Goal: Book appointment/travel/reservation

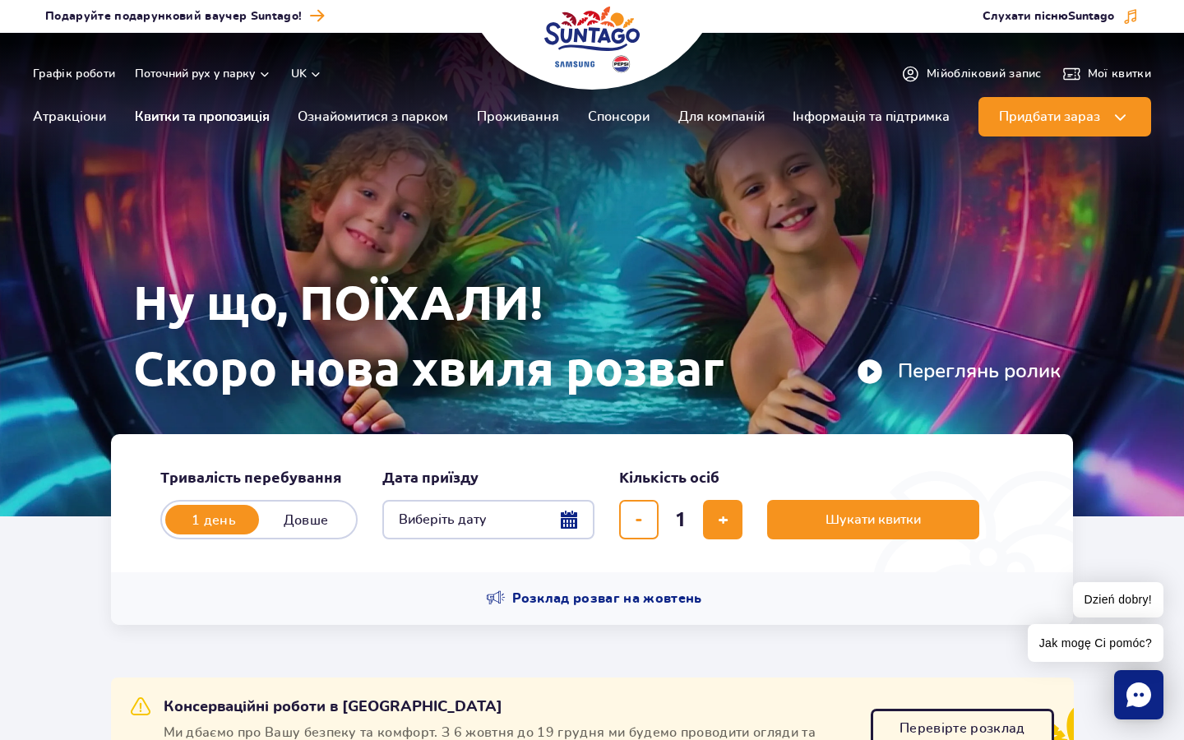
click at [232, 110] on link "Квитки та пропозиція" at bounding box center [202, 116] width 135 height 39
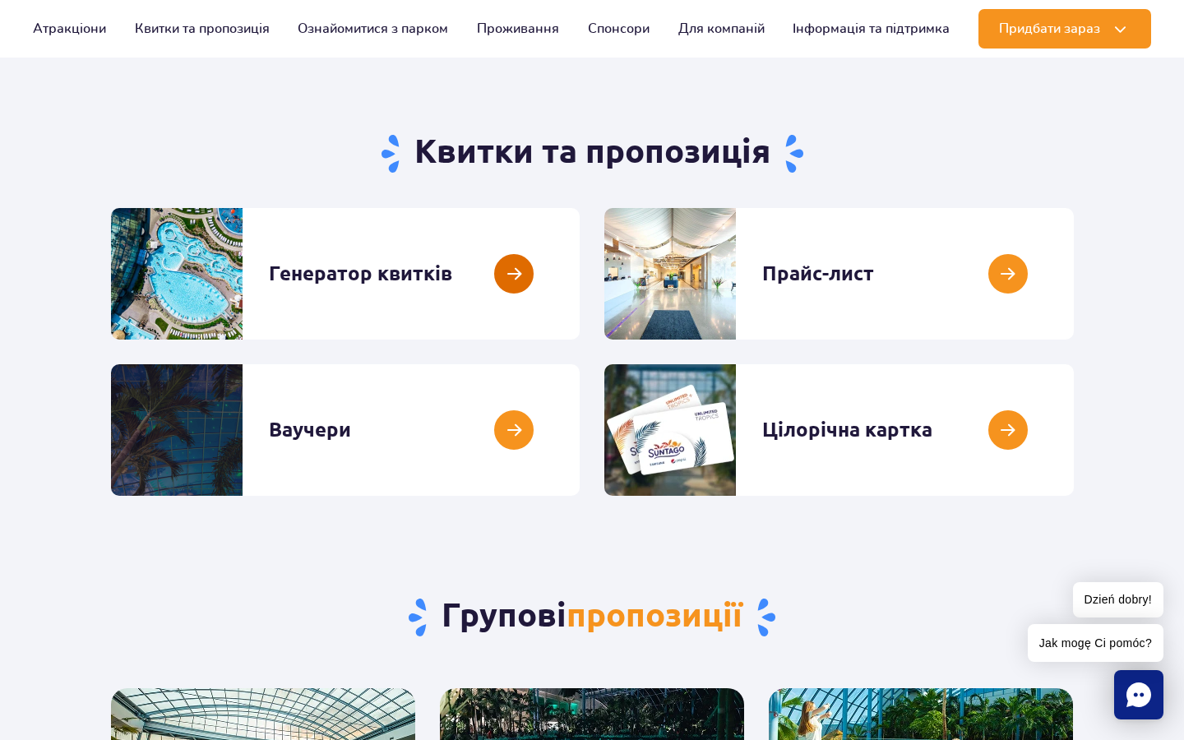
scroll to position [110, 0]
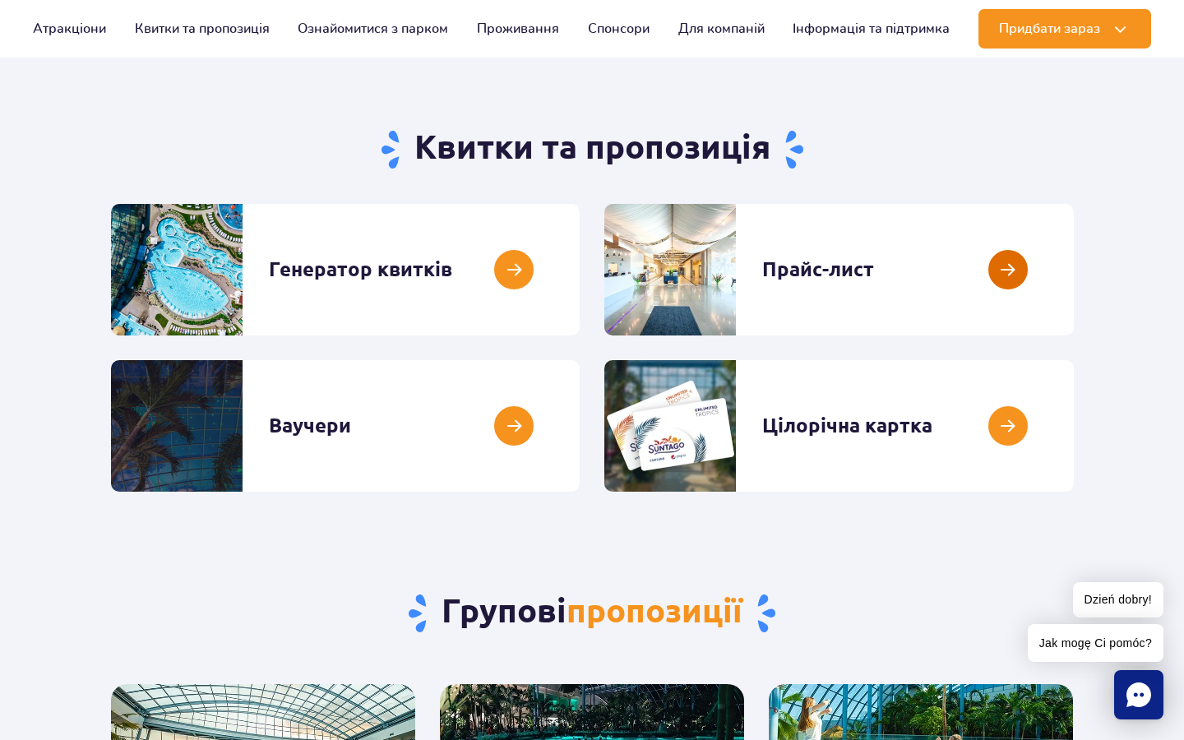
click at [1074, 282] on link at bounding box center [1074, 270] width 0 height 132
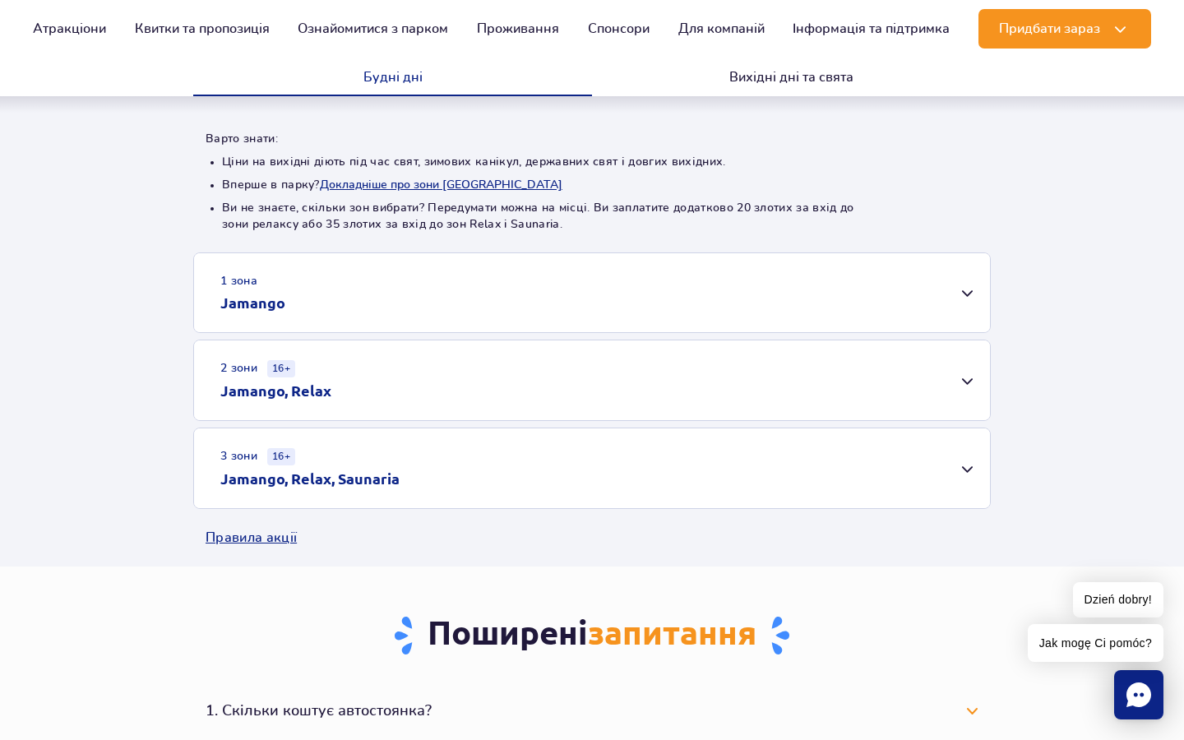
scroll to position [359, 0]
click at [778, 306] on div "1 зона Jamango" at bounding box center [592, 292] width 796 height 79
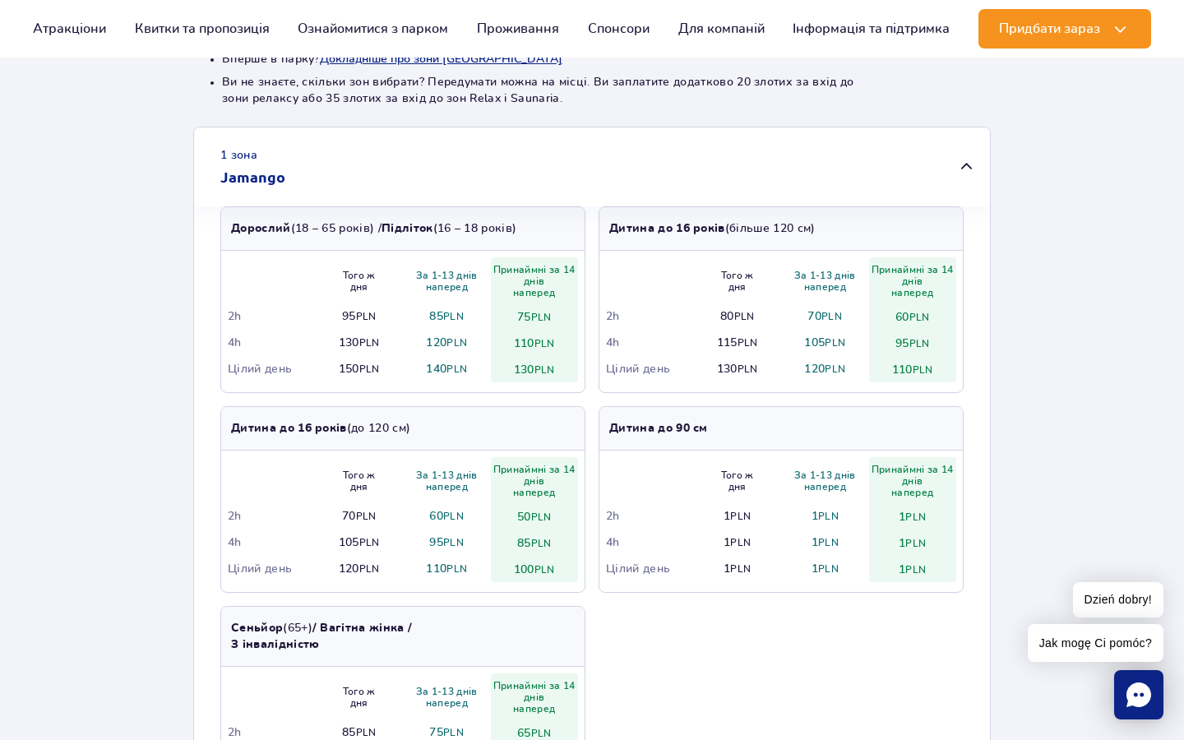
scroll to position [484, 0]
click at [745, 159] on div "1 зона Jamango" at bounding box center [592, 166] width 796 height 79
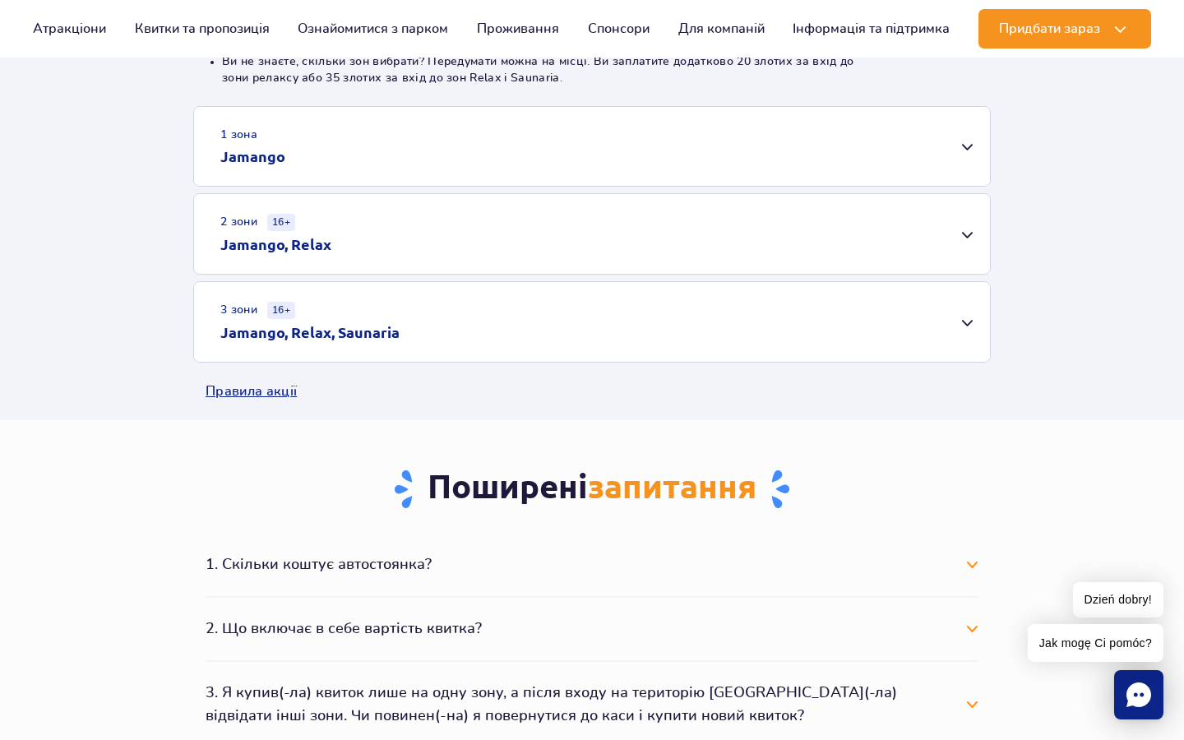
scroll to position [508, 0]
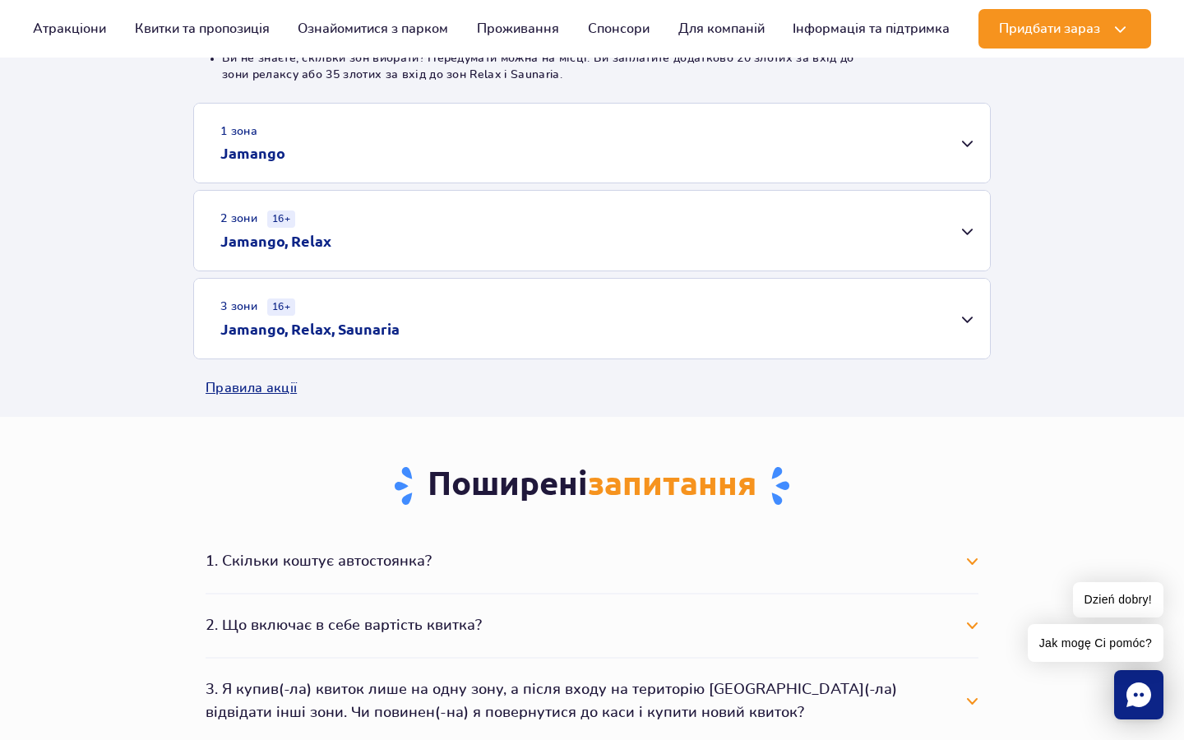
click at [698, 318] on div "3 зони 16+ Jamango, Relax, Saunaria" at bounding box center [592, 319] width 796 height 80
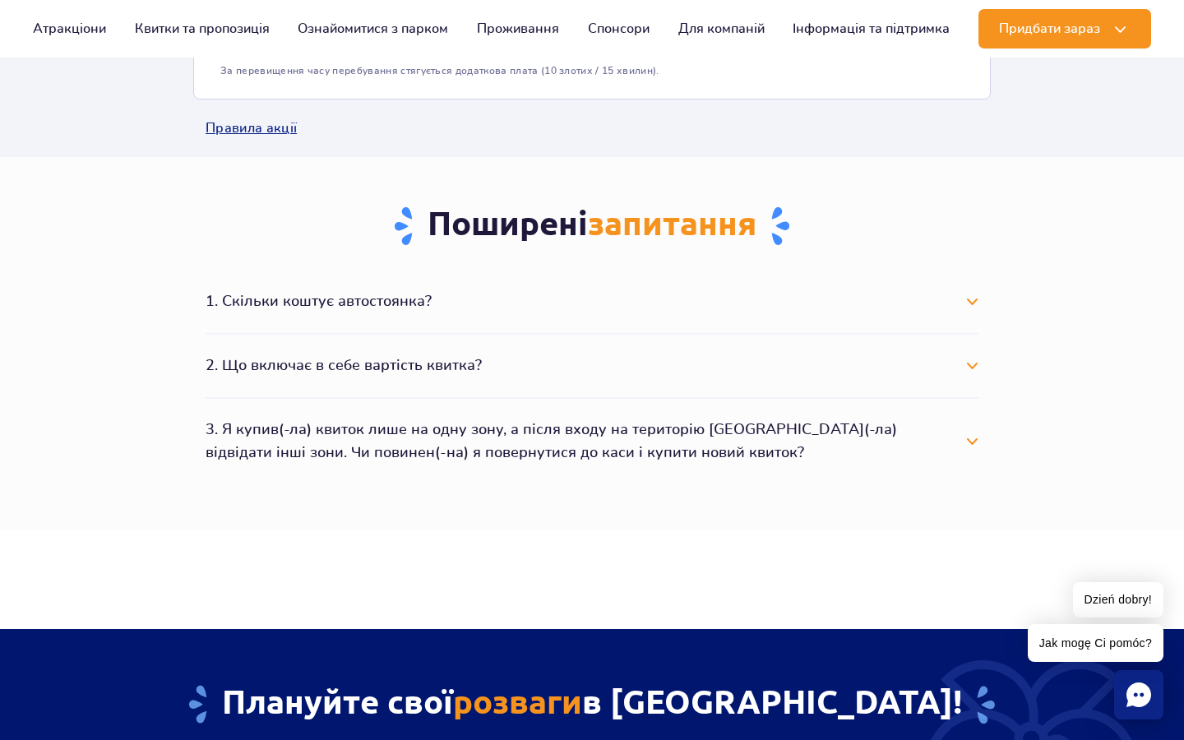
scroll to position [1022, 0]
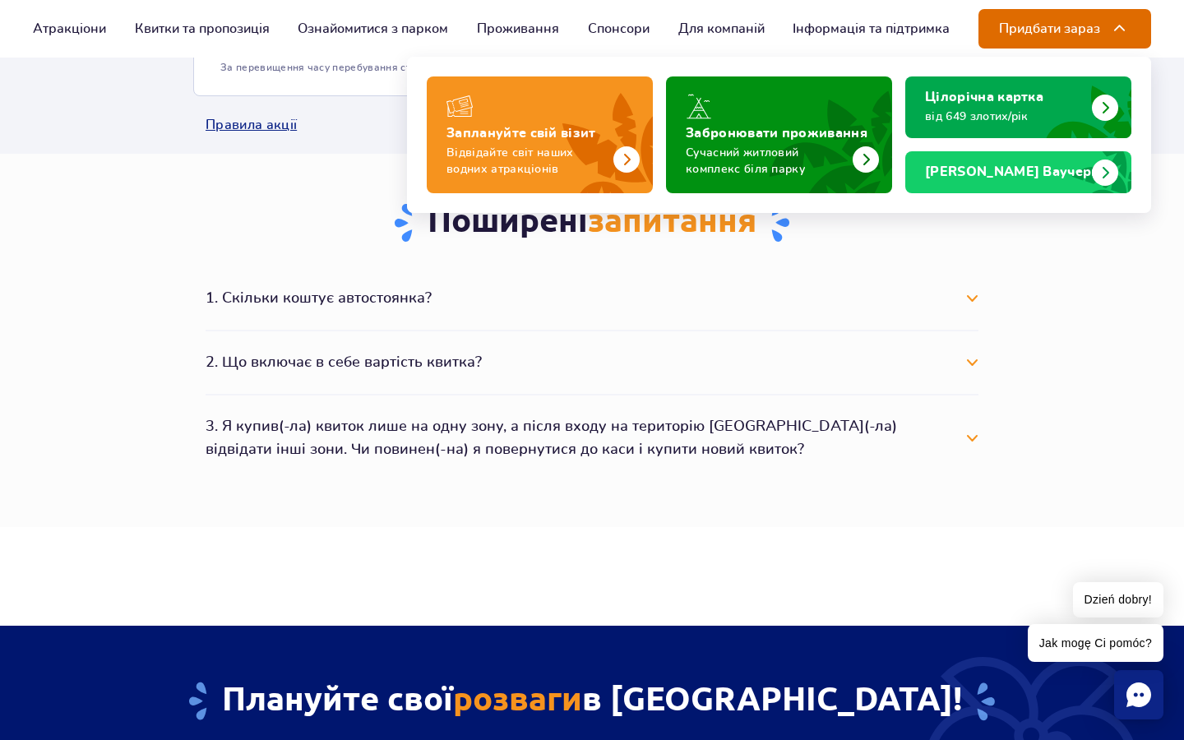
click at [1016, 35] on span "Придбати зараз" at bounding box center [1049, 28] width 101 height 15
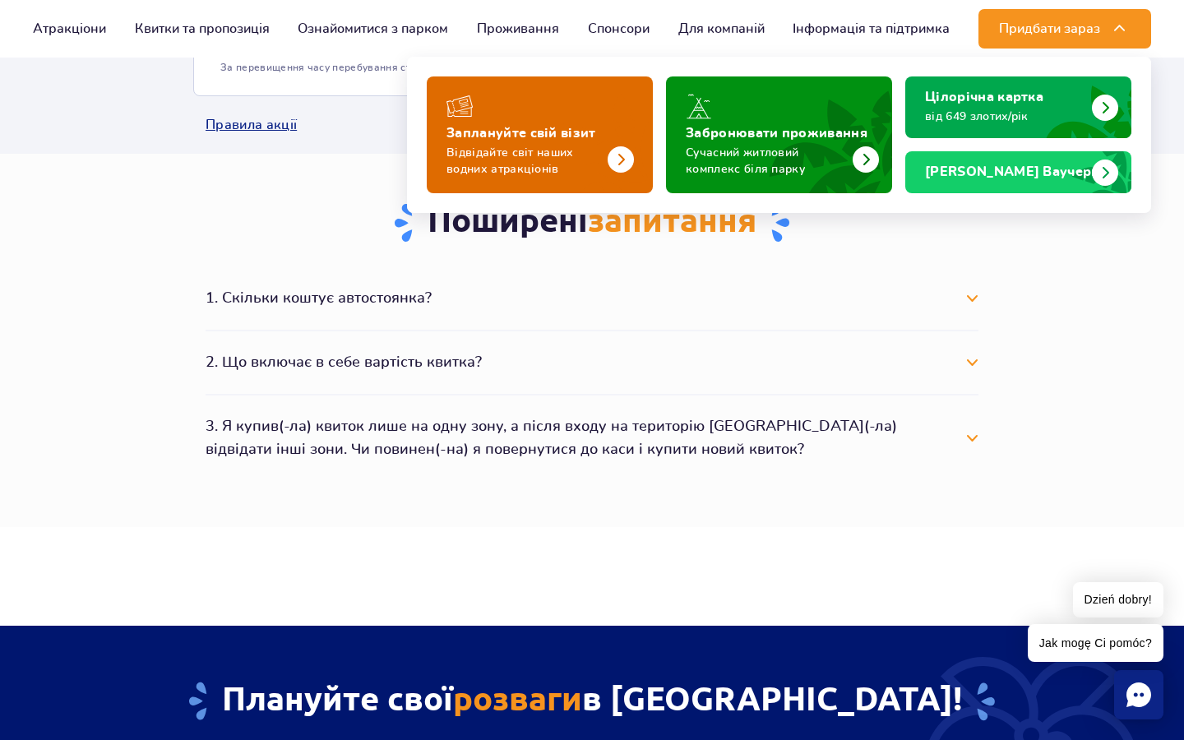
click at [614, 165] on img "Заплануйте свій візит" at bounding box center [621, 159] width 26 height 26
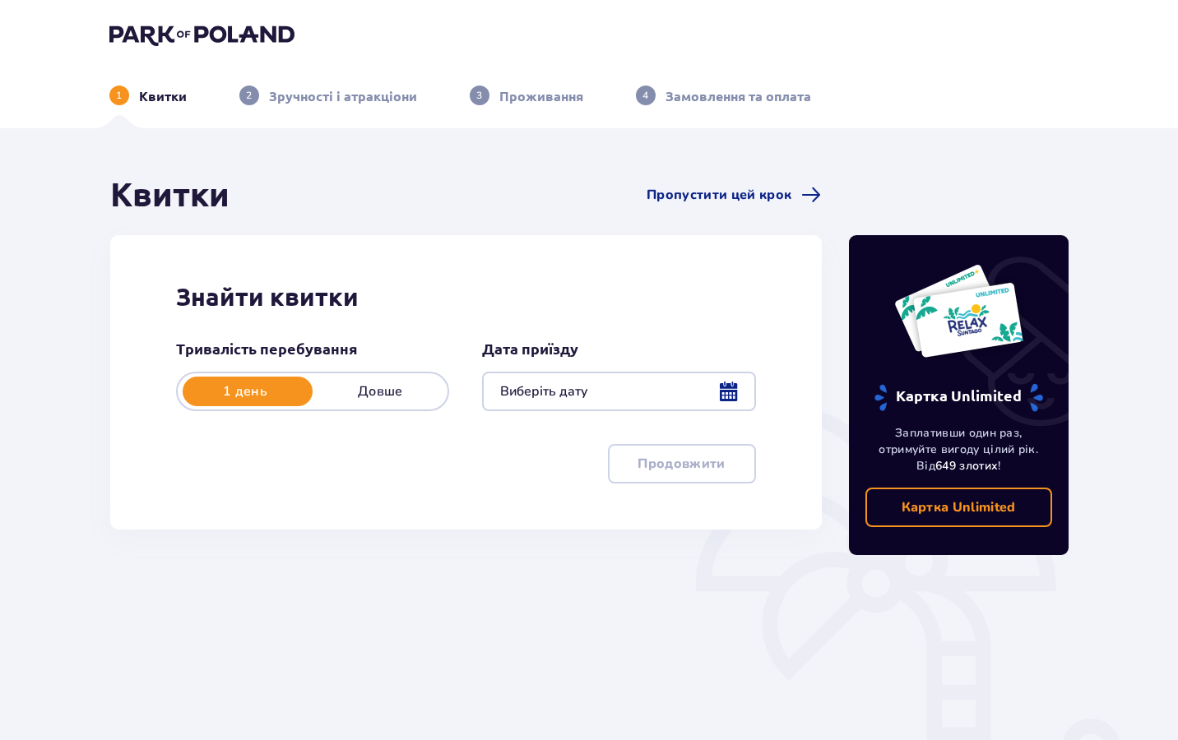
click at [587, 402] on div at bounding box center [618, 391] width 273 height 39
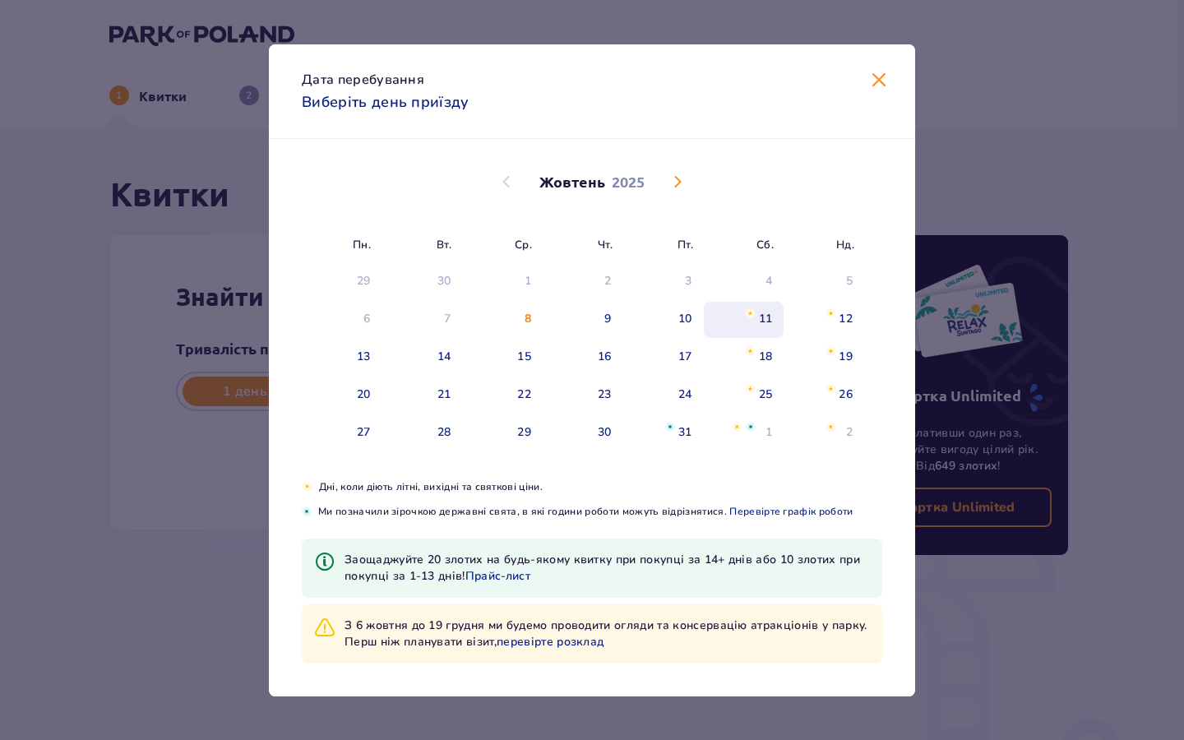
click at [752, 315] on img "субота, 11 жовтня 2025 р." at bounding box center [750, 313] width 11 height 10
type input "11.10.25"
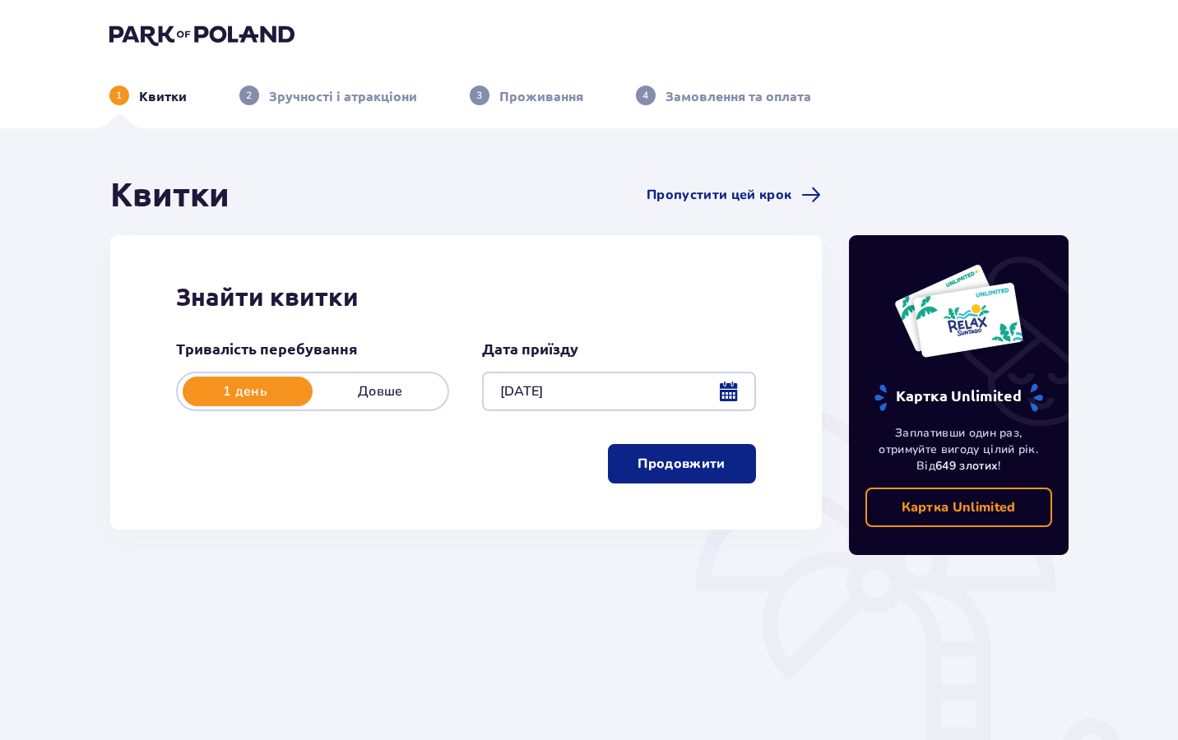
click at [719, 389] on div at bounding box center [618, 391] width 273 height 39
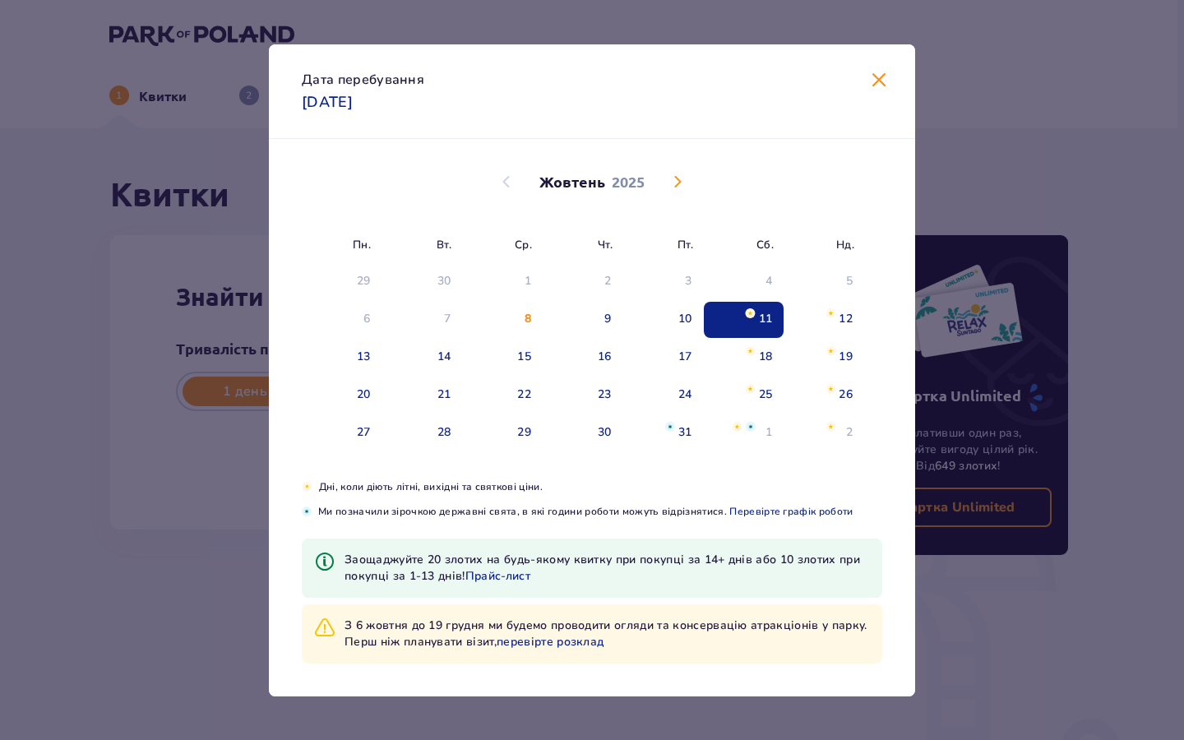
click at [491, 628] on p "З 6 жовтня до 19 грудня ми будемо проводити огляди та консервацію атракціонів у…" at bounding box center [607, 634] width 525 height 33
click at [532, 642] on span "перевірте розклад" at bounding box center [550, 642] width 107 height 16
click at [978, 174] on div "Дата перебування 11.10.2025 Пн. Вт. Ср. Чт. Пт. Сб. Нд. Вересень 2025 1 2 3 4 5…" at bounding box center [592, 370] width 1184 height 740
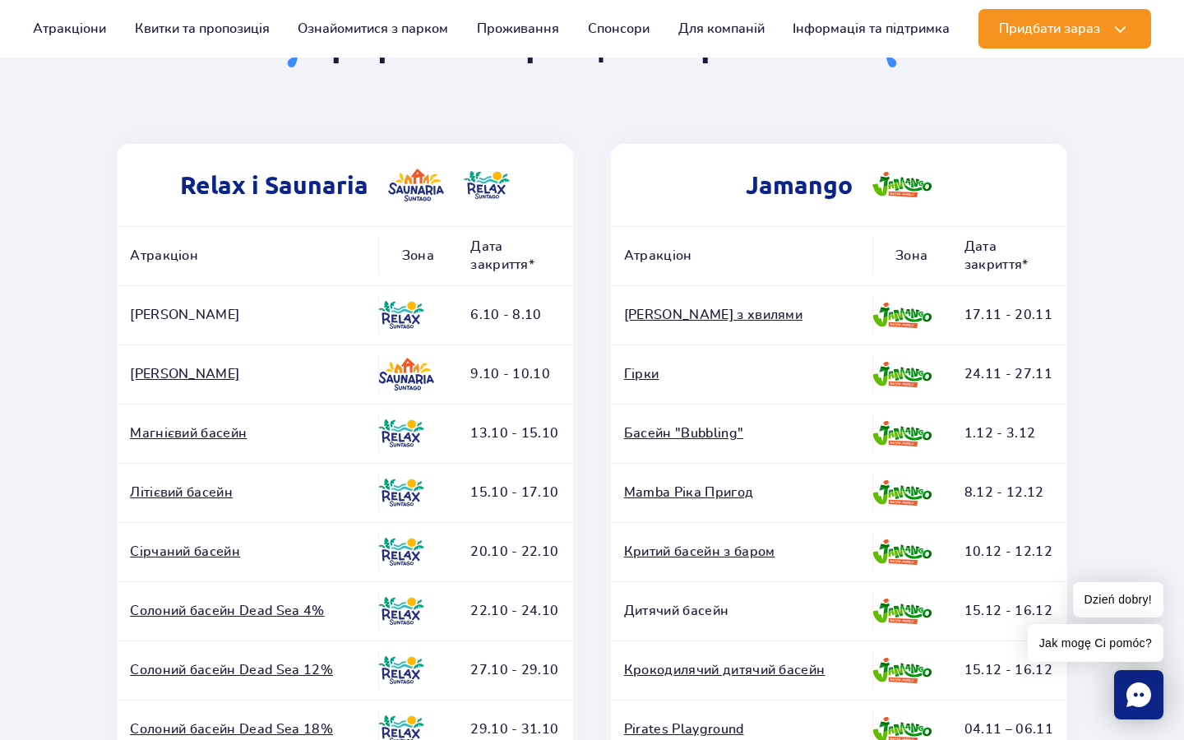
scroll to position [208, 0]
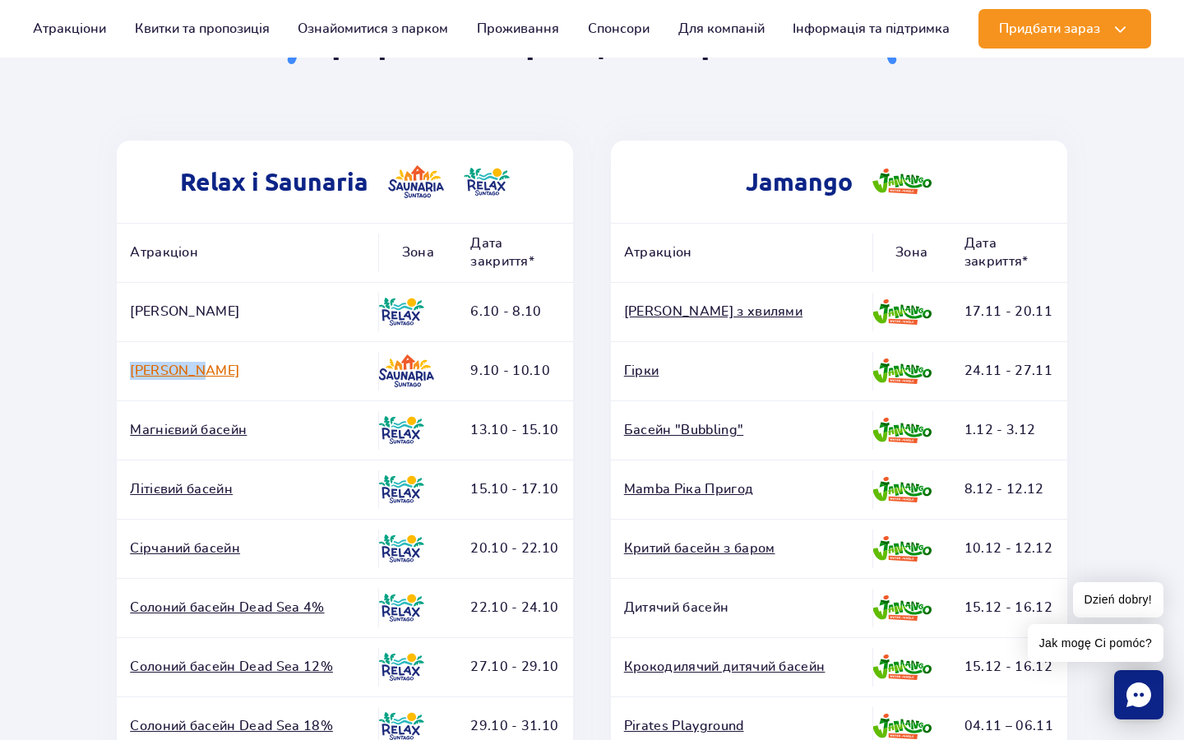
click at [172, 371] on link "[PERSON_NAME]" at bounding box center [247, 371] width 235 height 18
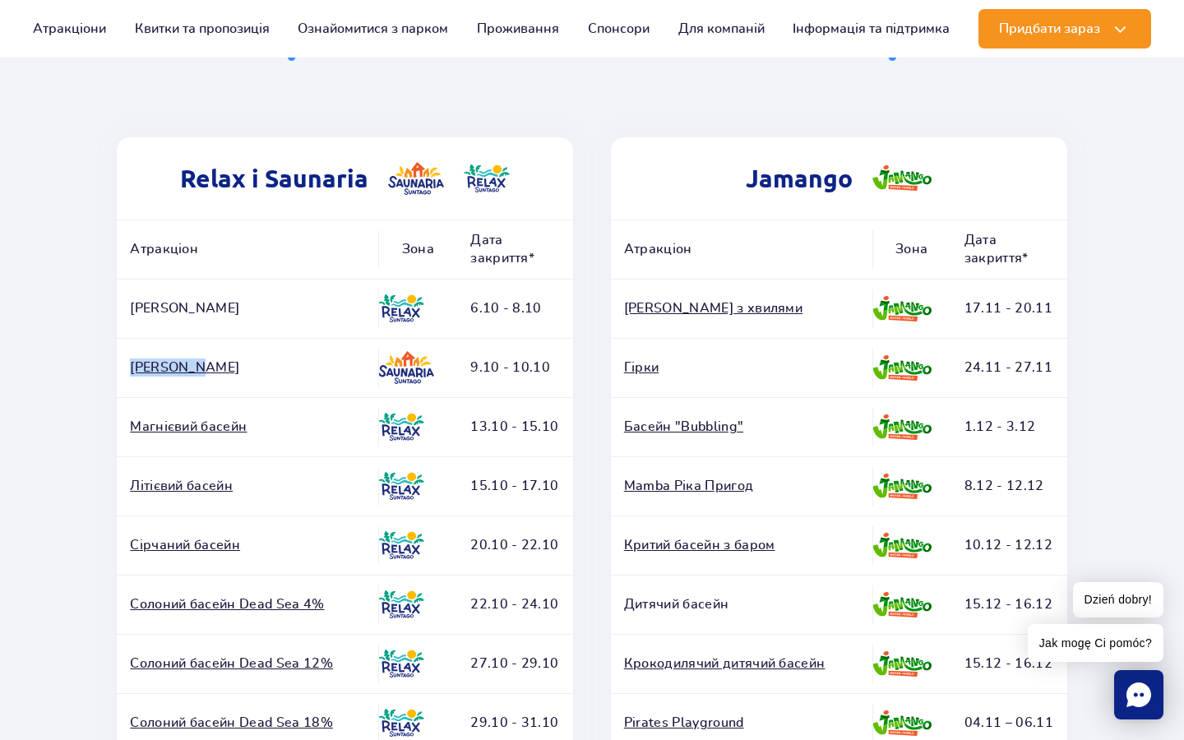
scroll to position [0, 0]
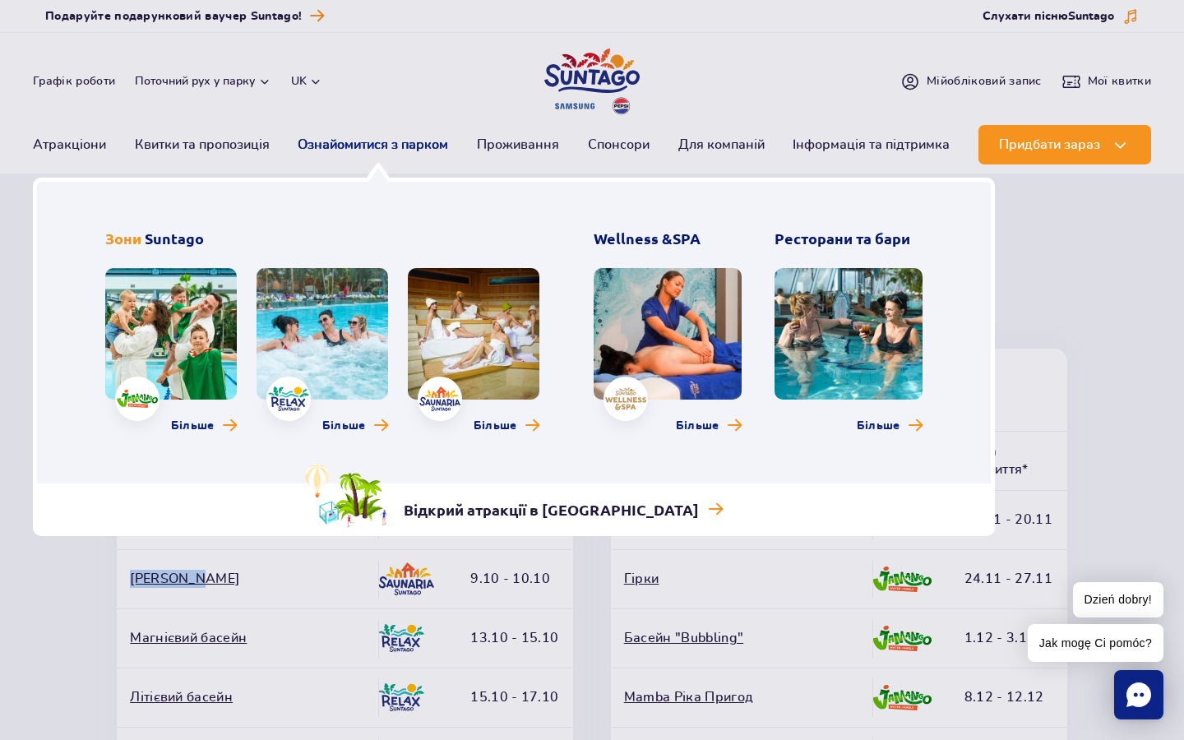
click at [396, 150] on link "Ознайомитися з парком" at bounding box center [373, 144] width 151 height 39
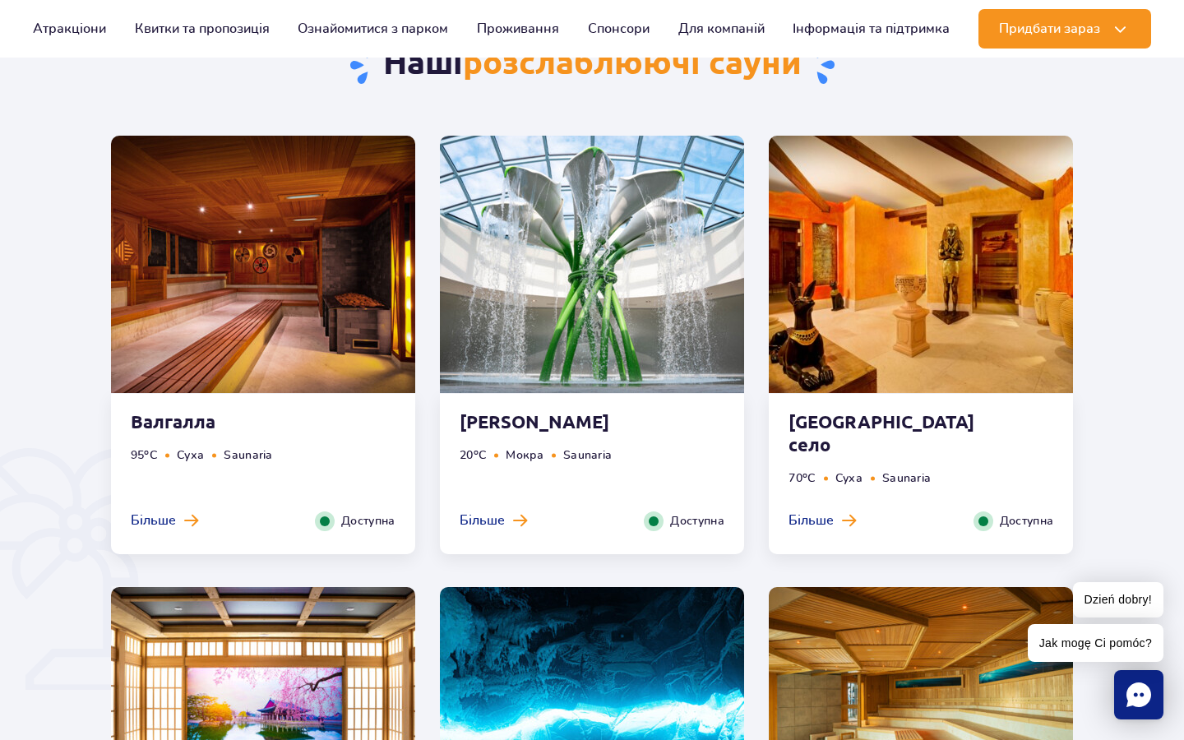
scroll to position [888, 0]
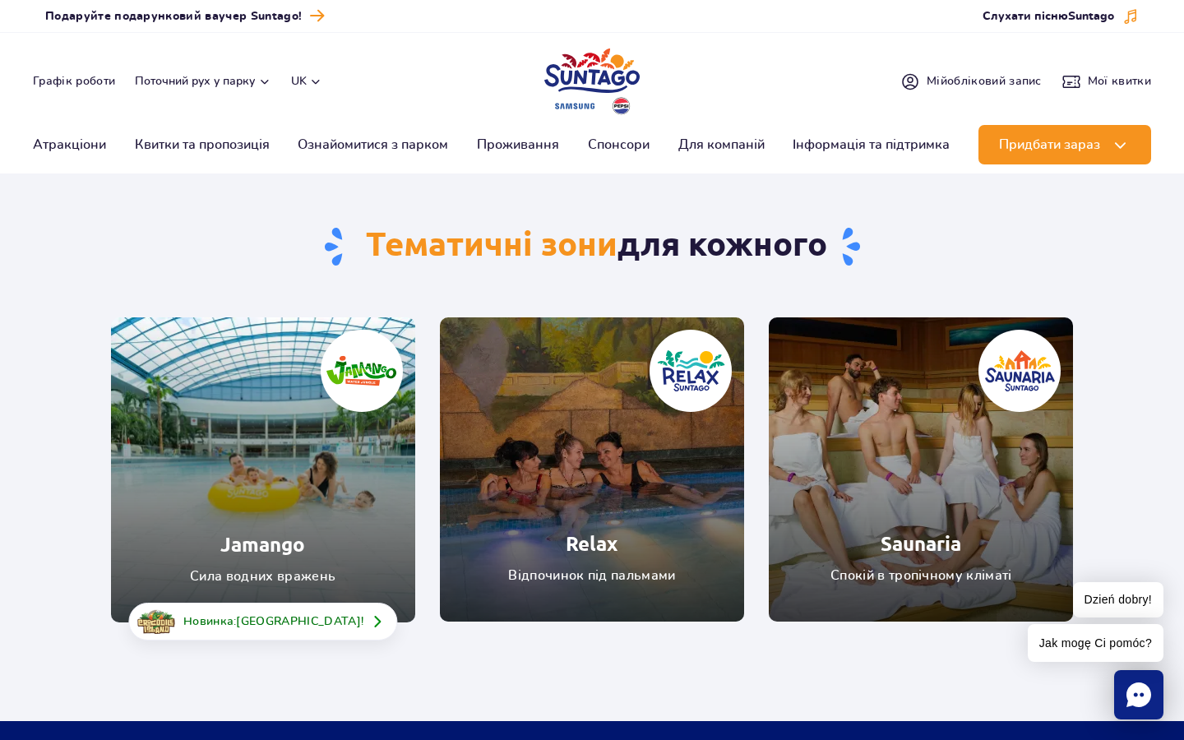
click at [326, 517] on link "Jamango" at bounding box center [263, 470] width 304 height 305
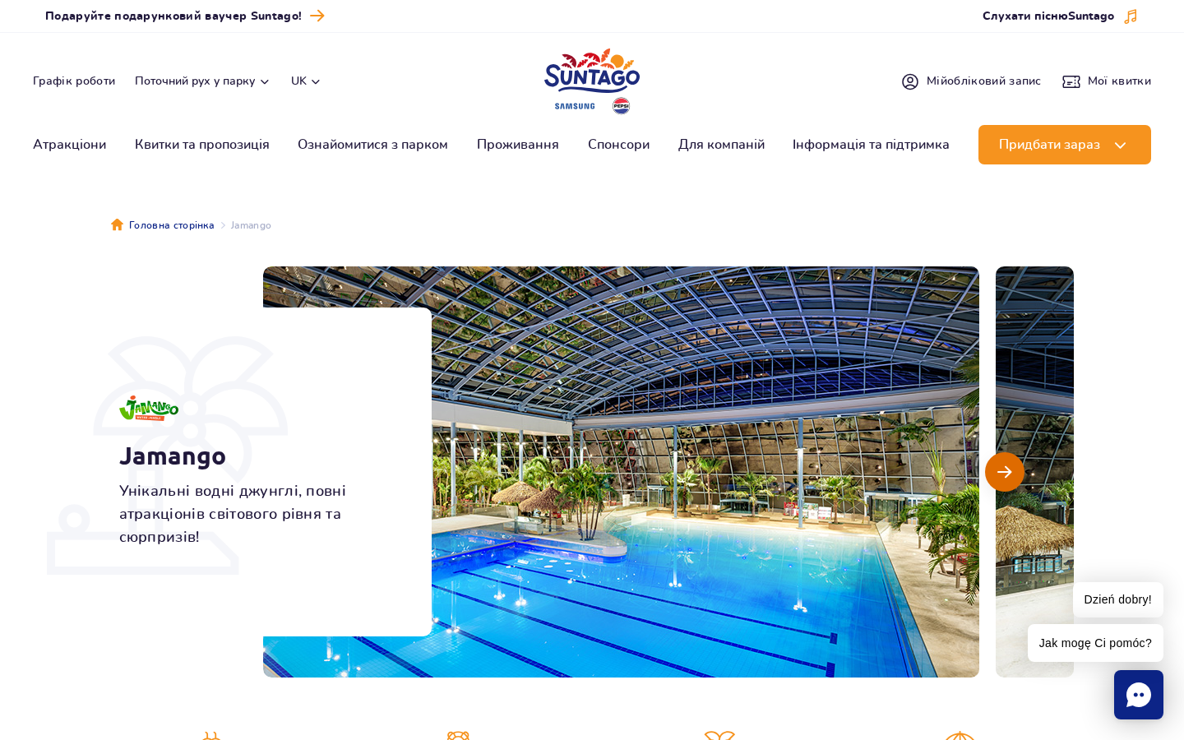
click at [1014, 470] on button "Наступний слайд" at bounding box center [1004, 471] width 39 height 39
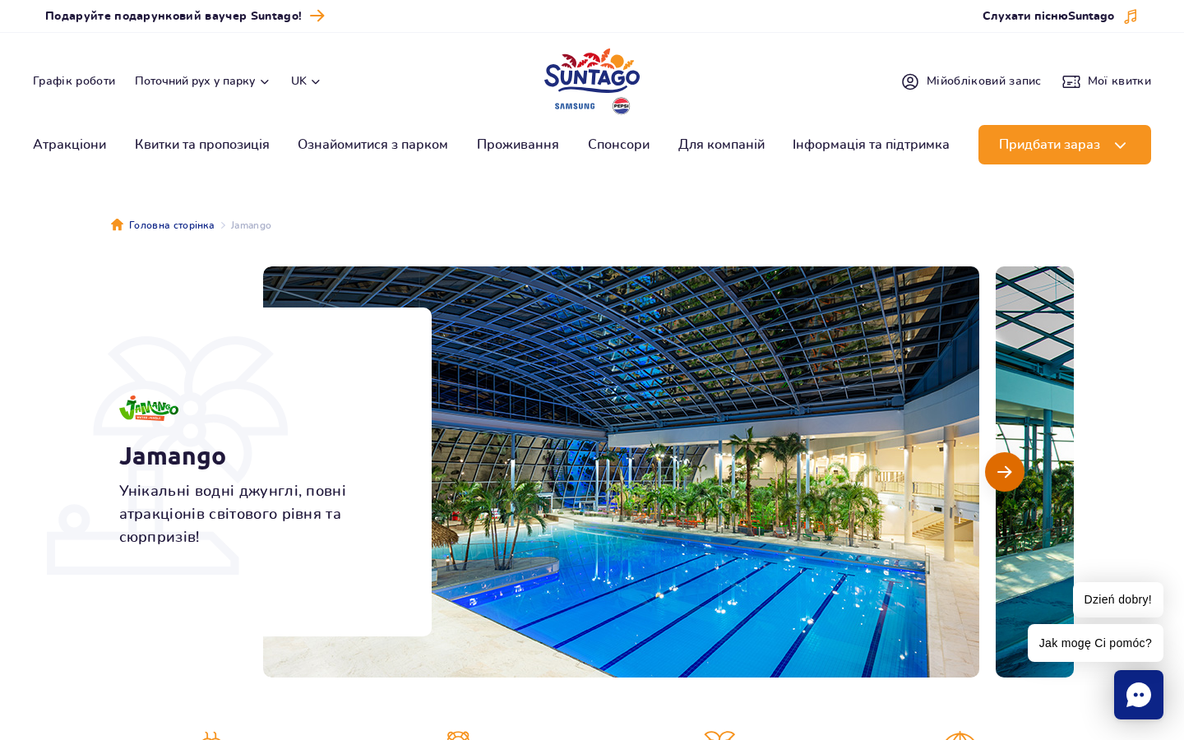
click at [1014, 468] on button "Наступний слайд" at bounding box center [1004, 471] width 39 height 39
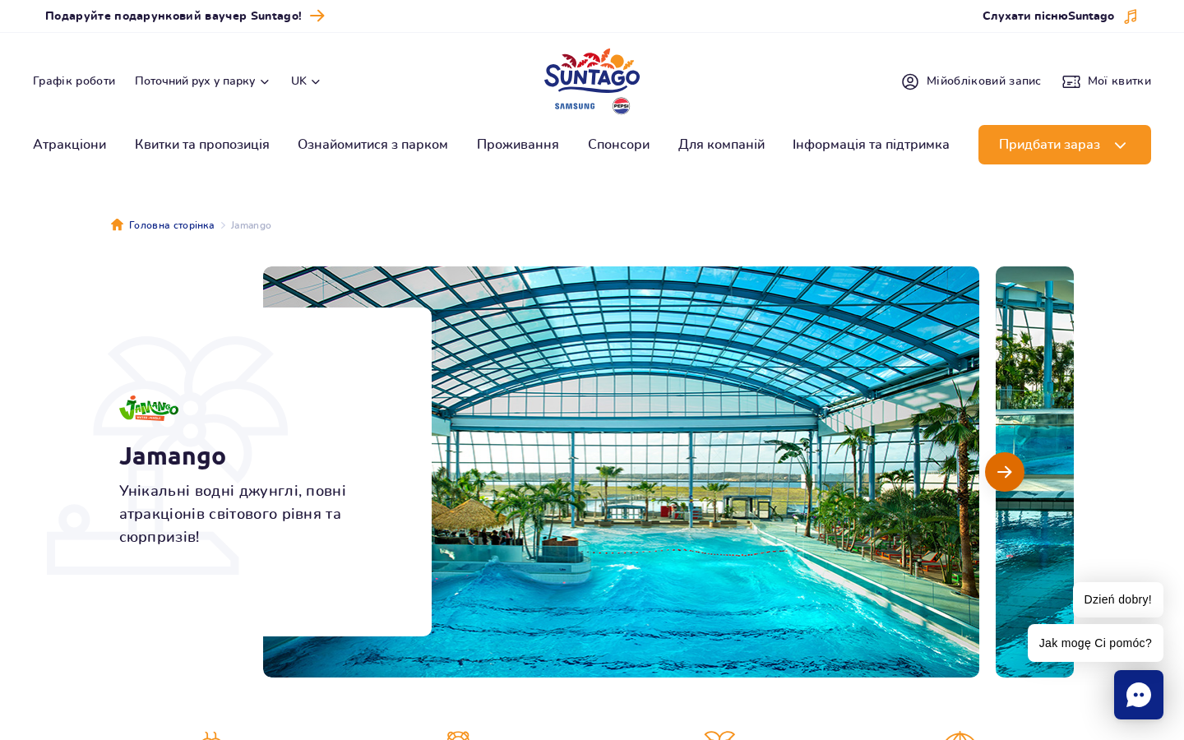
click at [1014, 468] on button "Наступний слайд" at bounding box center [1004, 471] width 39 height 39
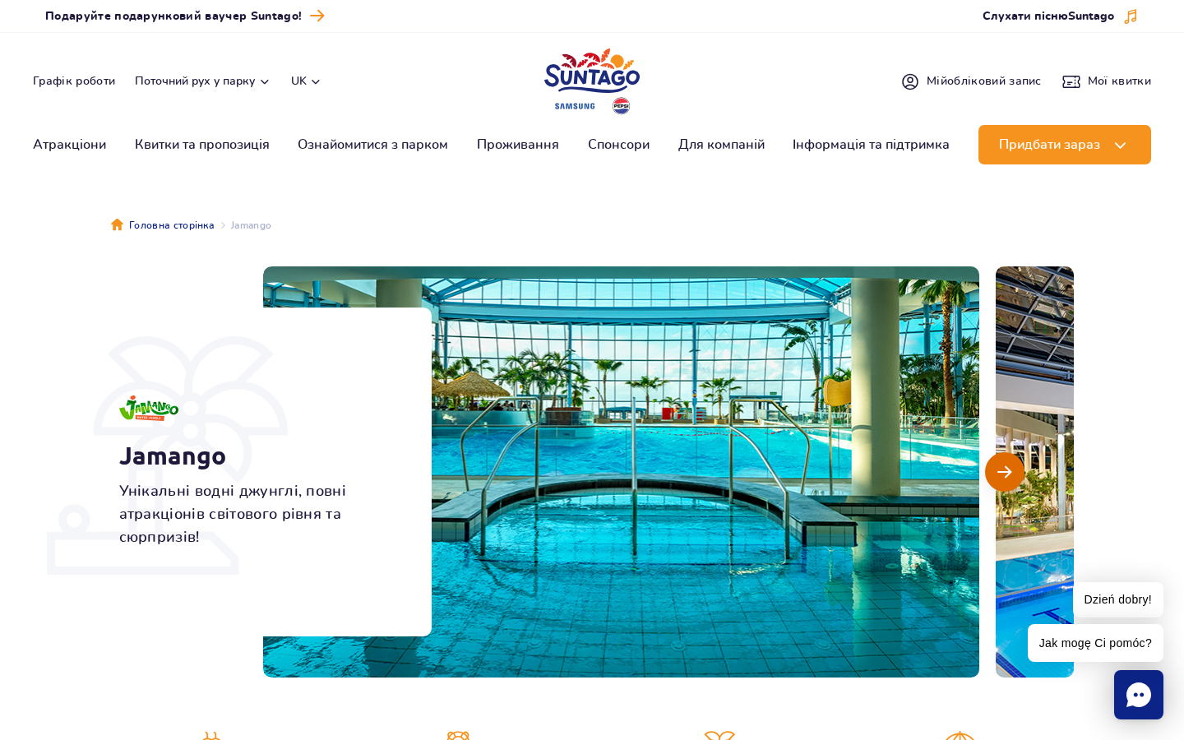
click at [1014, 468] on button "Наступний слайд" at bounding box center [1004, 471] width 39 height 39
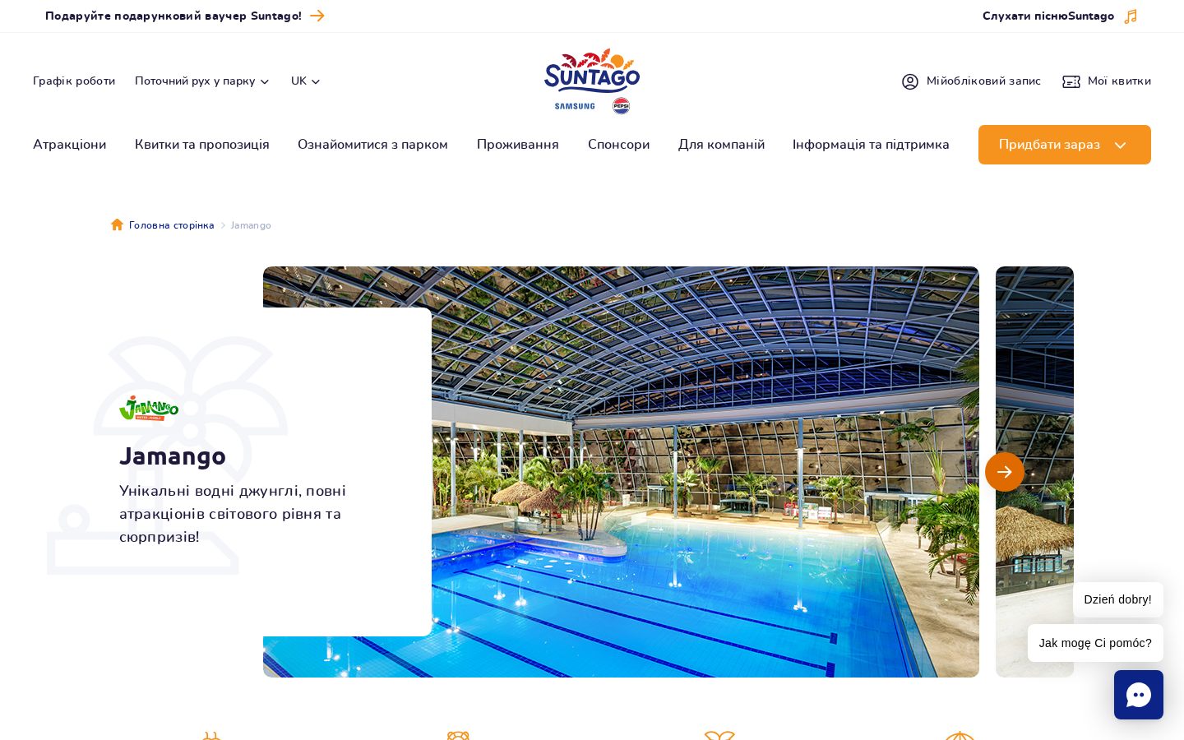
click at [1014, 468] on button "Наступний слайд" at bounding box center [1004, 471] width 39 height 39
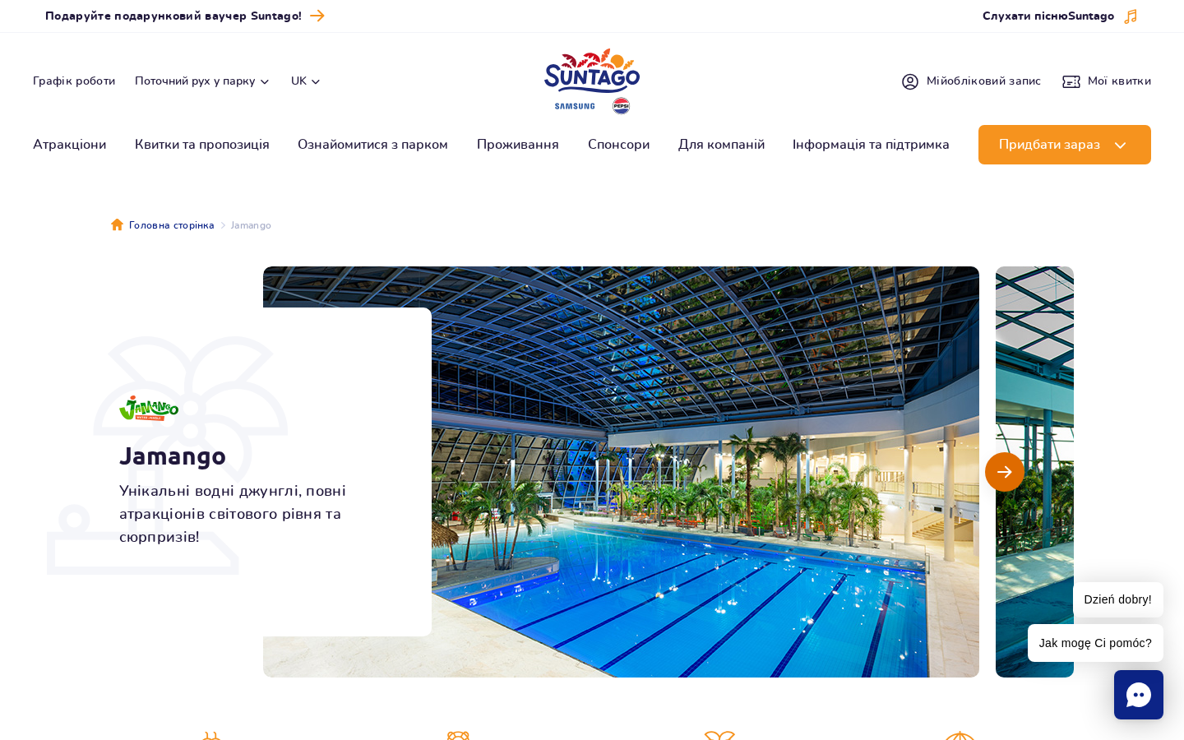
click at [1014, 468] on button "Наступний слайд" at bounding box center [1004, 471] width 39 height 39
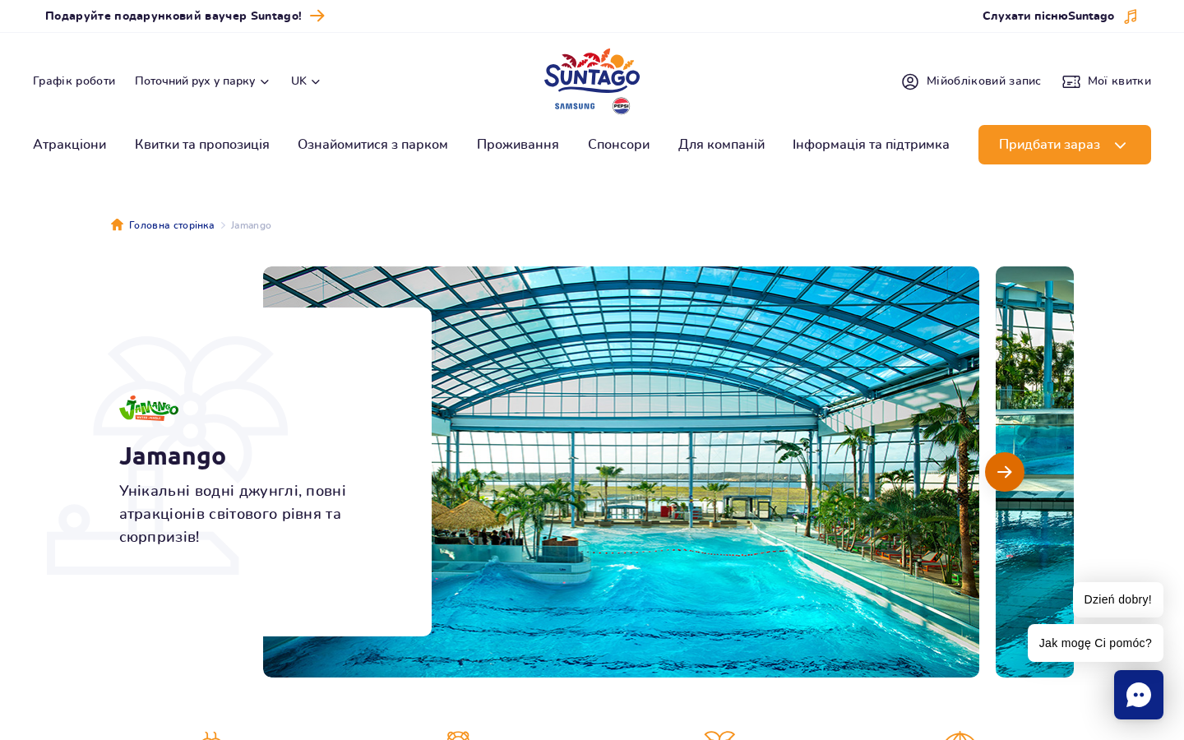
click at [1014, 468] on button "Наступний слайд" at bounding box center [1004, 471] width 39 height 39
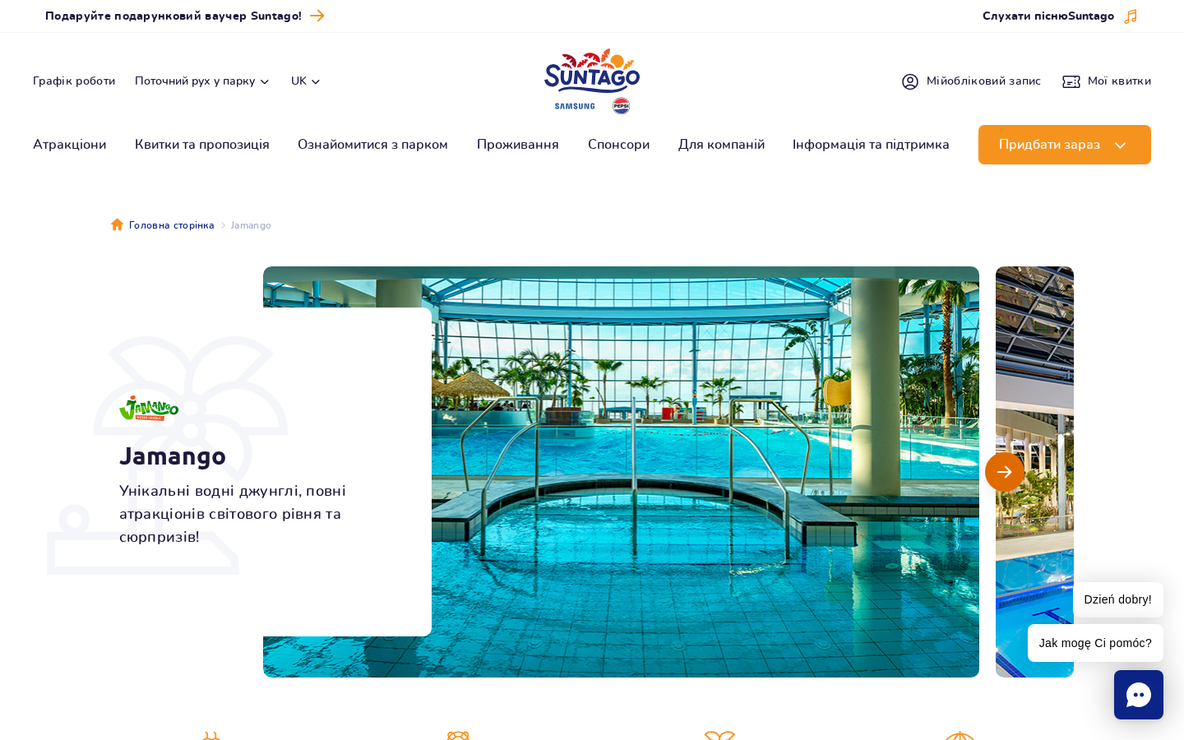
click at [1014, 468] on button "Наступний слайд" at bounding box center [1004, 471] width 39 height 39
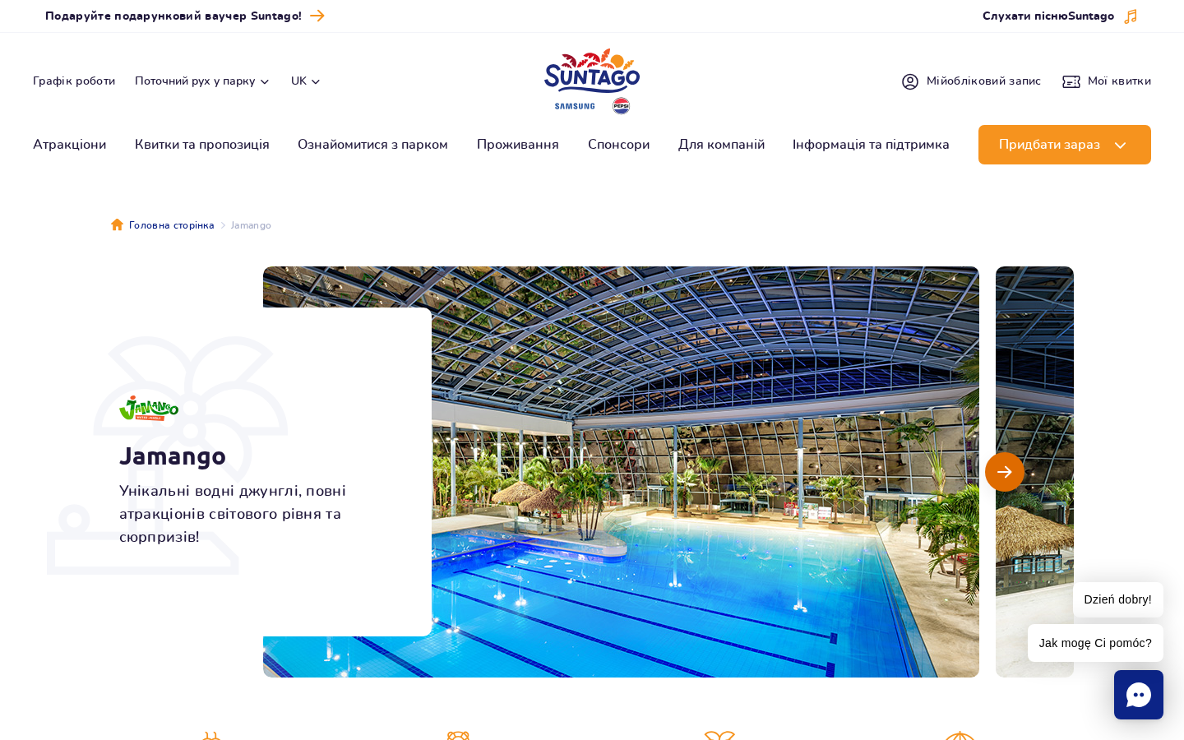
click at [1014, 468] on button "Наступний слайд" at bounding box center [1004, 471] width 39 height 39
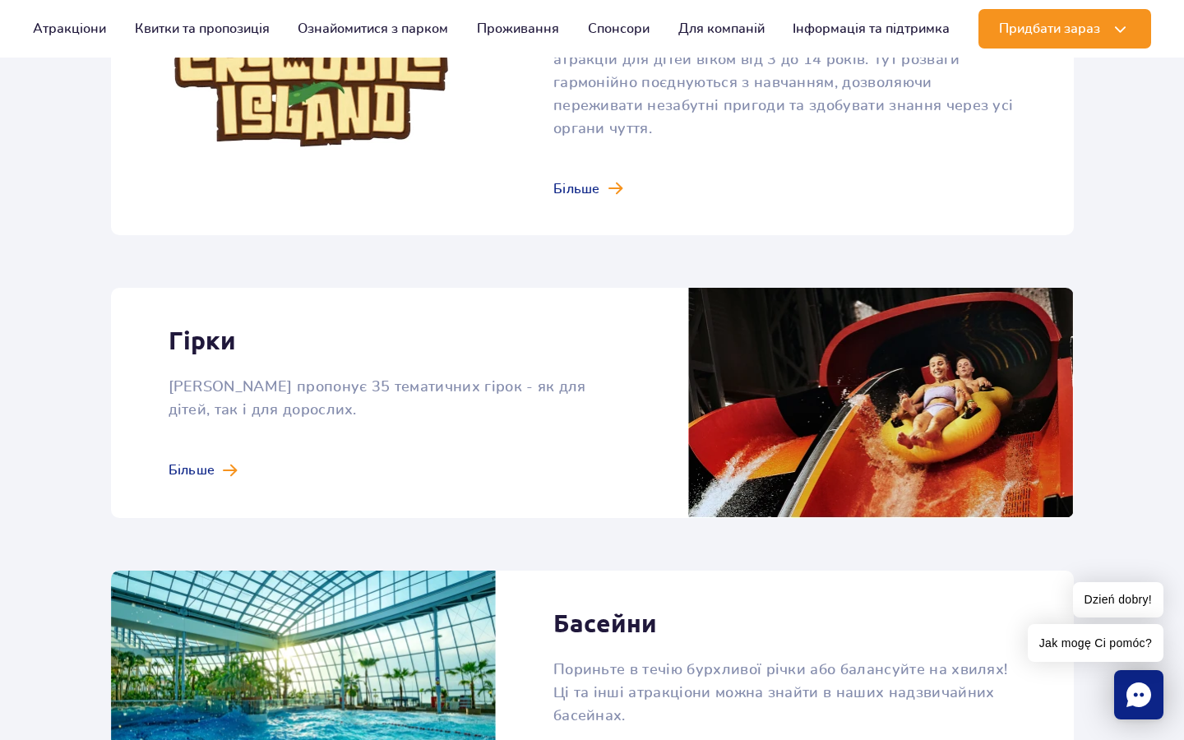
scroll to position [1294, 0]
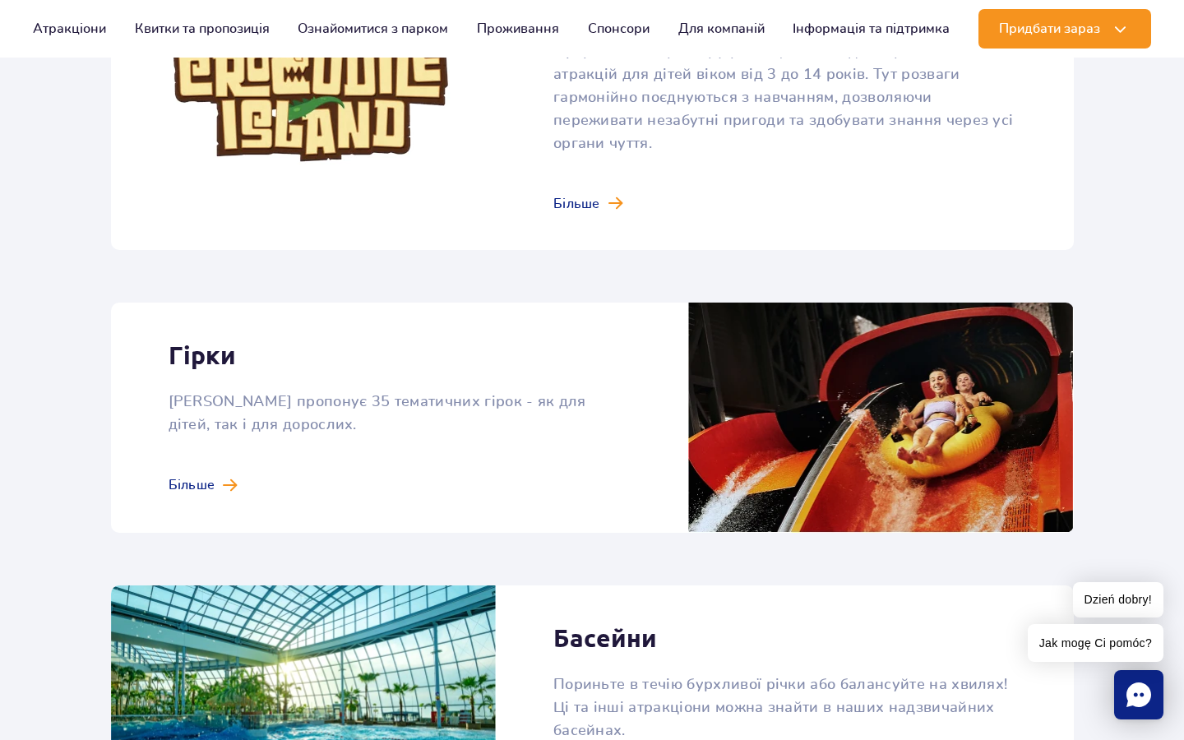
click at [188, 457] on link at bounding box center [592, 418] width 963 height 230
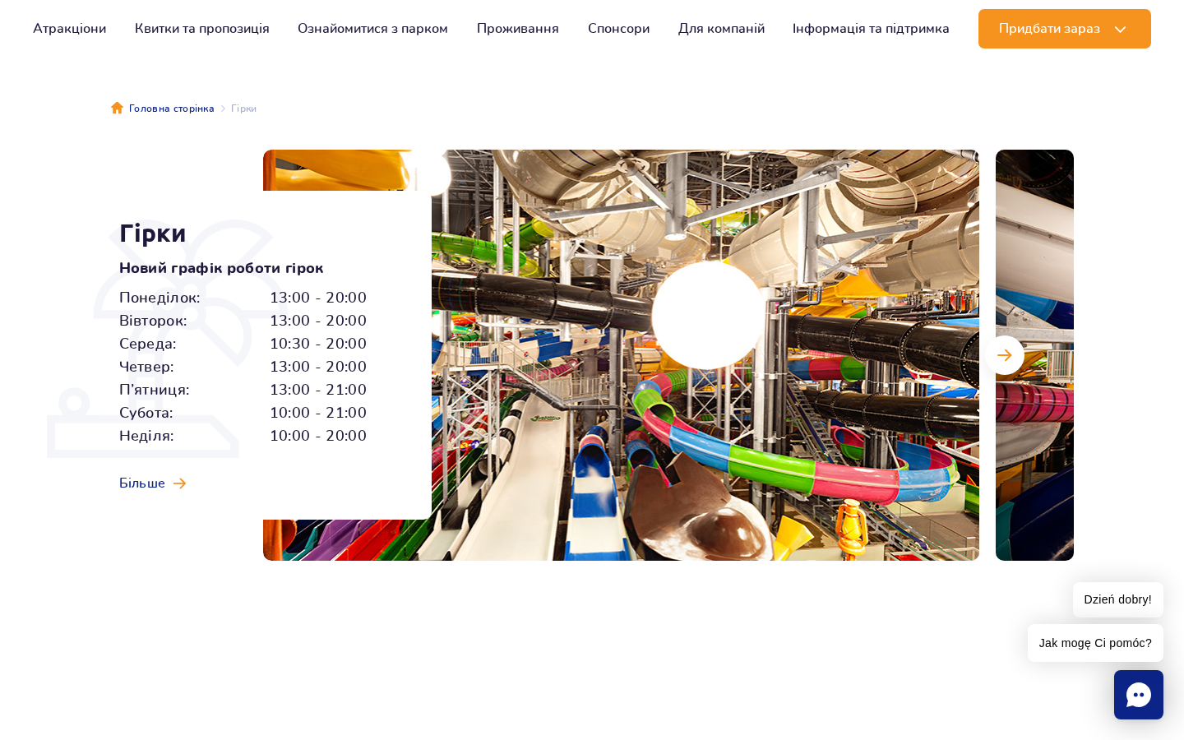
scroll to position [120, 0]
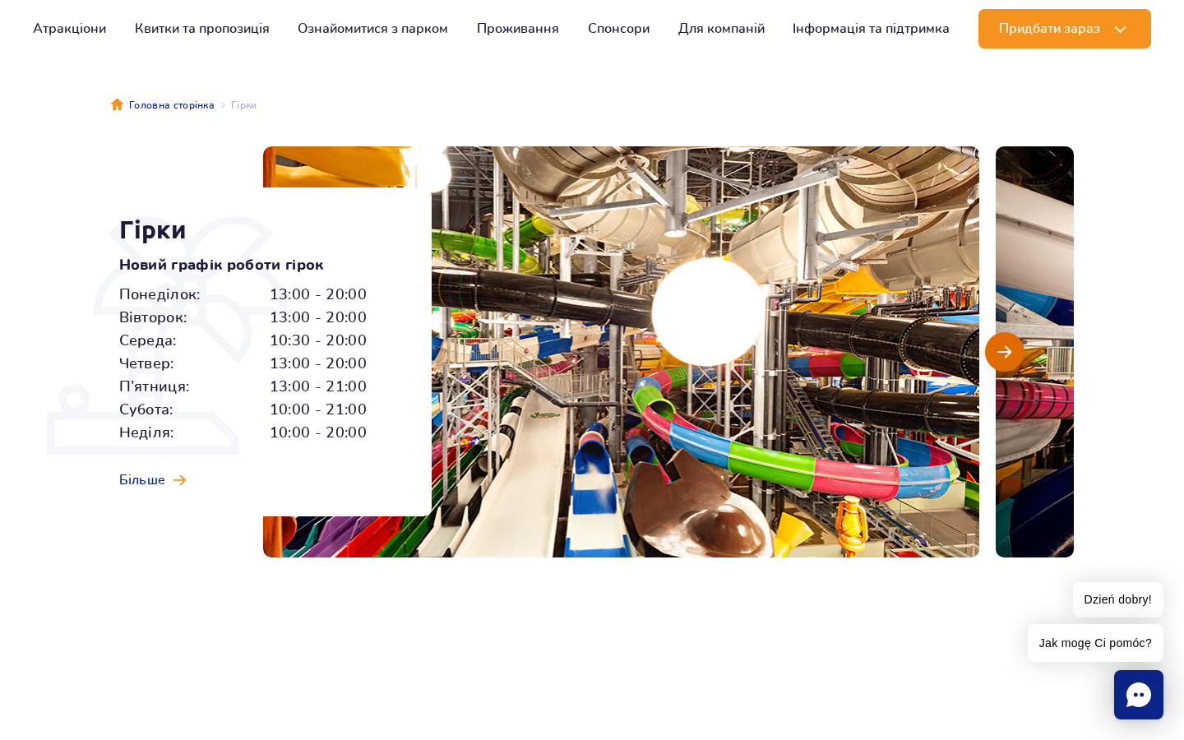
click at [1002, 349] on span "Наступний слайд" at bounding box center [1005, 352] width 14 height 15
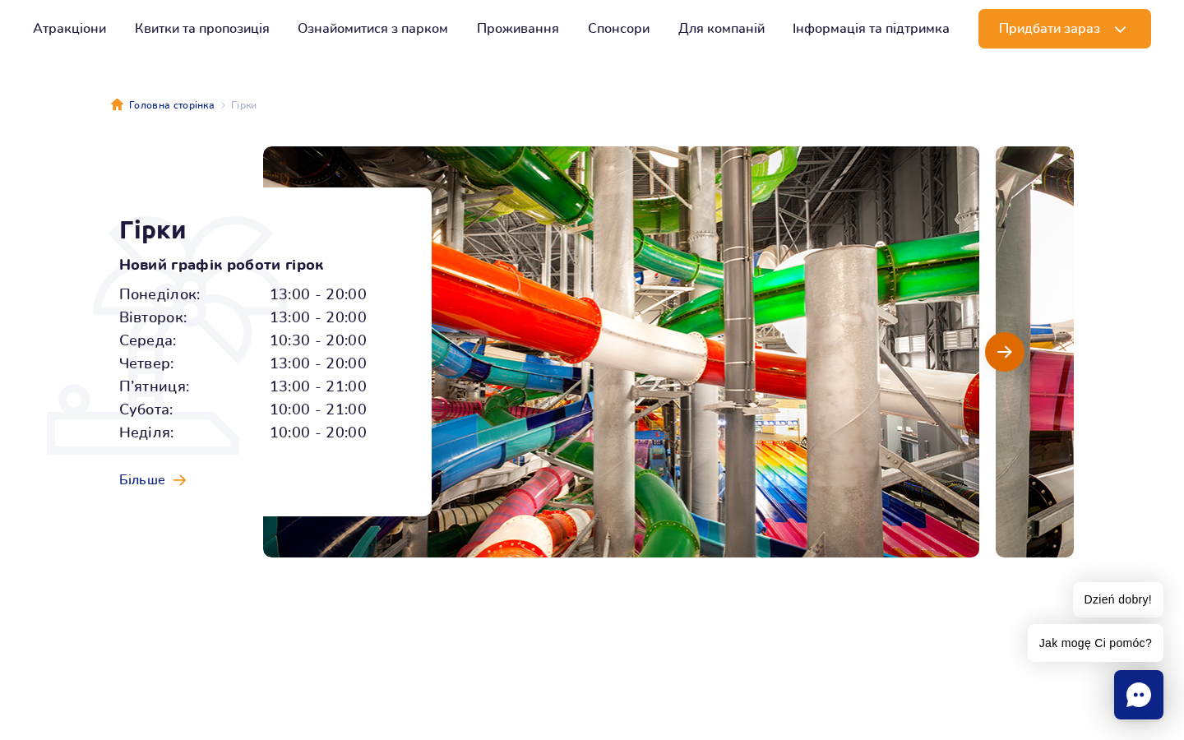
click at [1002, 349] on span "Наступний слайд" at bounding box center [1005, 352] width 14 height 15
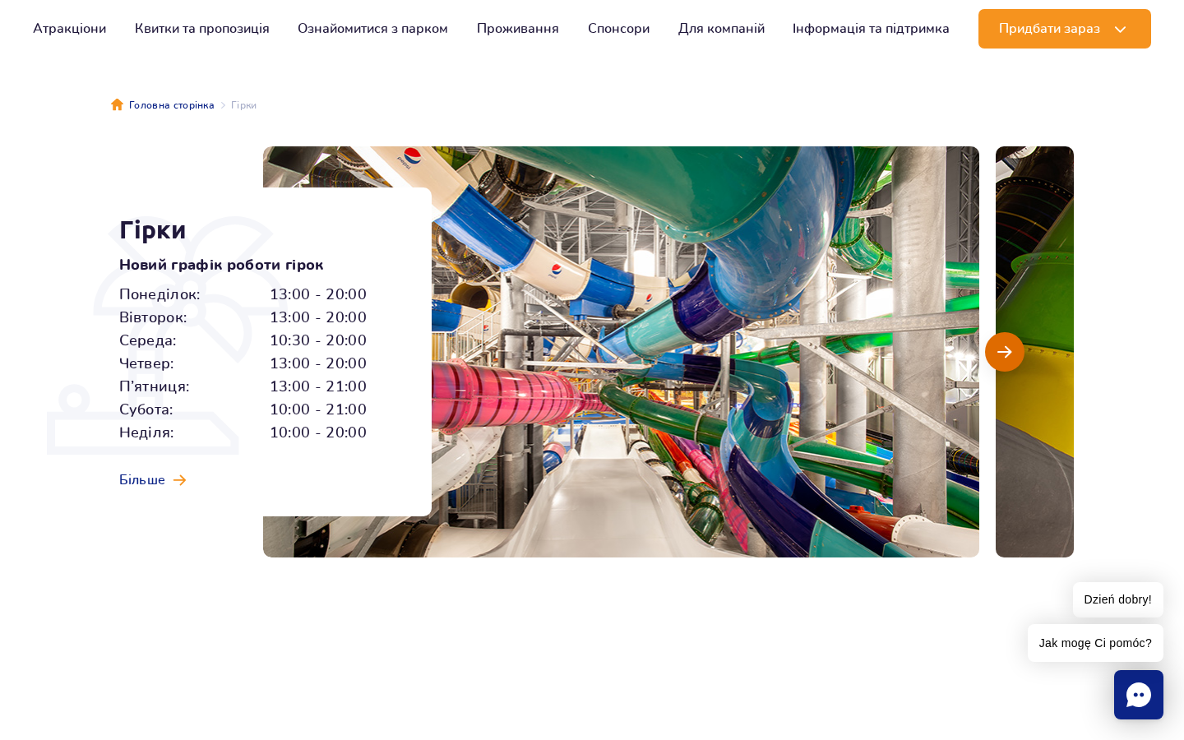
click at [1002, 349] on span "Наступний слайд" at bounding box center [1005, 352] width 14 height 15
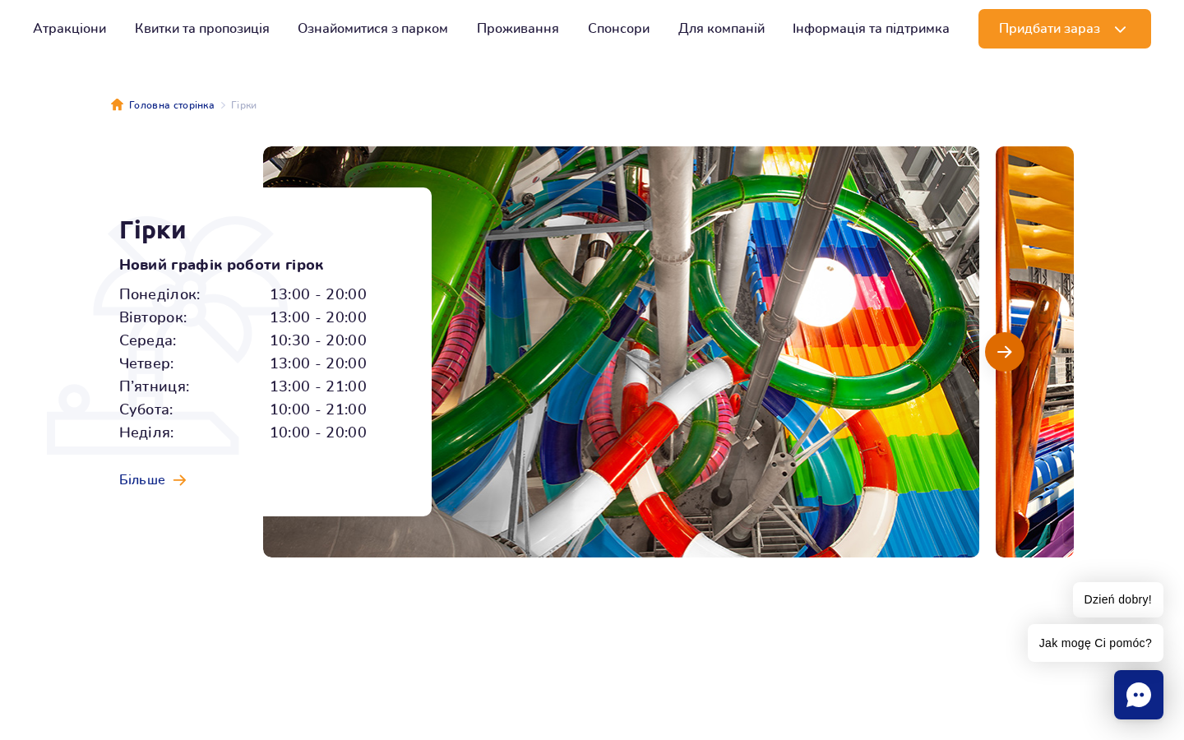
click at [1002, 349] on span "Наступний слайд" at bounding box center [1005, 352] width 14 height 15
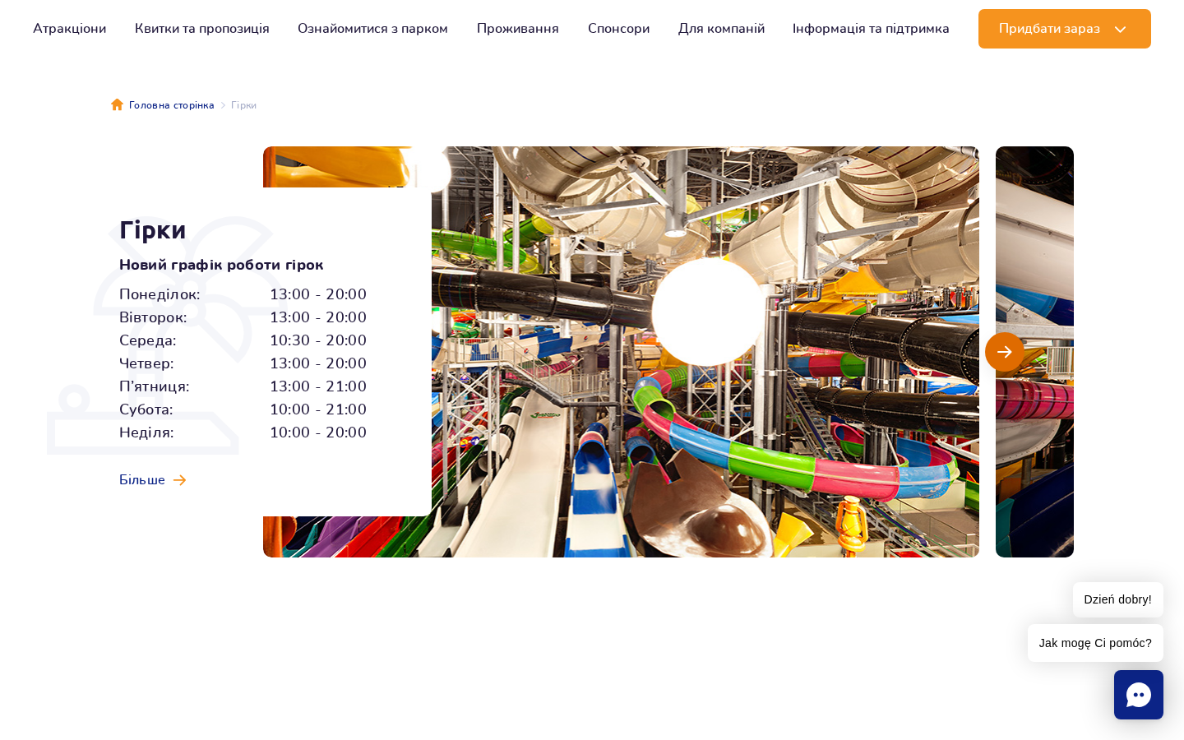
click at [1002, 349] on span "Наступний слайд" at bounding box center [1005, 352] width 14 height 15
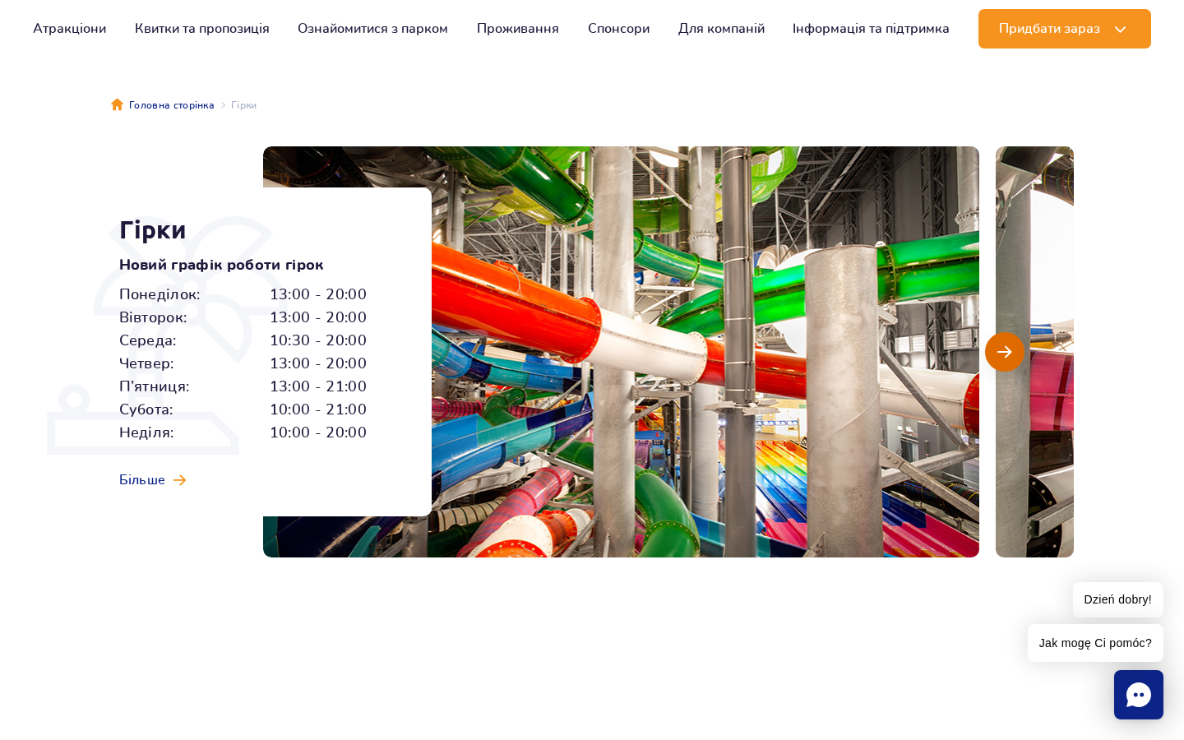
click at [1002, 349] on span "Наступний слайд" at bounding box center [1005, 352] width 14 height 15
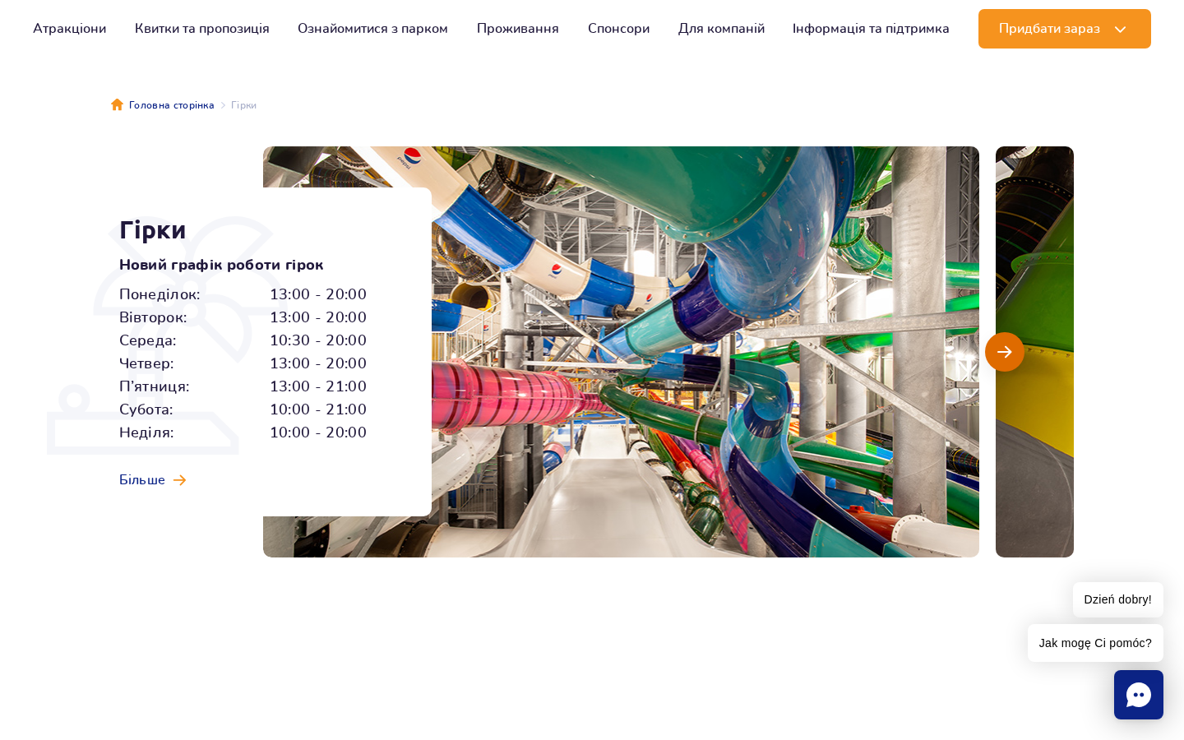
click at [1002, 349] on span "Наступний слайд" at bounding box center [1005, 352] width 14 height 15
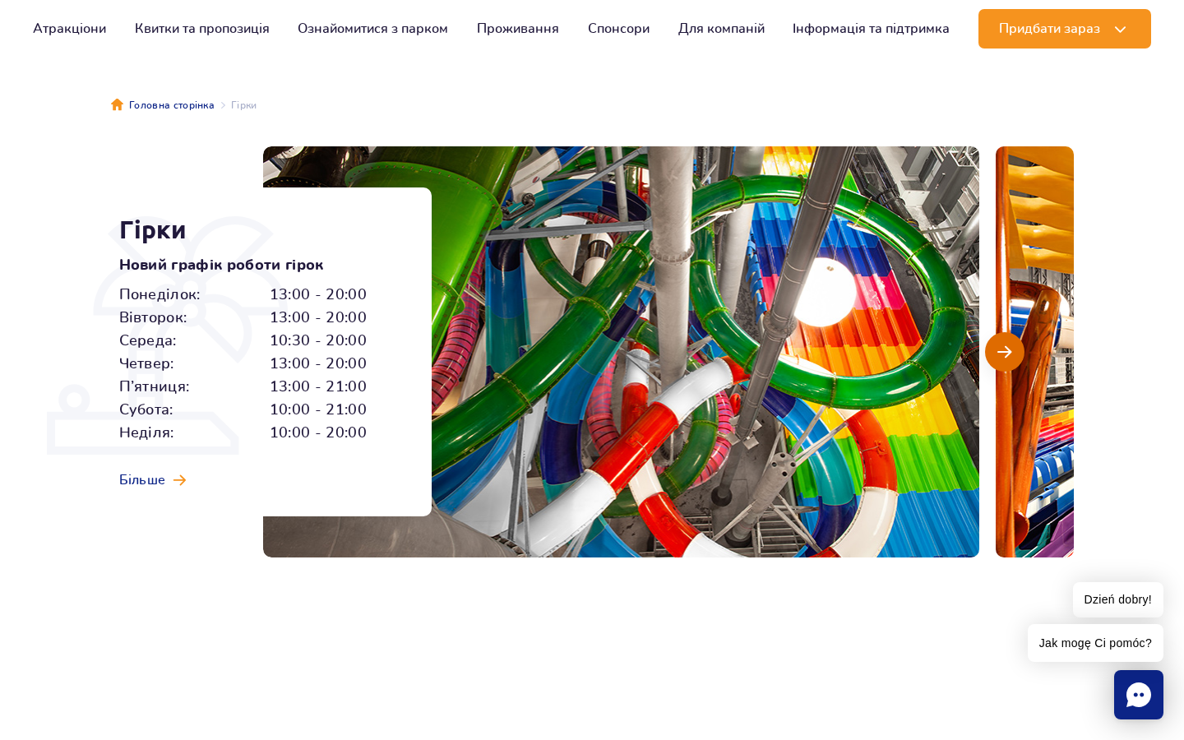
click at [1002, 349] on span "Наступний слайд" at bounding box center [1005, 352] width 14 height 15
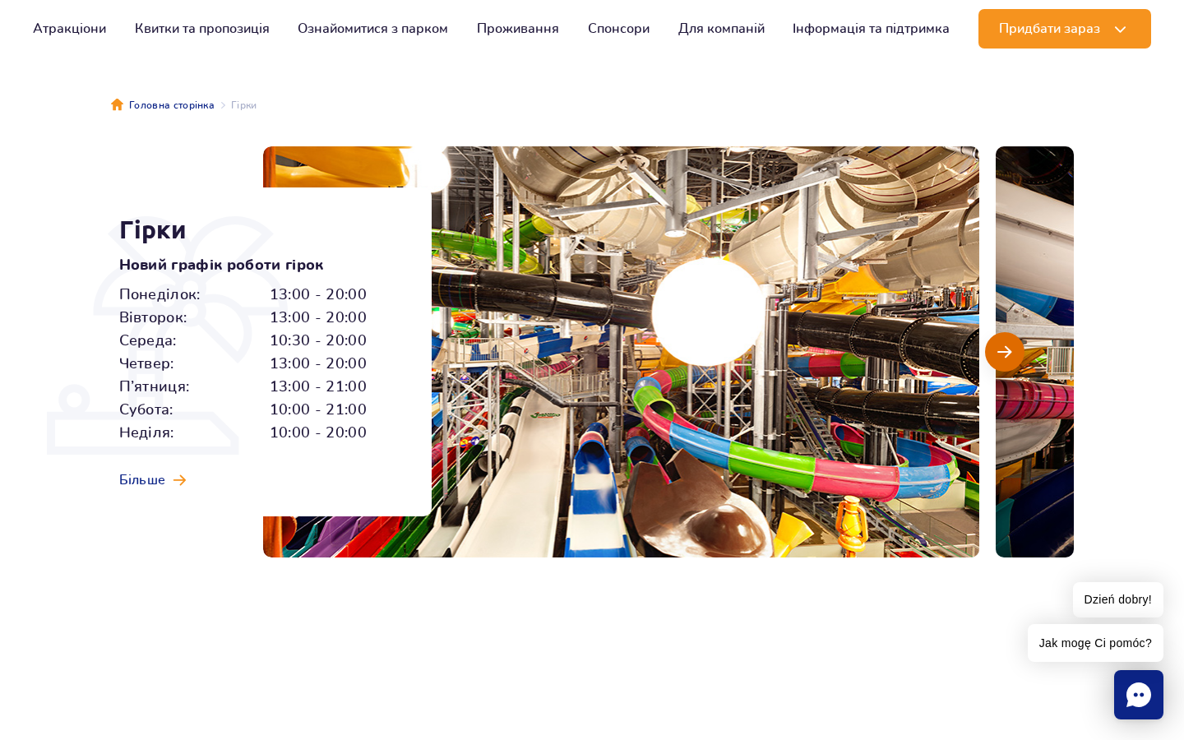
click at [1002, 349] on span "Наступний слайд" at bounding box center [1005, 352] width 14 height 15
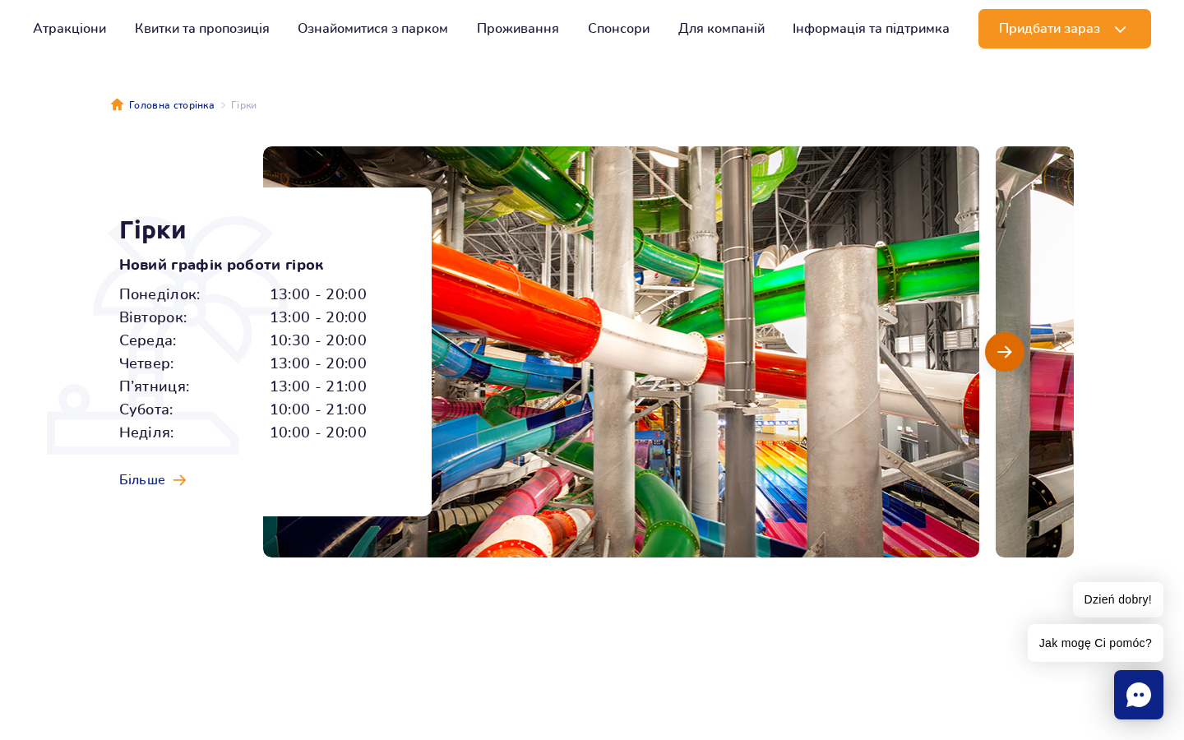
click at [1002, 349] on span "Наступний слайд" at bounding box center [1005, 352] width 14 height 15
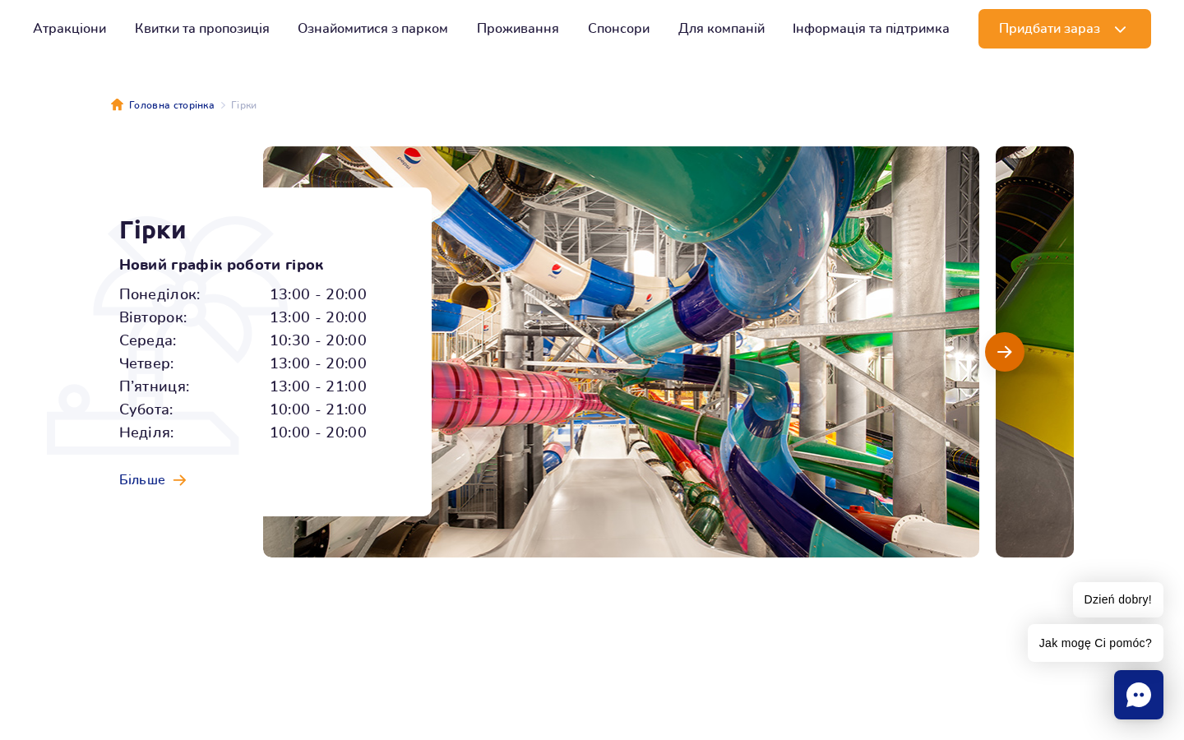
click at [1002, 349] on span "Наступний слайд" at bounding box center [1005, 352] width 14 height 15
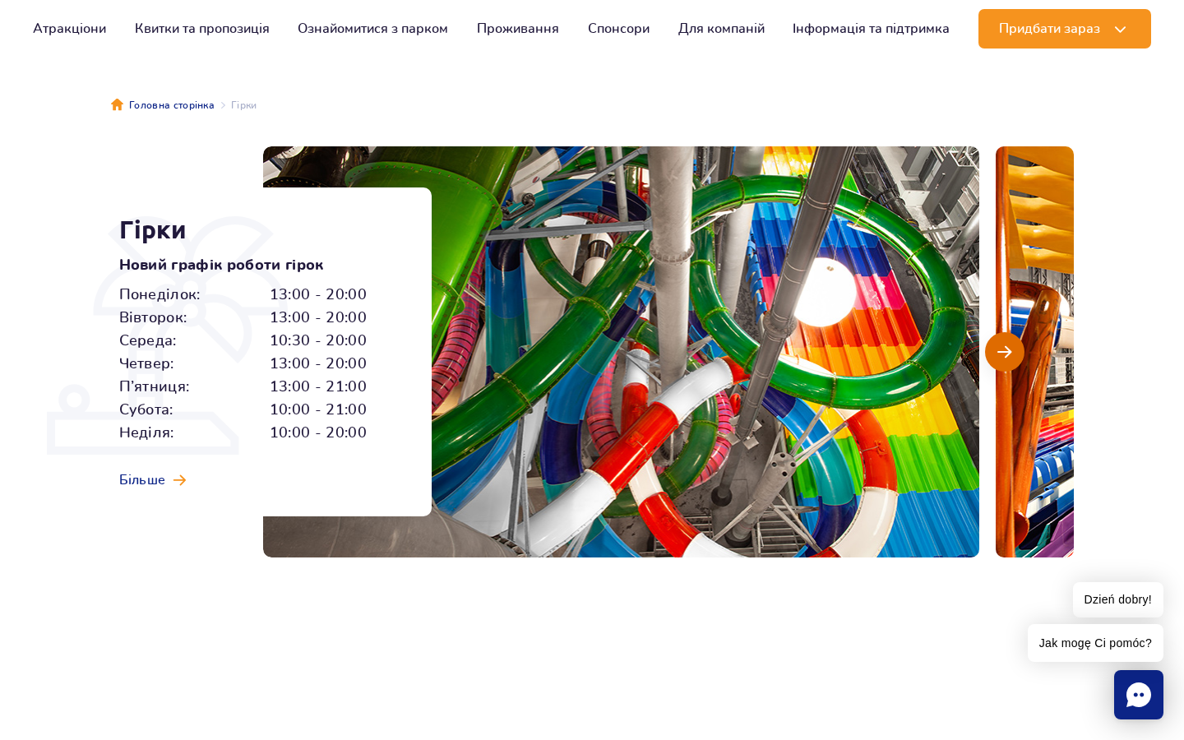
click at [1002, 349] on span "Наступний слайд" at bounding box center [1005, 352] width 14 height 15
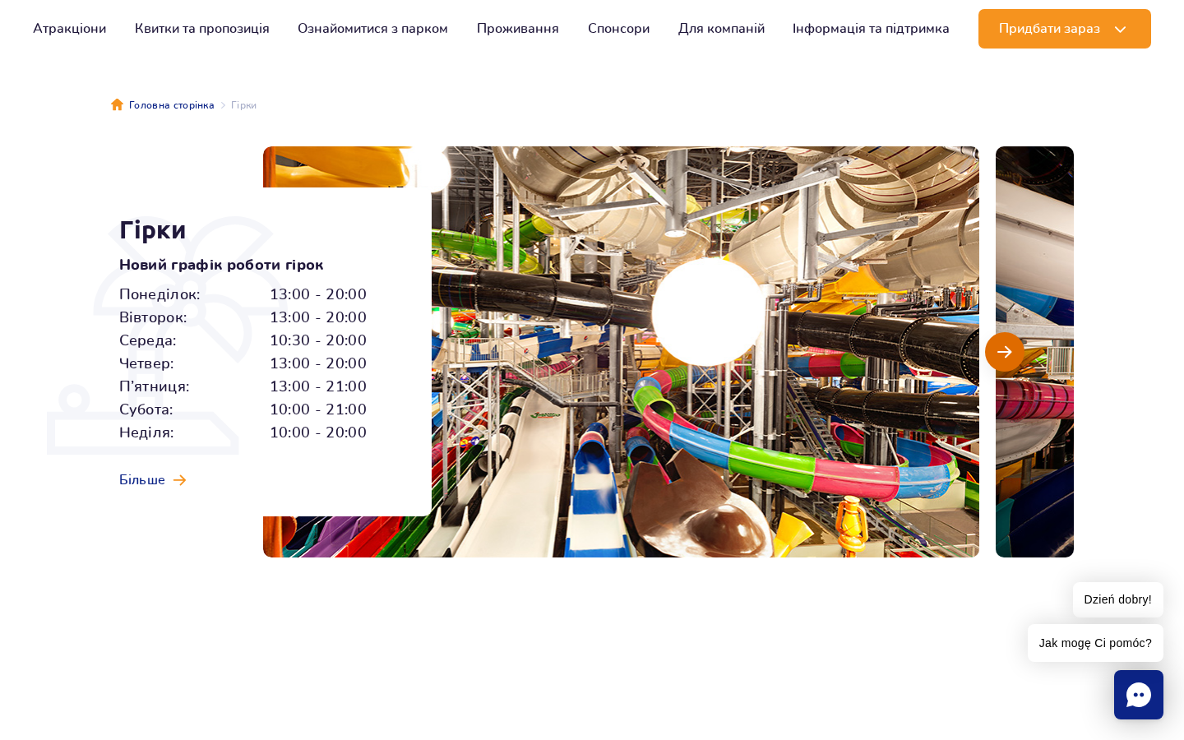
click at [1002, 349] on span "Наступний слайд" at bounding box center [1005, 352] width 14 height 15
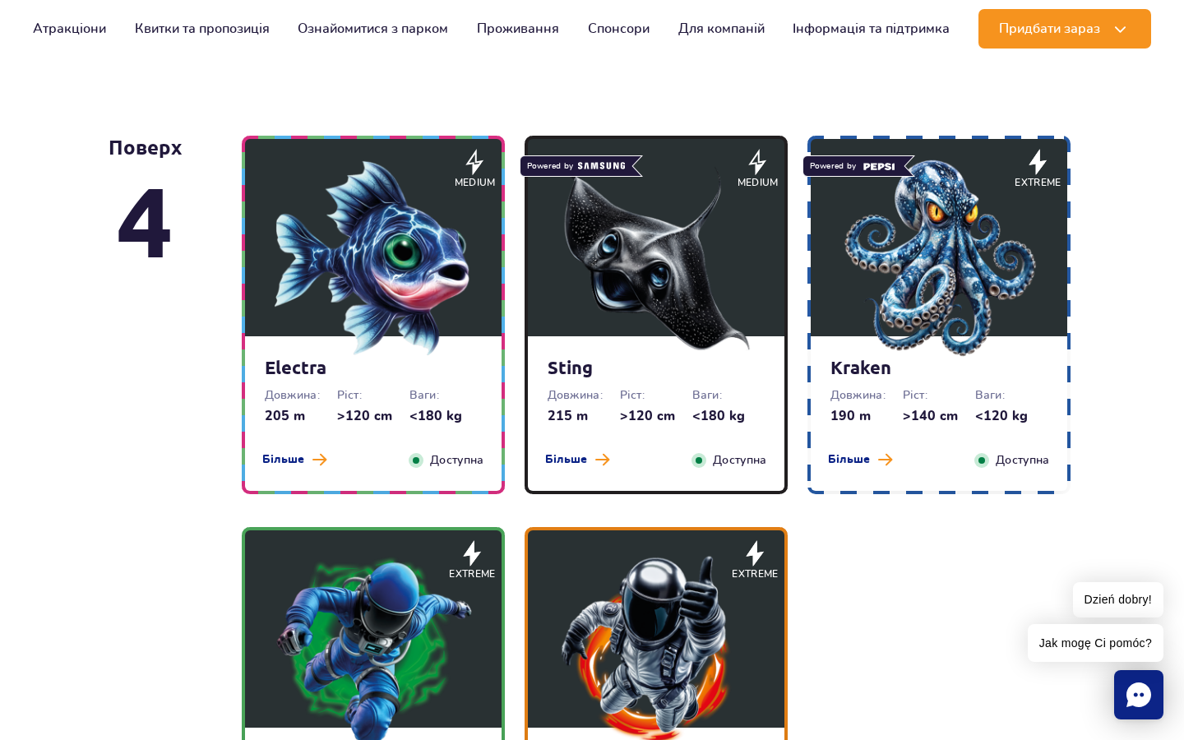
scroll to position [1522, 0]
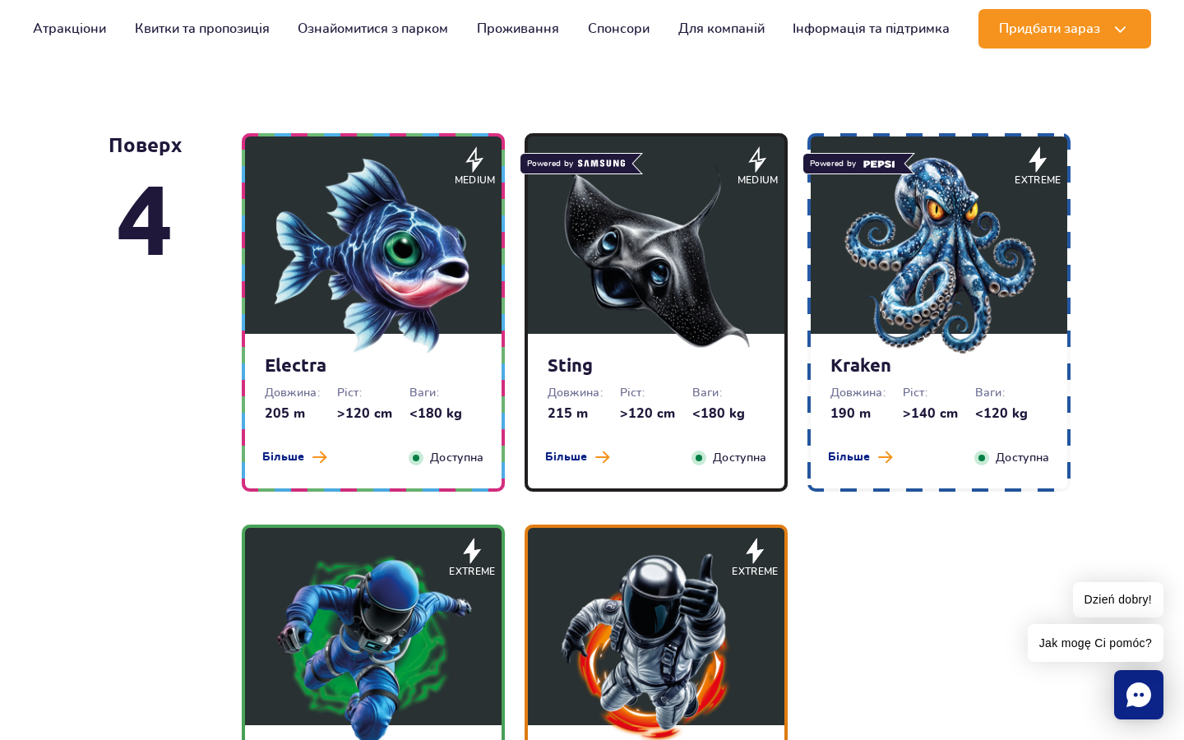
click at [674, 276] on img at bounding box center [656, 255] width 197 height 197
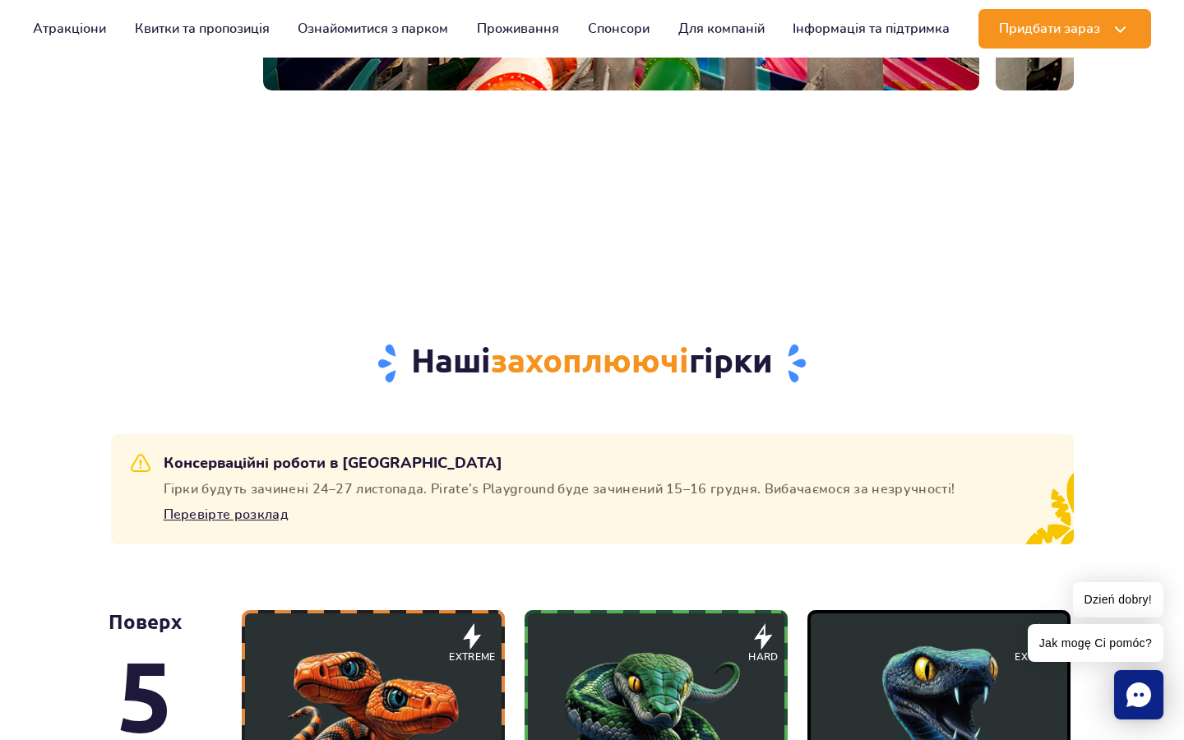
scroll to position [0, 0]
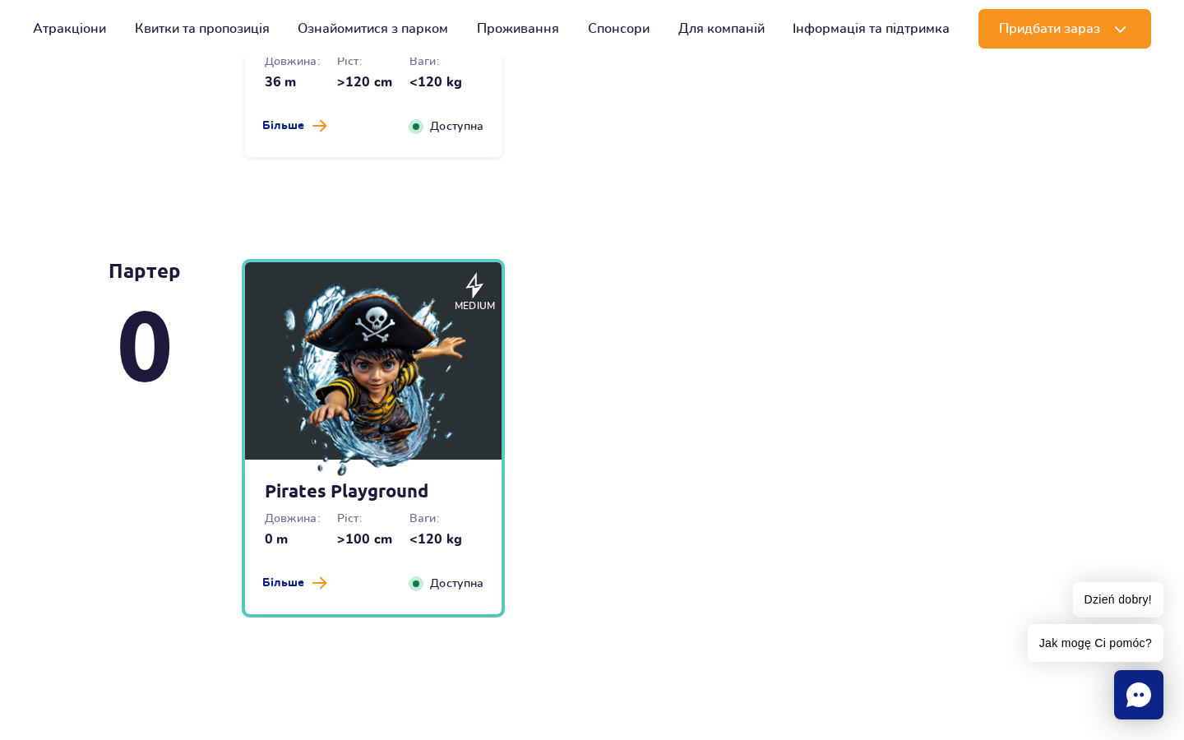
click at [339, 396] on img at bounding box center [373, 381] width 197 height 197
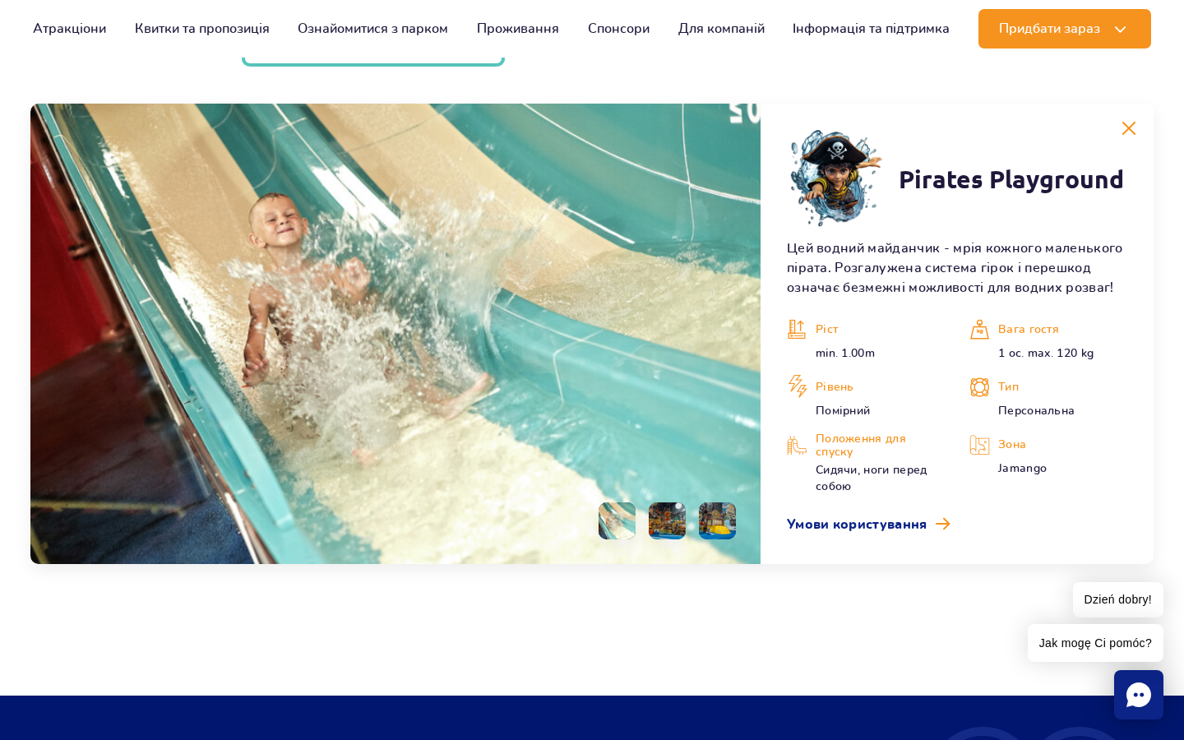
scroll to position [4565, 0]
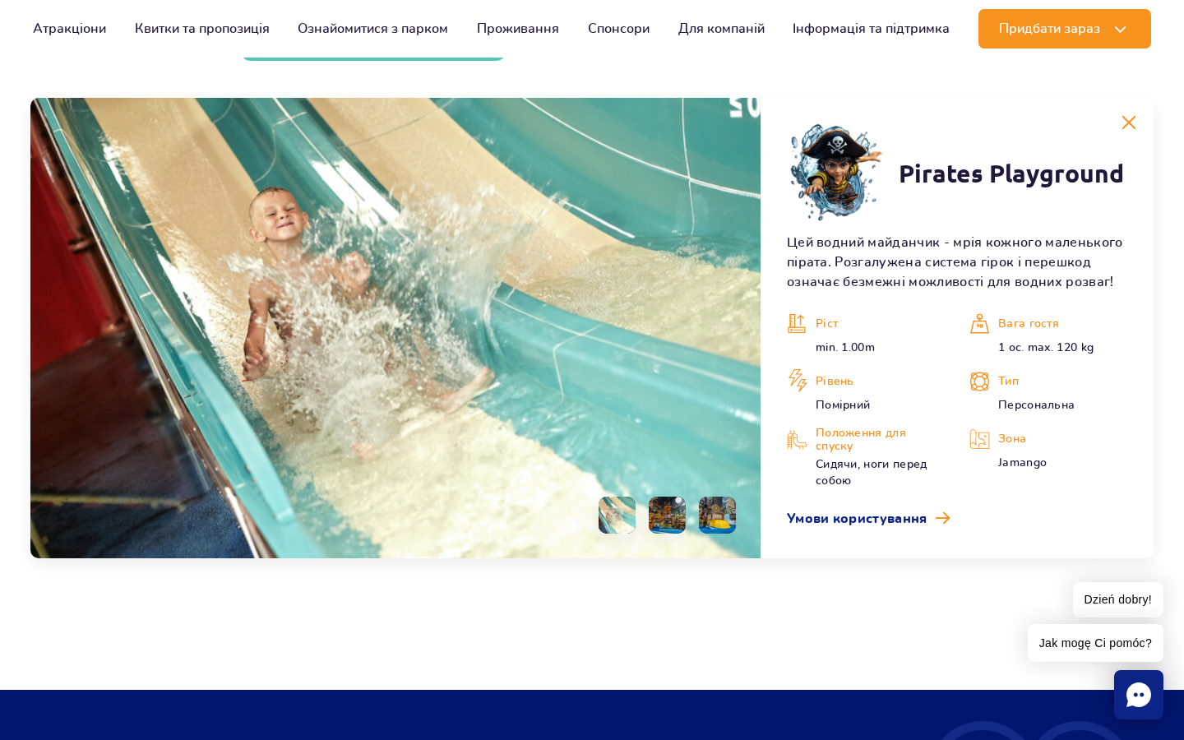
click at [660, 511] on li at bounding box center [667, 515] width 37 height 37
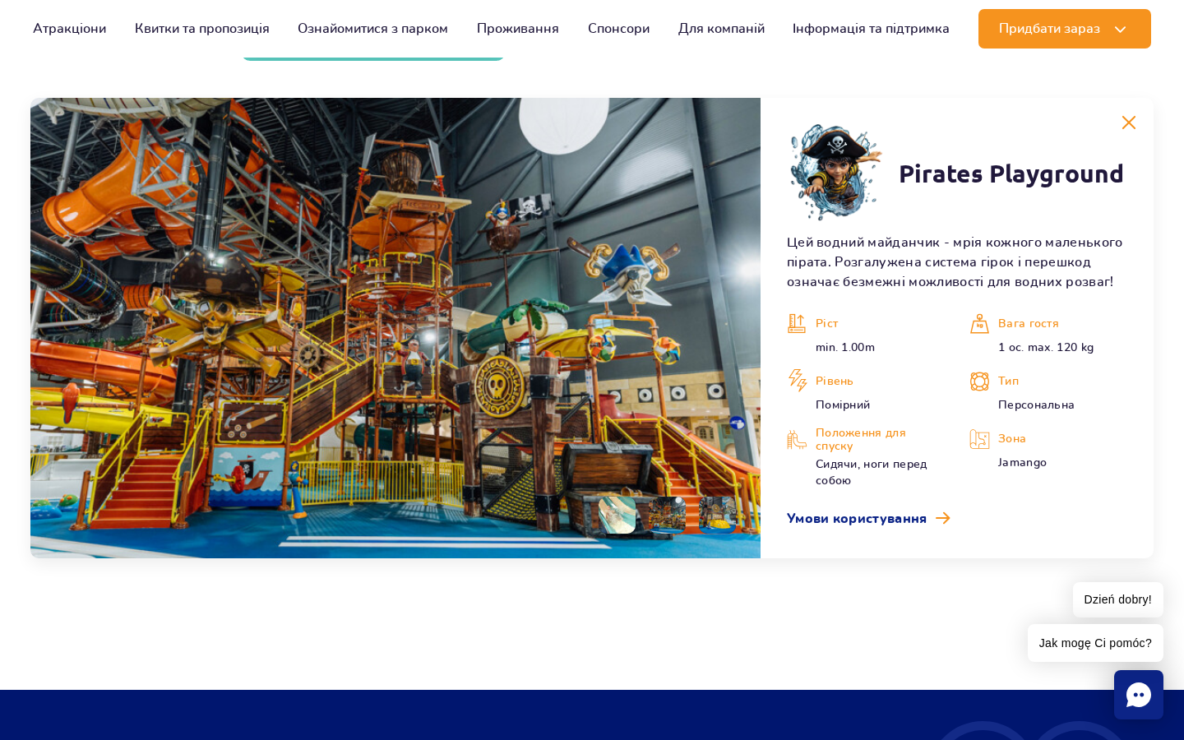
click at [677, 519] on img at bounding box center [667, 515] width 37 height 37
click at [665, 517] on img at bounding box center [667, 515] width 37 height 37
click at [715, 516] on li at bounding box center [717, 515] width 37 height 37
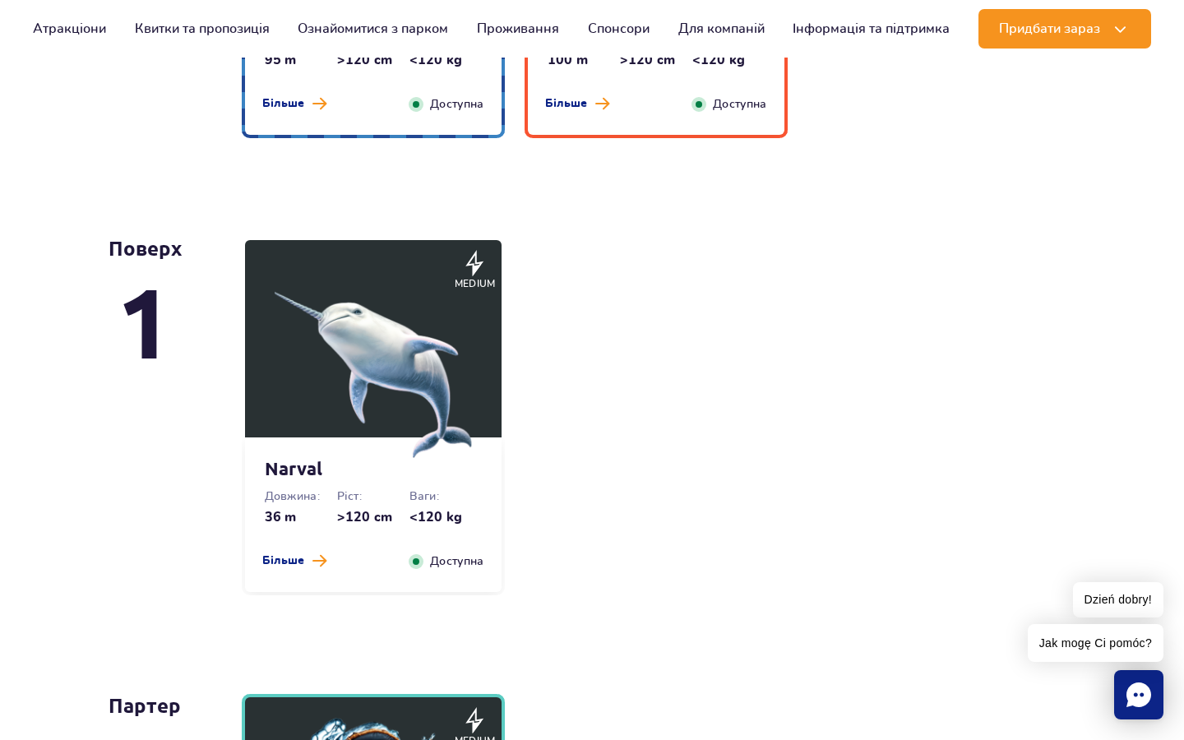
click at [415, 351] on img at bounding box center [373, 359] width 197 height 197
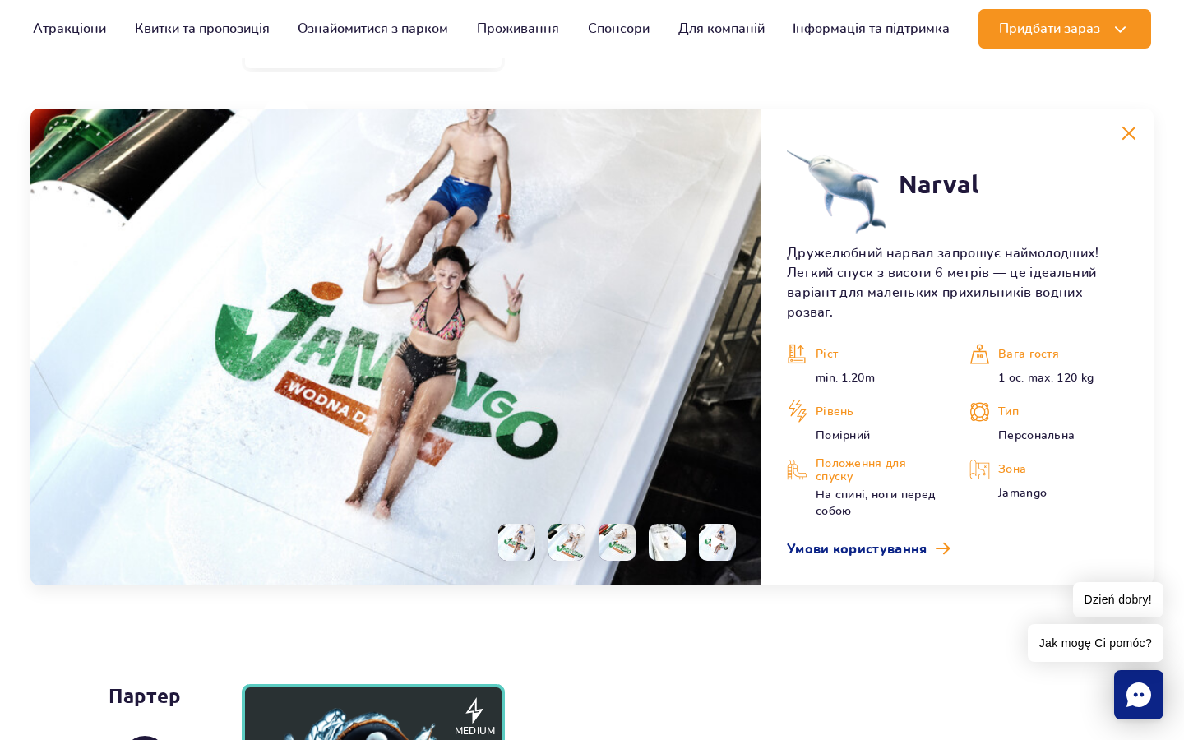
scroll to position [4108, 0]
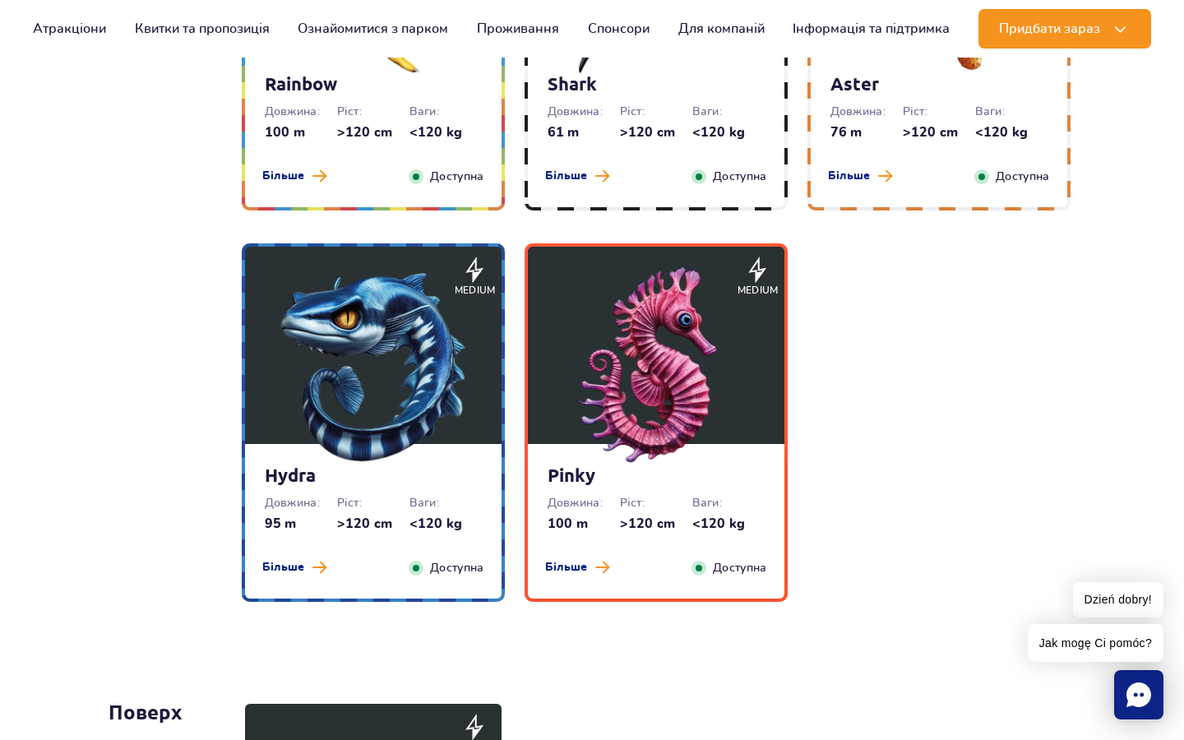
click at [646, 364] on img at bounding box center [656, 365] width 197 height 197
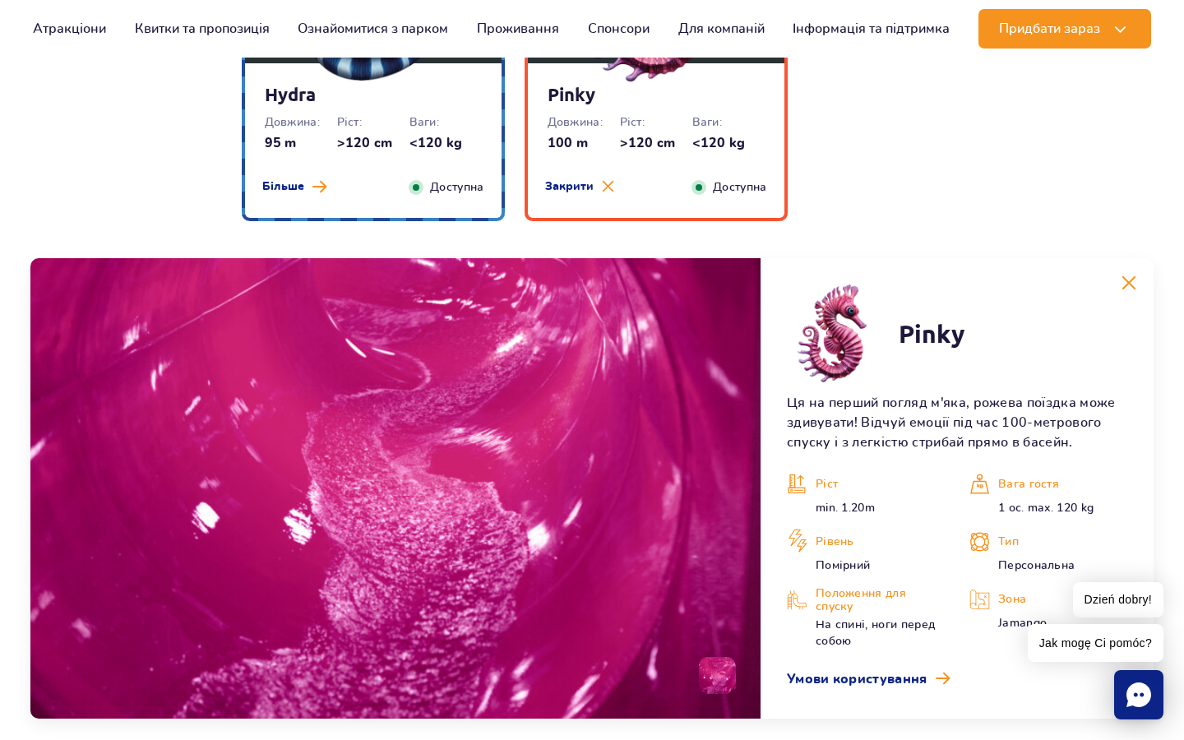
click at [453, 116] on dt "Ваги:" at bounding box center [446, 122] width 72 height 16
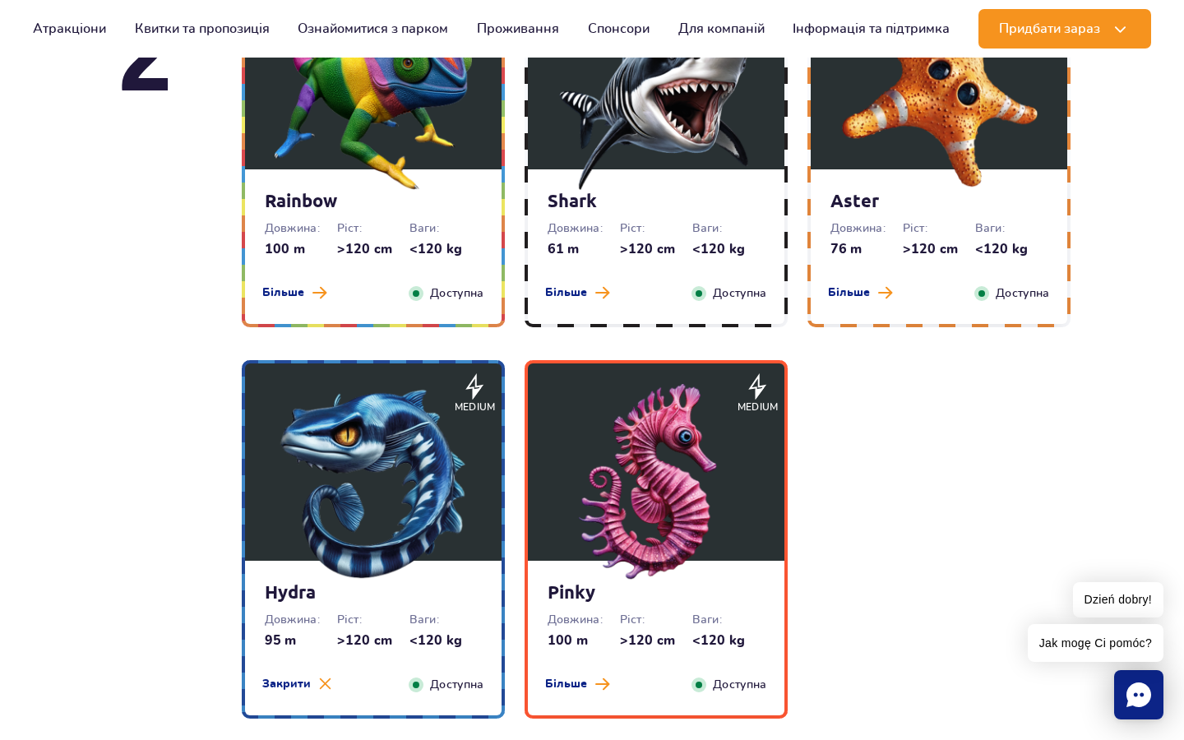
scroll to position [2930, 0]
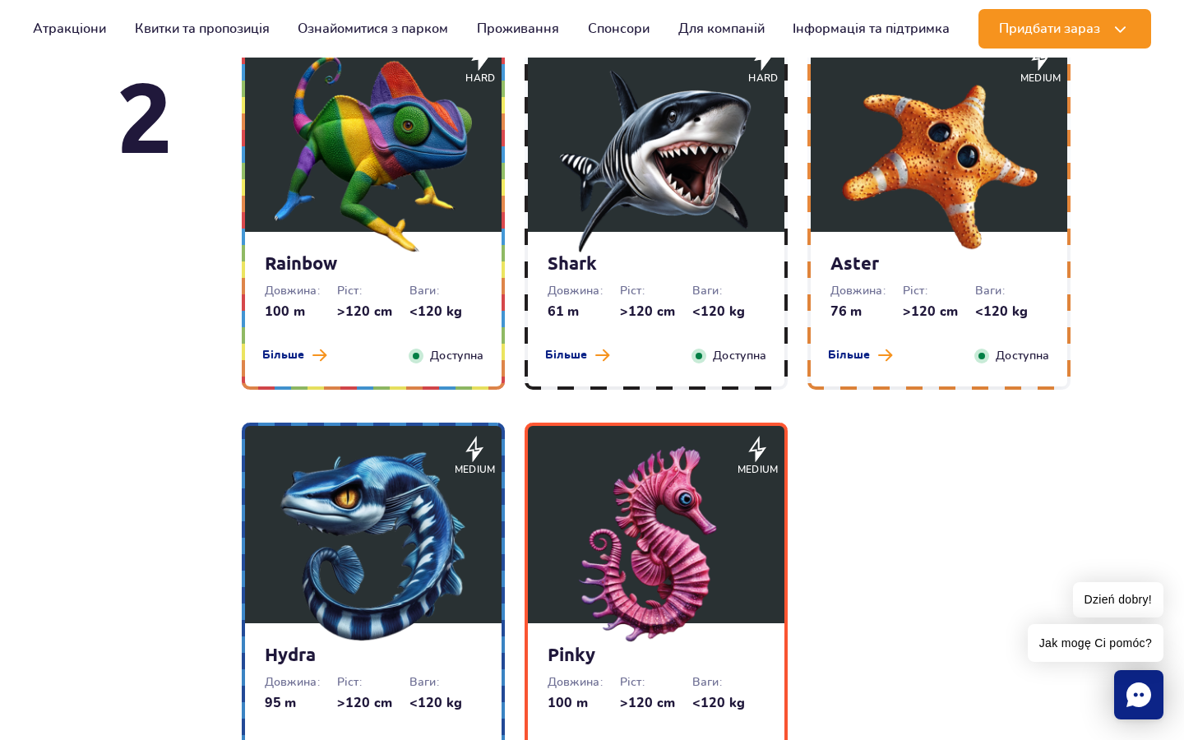
click at [835, 206] on figure at bounding box center [939, 133] width 257 height 197
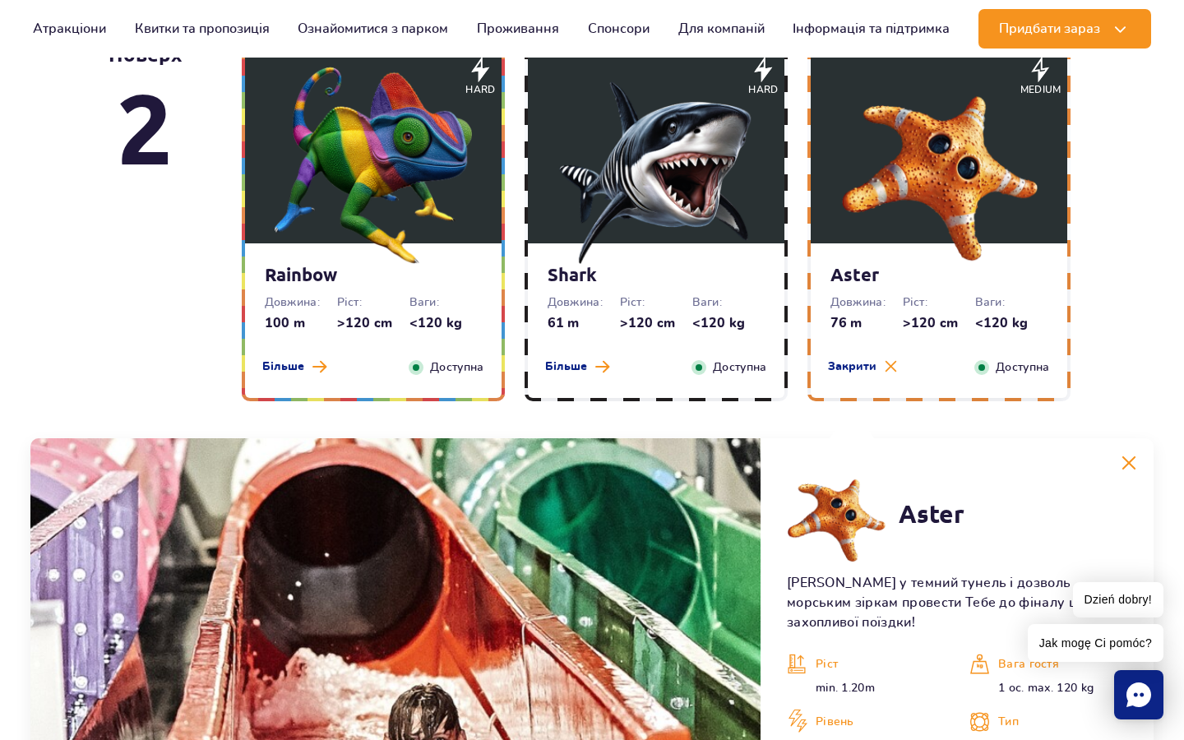
click at [699, 189] on img at bounding box center [656, 165] width 197 height 197
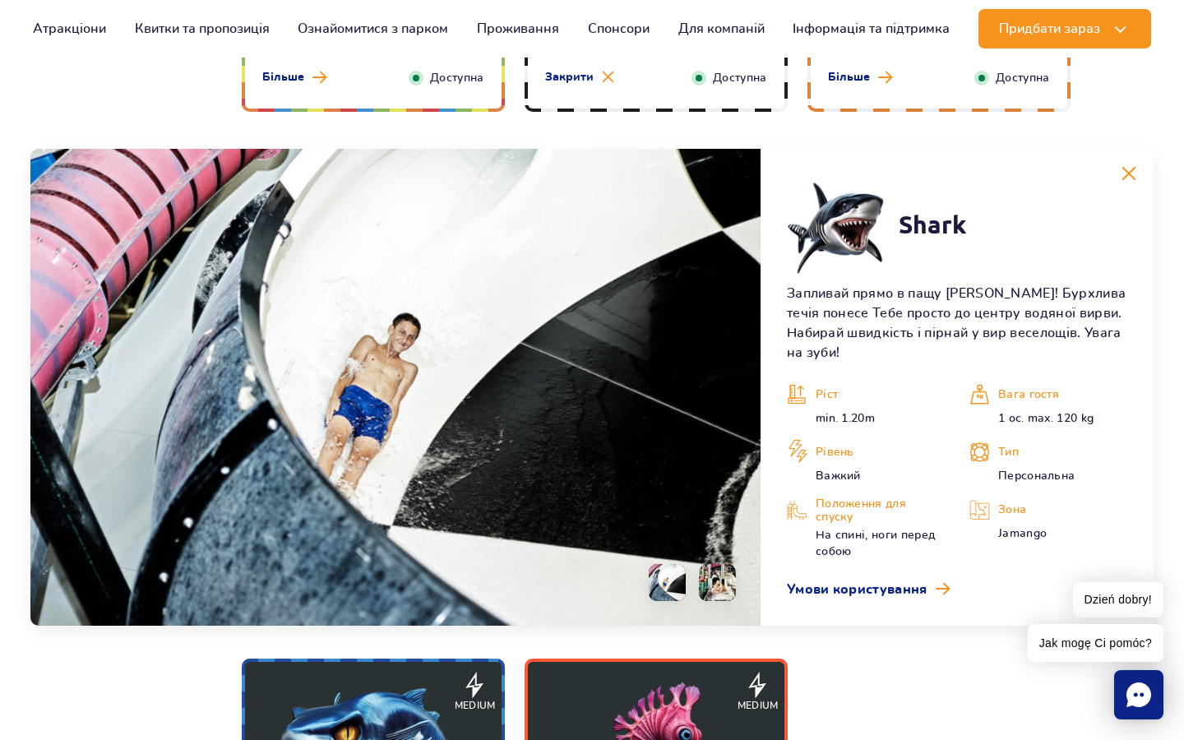
scroll to position [3259, 0]
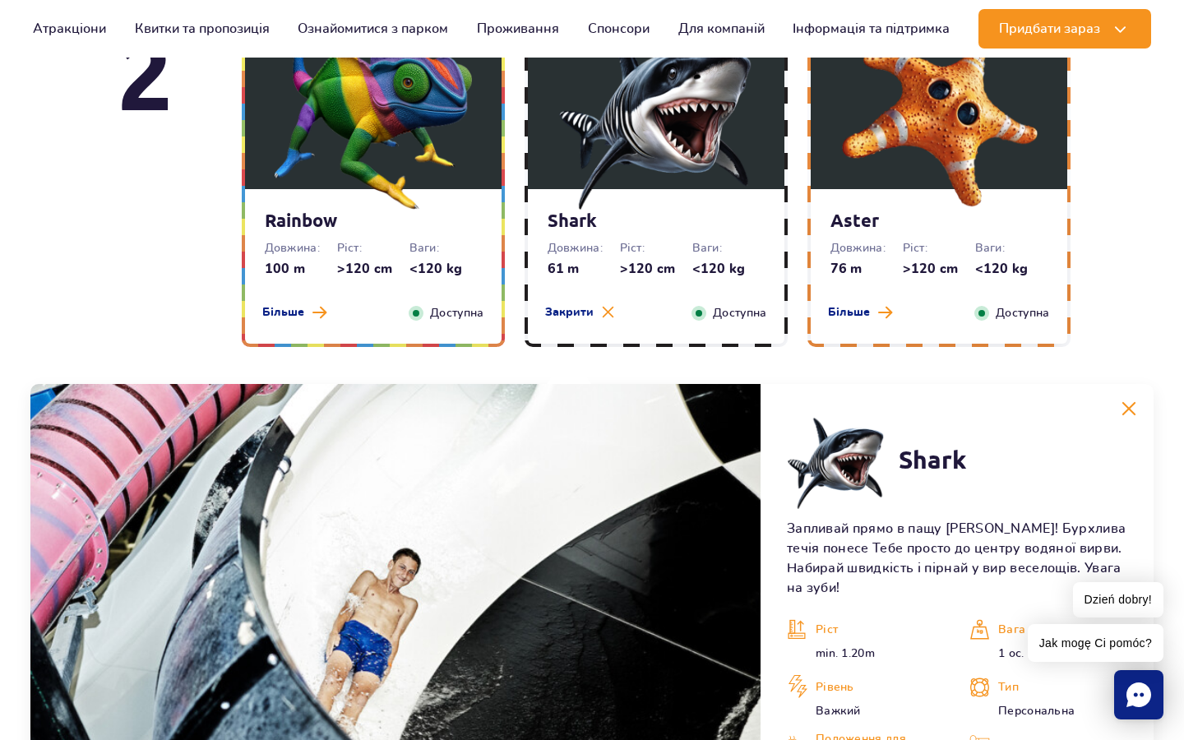
click at [415, 128] on img at bounding box center [373, 110] width 197 height 197
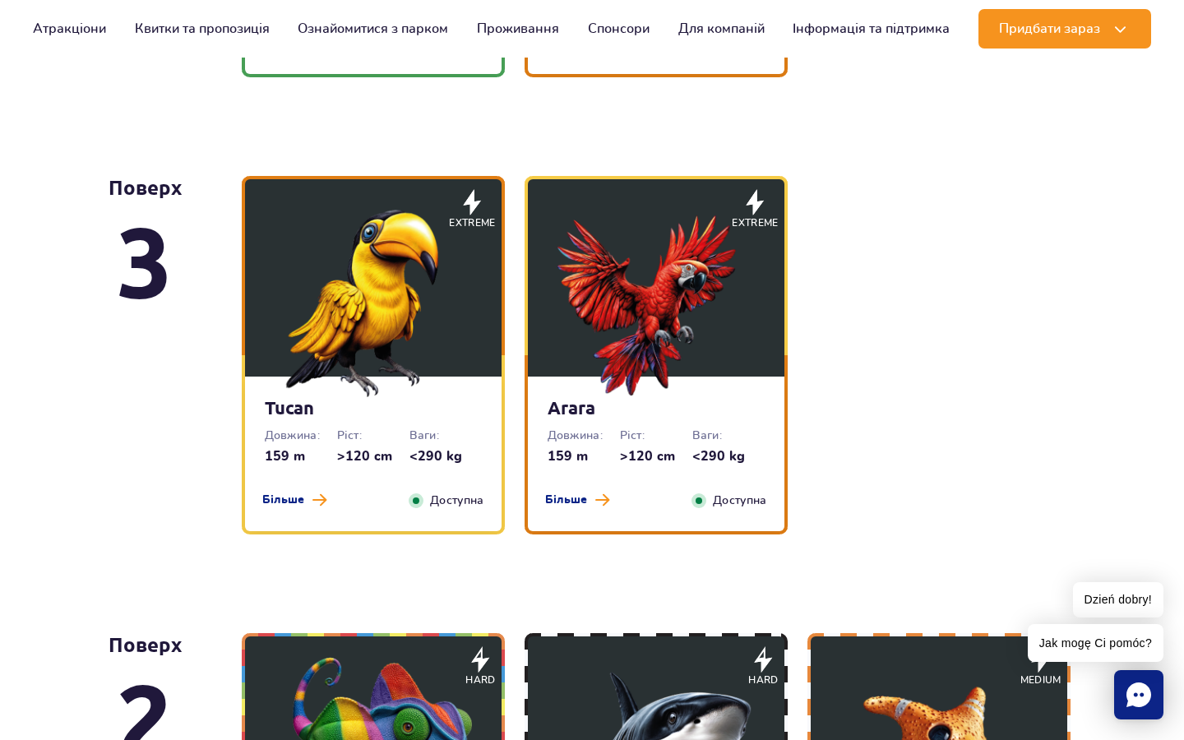
click at [666, 309] on img at bounding box center [656, 298] width 197 height 197
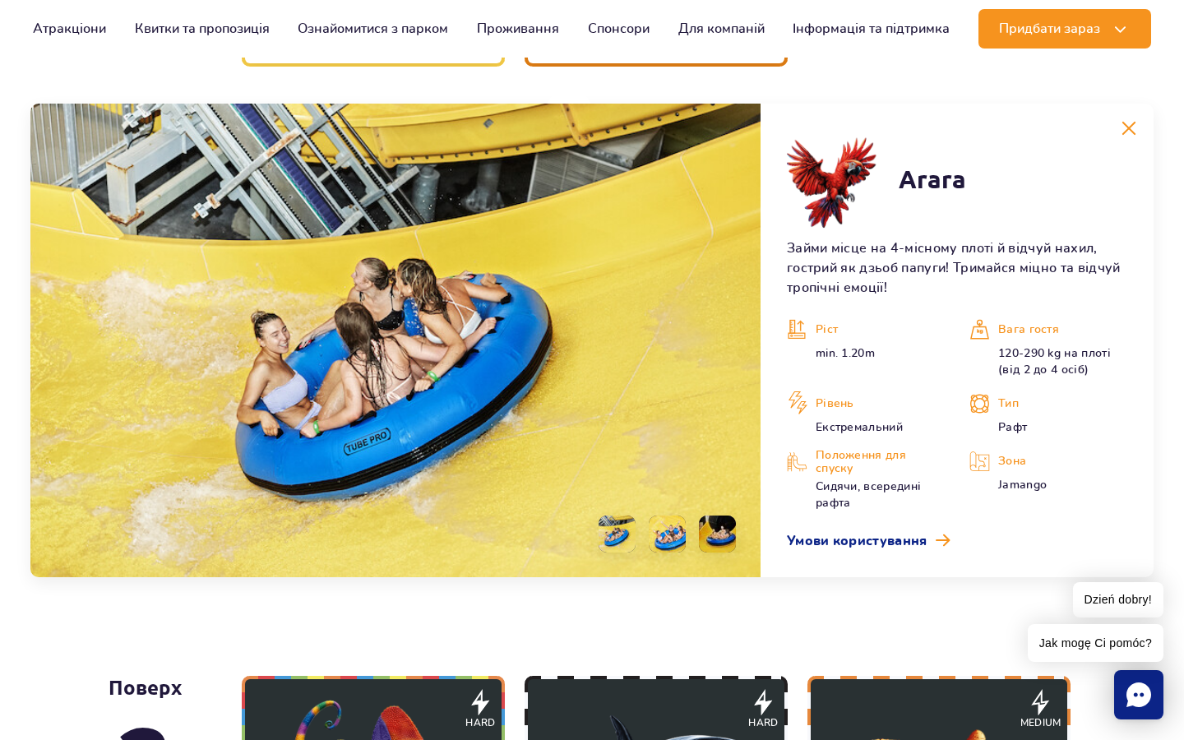
scroll to position [2802, 0]
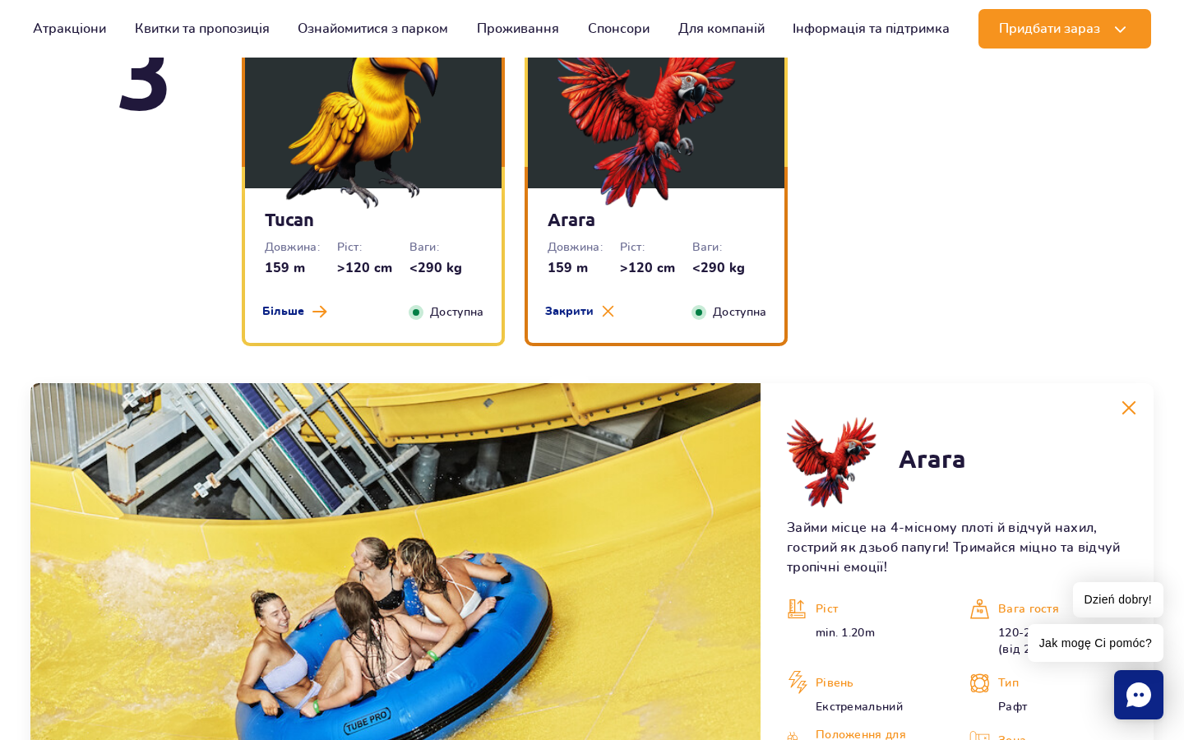
click at [421, 200] on img at bounding box center [373, 110] width 197 height 197
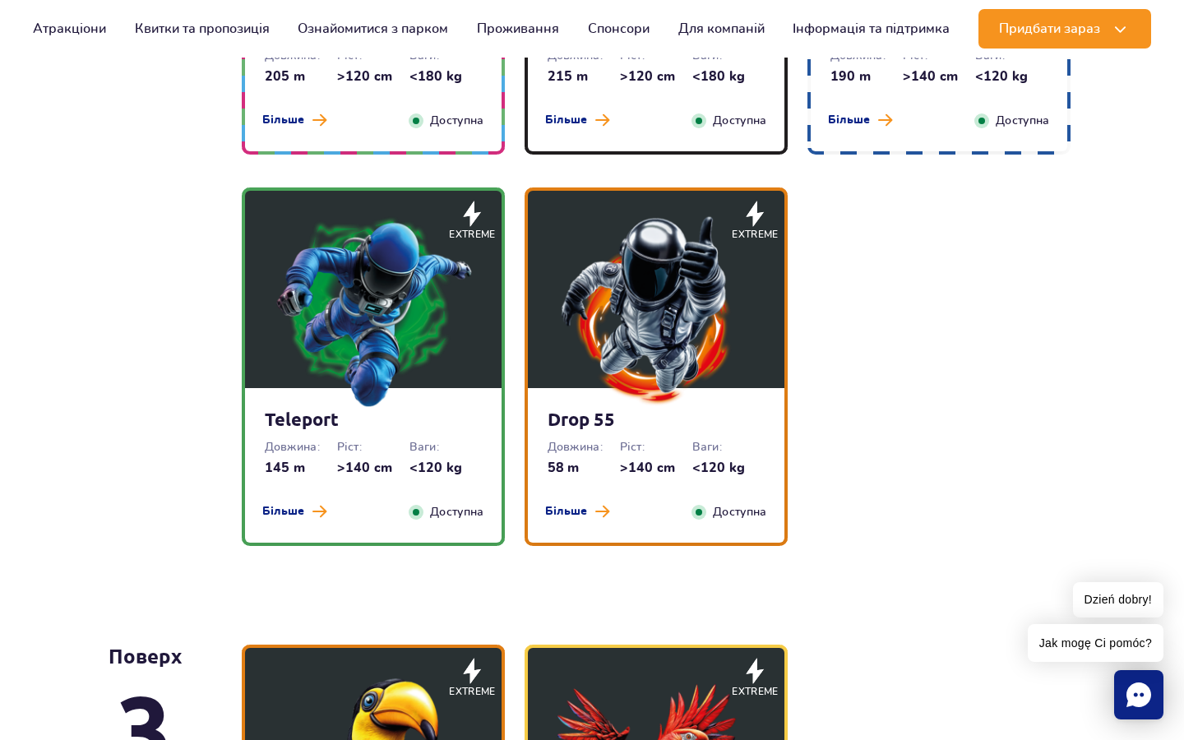
click at [655, 326] on img at bounding box center [656, 309] width 197 height 197
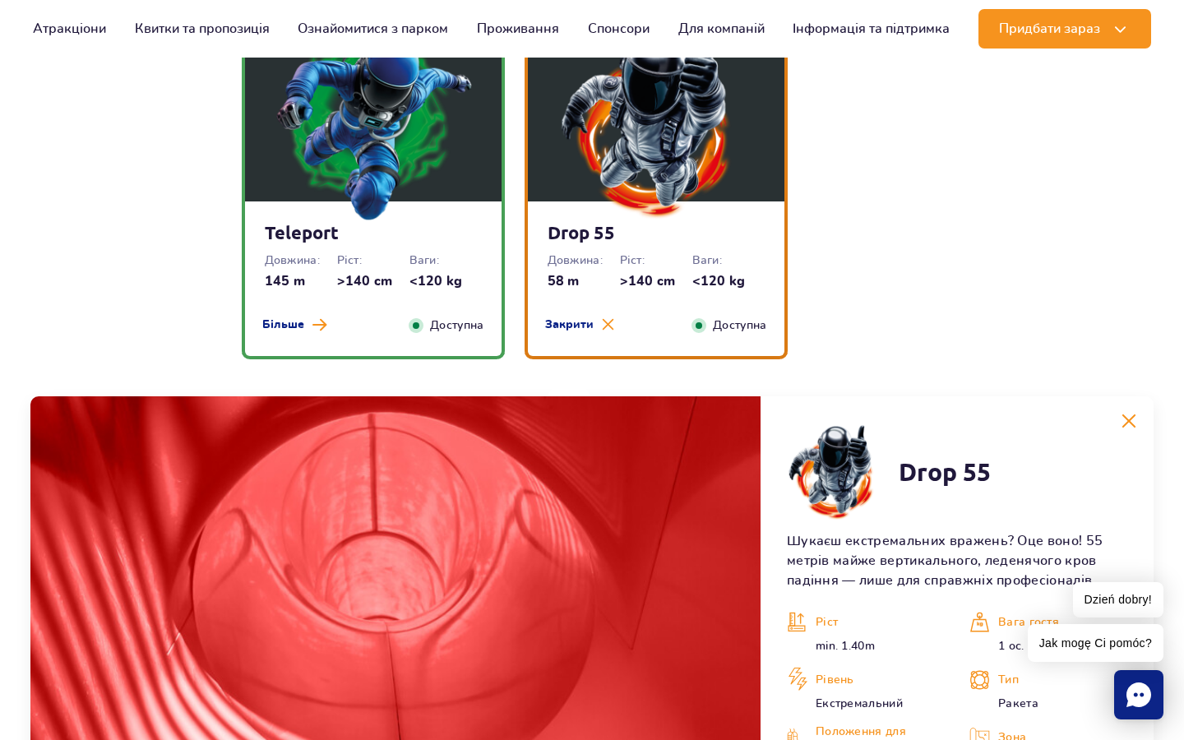
click at [437, 211] on img at bounding box center [373, 123] width 197 height 197
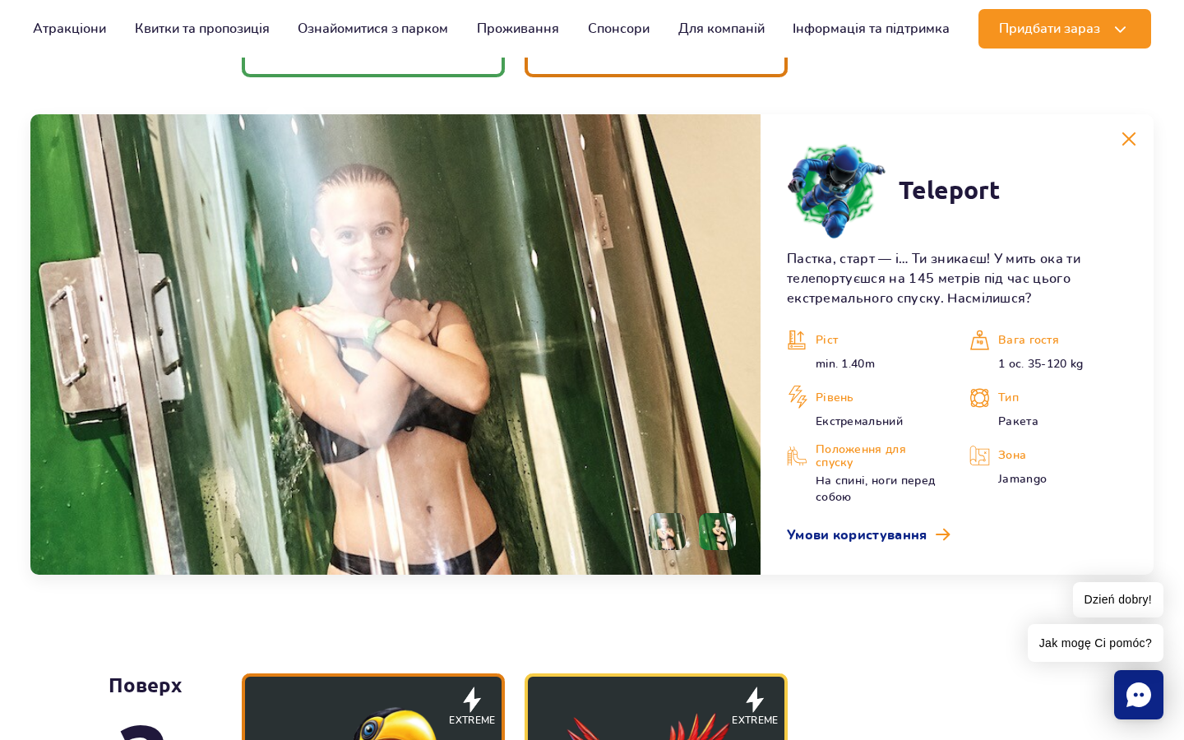
scroll to position [2353, 0]
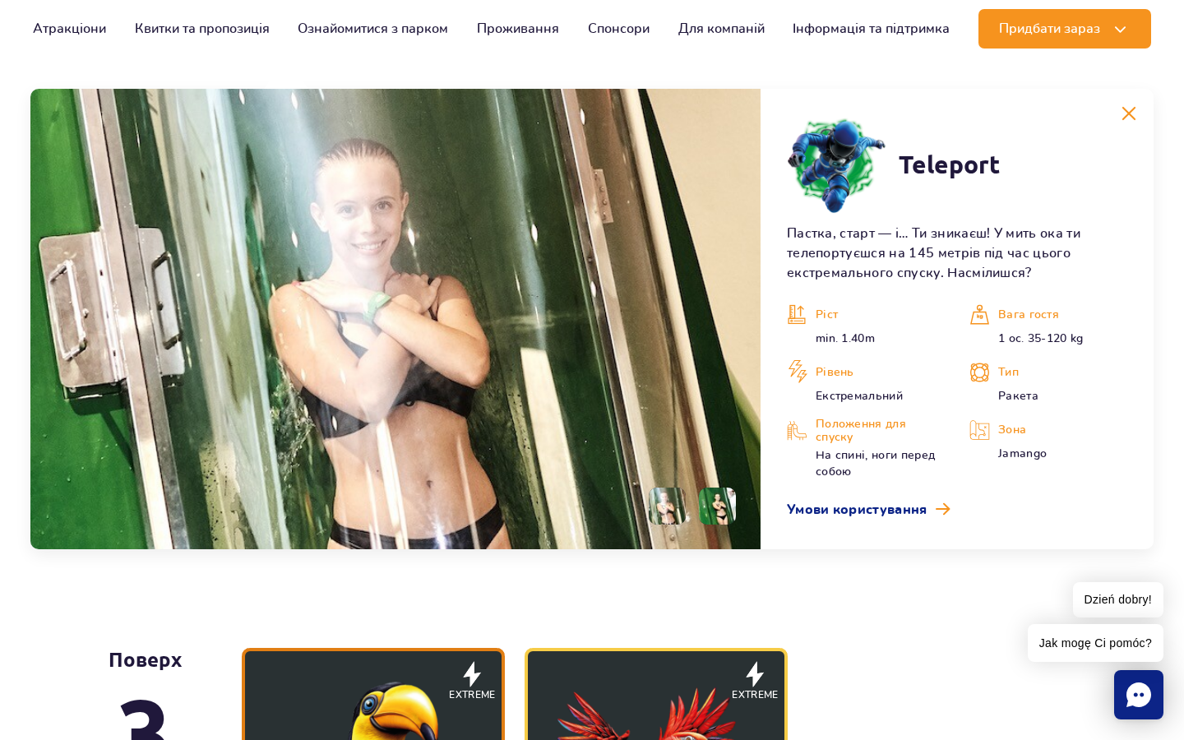
click at [725, 505] on li at bounding box center [717, 506] width 37 height 37
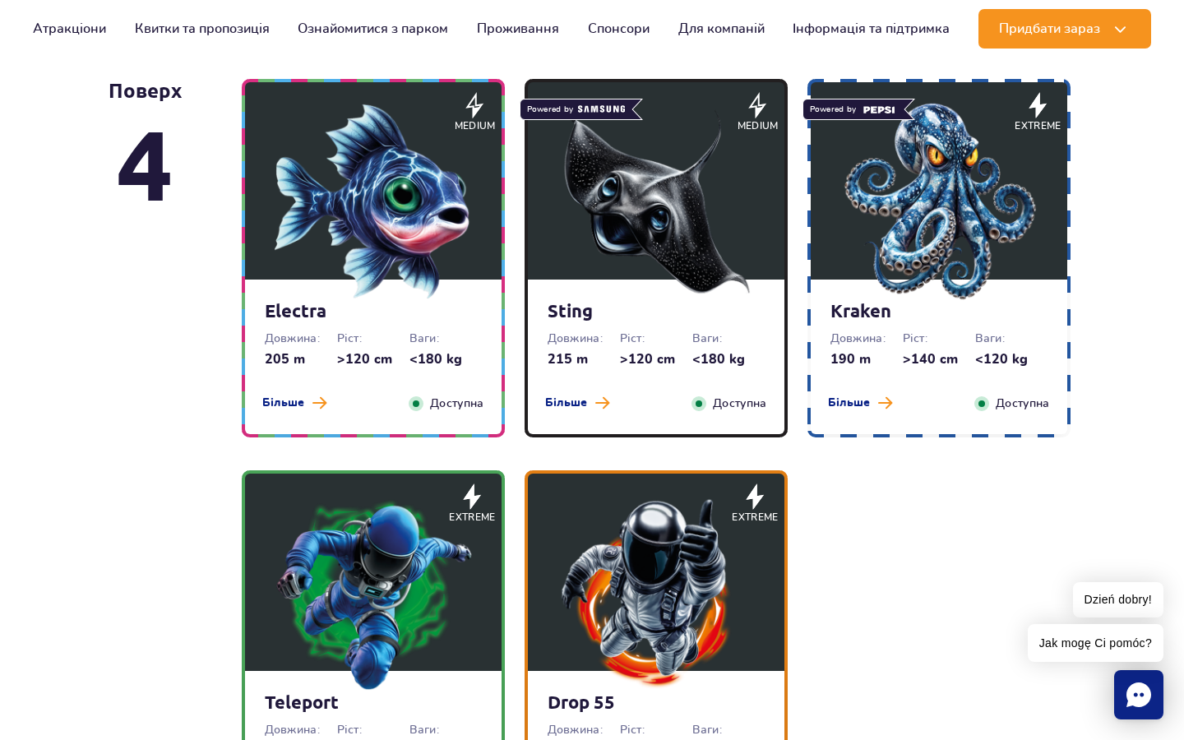
click at [972, 165] on img at bounding box center [939, 201] width 197 height 197
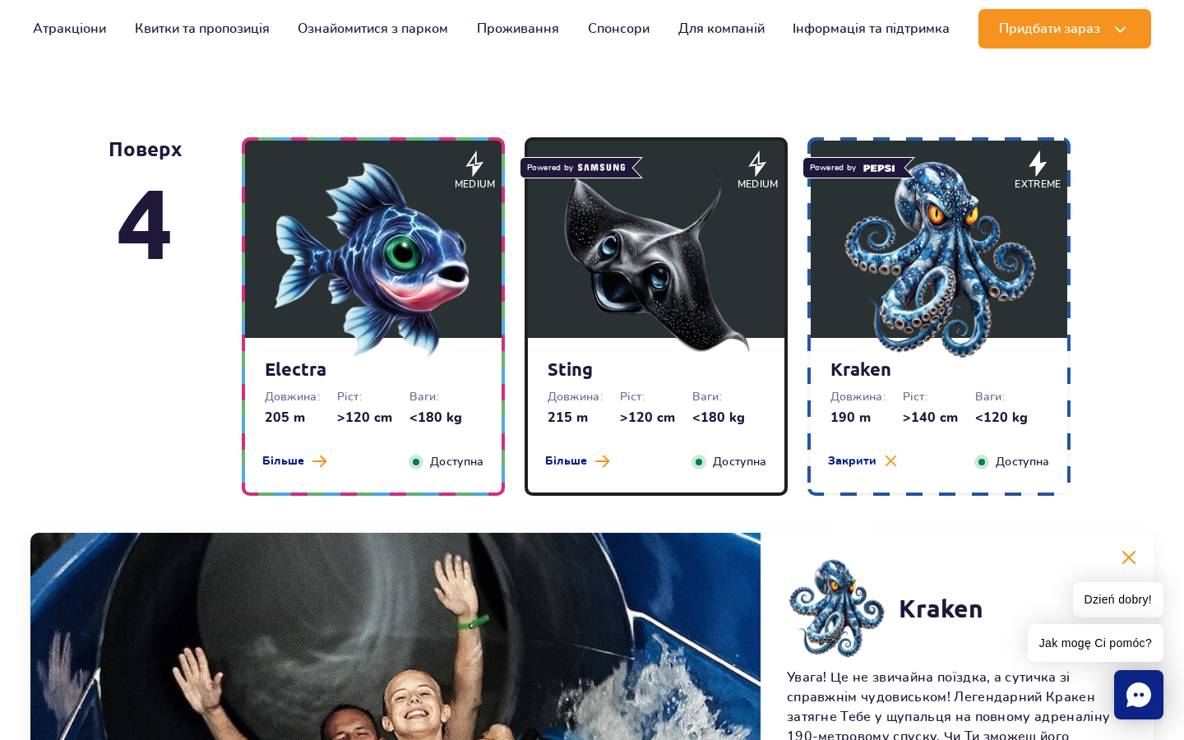
click at [707, 257] on img at bounding box center [656, 259] width 197 height 197
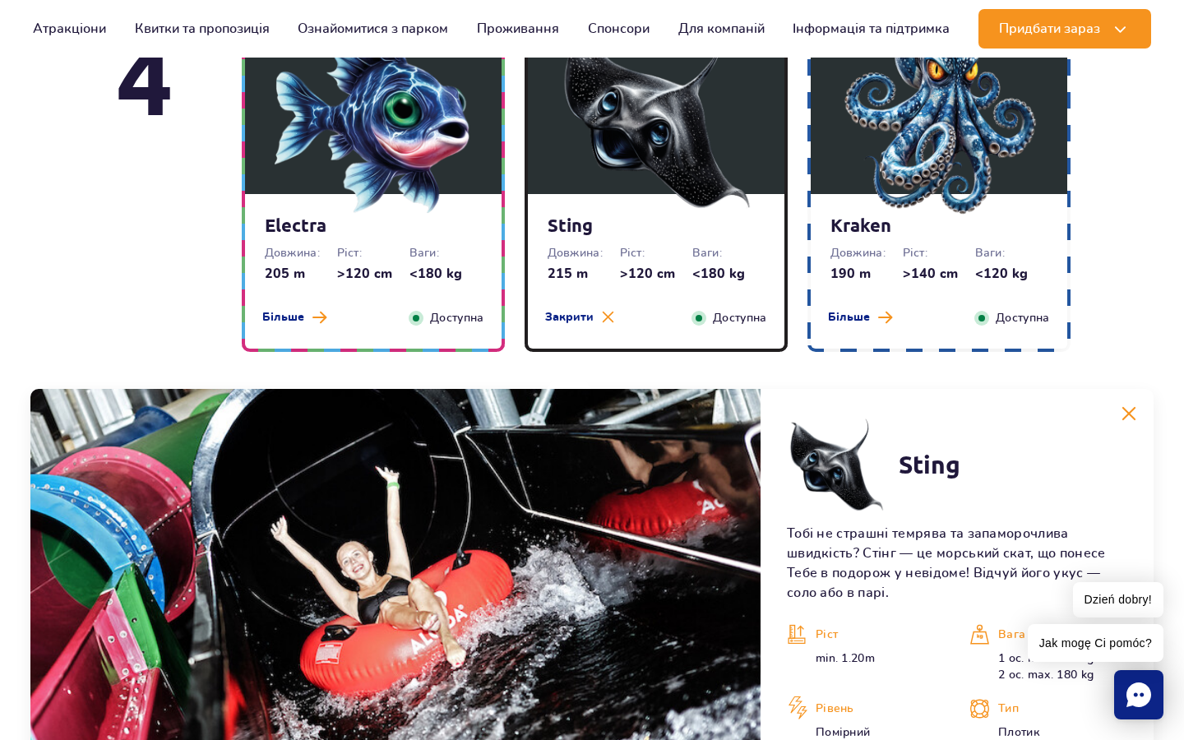
click at [398, 182] on img at bounding box center [373, 115] width 197 height 197
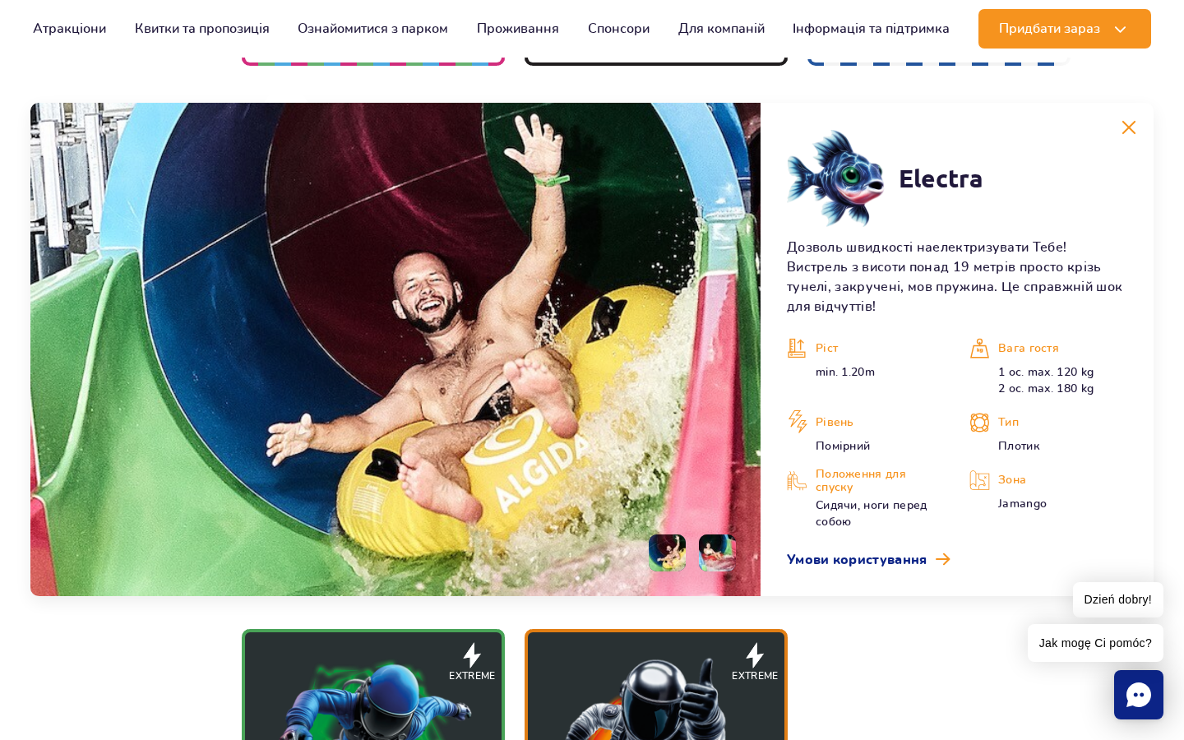
scroll to position [1953, 0]
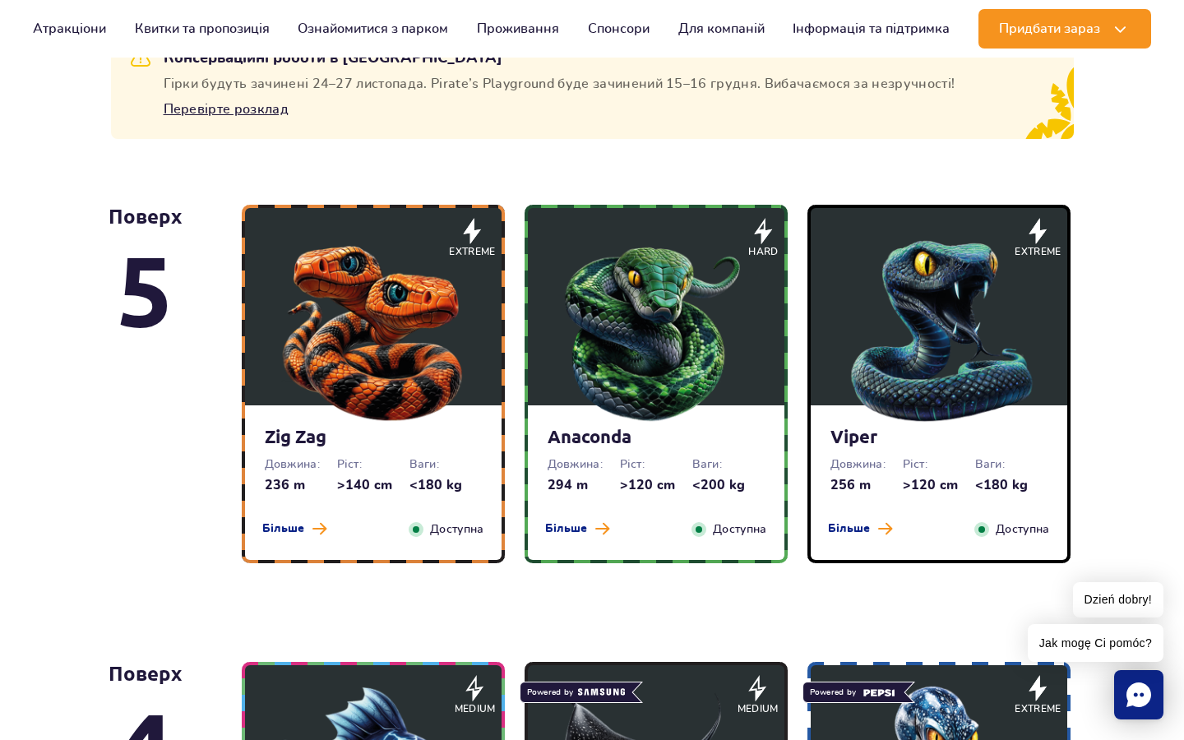
click at [401, 286] on img at bounding box center [373, 327] width 197 height 197
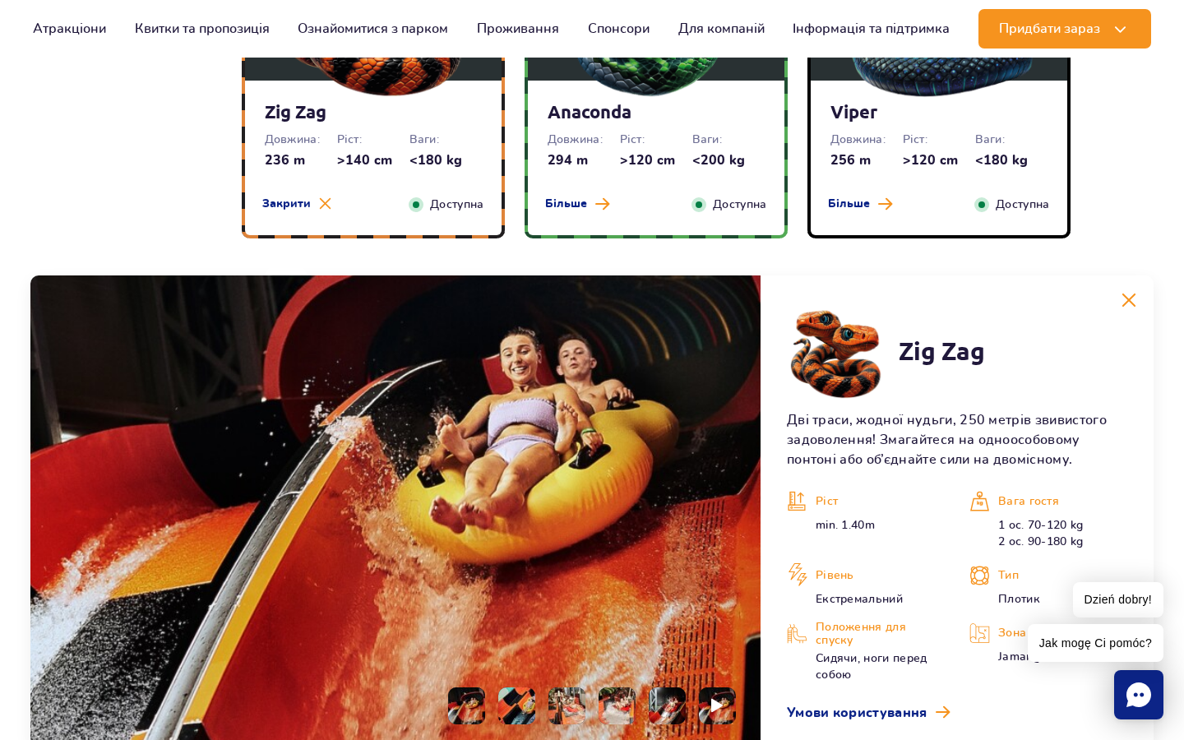
scroll to position [1307, 0]
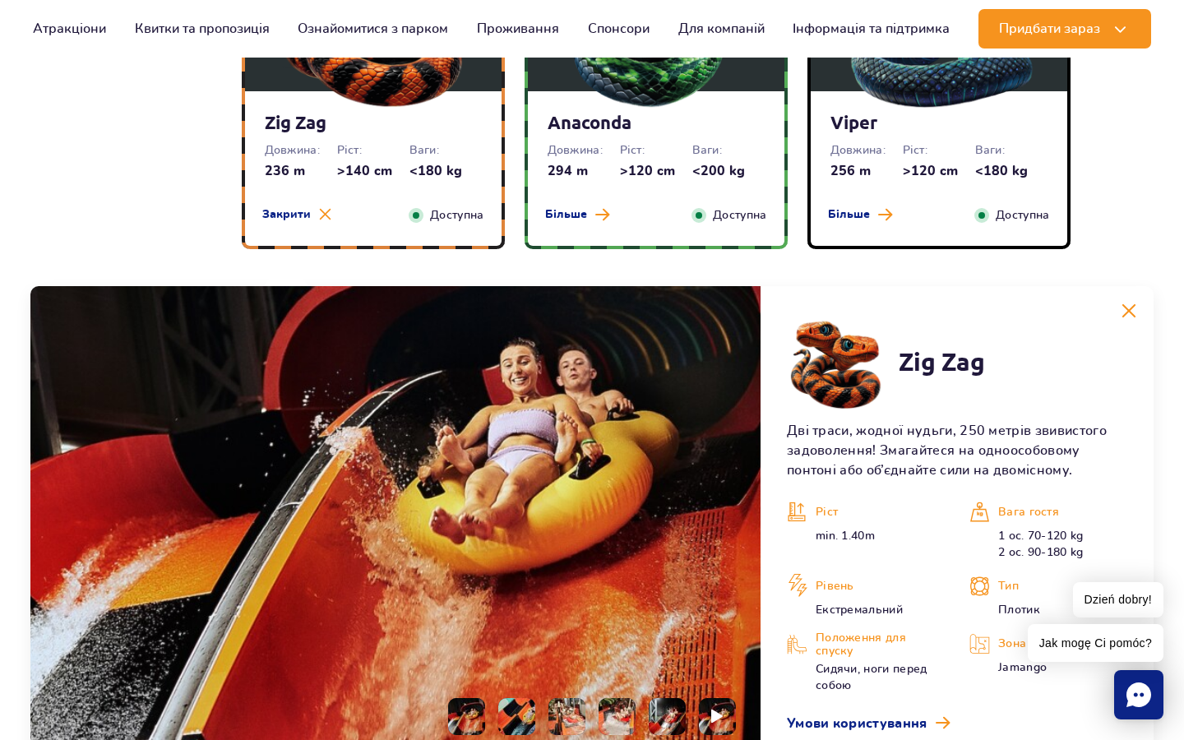
click at [615, 156] on dt "Довжина:" at bounding box center [584, 150] width 72 height 16
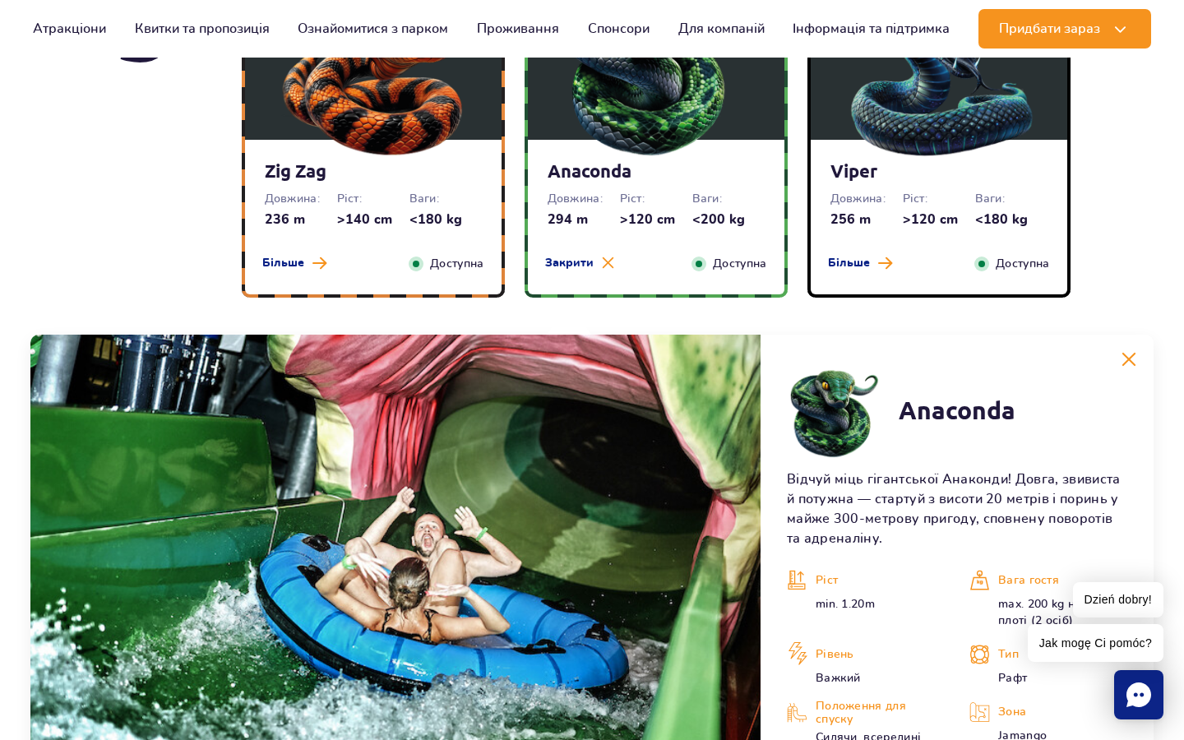
click at [892, 153] on img at bounding box center [939, 61] width 197 height 197
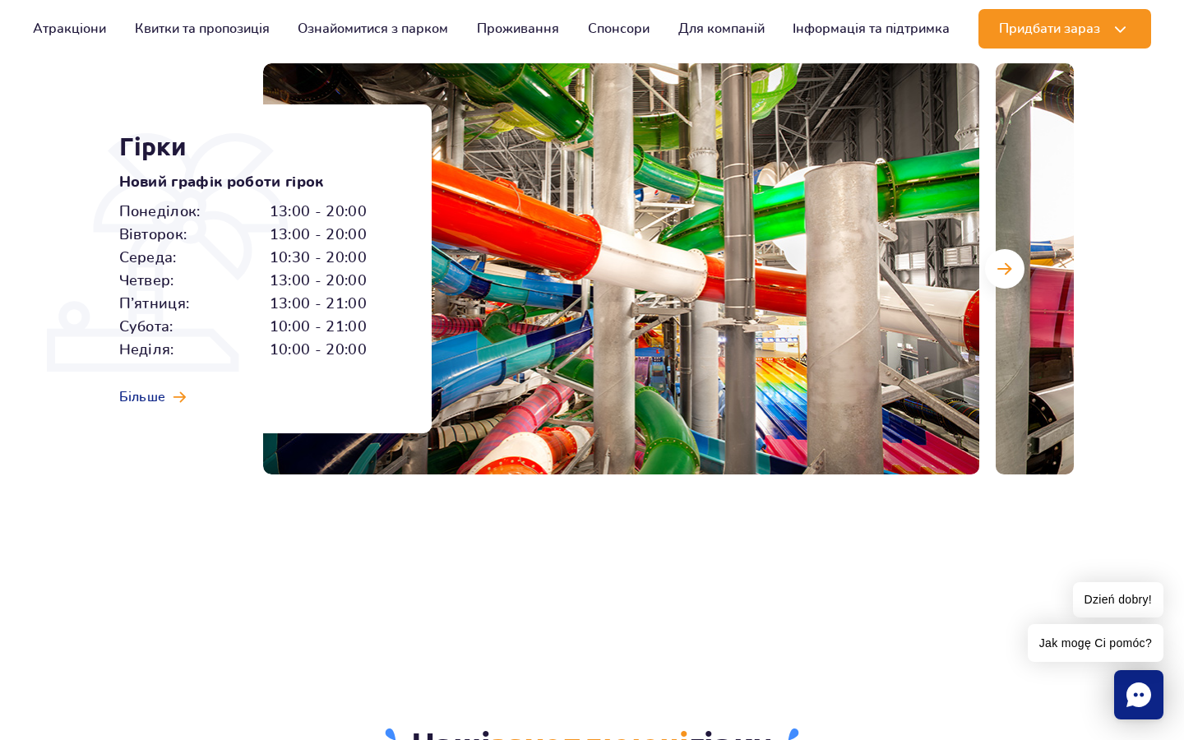
scroll to position [190, 0]
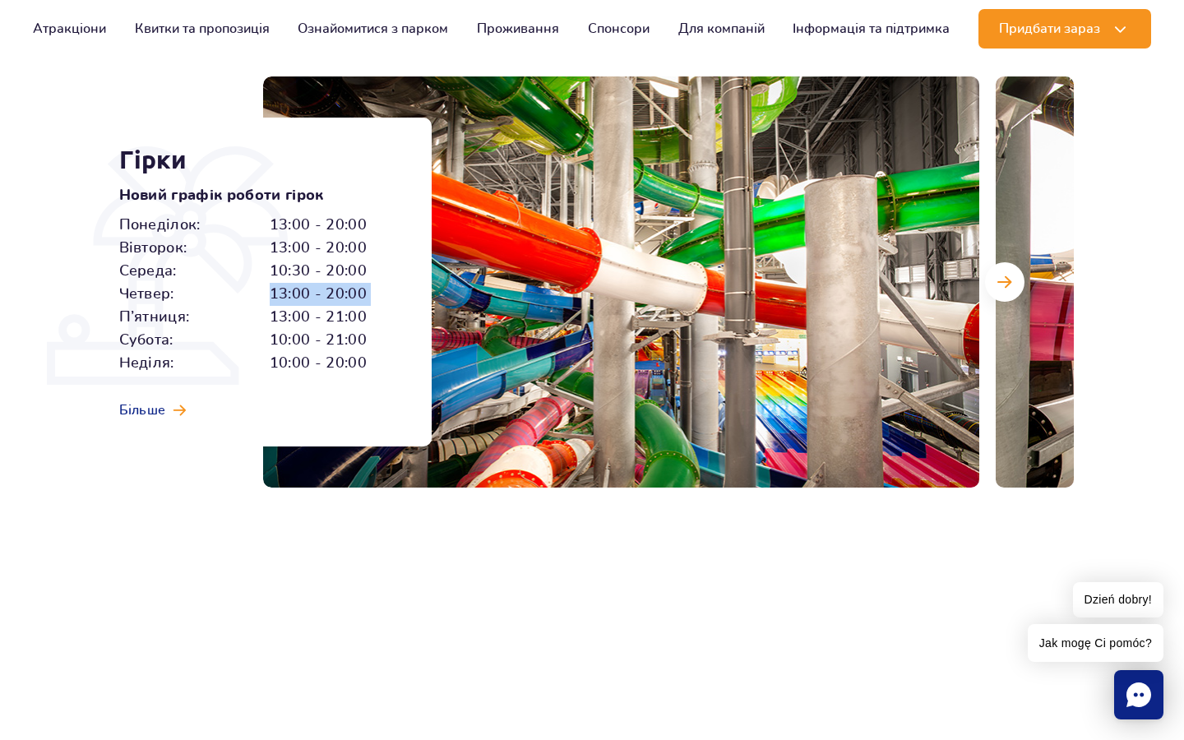
drag, startPoint x: 271, startPoint y: 292, endPoint x: 375, endPoint y: 287, distance: 104.6
click at [377, 288] on div "Понеділок: 13:00 - 20:00 Вівторок: 13:00 - 20:00 Середа: 10:30 - 20:00 Четвер: …" at bounding box center [257, 294] width 276 height 161
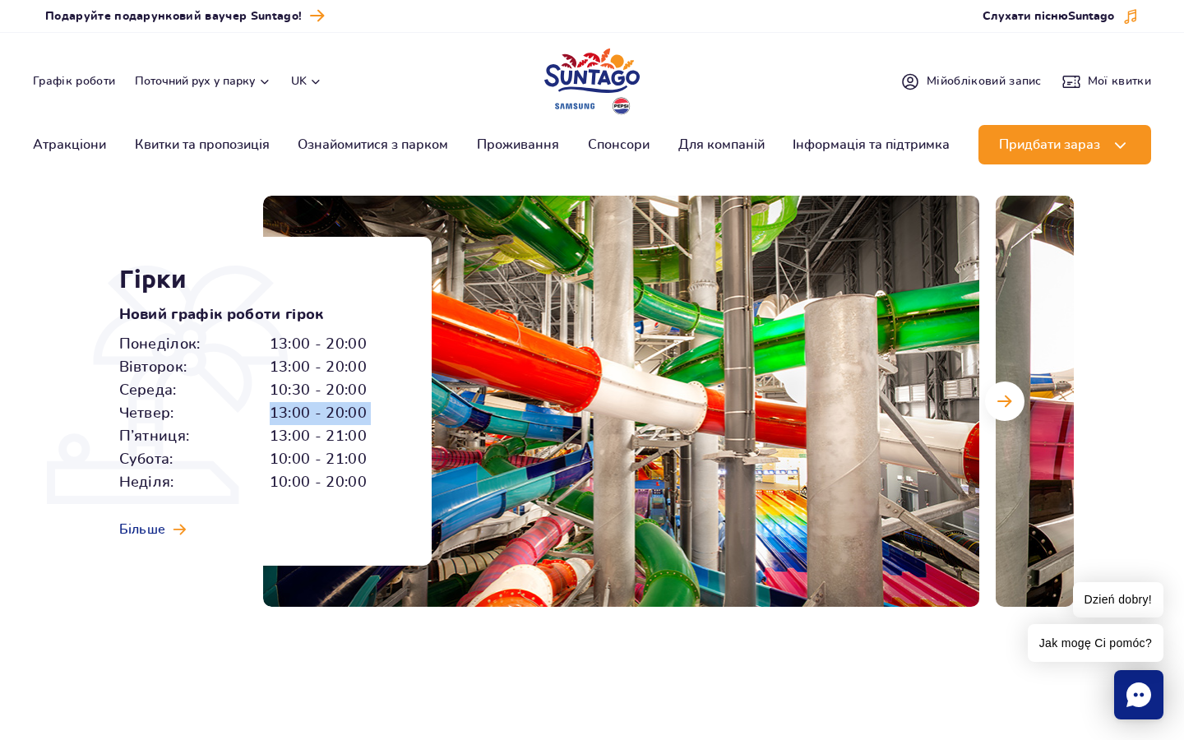
scroll to position [0, 0]
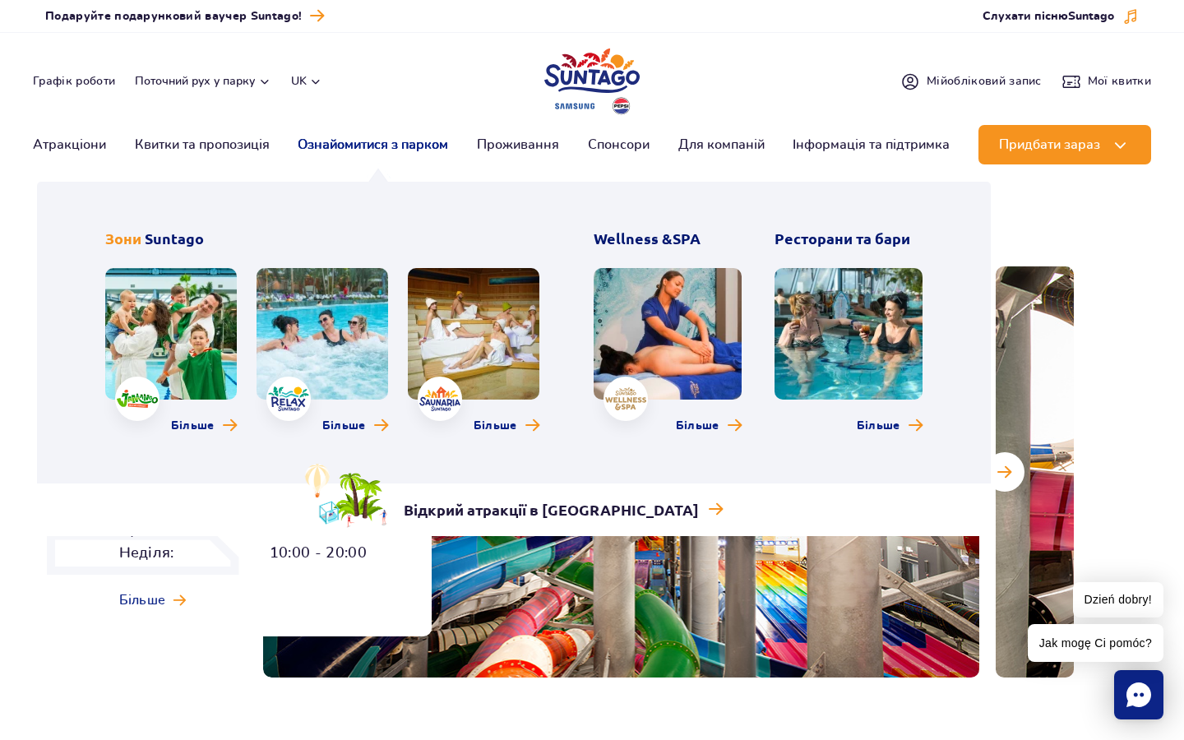
click at [345, 147] on link "Ознайомитися з парком" at bounding box center [373, 144] width 151 height 39
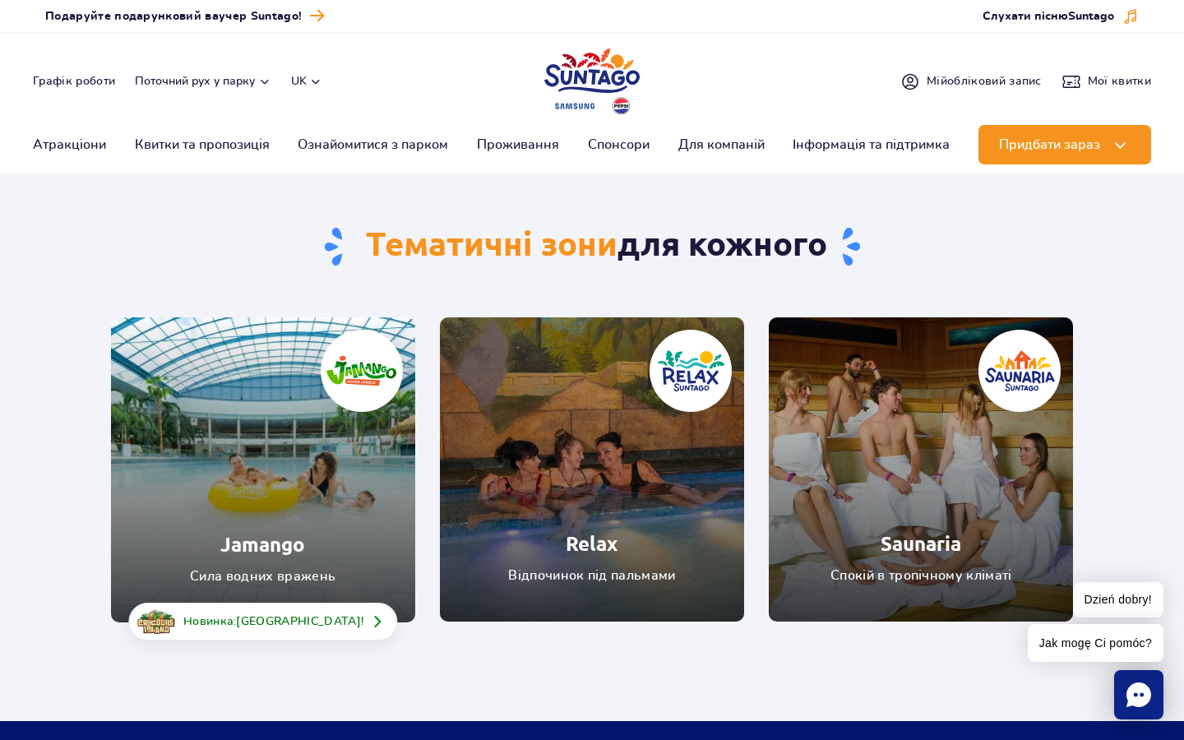
click at [631, 512] on link "Relax" at bounding box center [592, 470] width 304 height 304
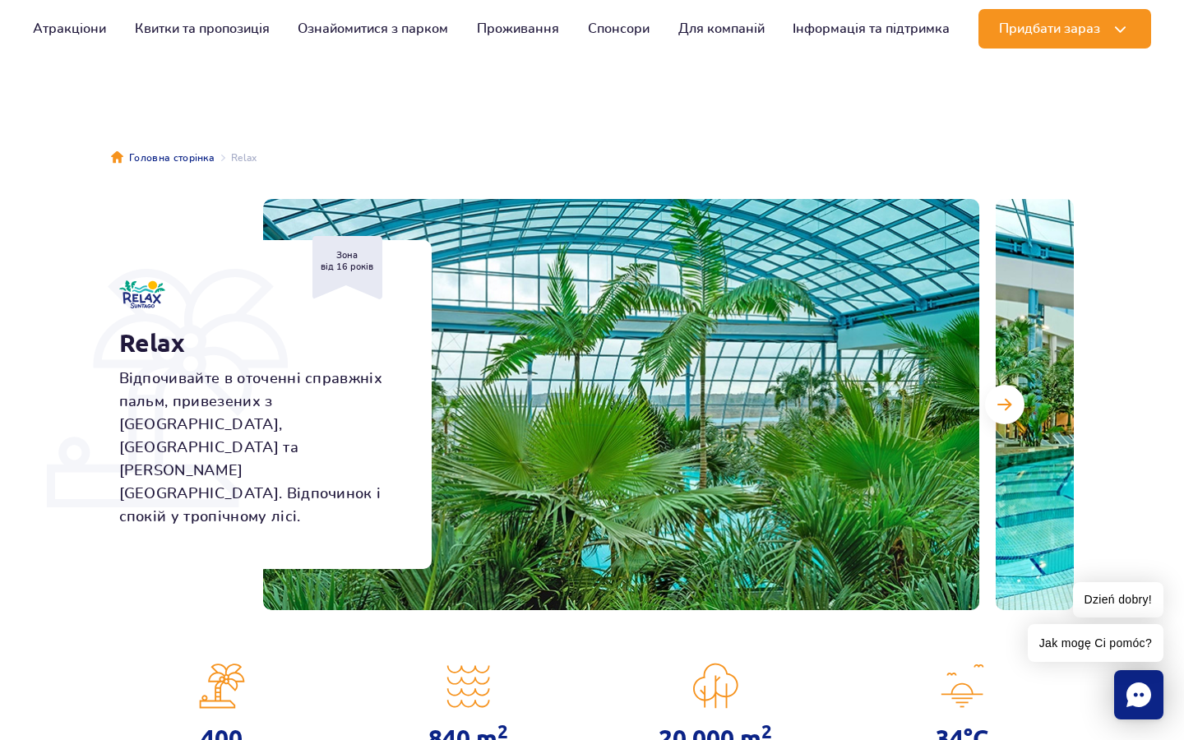
scroll to position [66, 0]
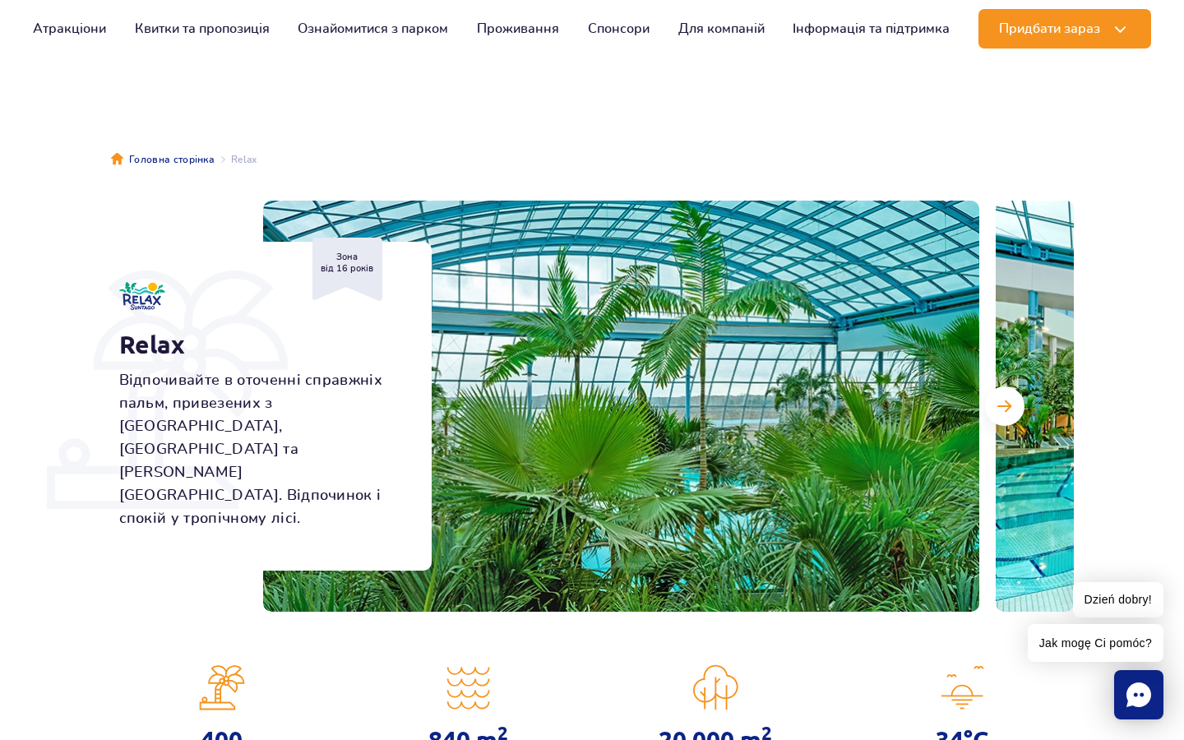
click at [832, 391] on img at bounding box center [621, 406] width 716 height 411
click at [1008, 402] on span "Наступний слайд" at bounding box center [1005, 406] width 14 height 15
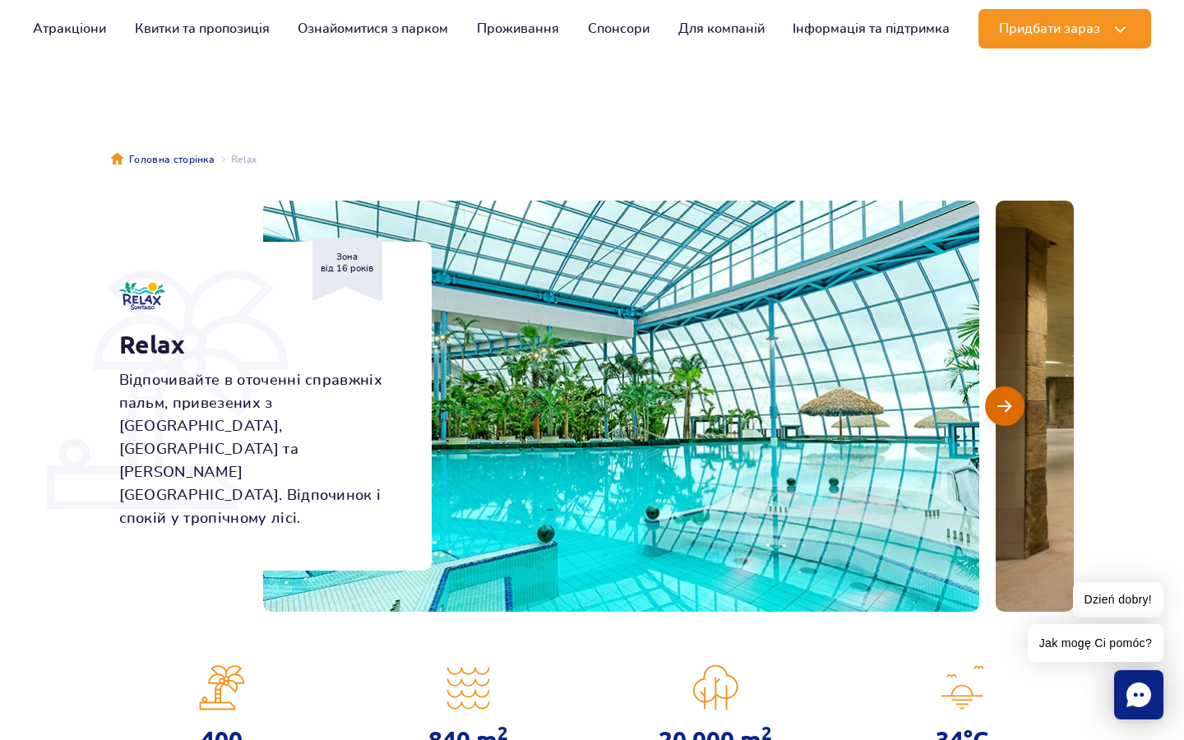
click at [1005, 406] on span "Наступний слайд" at bounding box center [1005, 406] width 14 height 15
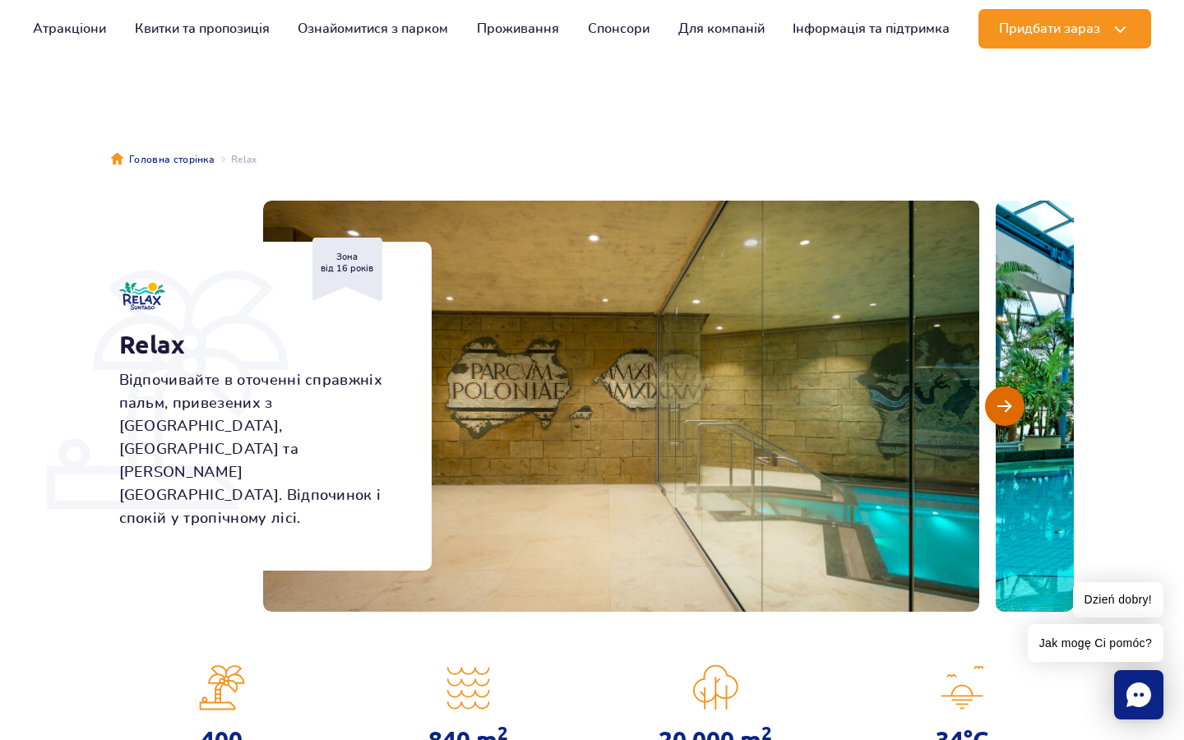
click at [1005, 406] on span "Наступний слайд" at bounding box center [1005, 406] width 14 height 15
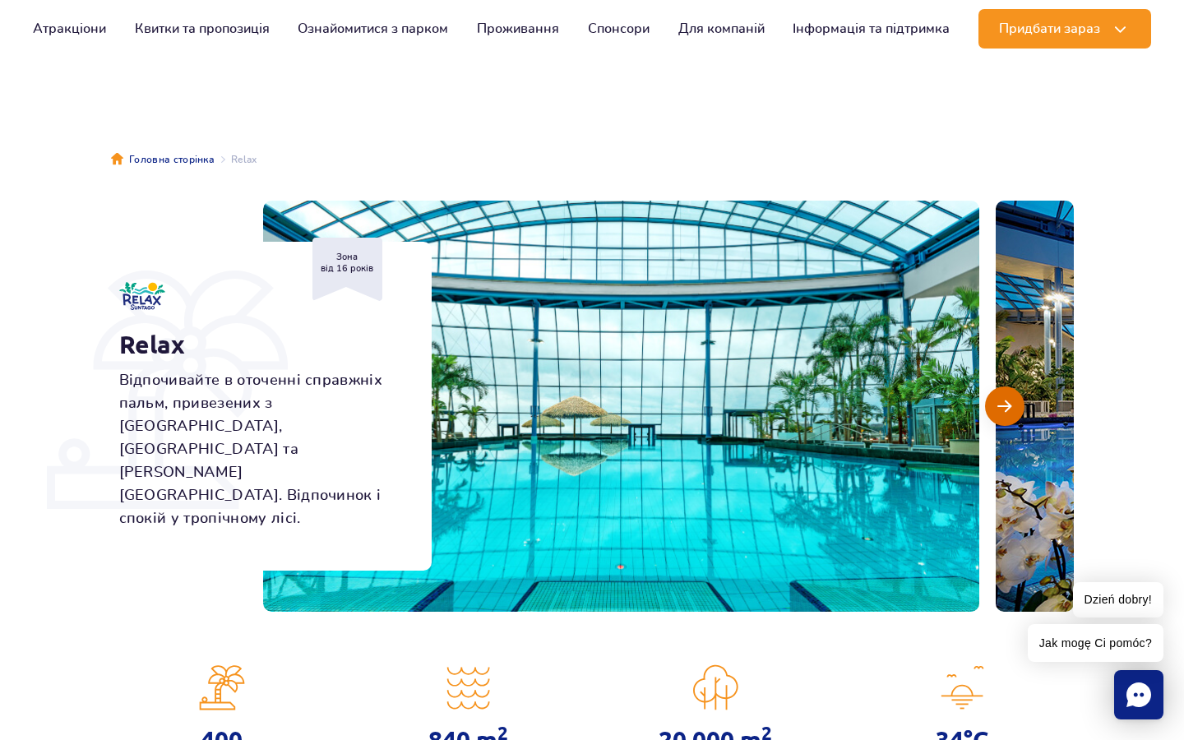
click at [1005, 406] on span "Наступний слайд" at bounding box center [1005, 406] width 14 height 15
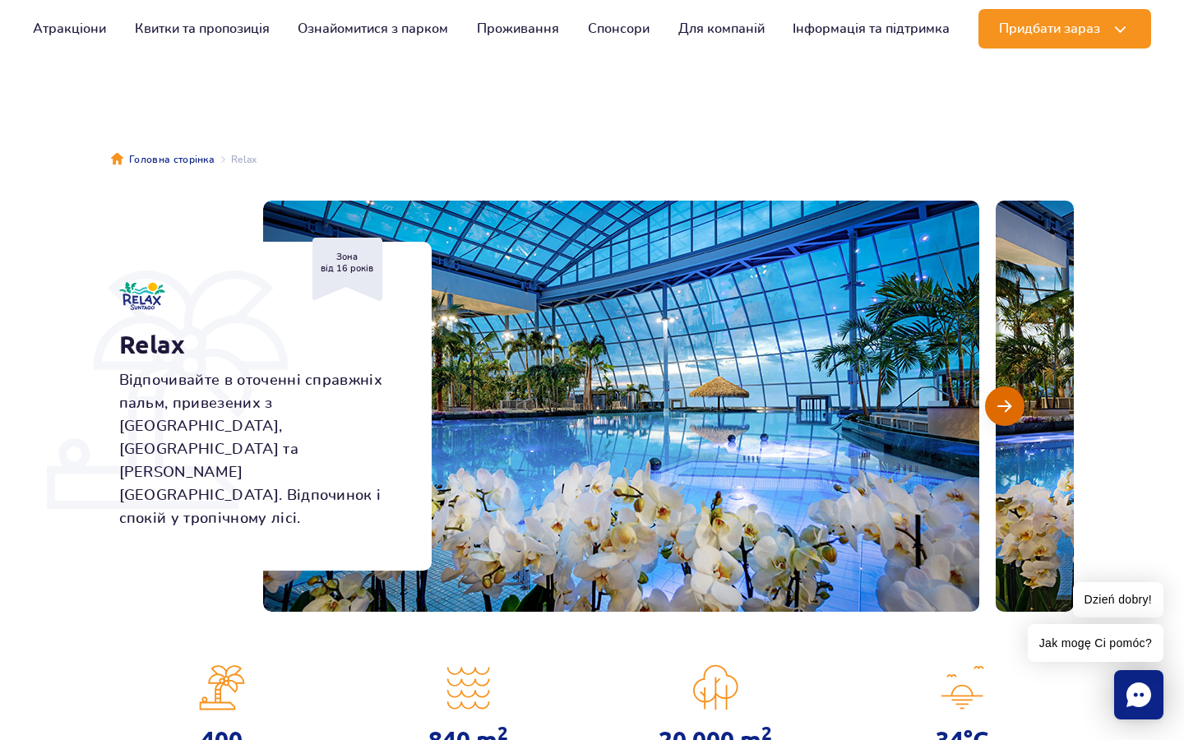
click at [1005, 406] on span "Наступний слайд" at bounding box center [1005, 406] width 14 height 15
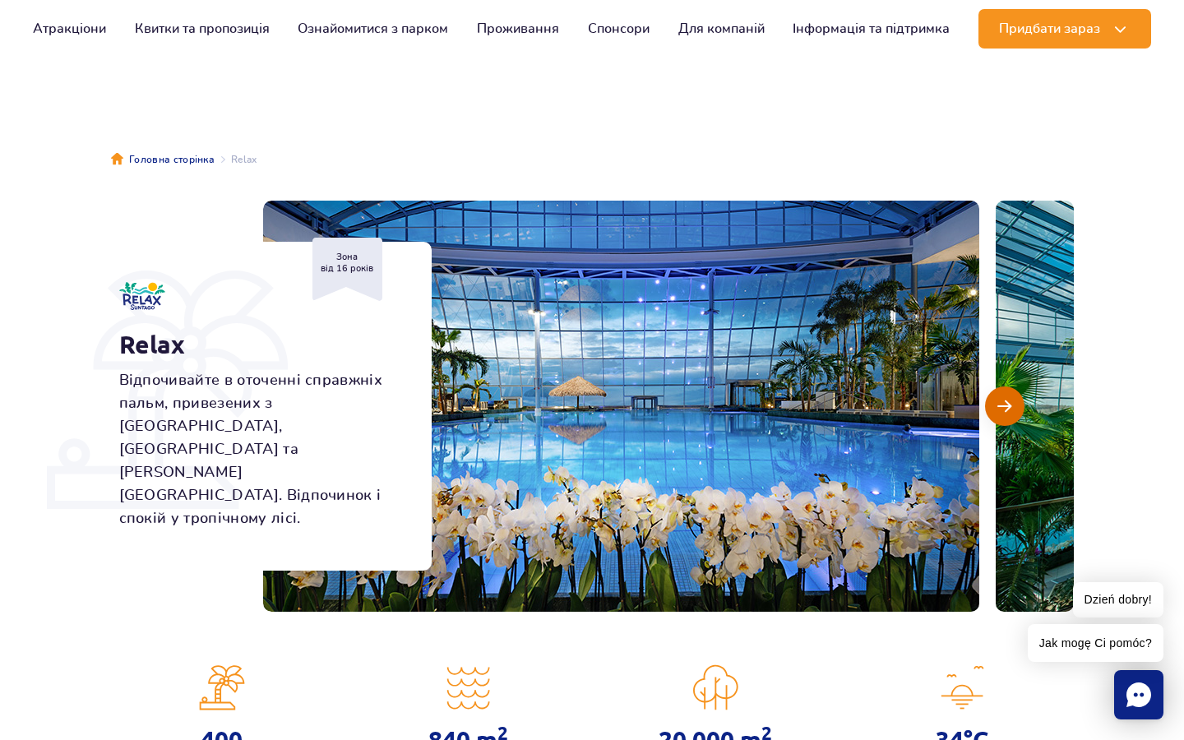
click at [1005, 406] on span "Наступний слайд" at bounding box center [1005, 406] width 14 height 15
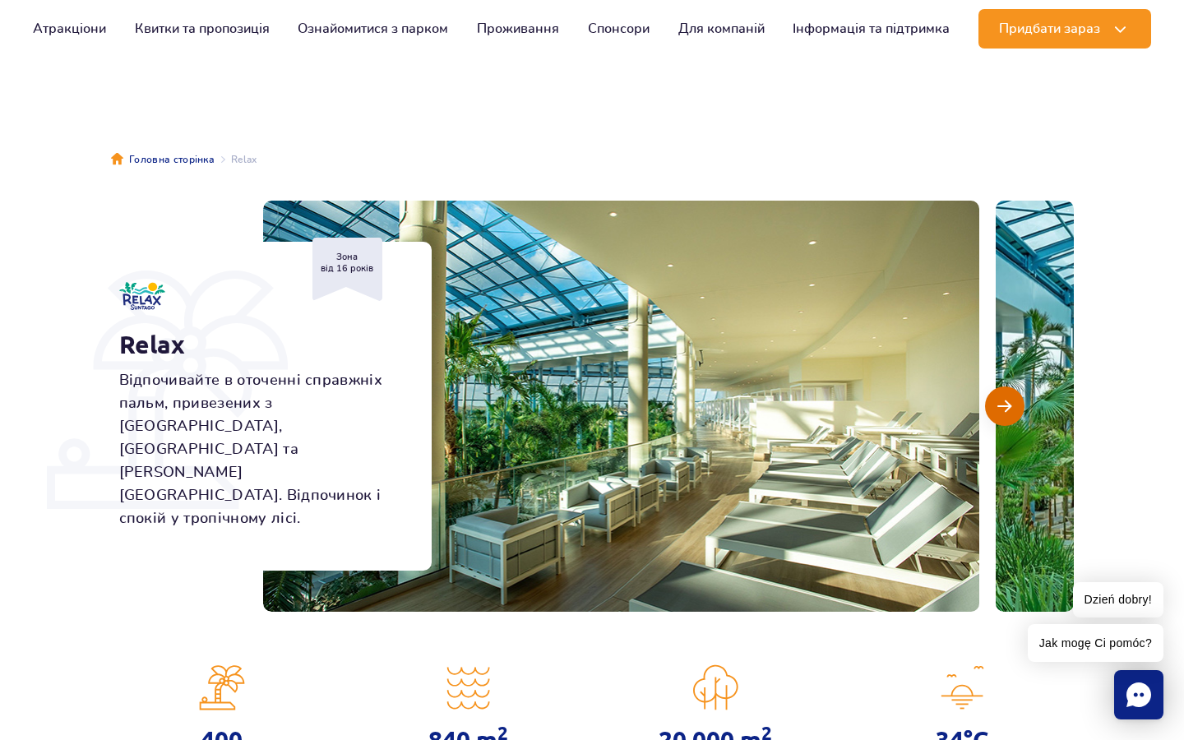
click at [1003, 401] on span "Наступний слайд" at bounding box center [1005, 406] width 14 height 15
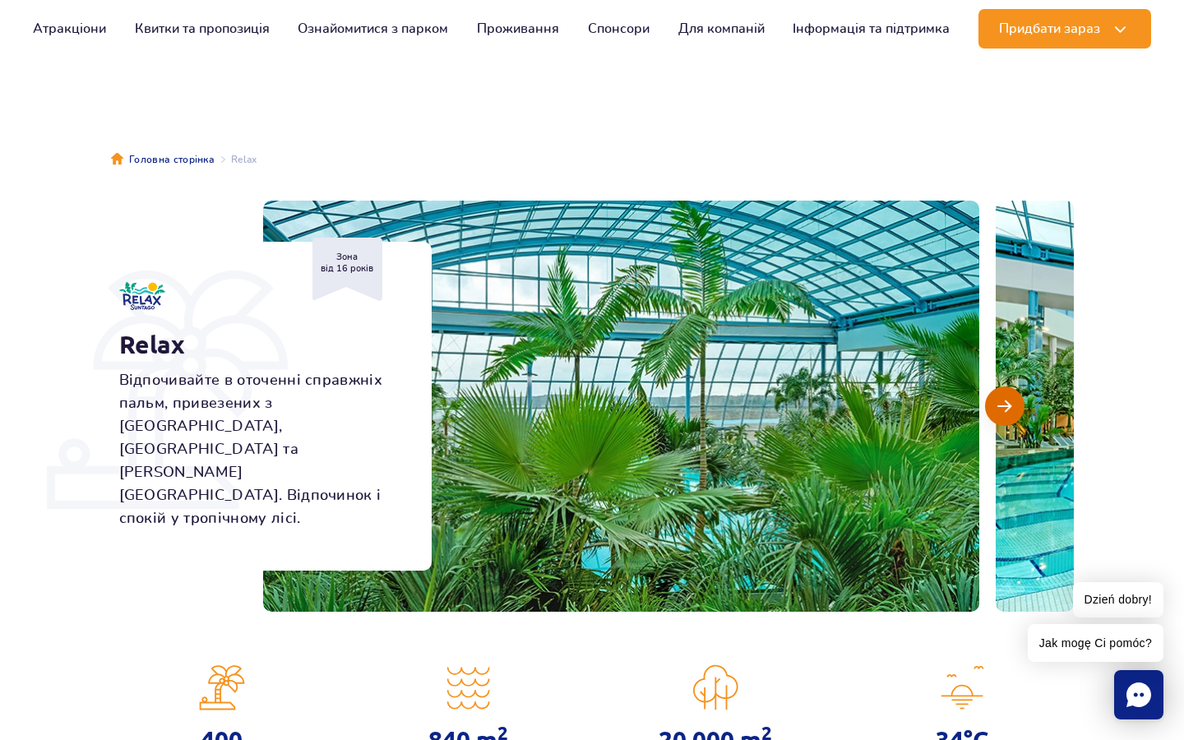
click at [1003, 401] on span "Наступний слайд" at bounding box center [1005, 406] width 14 height 15
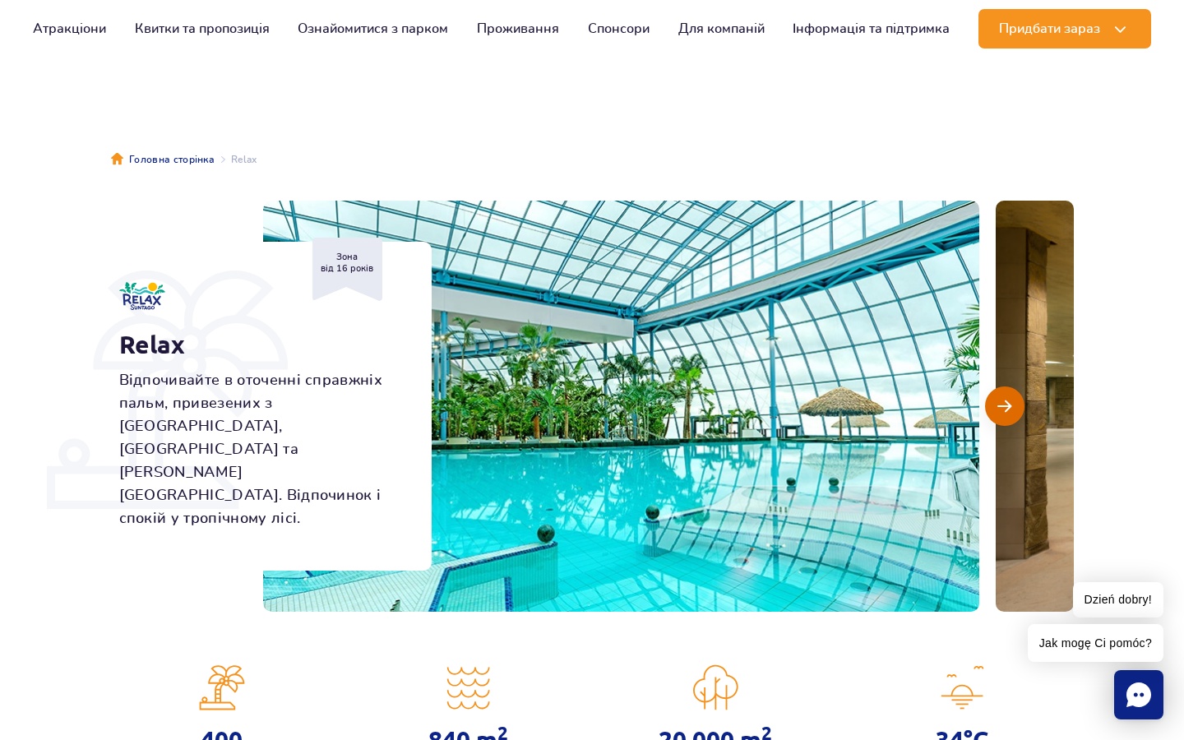
click at [1003, 401] on span "Наступний слайд" at bounding box center [1005, 406] width 14 height 15
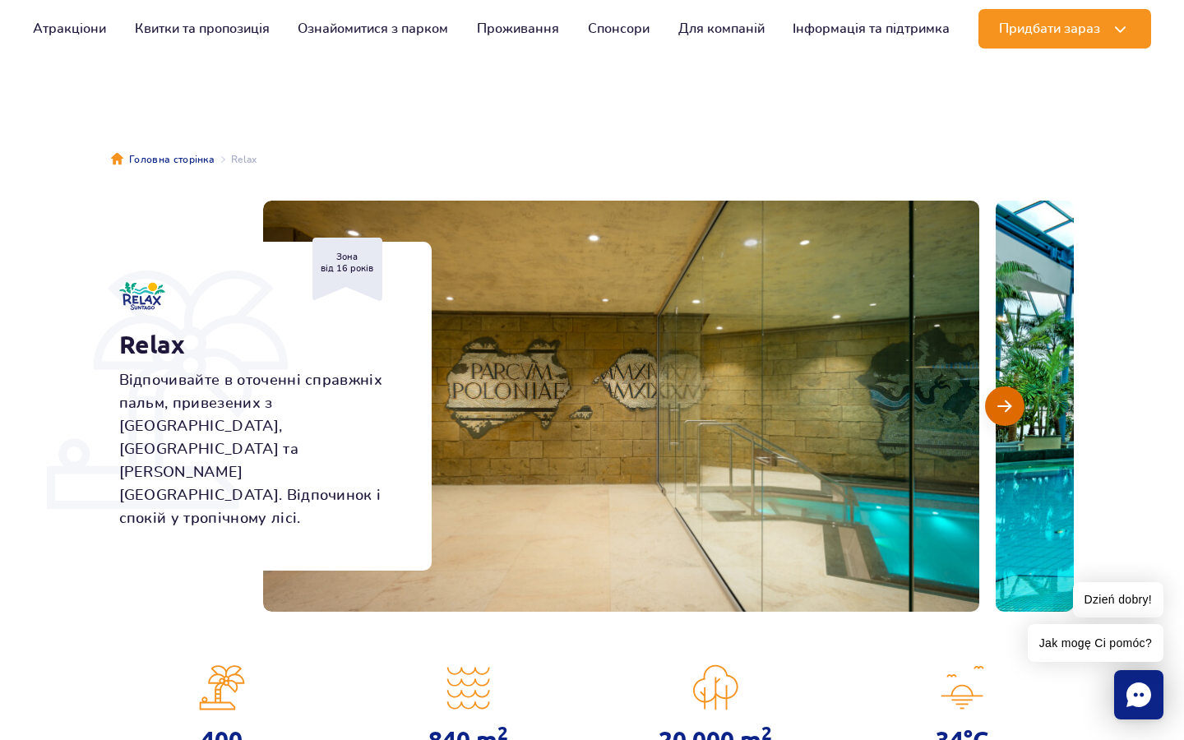
click at [1003, 401] on span "Наступний слайд" at bounding box center [1005, 406] width 14 height 15
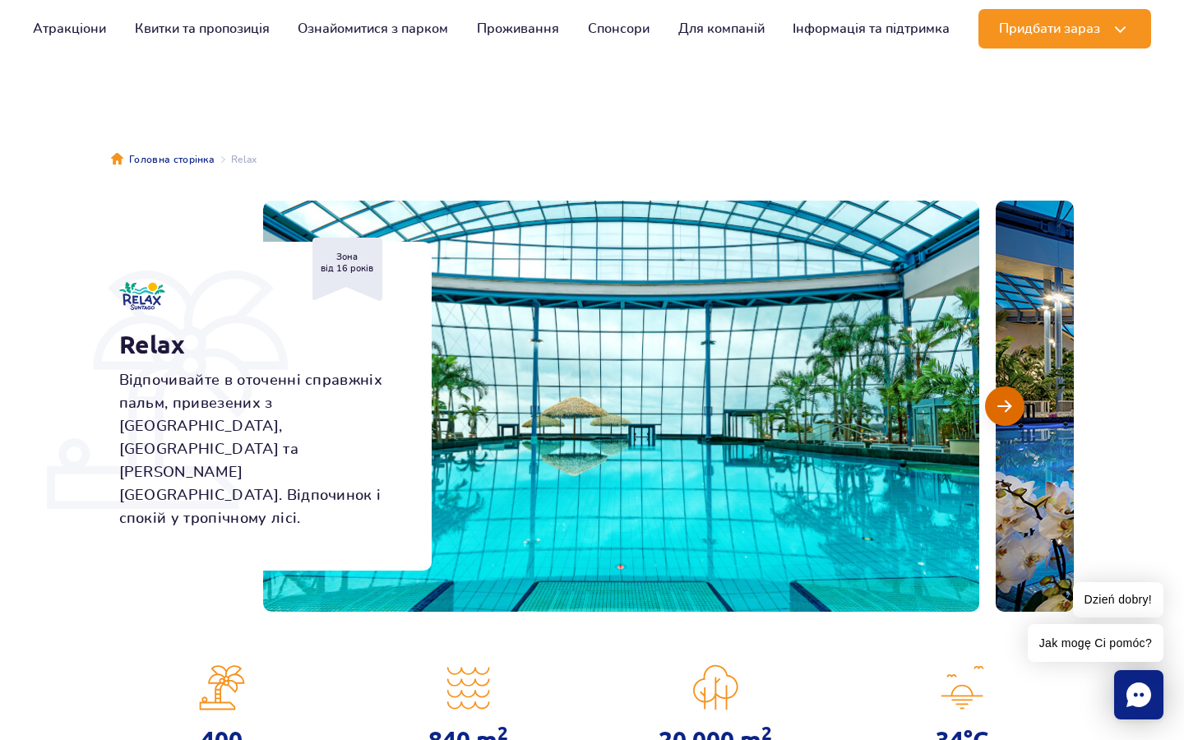
click at [1003, 401] on span "Наступний слайд" at bounding box center [1005, 406] width 14 height 15
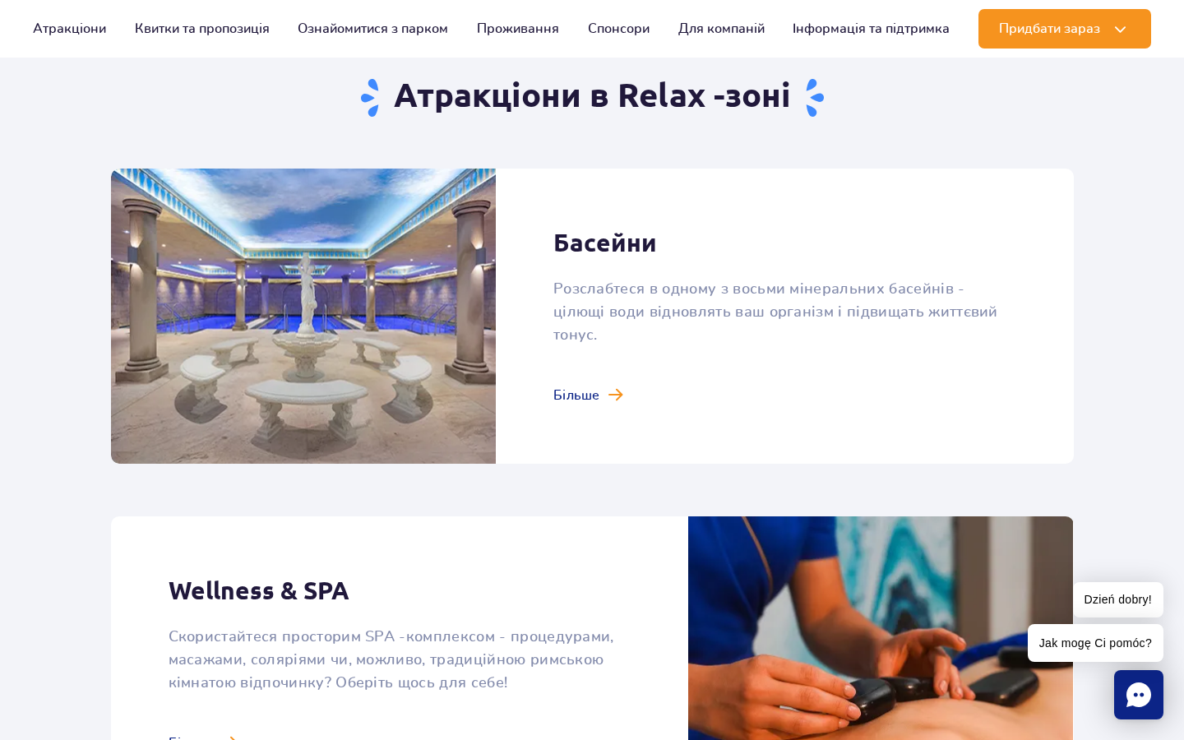
scroll to position [1033, 0]
click at [460, 347] on link at bounding box center [592, 315] width 963 height 295
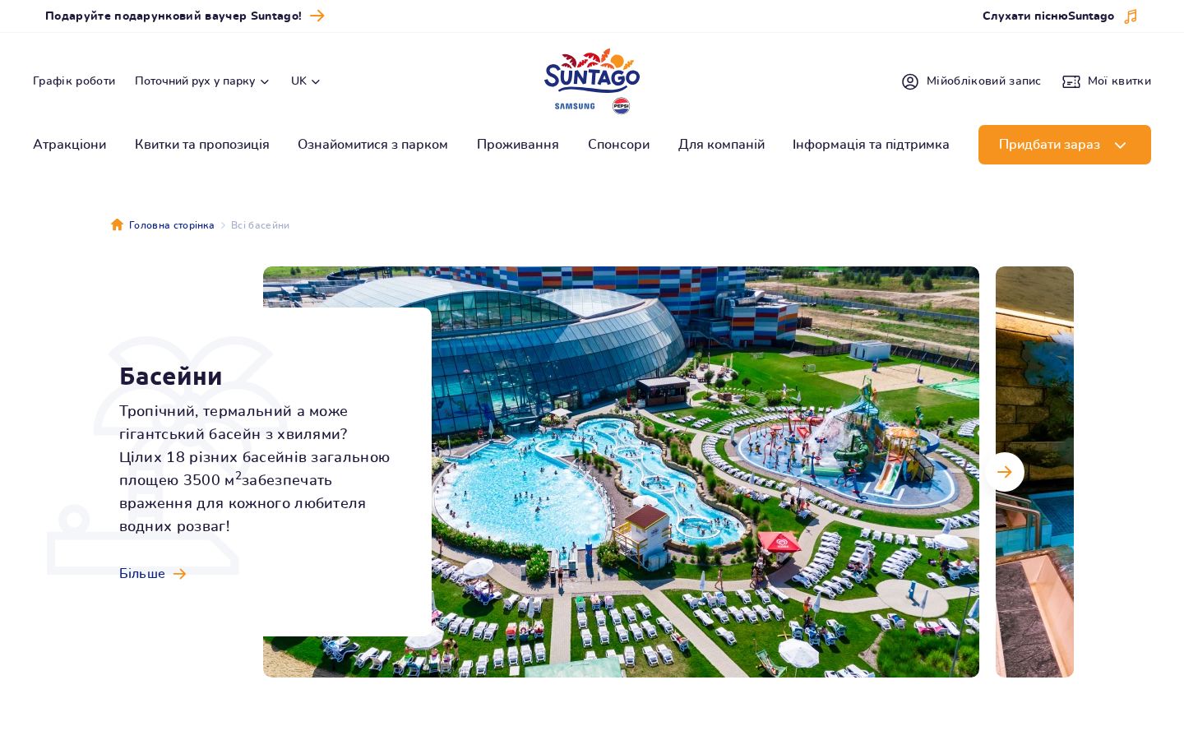
click at [579, 377] on img at bounding box center [621, 472] width 716 height 411
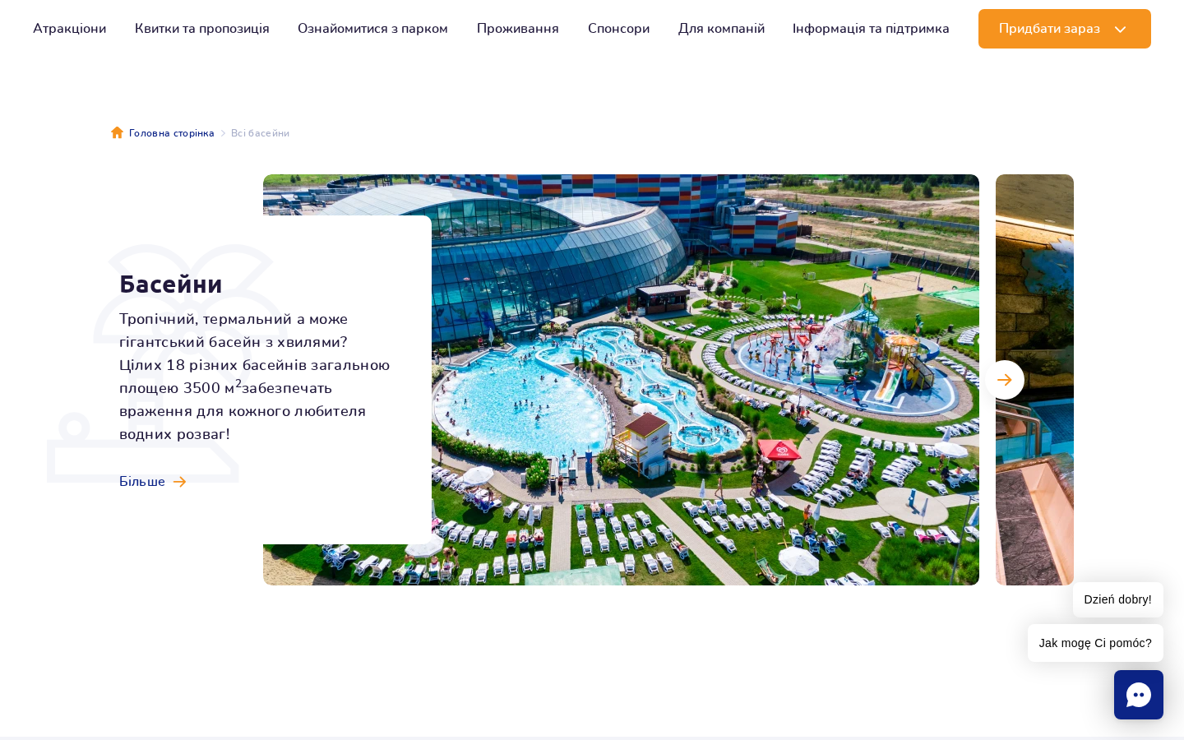
scroll to position [93, 0]
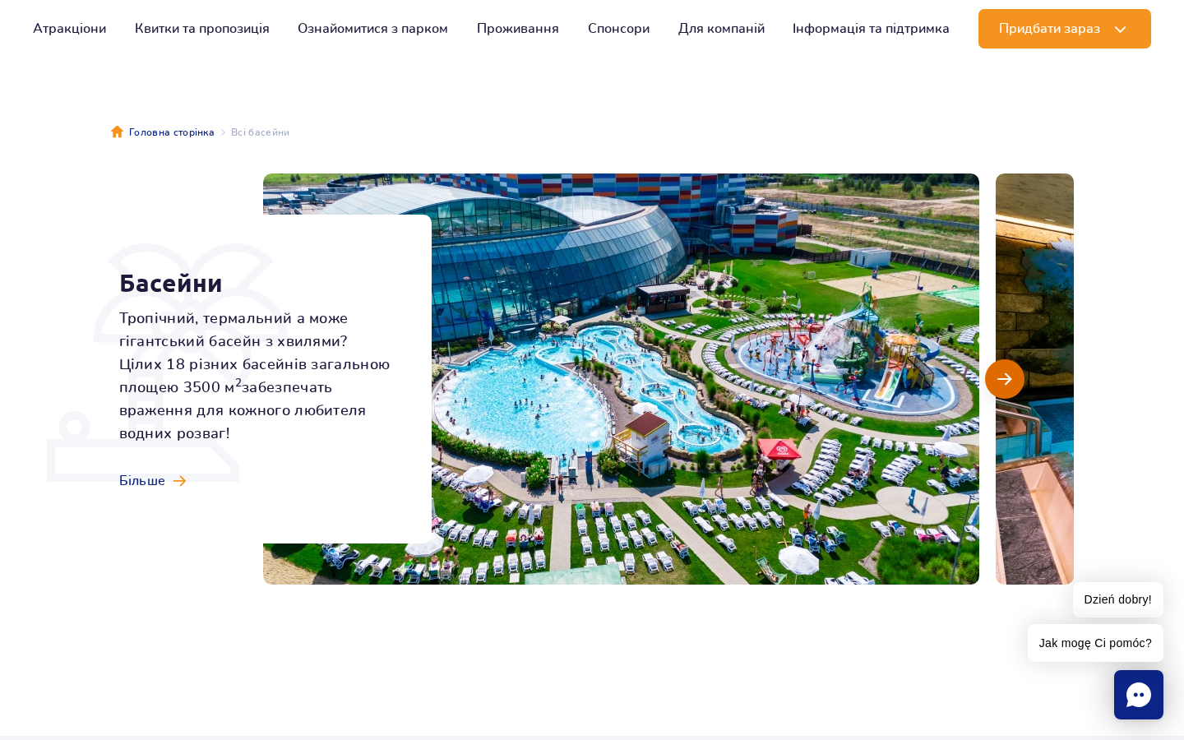
click at [1009, 363] on button "Наступний слайд" at bounding box center [1004, 378] width 39 height 39
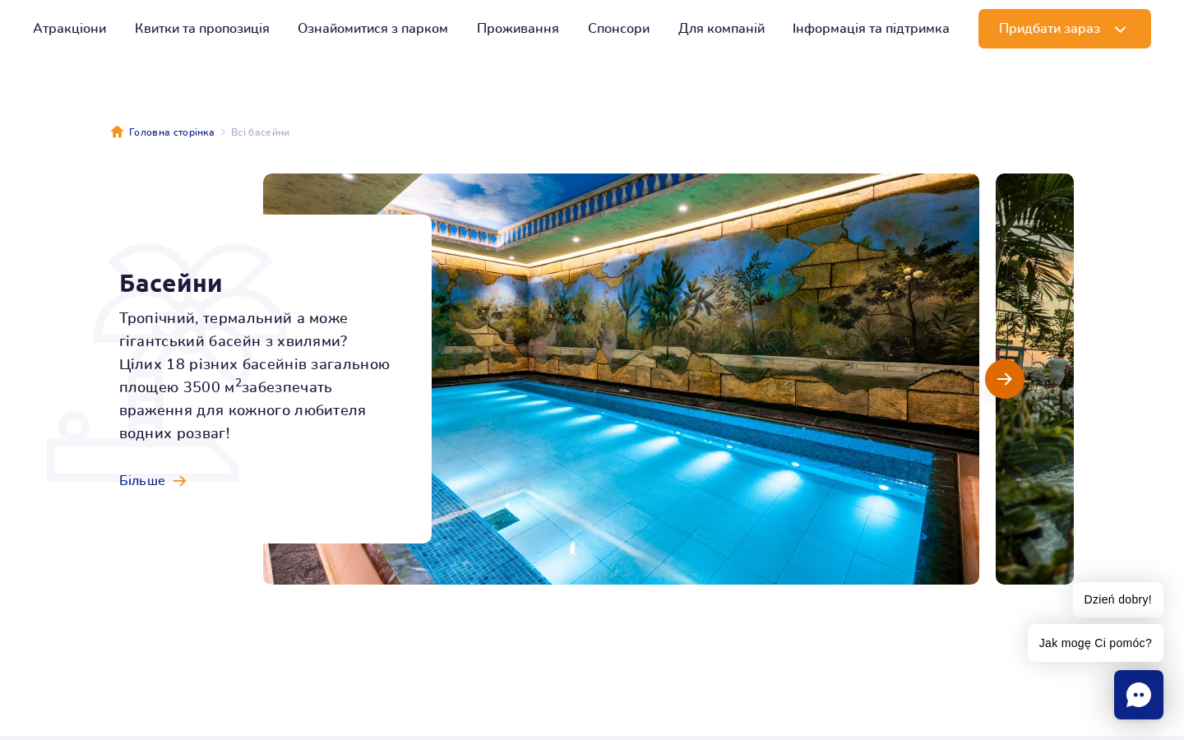
click at [1009, 363] on button "Наступний слайд" at bounding box center [1004, 378] width 39 height 39
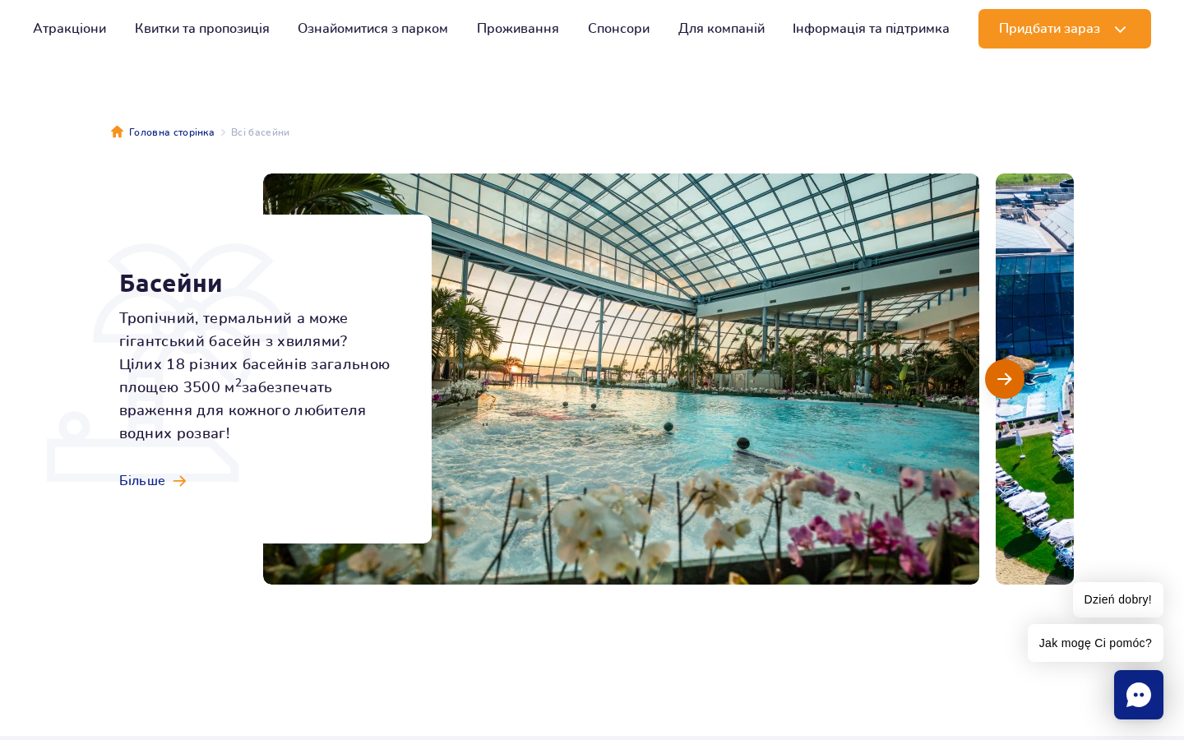
click at [1009, 363] on button "Наступний слайд" at bounding box center [1004, 378] width 39 height 39
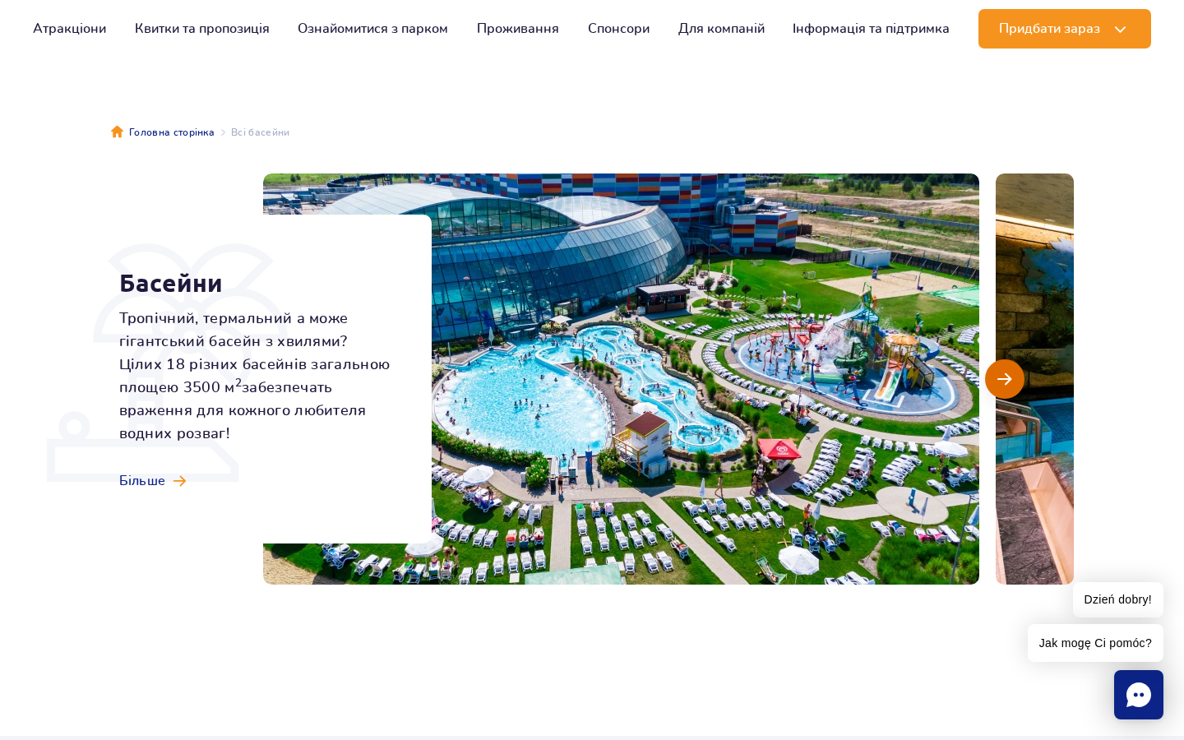
click at [1009, 363] on button "Наступний слайд" at bounding box center [1004, 378] width 39 height 39
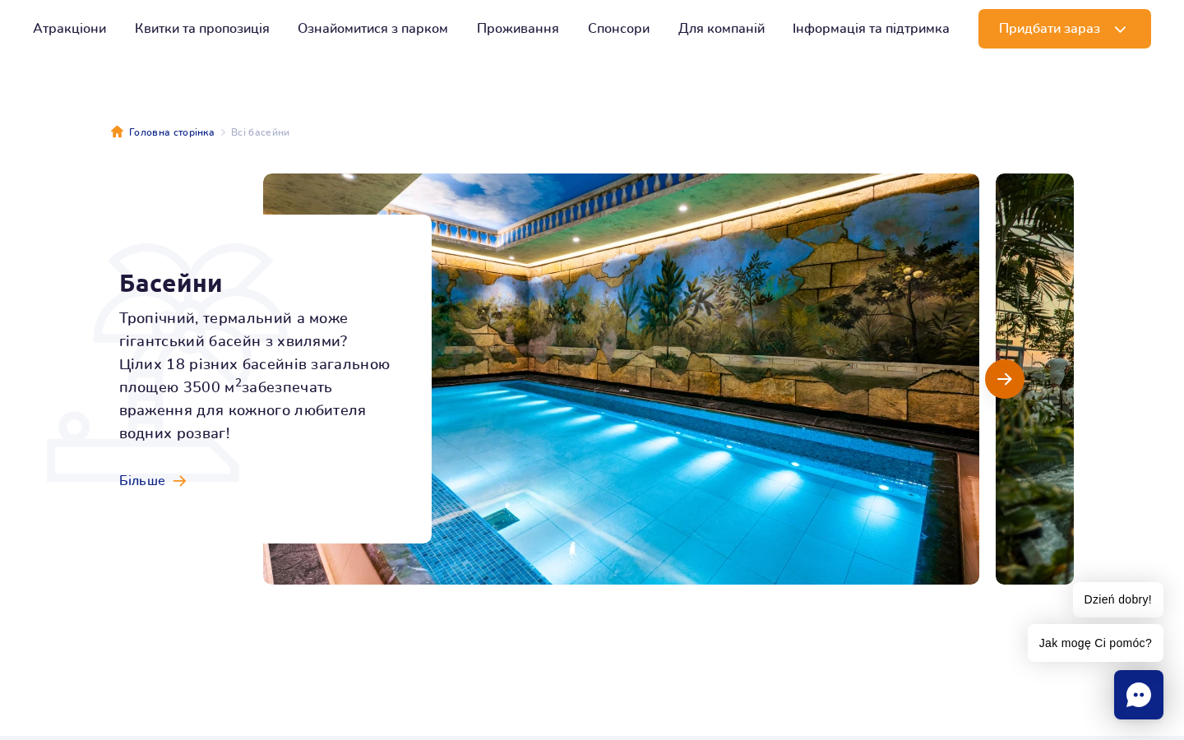
click at [1009, 363] on button "Наступний слайд" at bounding box center [1004, 378] width 39 height 39
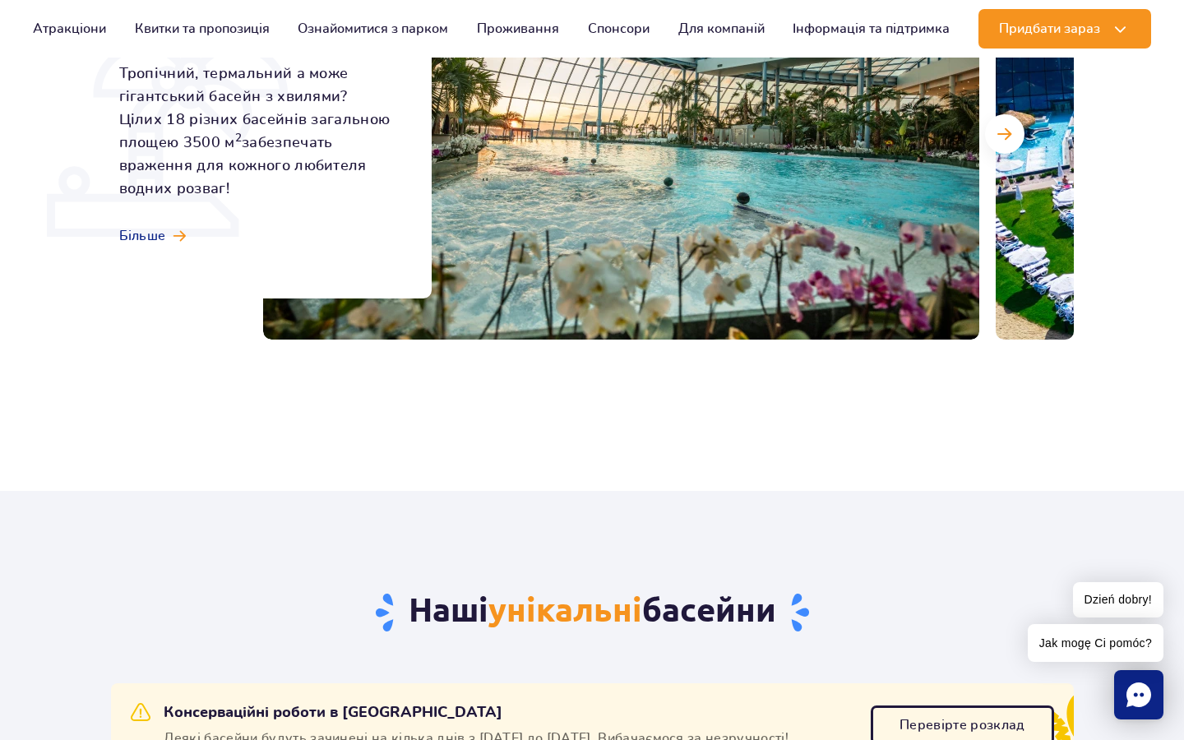
scroll to position [0, 0]
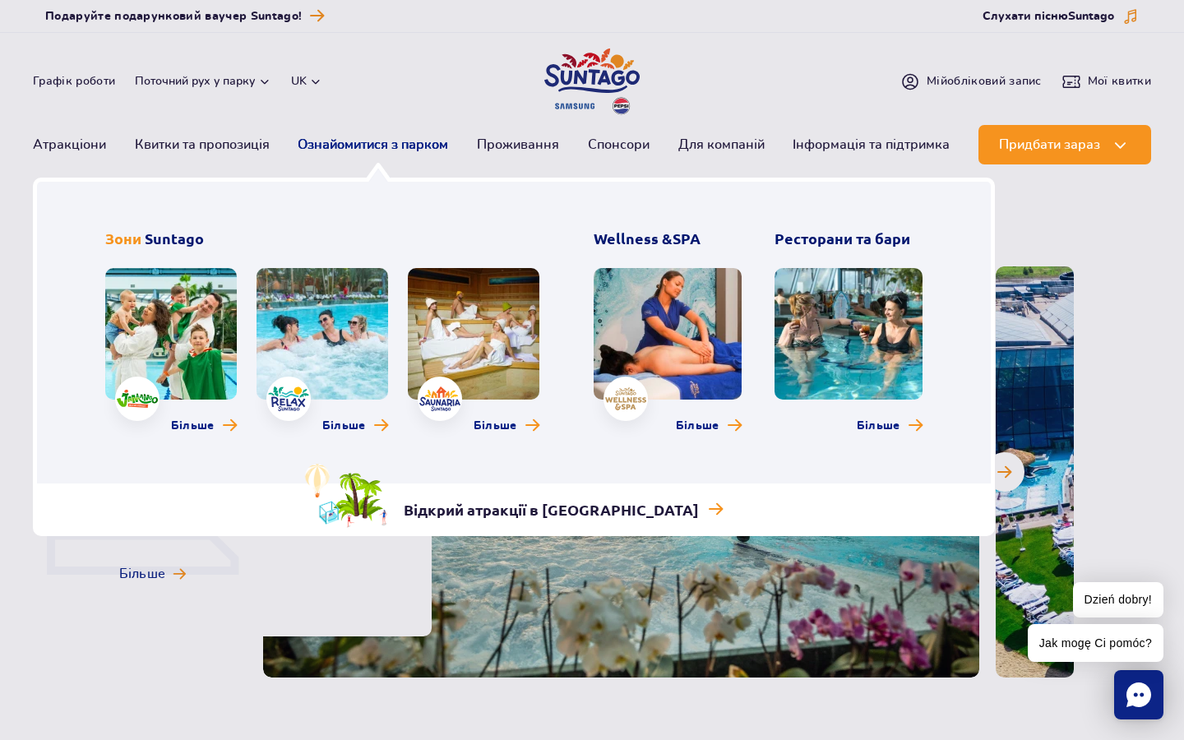
click at [373, 145] on link "Ознайомитися з парком" at bounding box center [373, 144] width 151 height 39
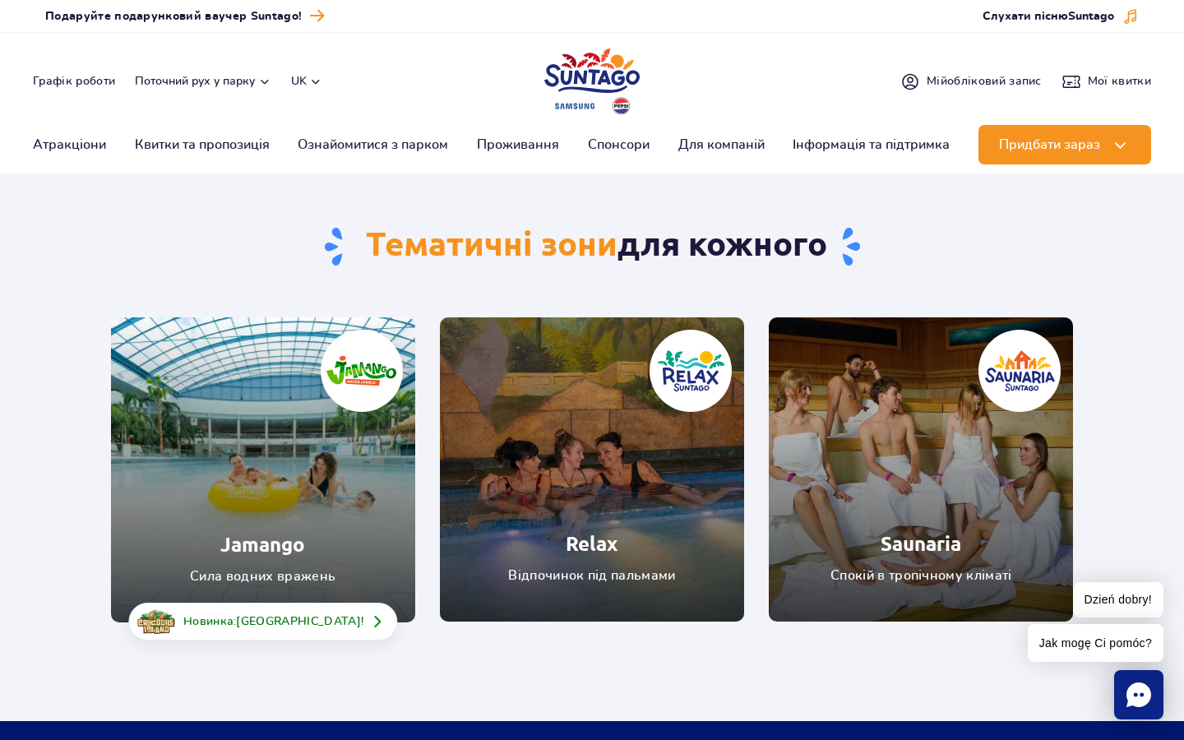
click at [865, 470] on link "Saunaria" at bounding box center [921, 470] width 304 height 304
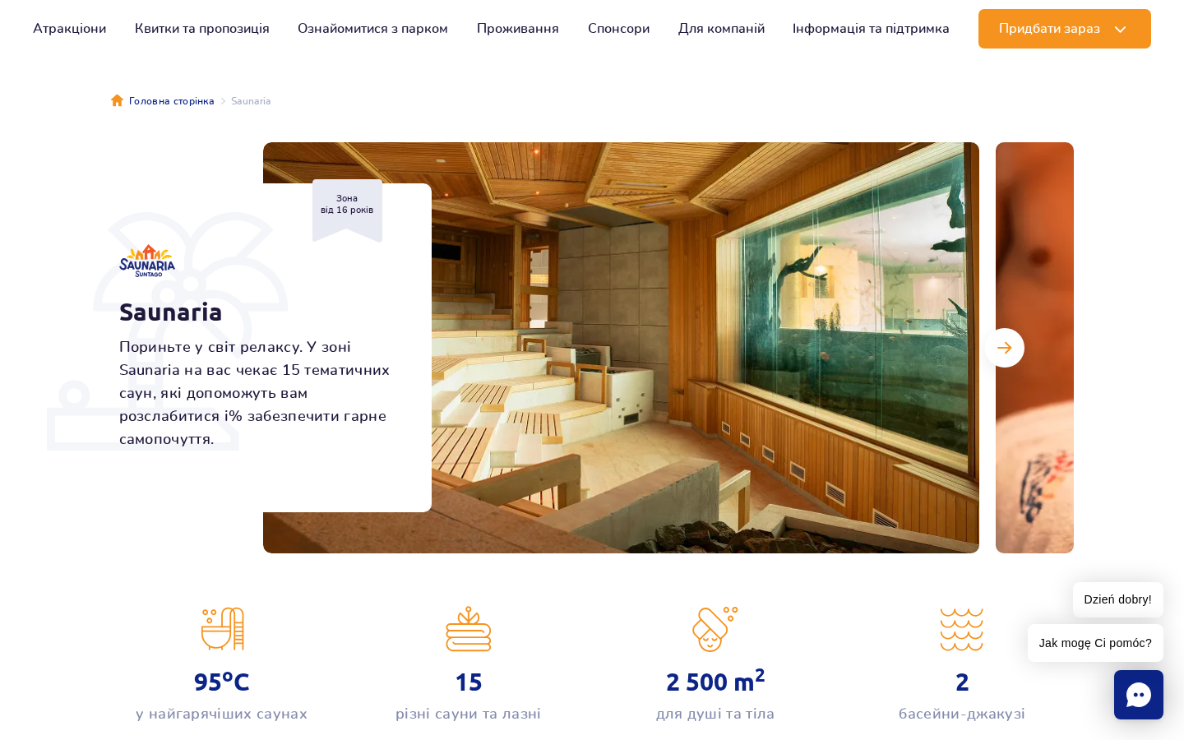
scroll to position [114, 0]
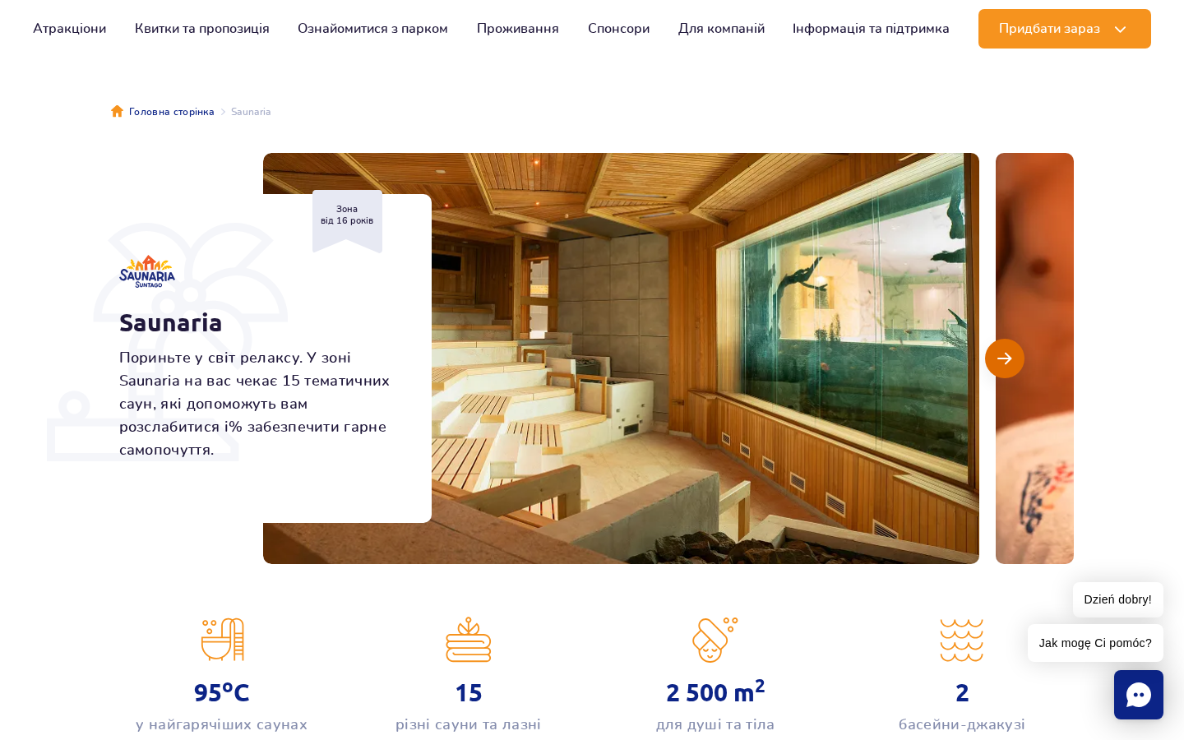
click at [1016, 355] on button "Наступний слайд" at bounding box center [1004, 358] width 39 height 39
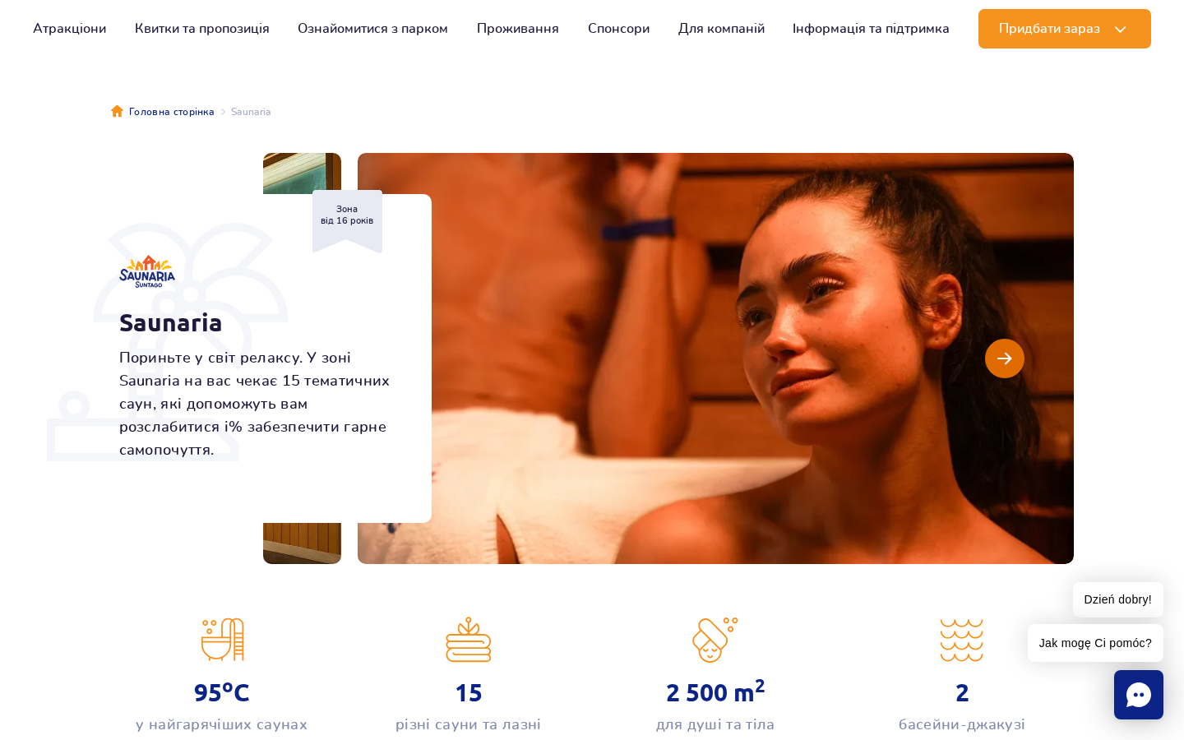
click at [1016, 355] on button "Наступний слайд" at bounding box center [1004, 358] width 39 height 39
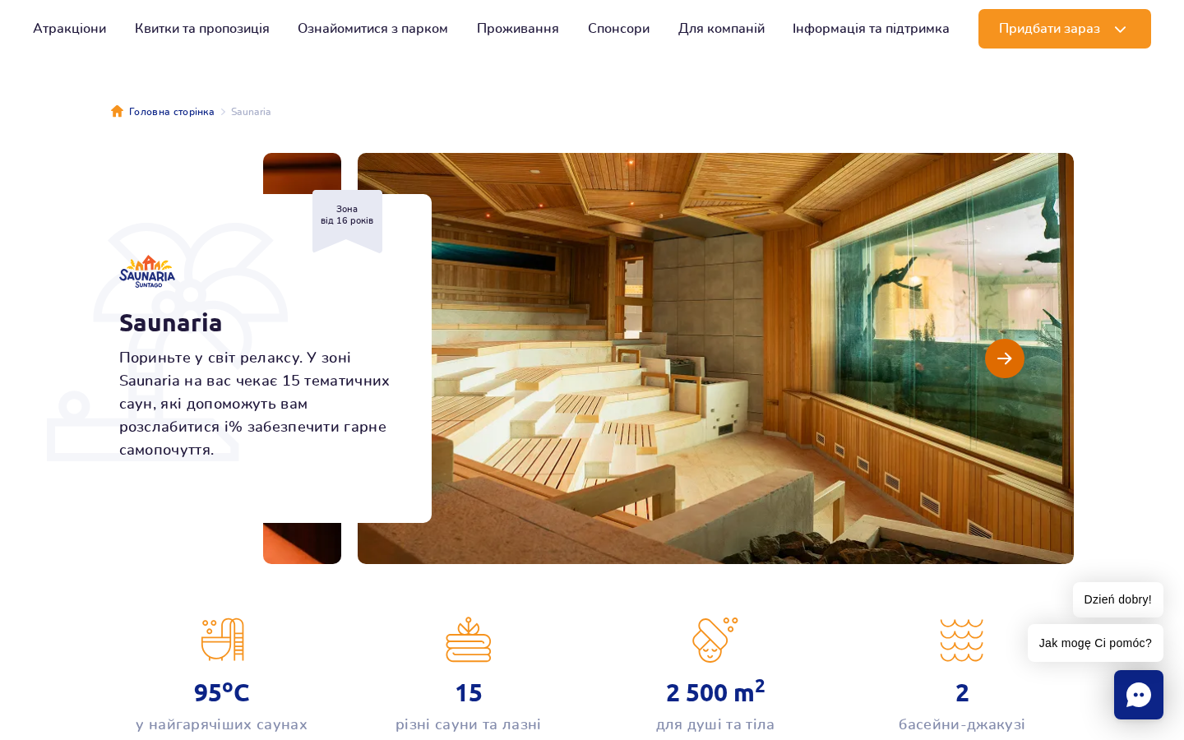
click at [1016, 355] on button "Наступний слайд" at bounding box center [1004, 358] width 39 height 39
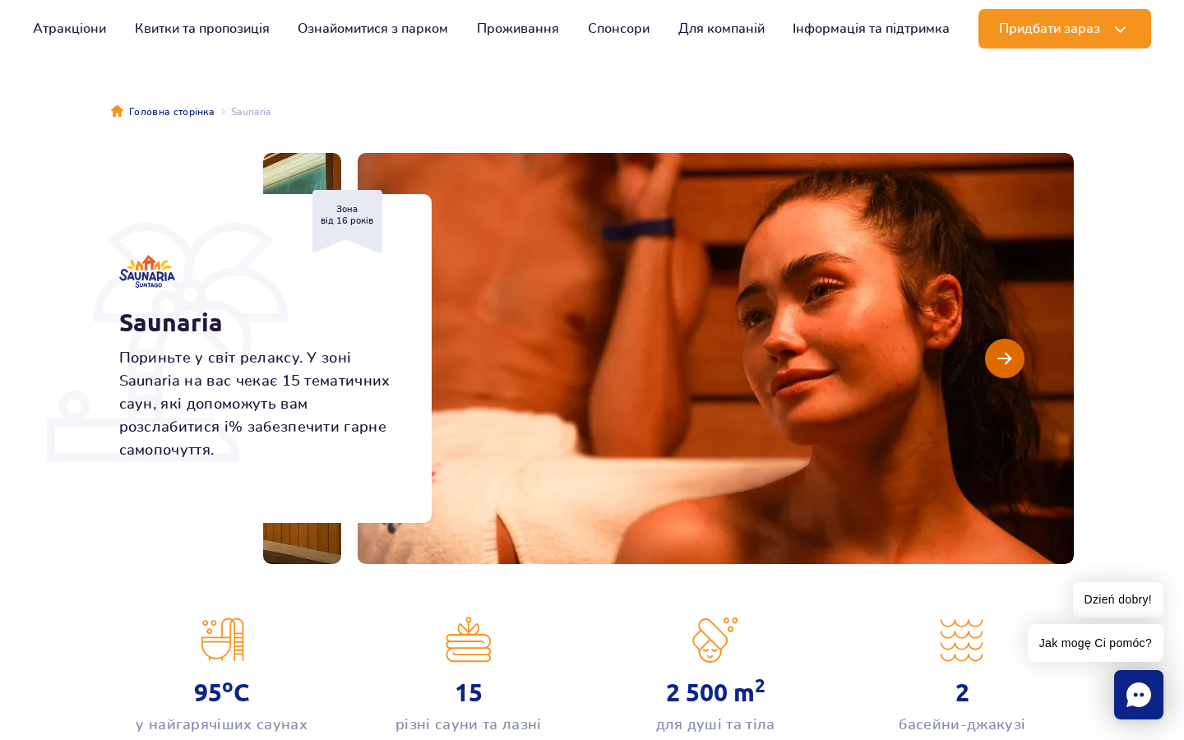
click at [1016, 355] on button "Наступний слайд" at bounding box center [1004, 358] width 39 height 39
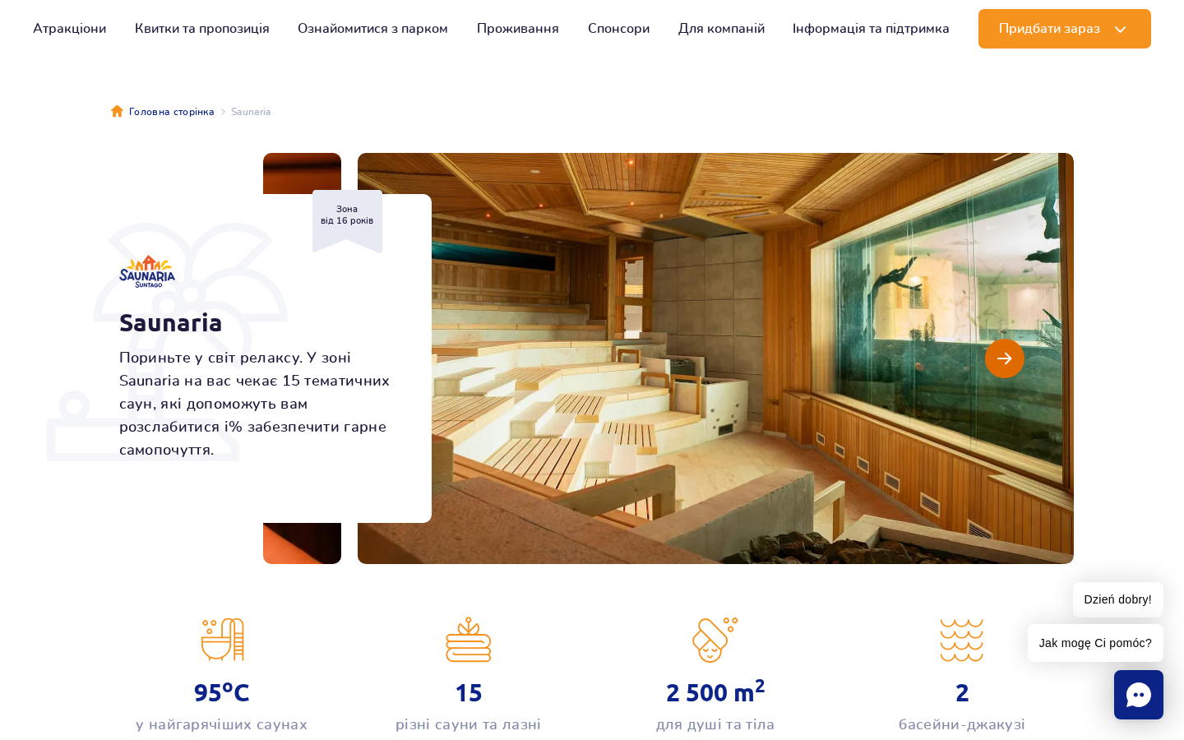
click at [1016, 355] on button "Наступний слайд" at bounding box center [1004, 358] width 39 height 39
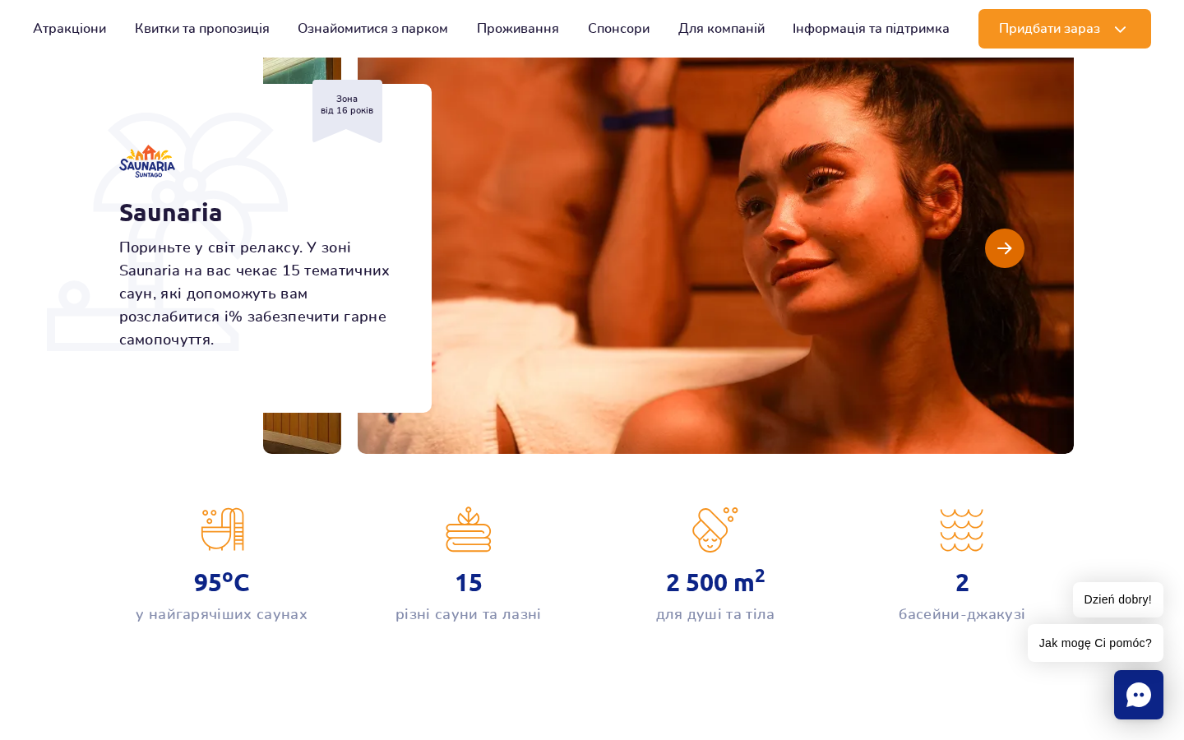
scroll to position [0, 0]
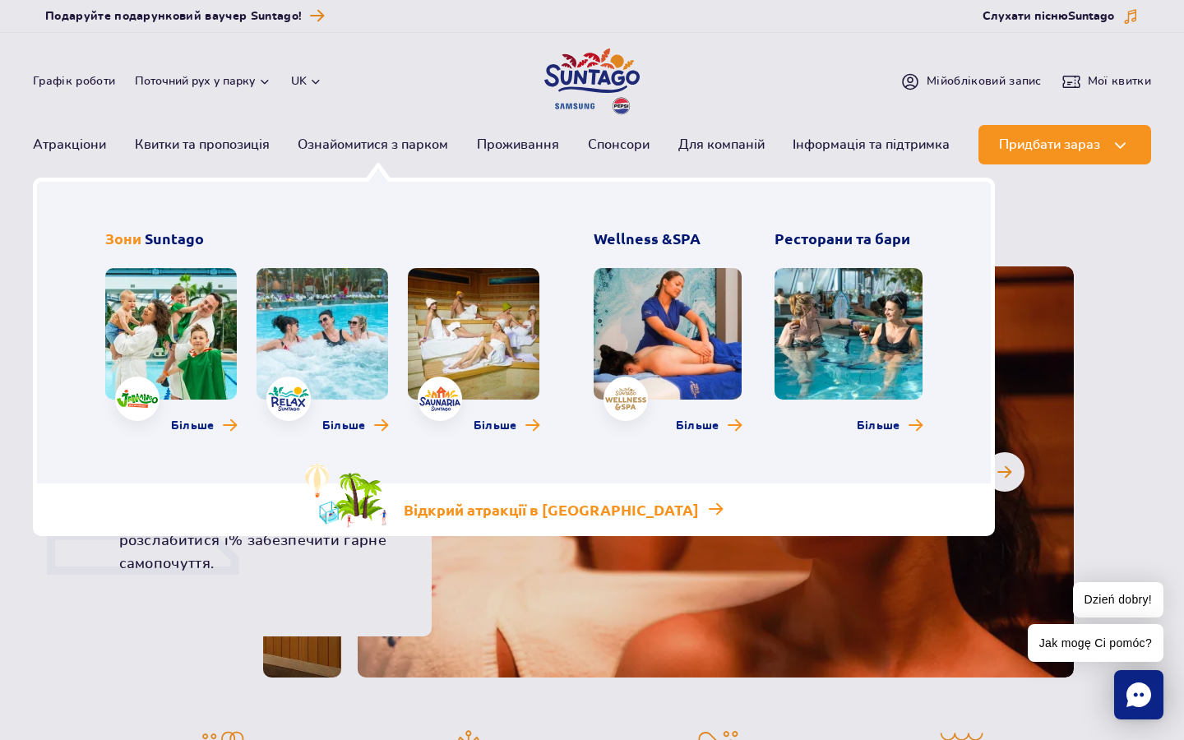
click at [567, 512] on p "Відкрий атракції в [GEOGRAPHIC_DATA]" at bounding box center [551, 510] width 295 height 20
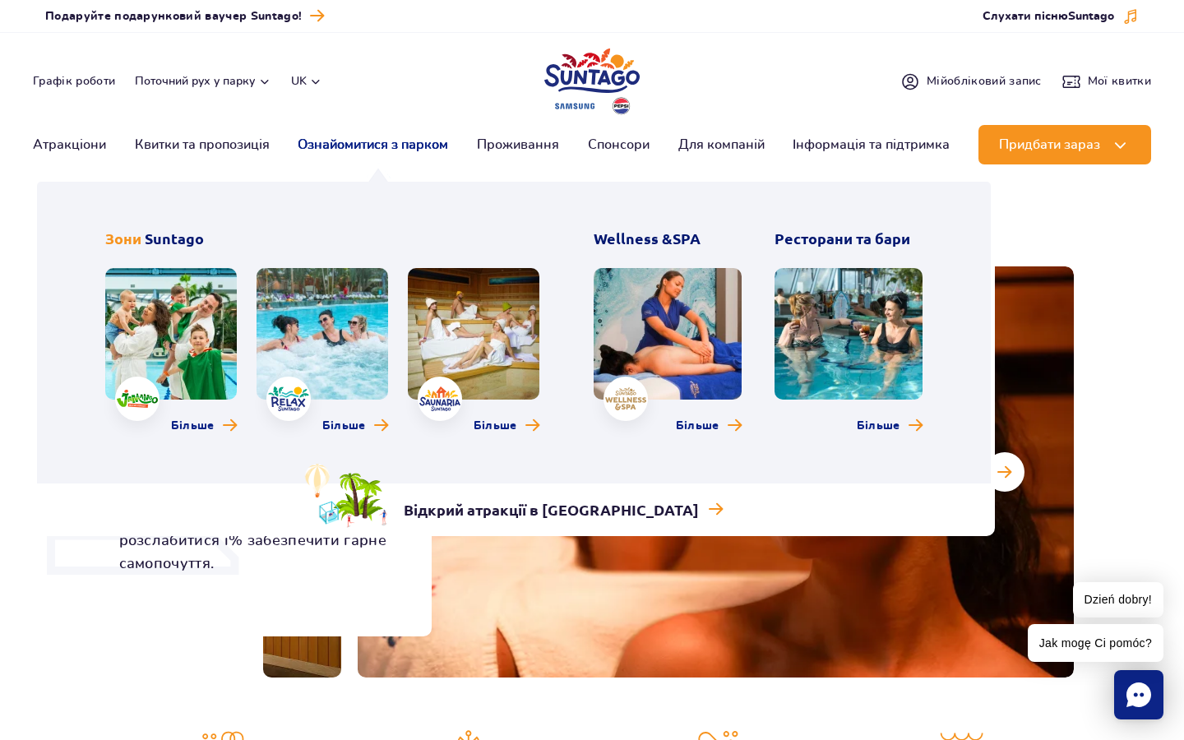
click at [397, 151] on link "Ознайомитися з парком" at bounding box center [373, 144] width 151 height 39
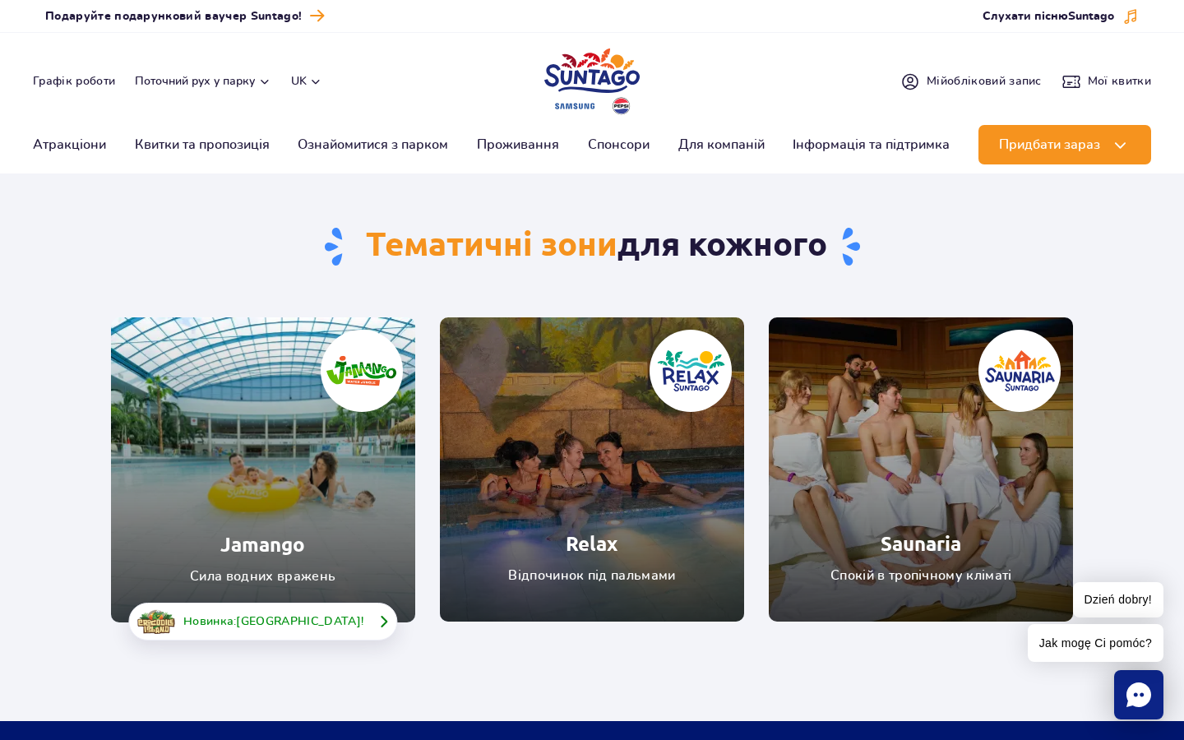
click at [311, 624] on span "[GEOGRAPHIC_DATA]" at bounding box center [298, 622] width 124 height 12
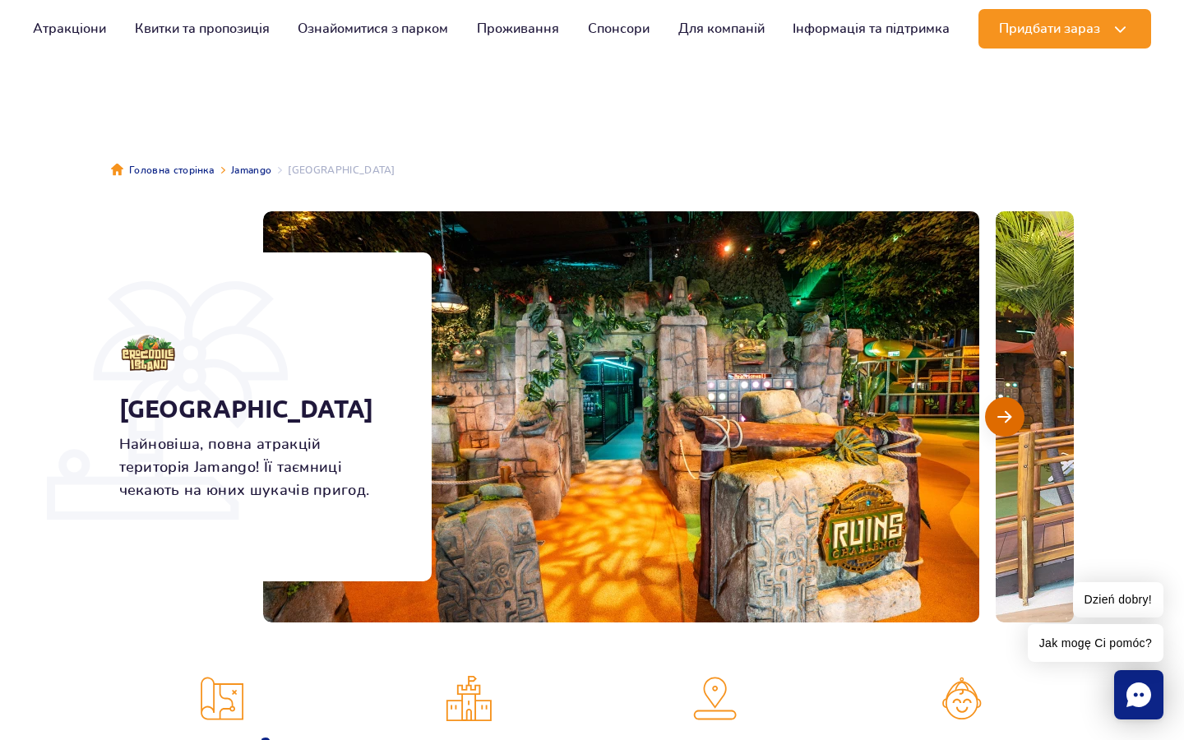
click at [995, 410] on button "Наступний слайд" at bounding box center [1004, 416] width 39 height 39
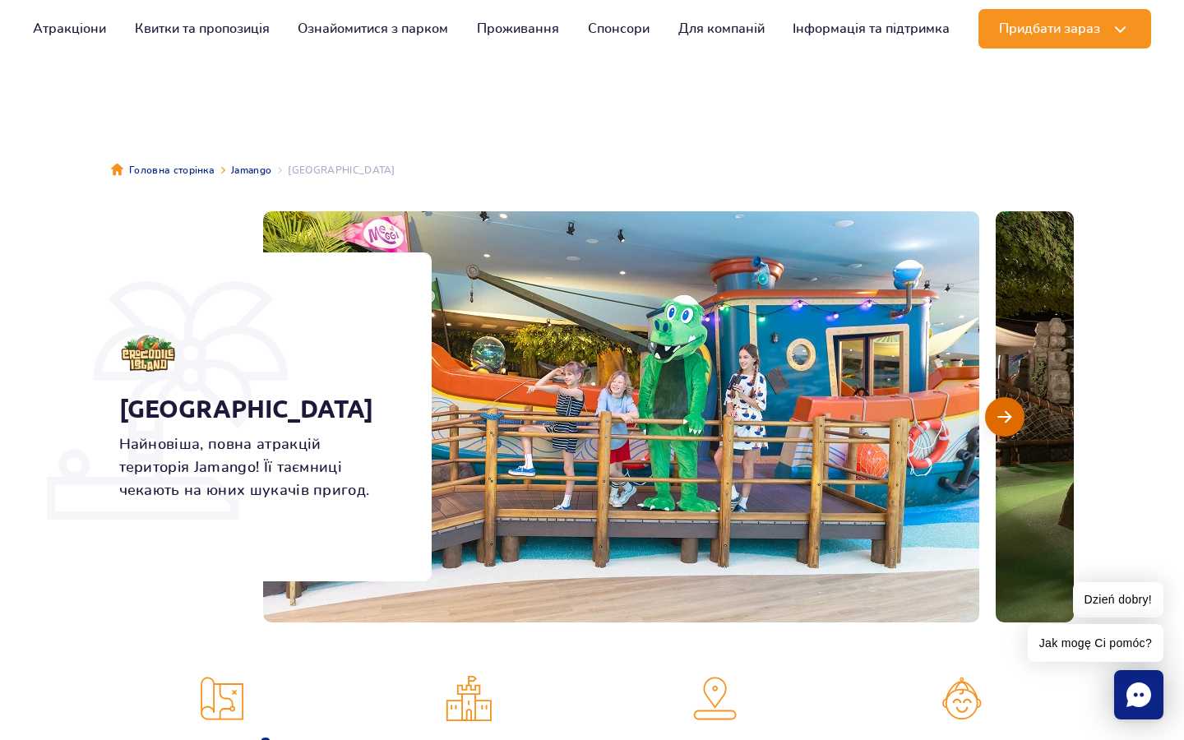
click at [1006, 410] on span "Наступний слайд" at bounding box center [1005, 417] width 14 height 15
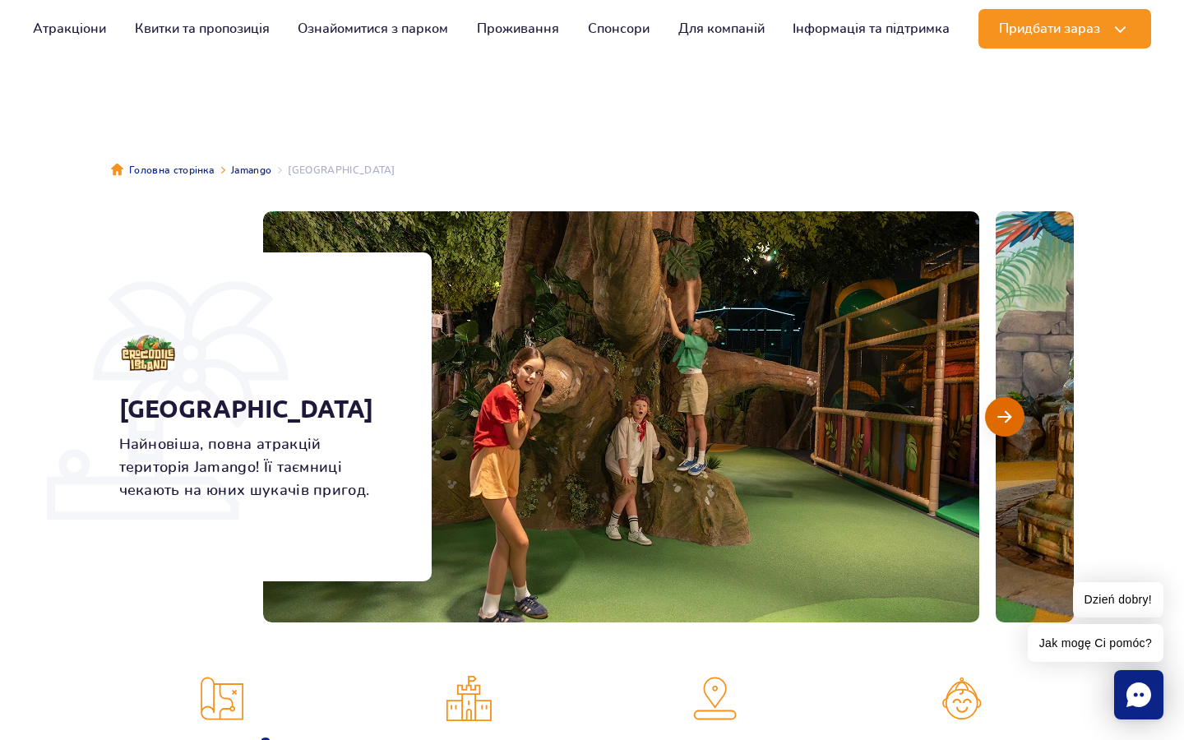
click at [1006, 410] on span "Наступний слайд" at bounding box center [1005, 417] width 14 height 15
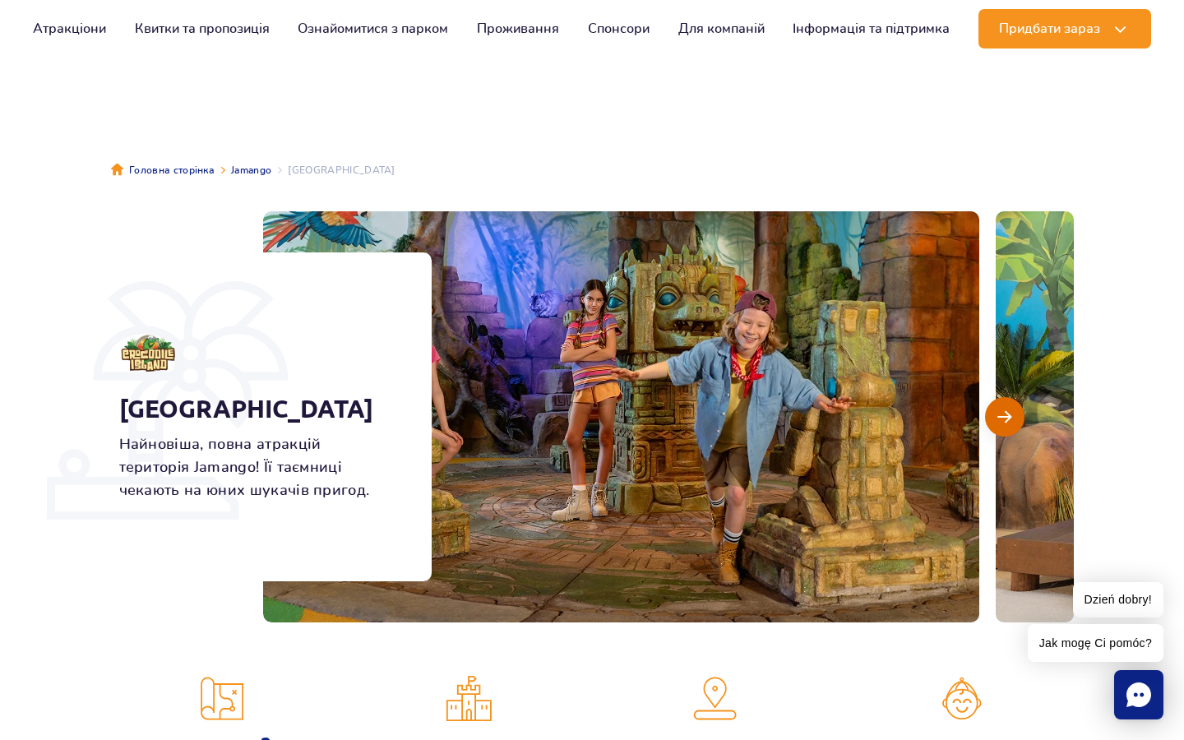
click at [1006, 410] on span "Наступний слайд" at bounding box center [1005, 417] width 14 height 15
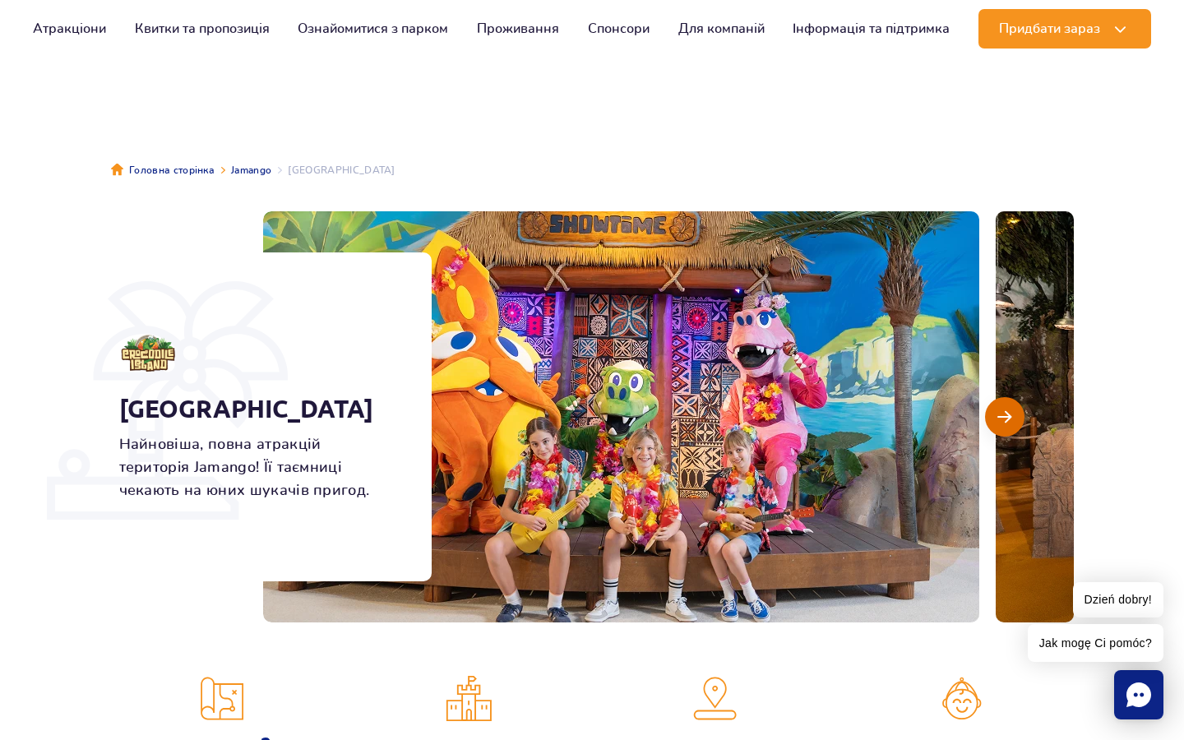
click at [1006, 410] on span "Наступний слайд" at bounding box center [1005, 417] width 14 height 15
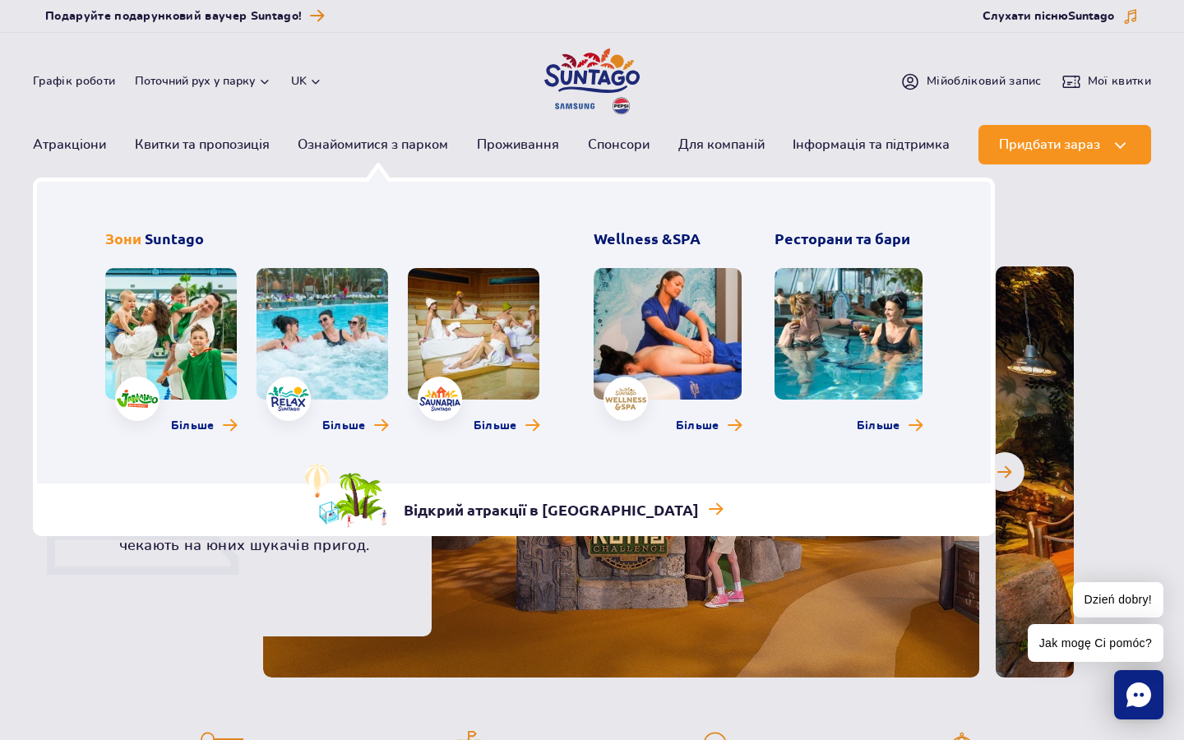
click at [816, 337] on link at bounding box center [849, 334] width 148 height 132
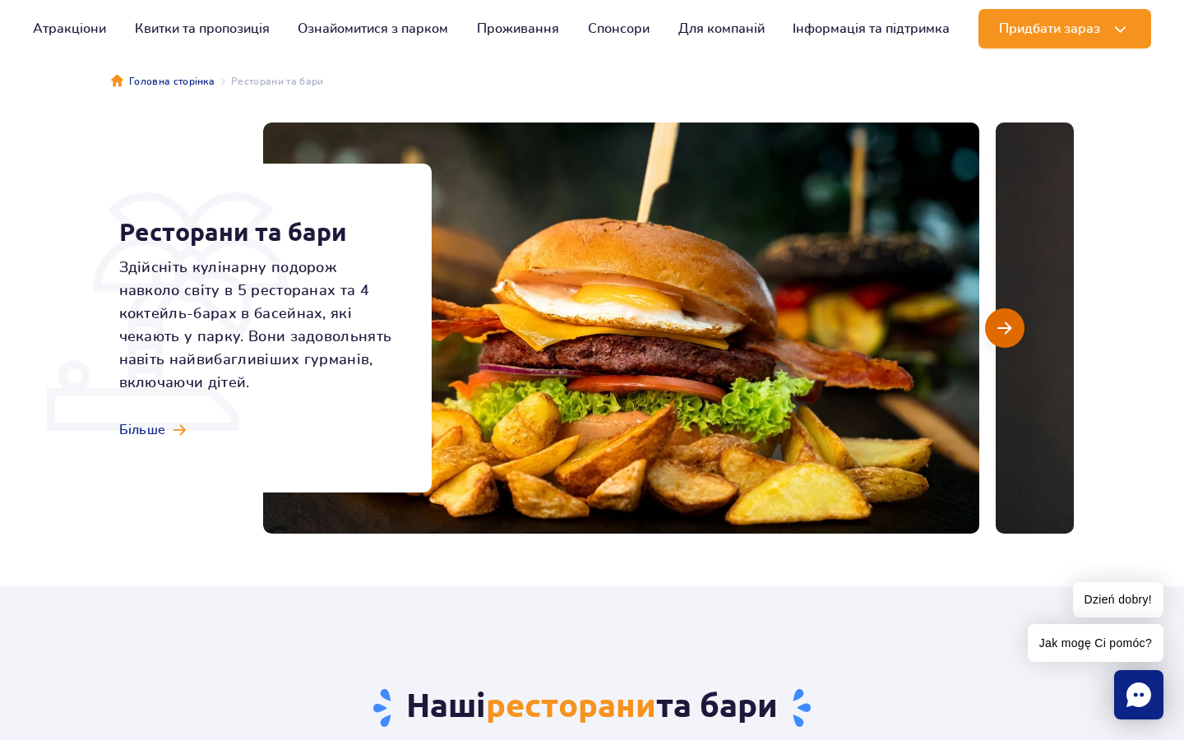
click at [1007, 328] on span "Наступний слайд" at bounding box center [1005, 328] width 14 height 15
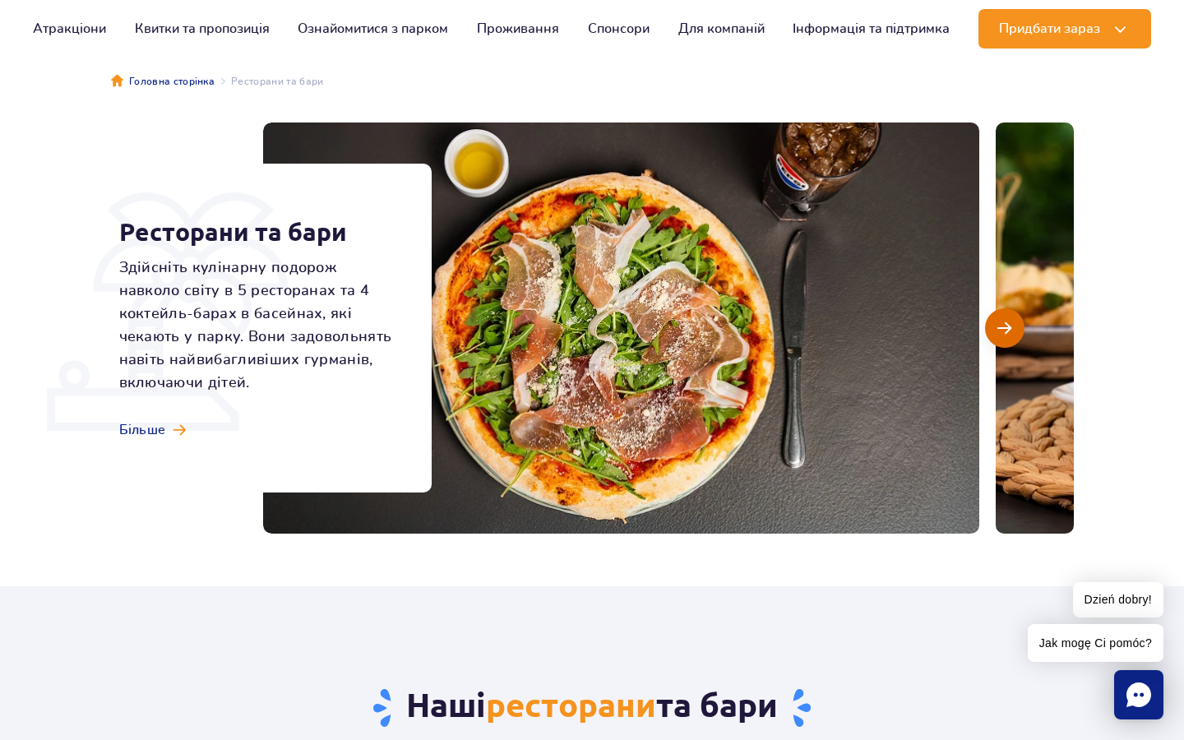
click at [1007, 328] on span "Наступний слайд" at bounding box center [1005, 328] width 14 height 15
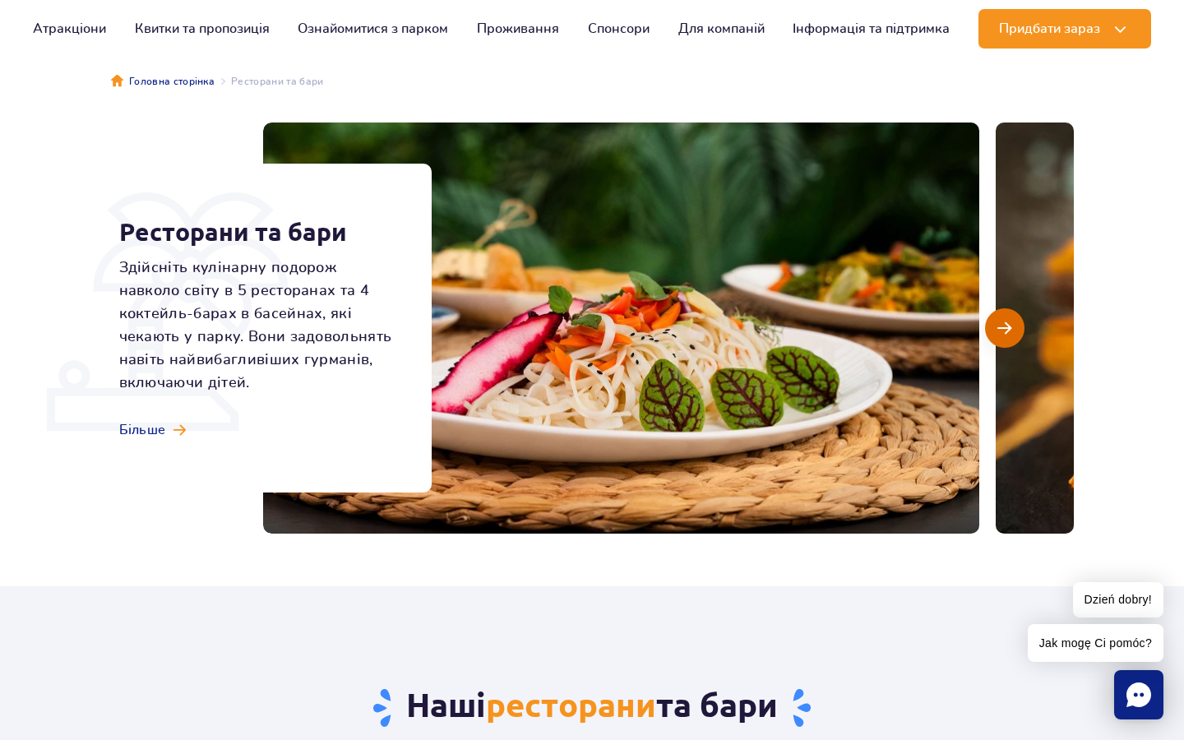
click at [1007, 328] on span "Наступний слайд" at bounding box center [1005, 328] width 14 height 15
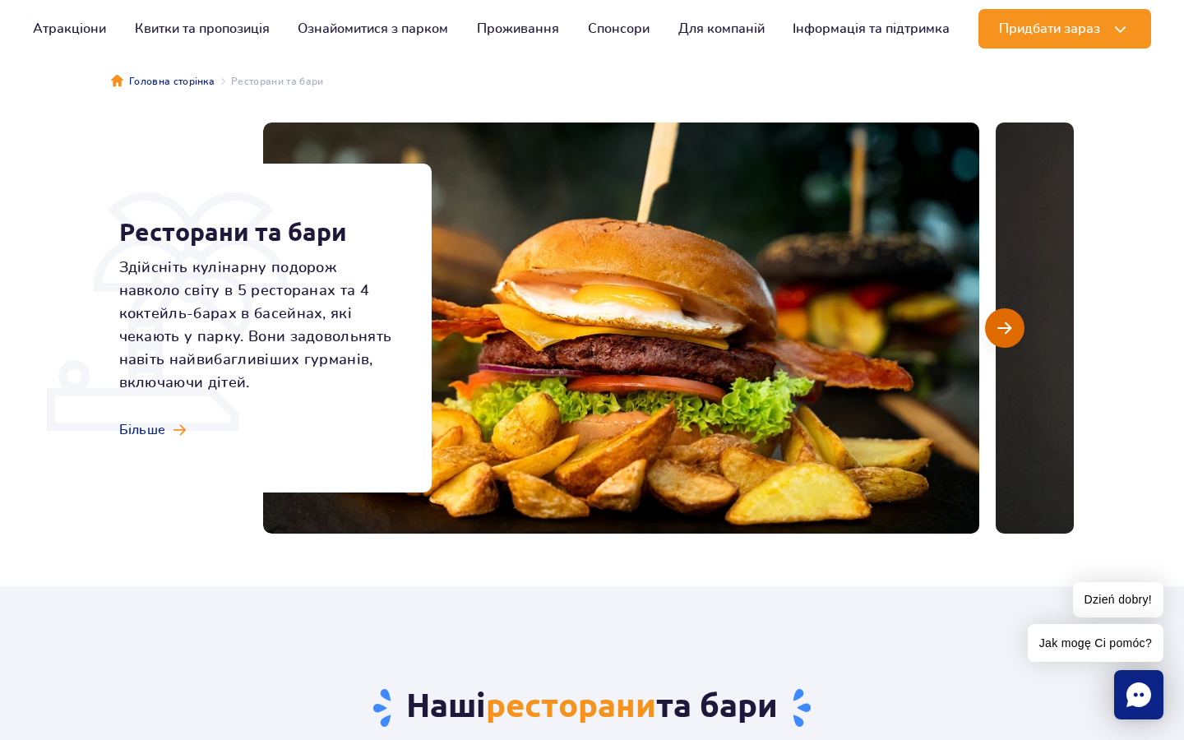
click at [1007, 328] on span "Наступний слайд" at bounding box center [1005, 328] width 14 height 15
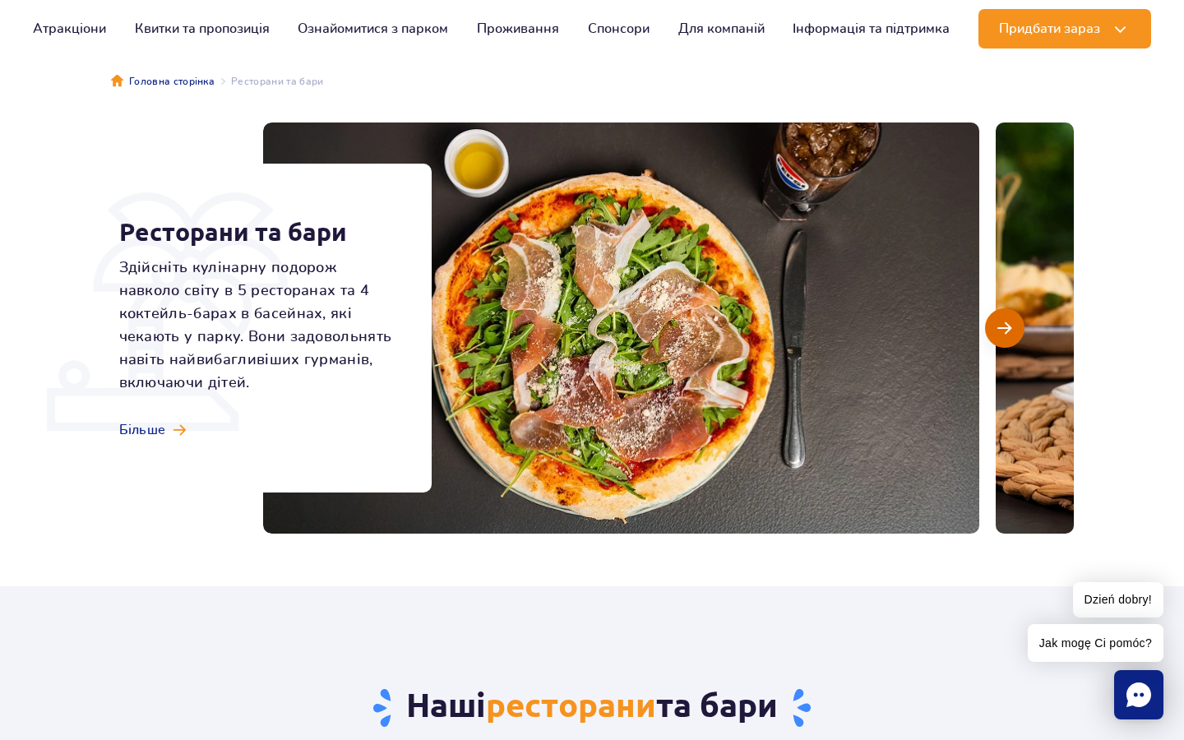
click at [1007, 328] on span "Наступний слайд" at bounding box center [1005, 328] width 14 height 15
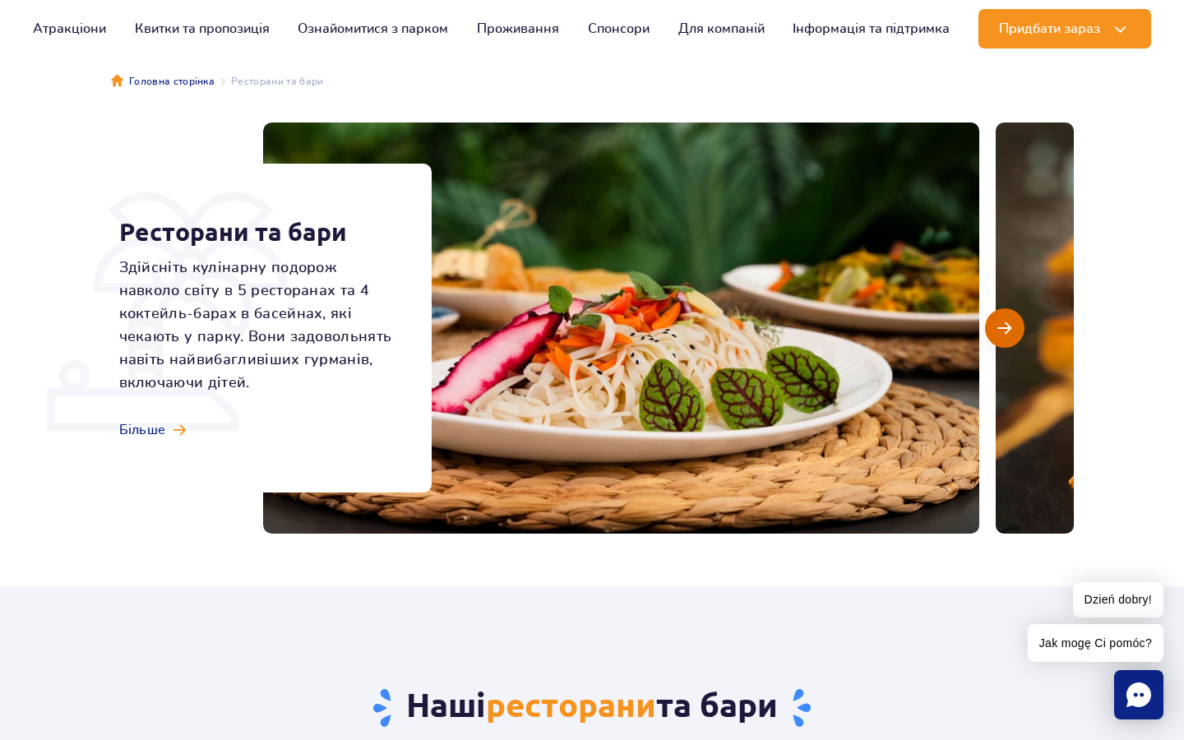
click at [1007, 328] on span "Наступний слайд" at bounding box center [1005, 328] width 14 height 15
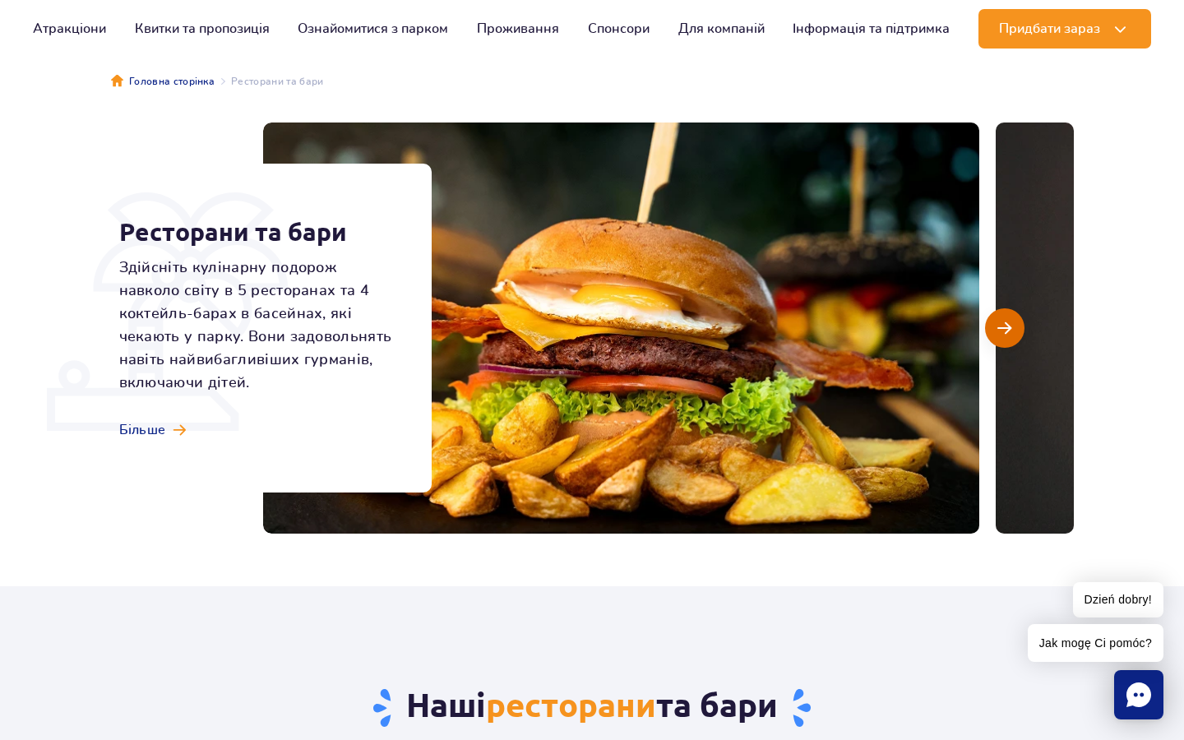
click at [1007, 328] on span "Наступний слайд" at bounding box center [1005, 328] width 14 height 15
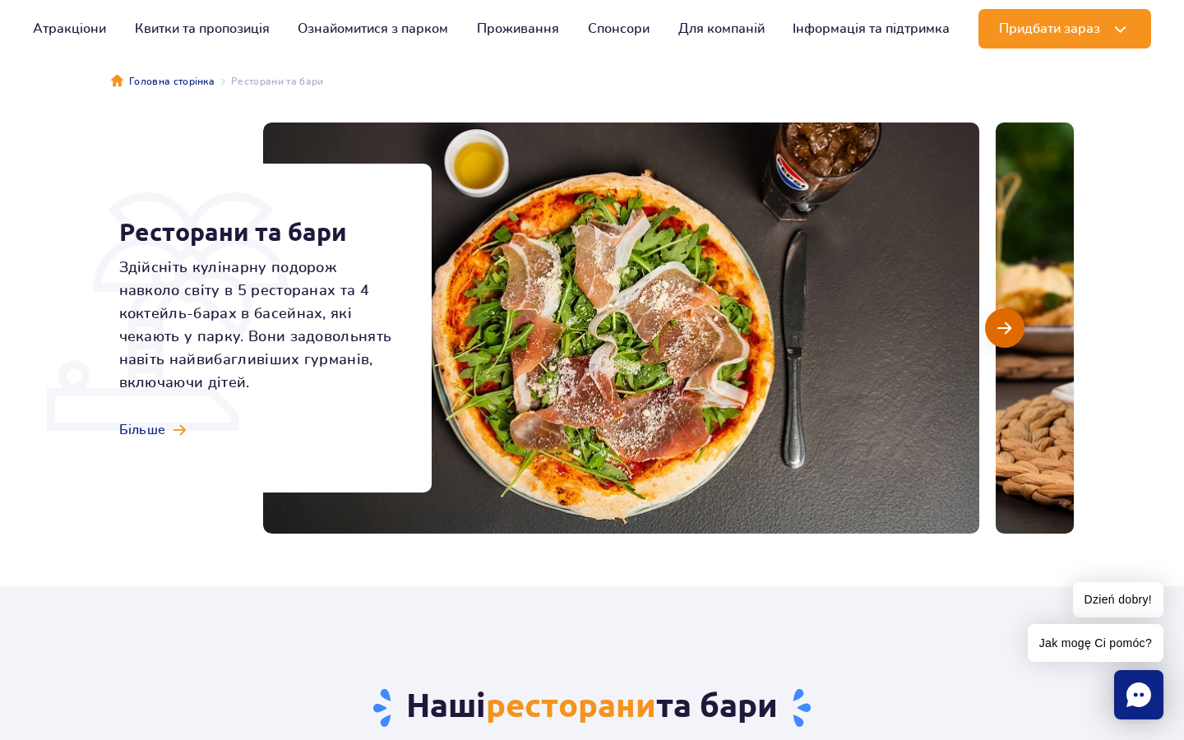
click at [1007, 328] on span "Наступний слайд" at bounding box center [1005, 328] width 14 height 15
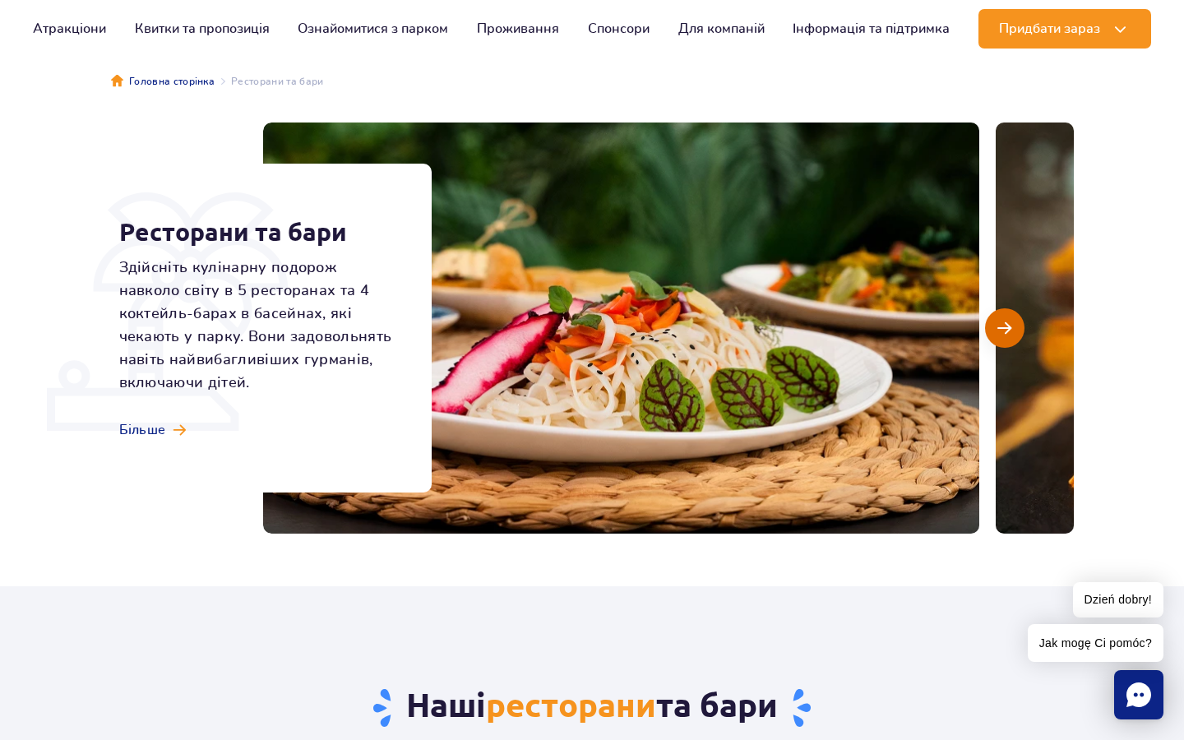
click at [1007, 328] on span "Наступний слайд" at bounding box center [1005, 328] width 14 height 15
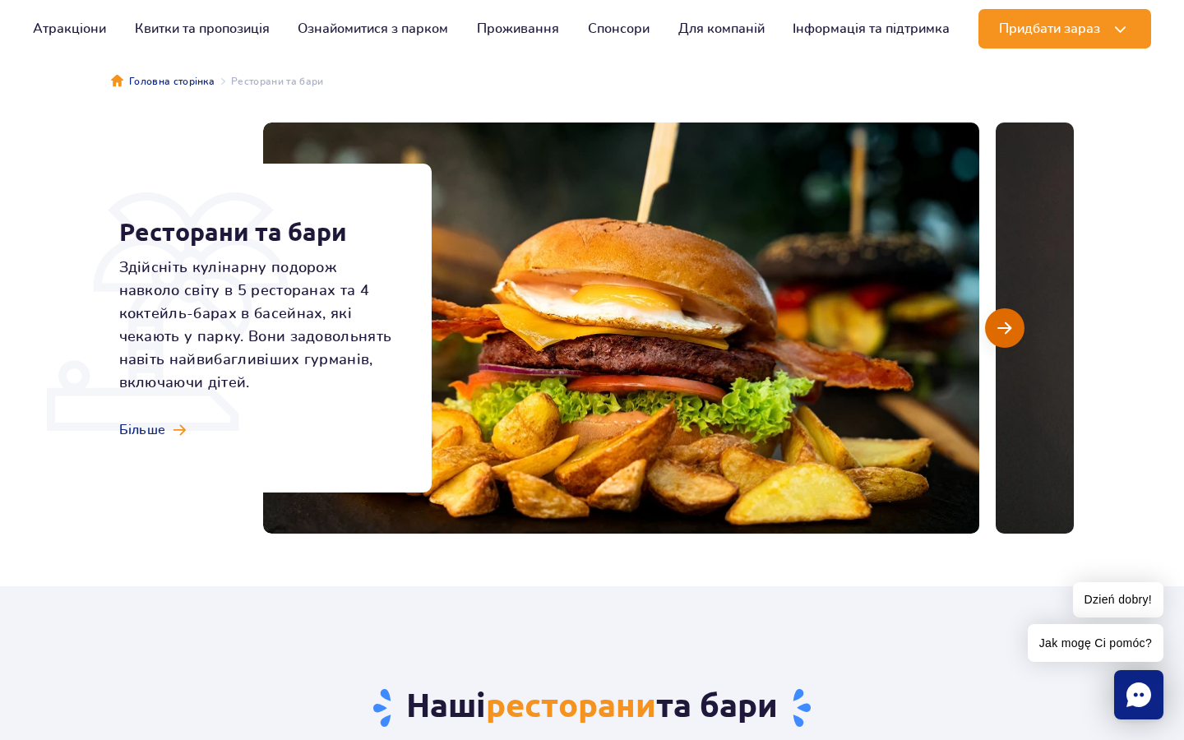
click at [1007, 328] on span "Наступний слайд" at bounding box center [1005, 328] width 14 height 15
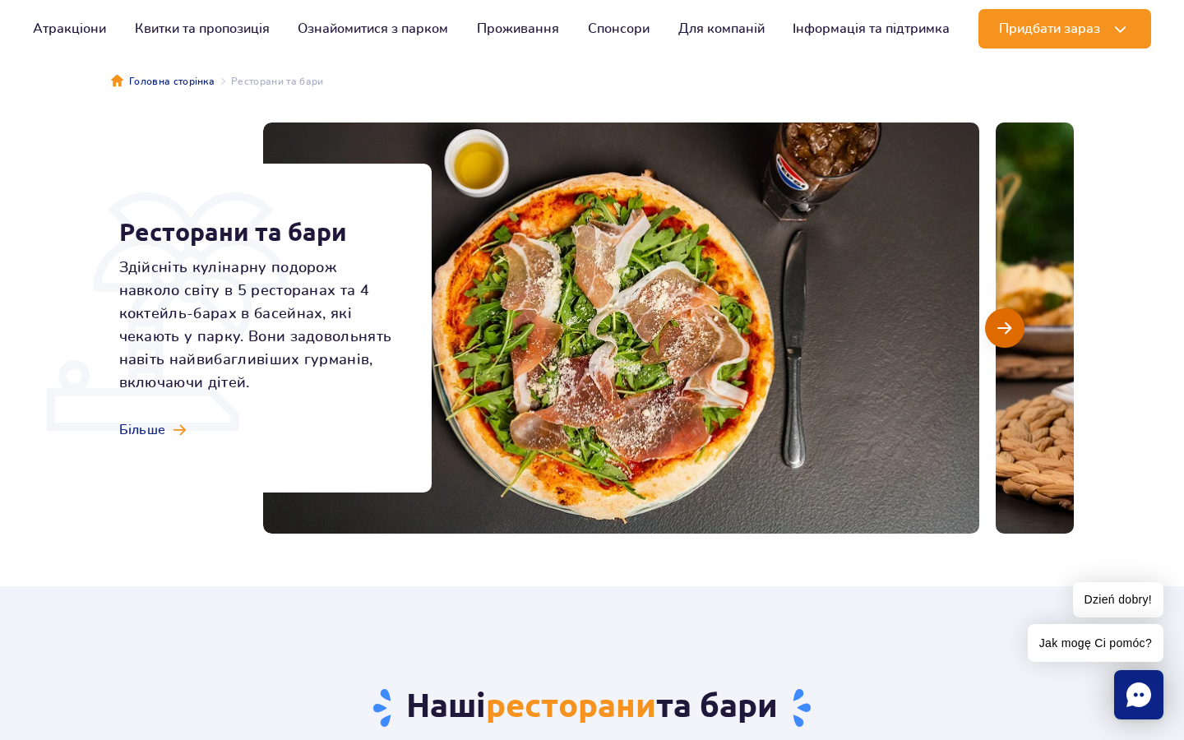
click at [1007, 328] on span "Наступний слайд" at bounding box center [1005, 328] width 14 height 15
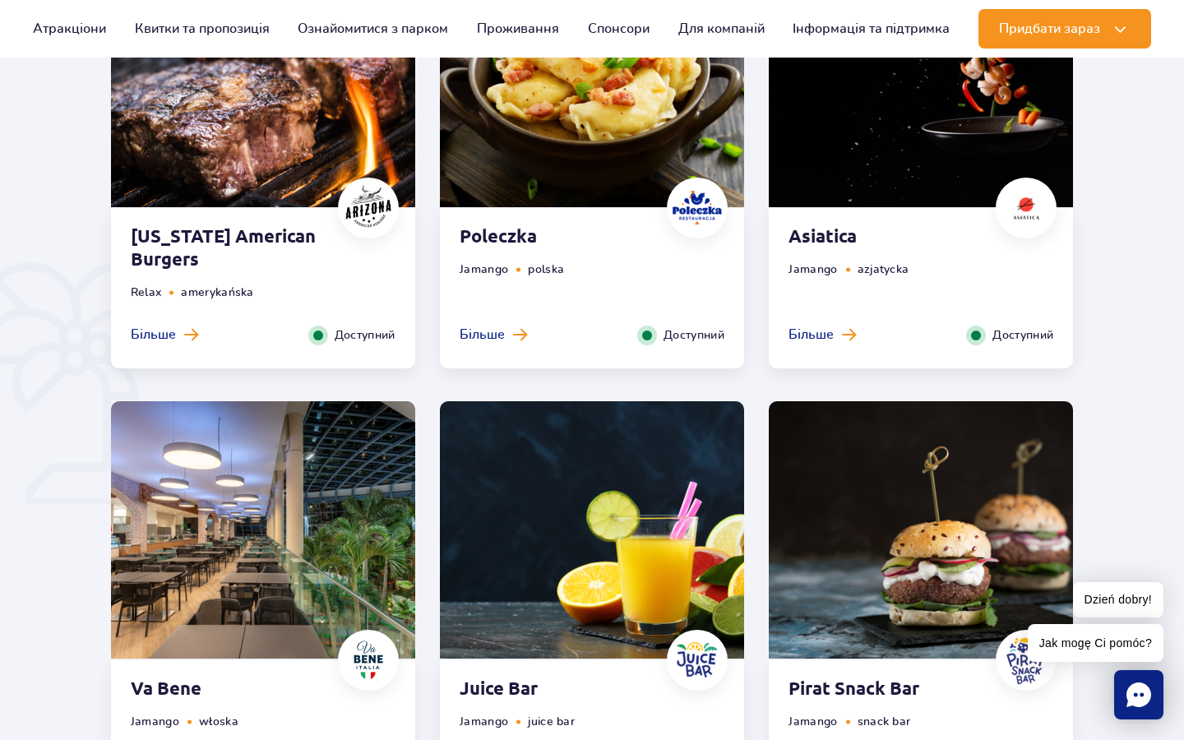
scroll to position [975, 0]
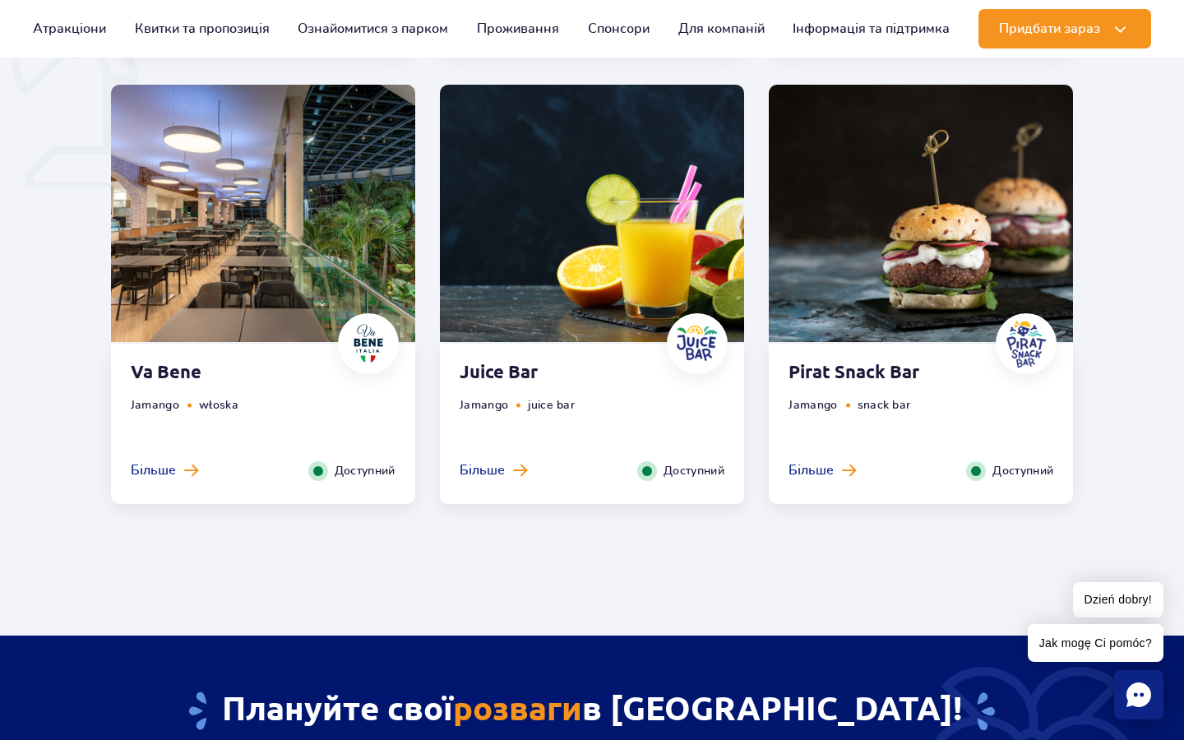
click at [892, 273] on img at bounding box center [921, 213] width 304 height 257
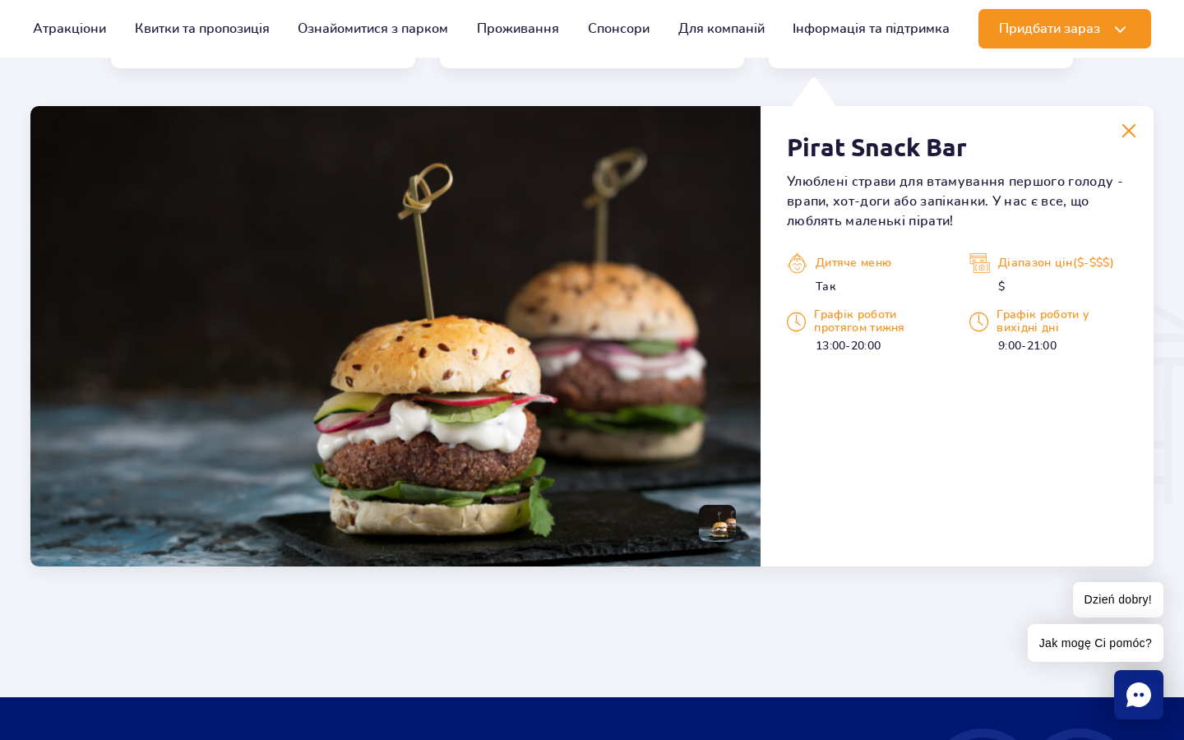
scroll to position [1733, 0]
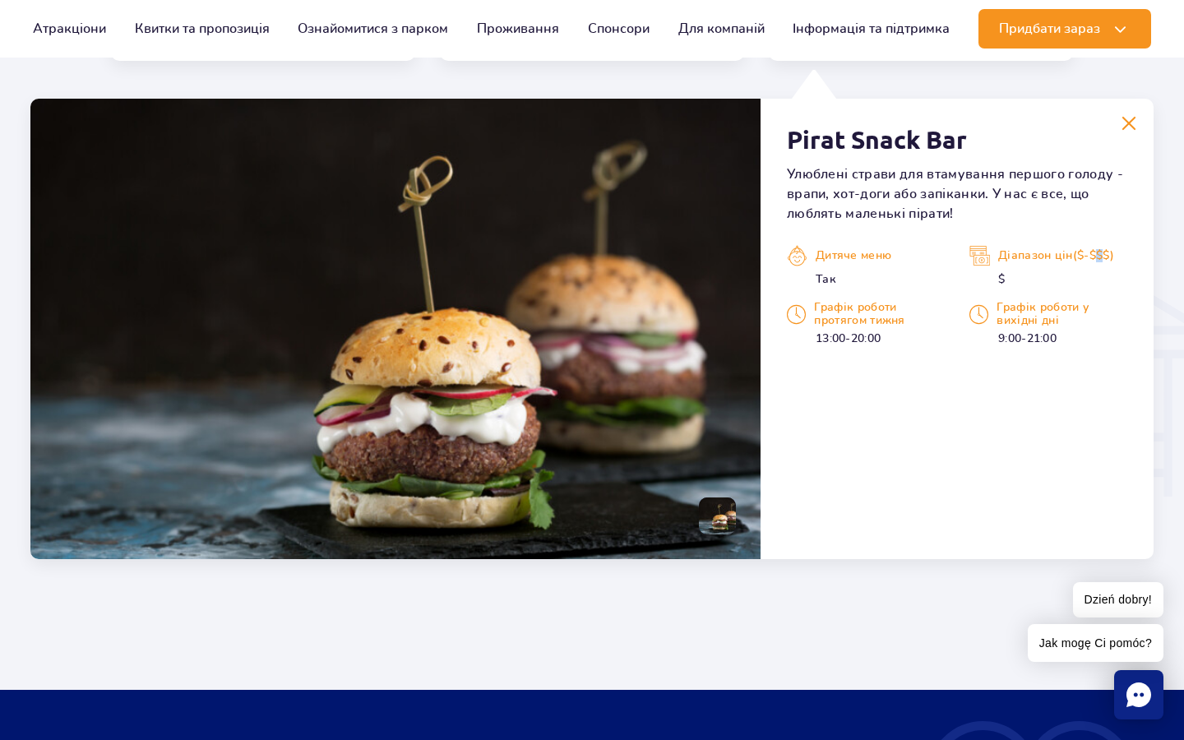
click at [1017, 259] on p "Діапазон цін($-$$$)" at bounding box center [1049, 255] width 158 height 25
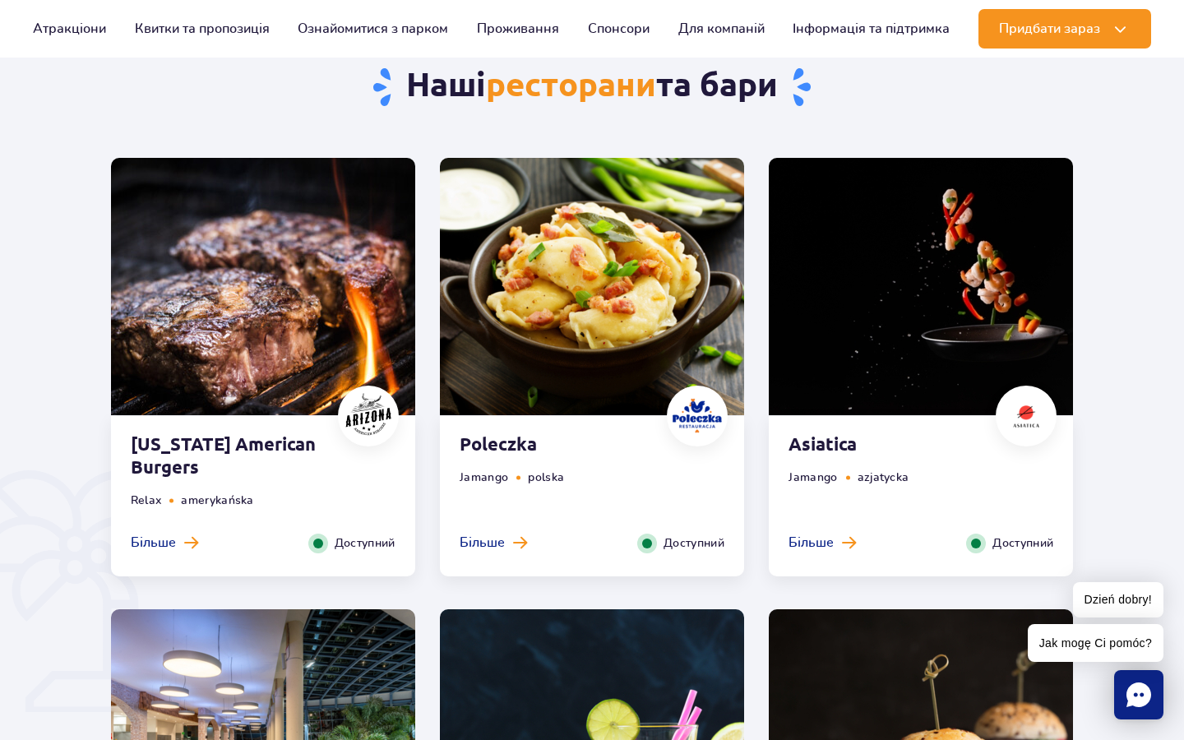
scroll to position [657, 0]
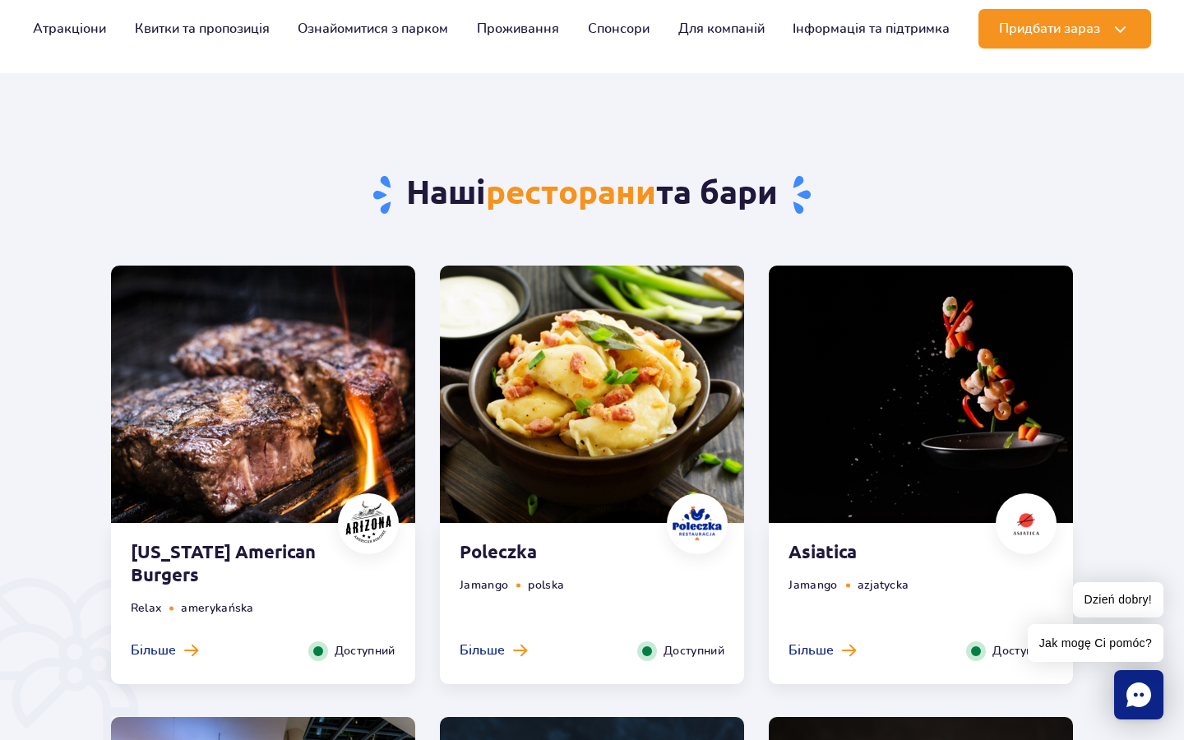
click at [340, 410] on img at bounding box center [263, 394] width 304 height 257
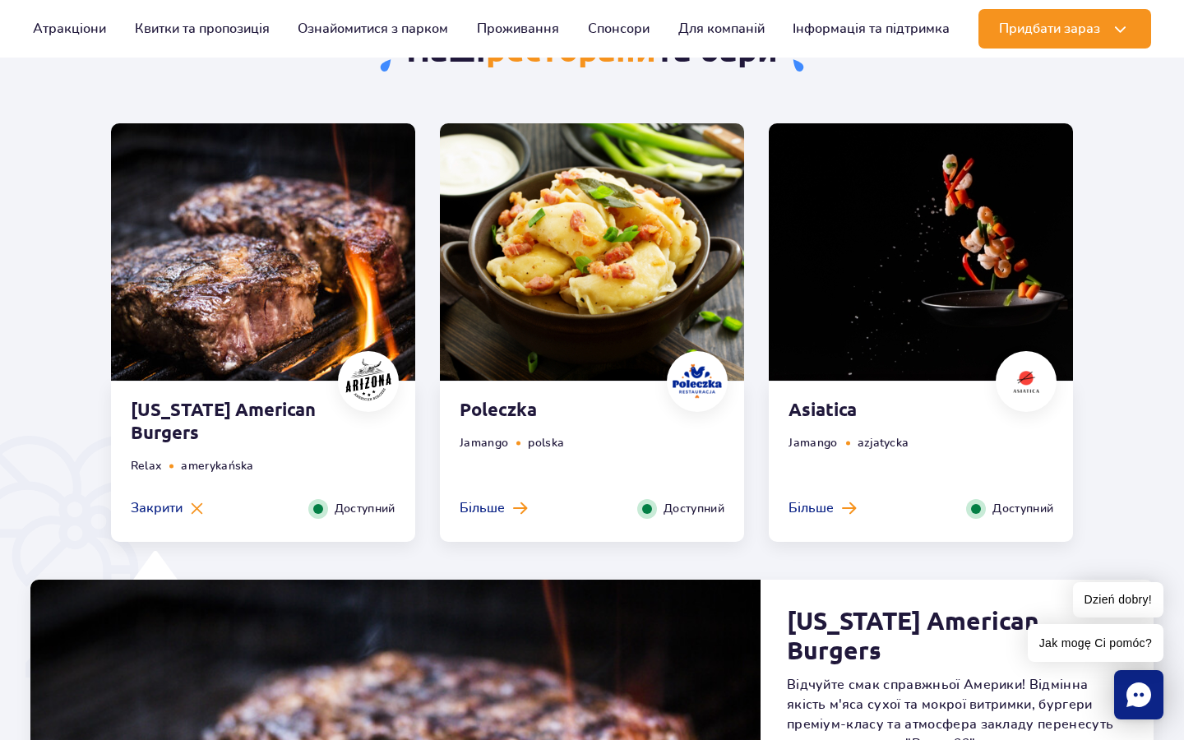
scroll to position [0, 0]
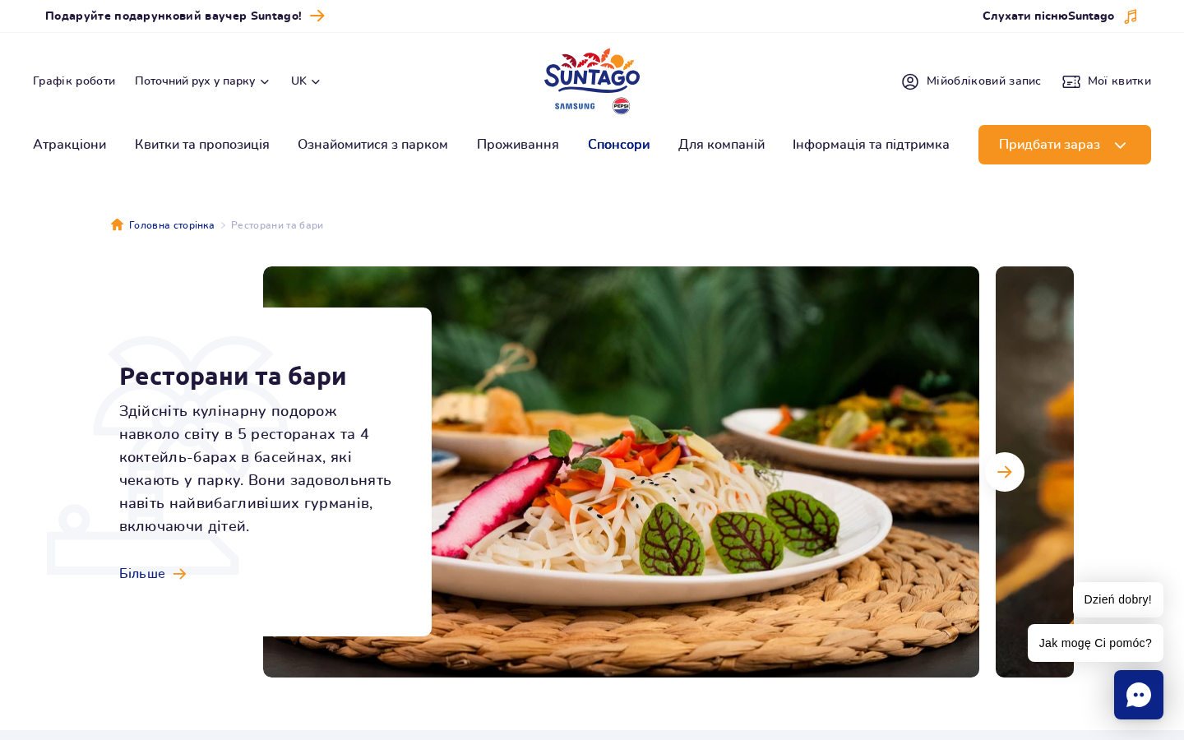
click at [624, 153] on link "Спонсори" at bounding box center [619, 144] width 62 height 39
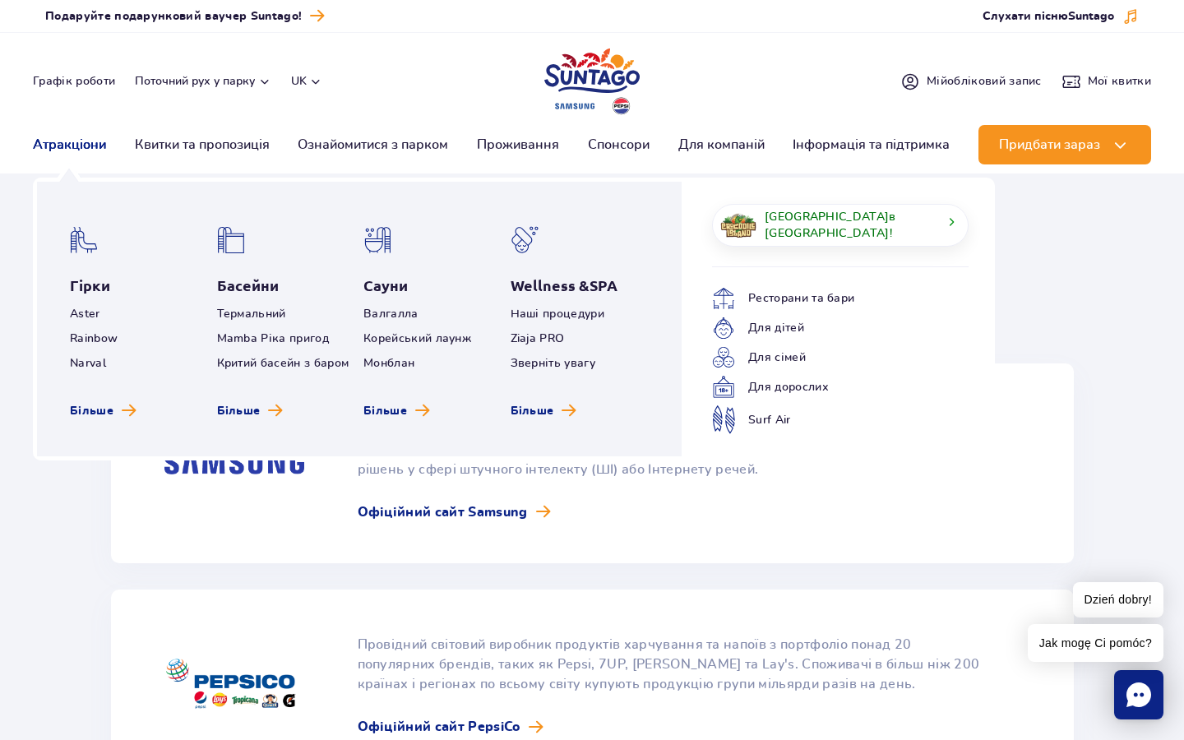
click at [72, 140] on link "Атракціони" at bounding box center [69, 144] width 73 height 39
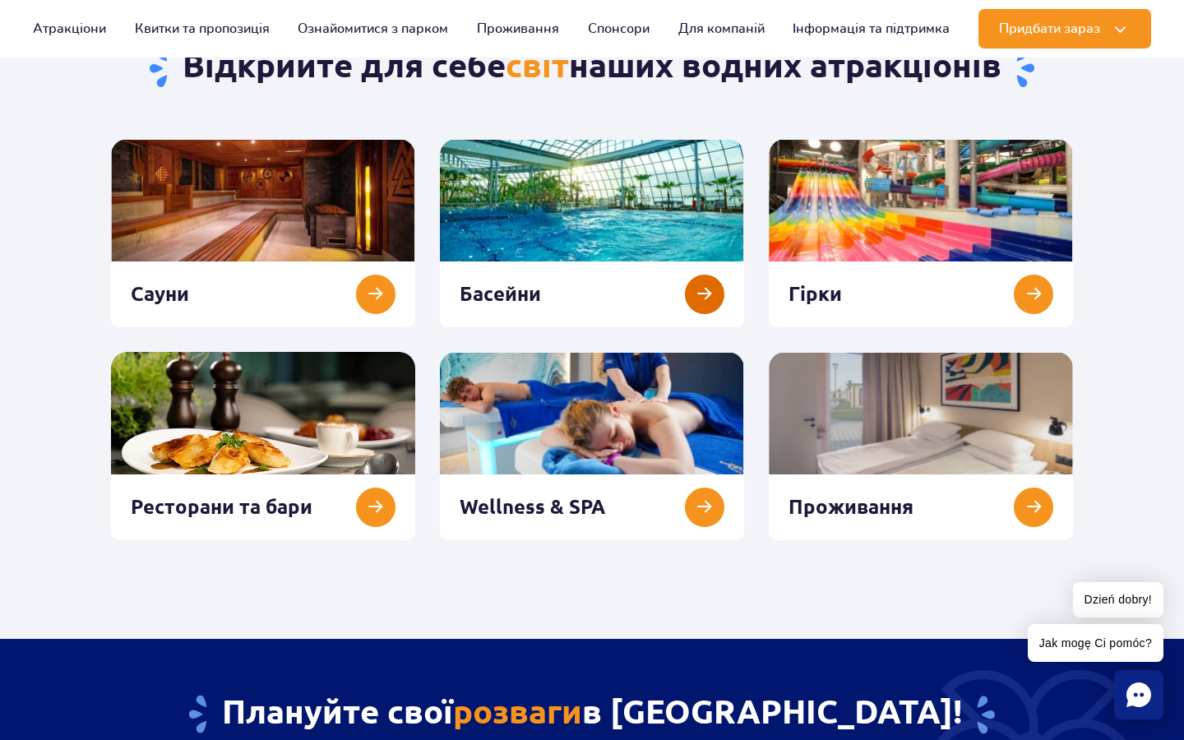
scroll to position [192, 0]
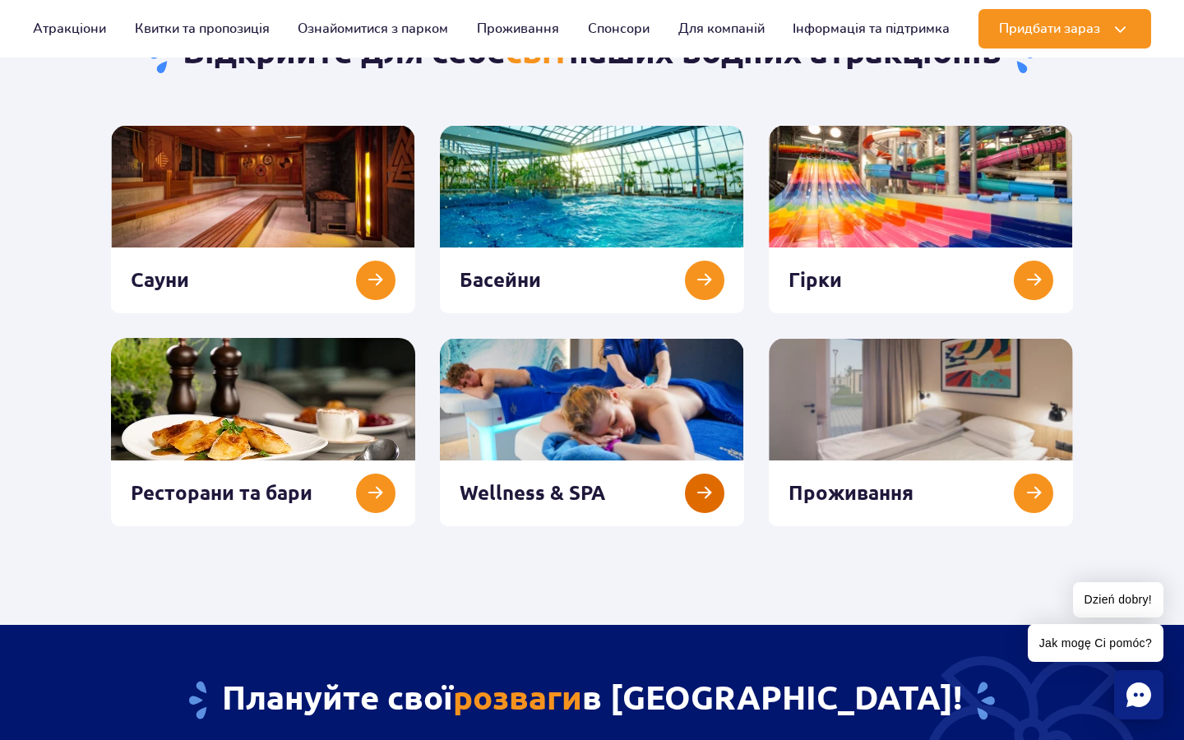
click at [593, 433] on link at bounding box center [592, 432] width 304 height 188
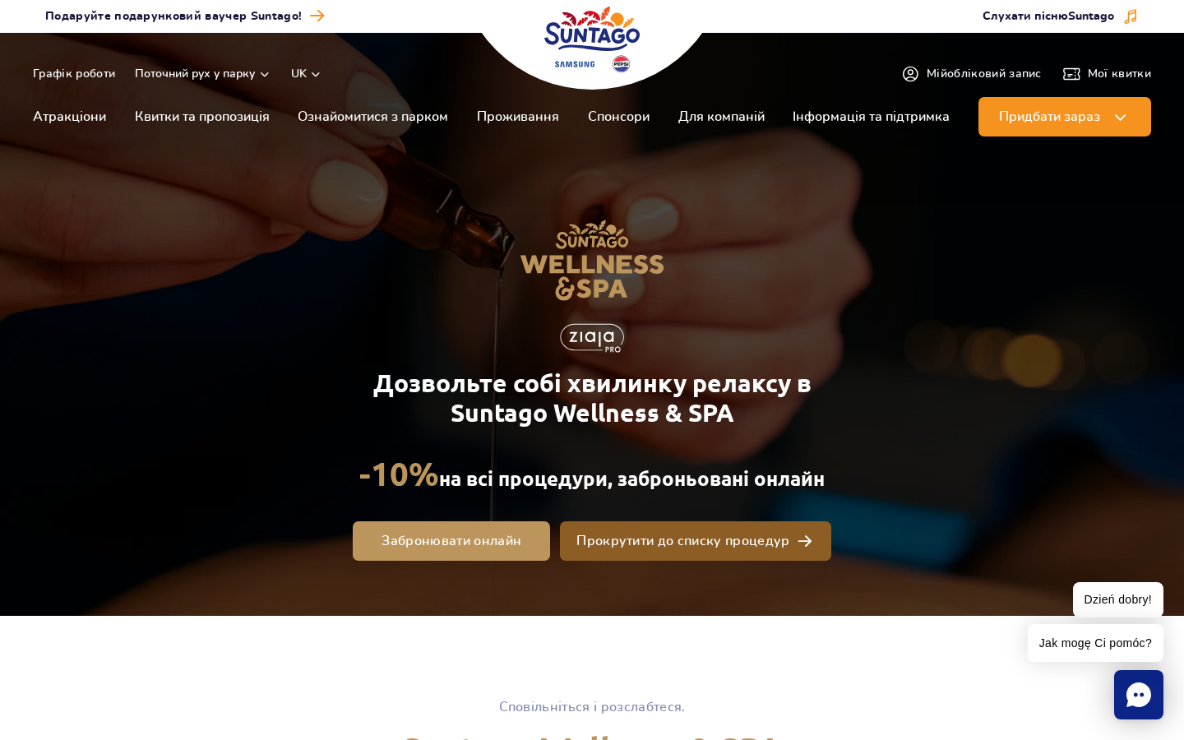
click at [662, 545] on span "Прокрутити до списку процедур" at bounding box center [683, 541] width 213 height 13
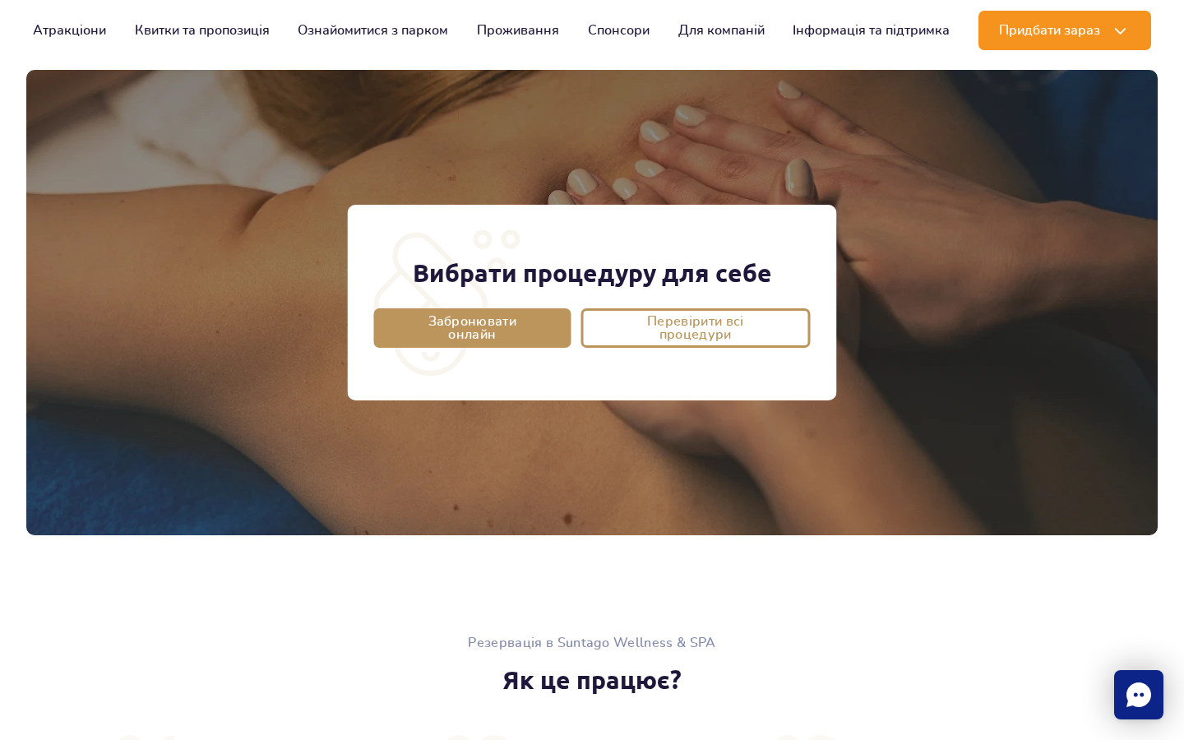
scroll to position [1297, 0]
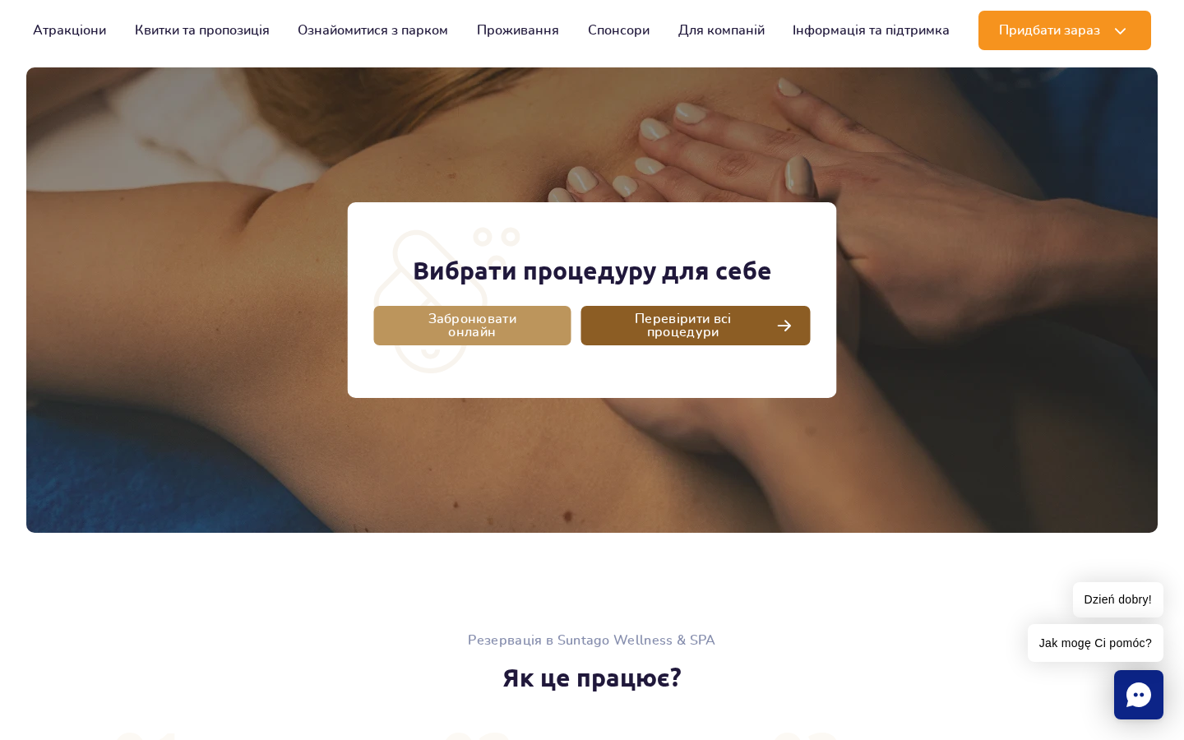
click at [701, 326] on span "Перевірити всі процедури" at bounding box center [683, 326] width 172 height 26
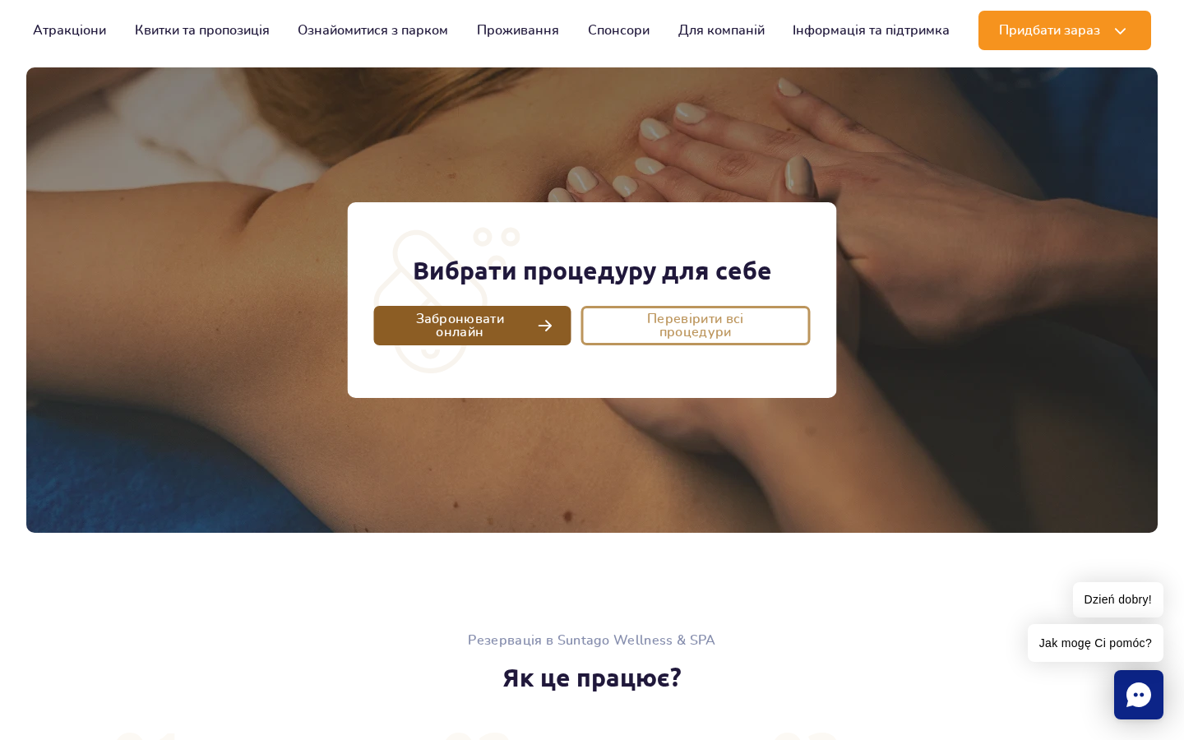
click at [534, 310] on link "Забронювати онлайн" at bounding box center [472, 325] width 197 height 39
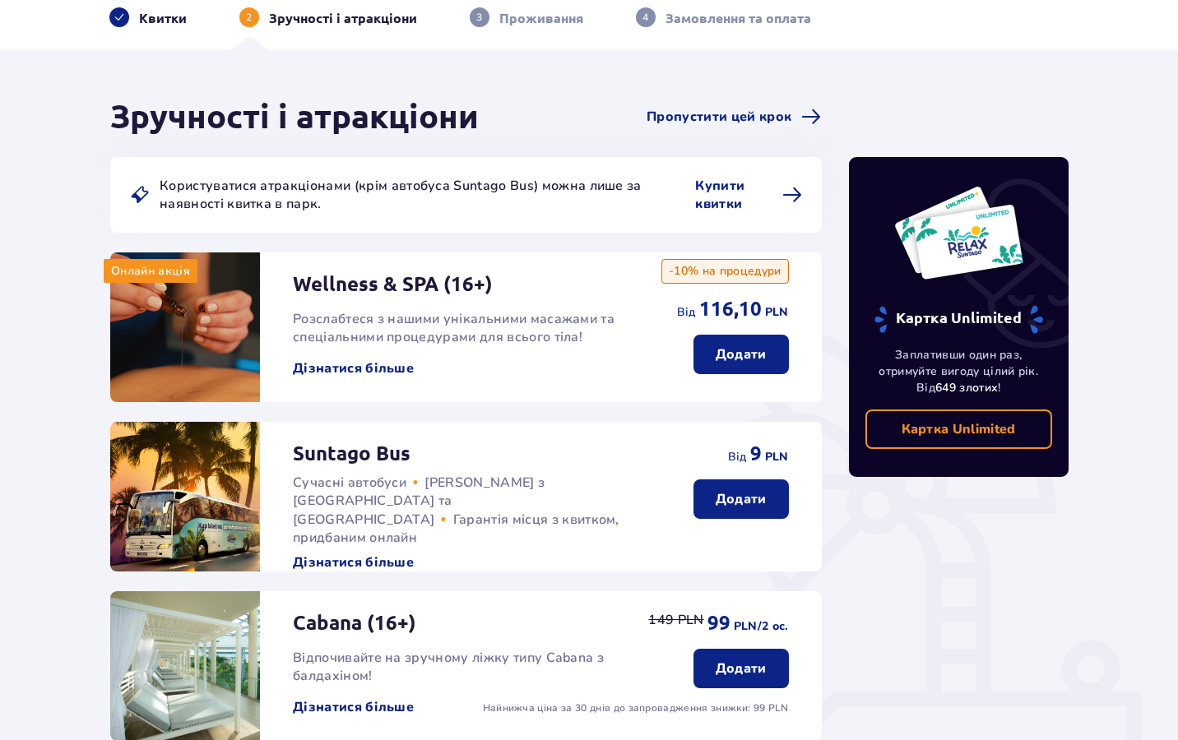
scroll to position [81, 0]
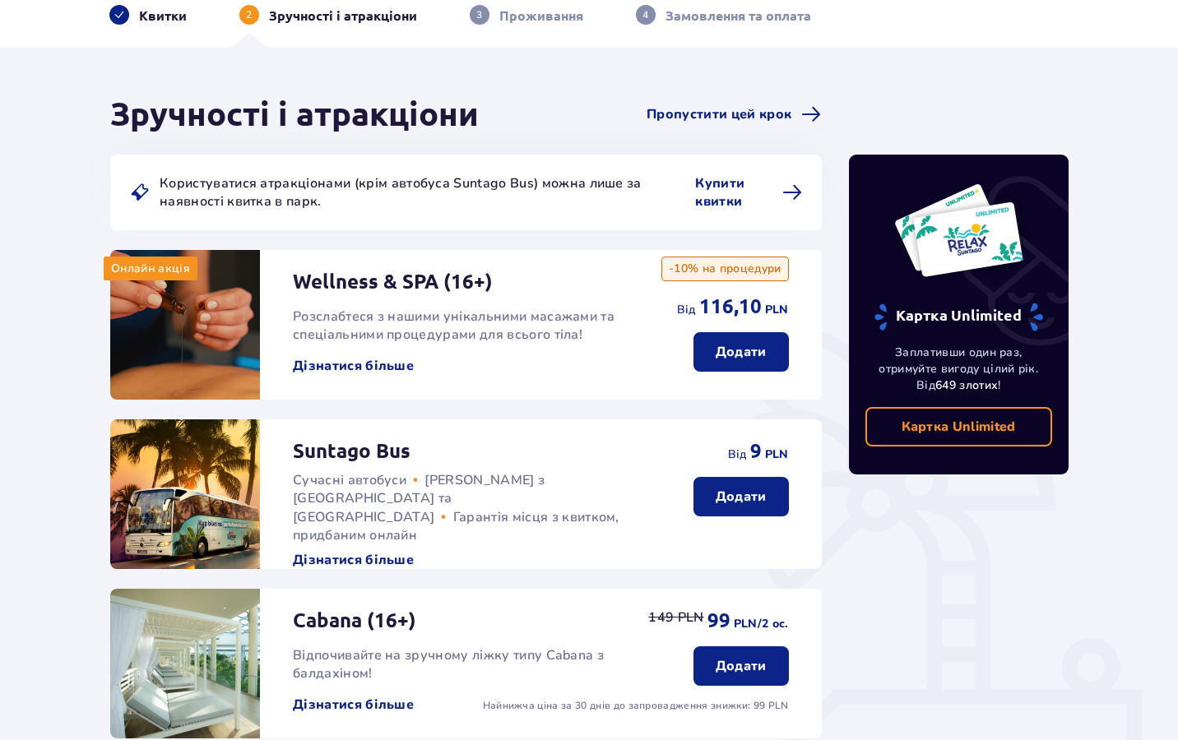
click at [479, 340] on span "Розслабтеся з нашими унікальними масажами та спеціальними процедурами для всьог…" at bounding box center [454, 326] width 322 height 36
click at [664, 312] on div "від 116,10 PLN -10% на процедури" at bounding box center [724, 294] width 127 height 49
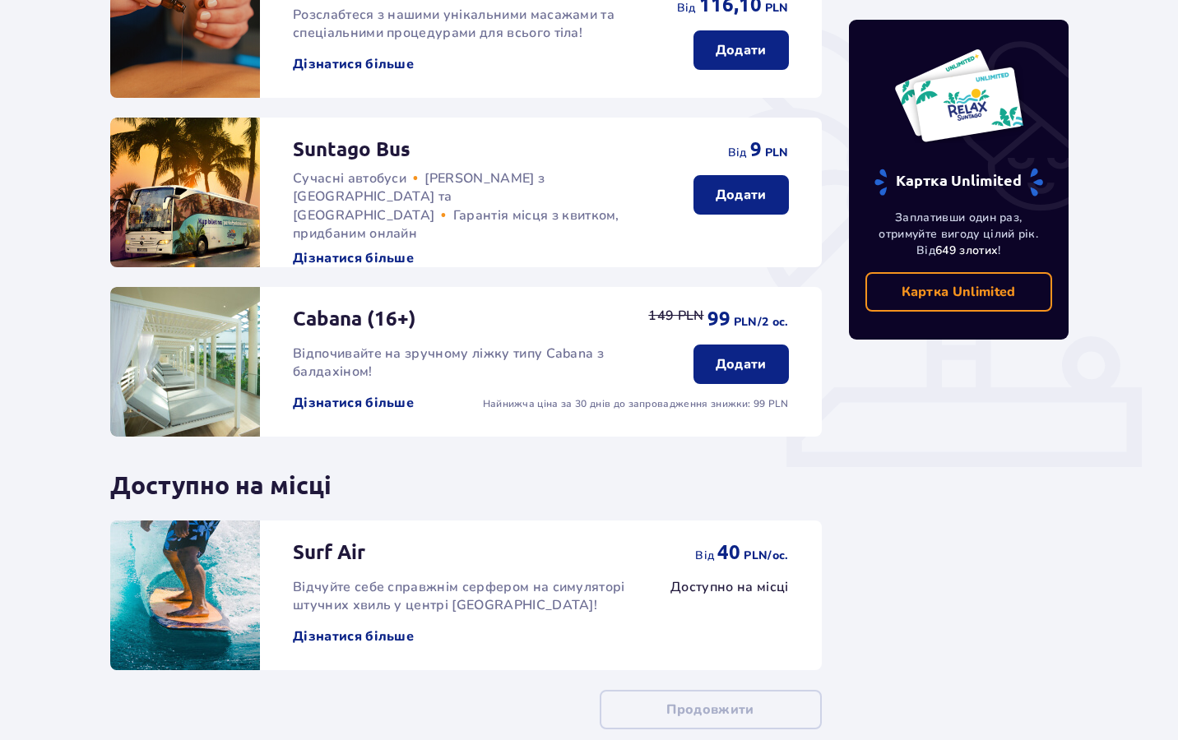
scroll to position [0, 0]
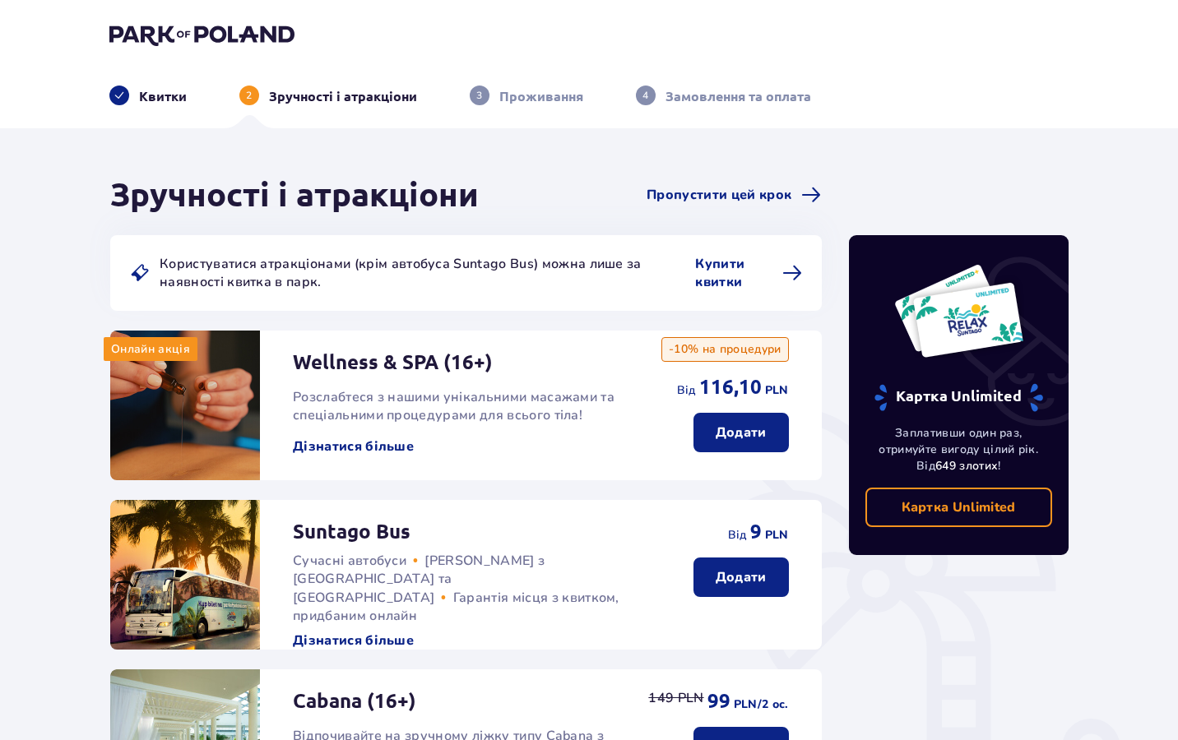
click at [144, 100] on p "Квитки" at bounding box center [163, 96] width 48 height 18
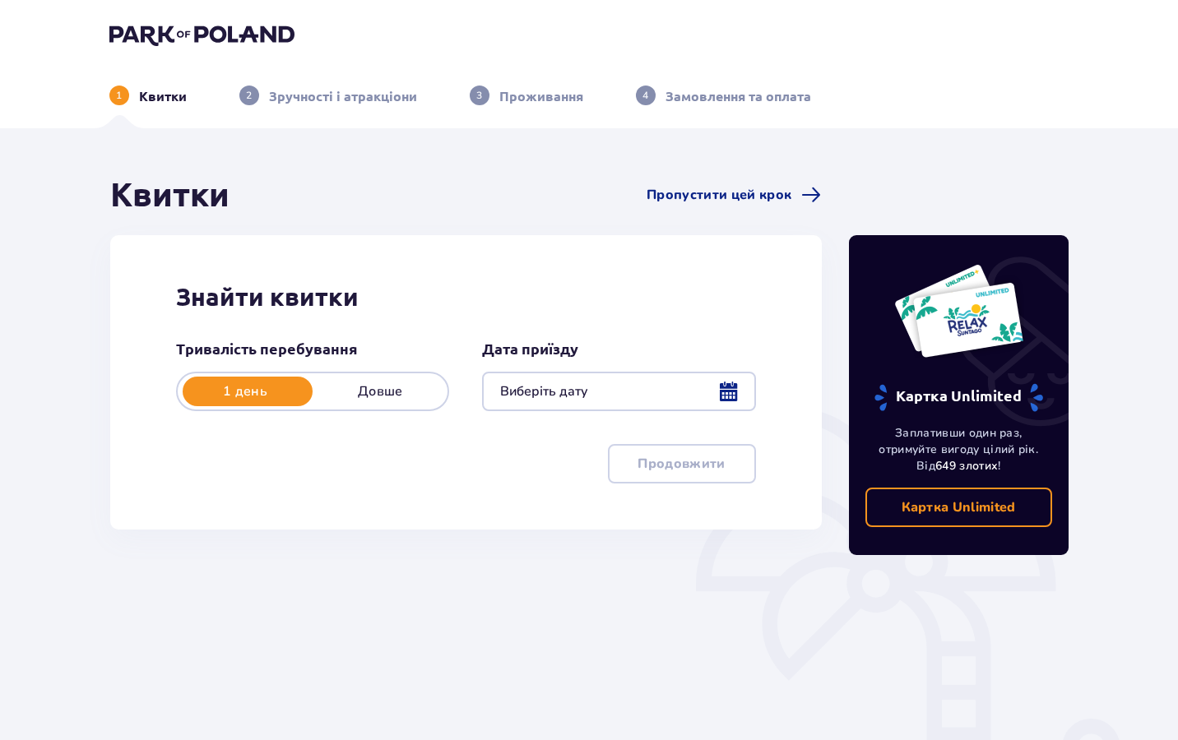
click at [214, 37] on img at bounding box center [201, 34] width 185 height 23
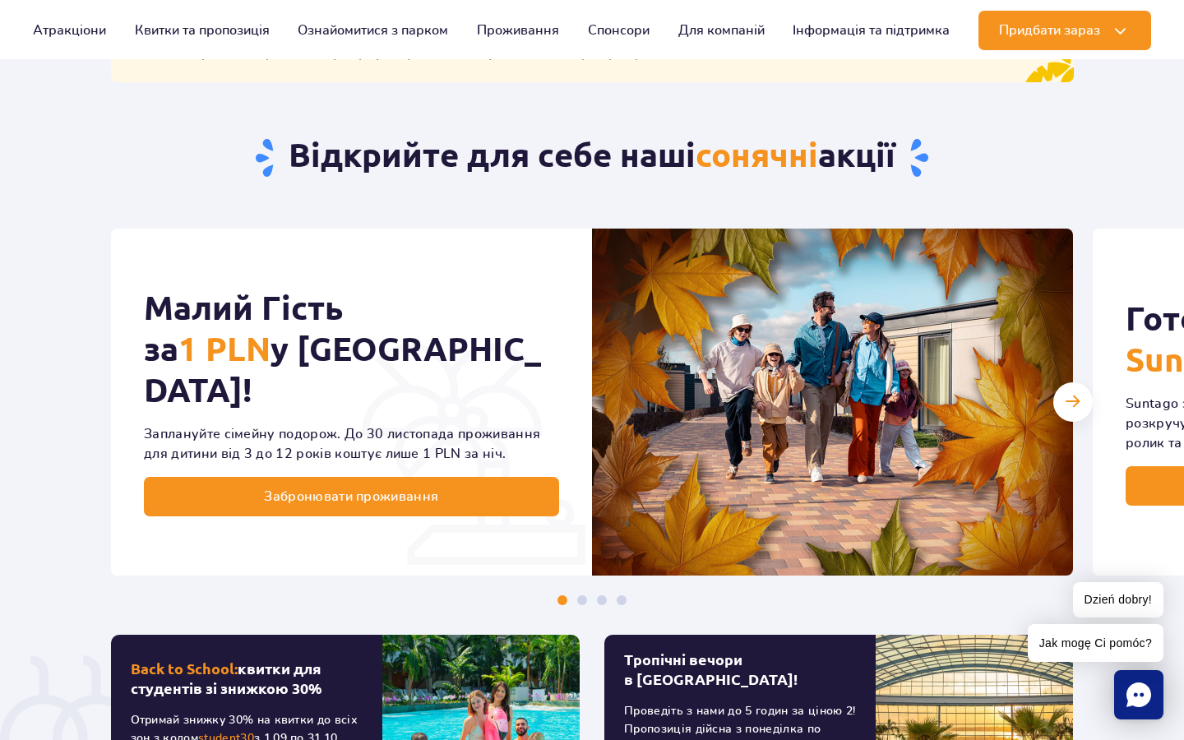
scroll to position [687, 0]
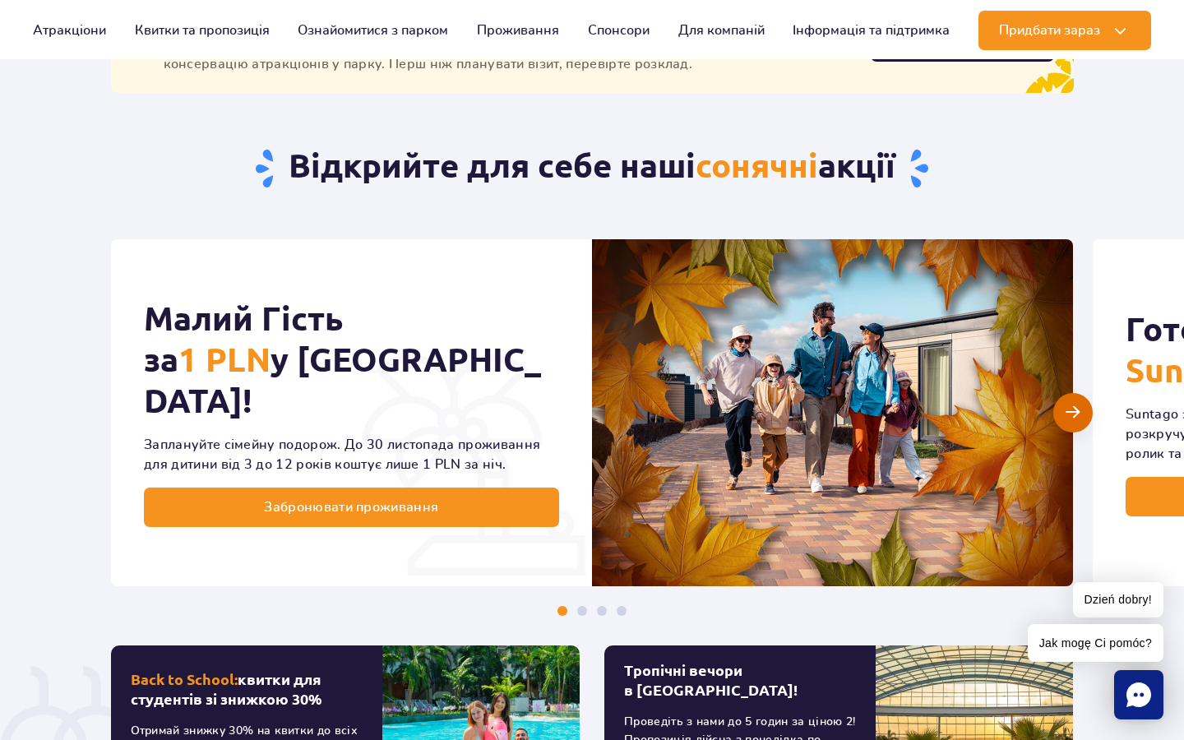
click at [1068, 419] on span "Наступний слайд" at bounding box center [1073, 413] width 14 height 16
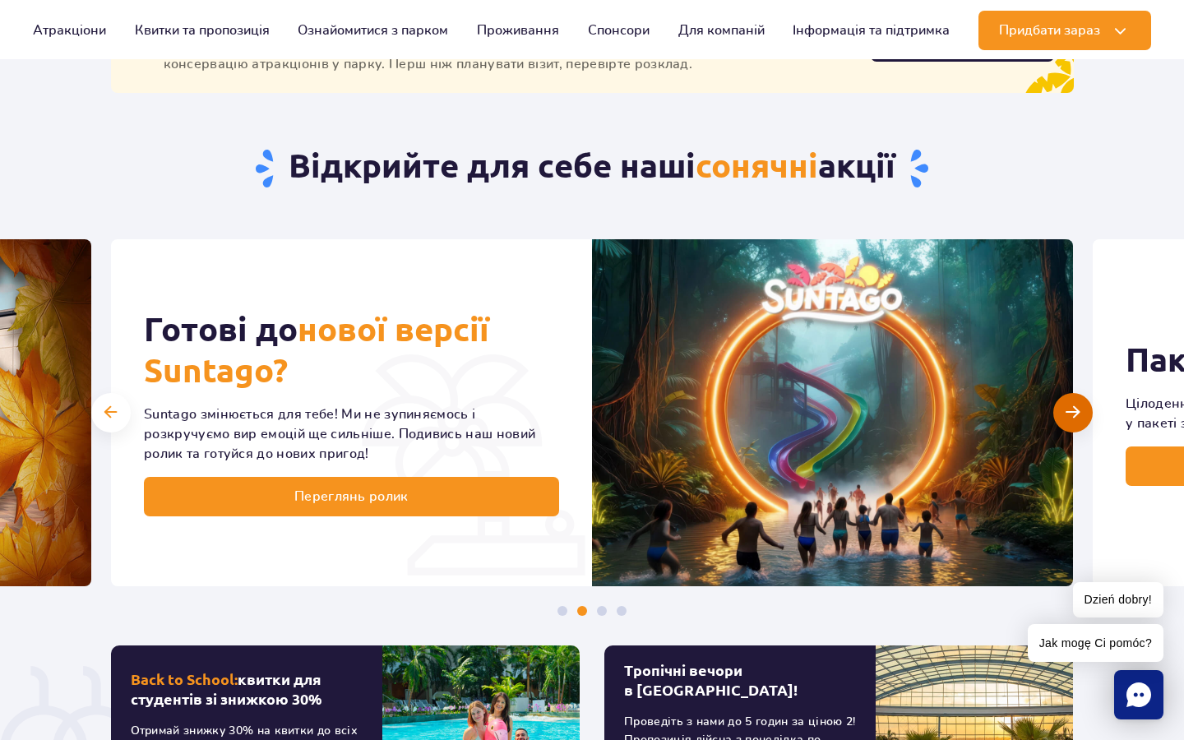
click at [1068, 418] on span "Наступний слайд" at bounding box center [1073, 413] width 14 height 16
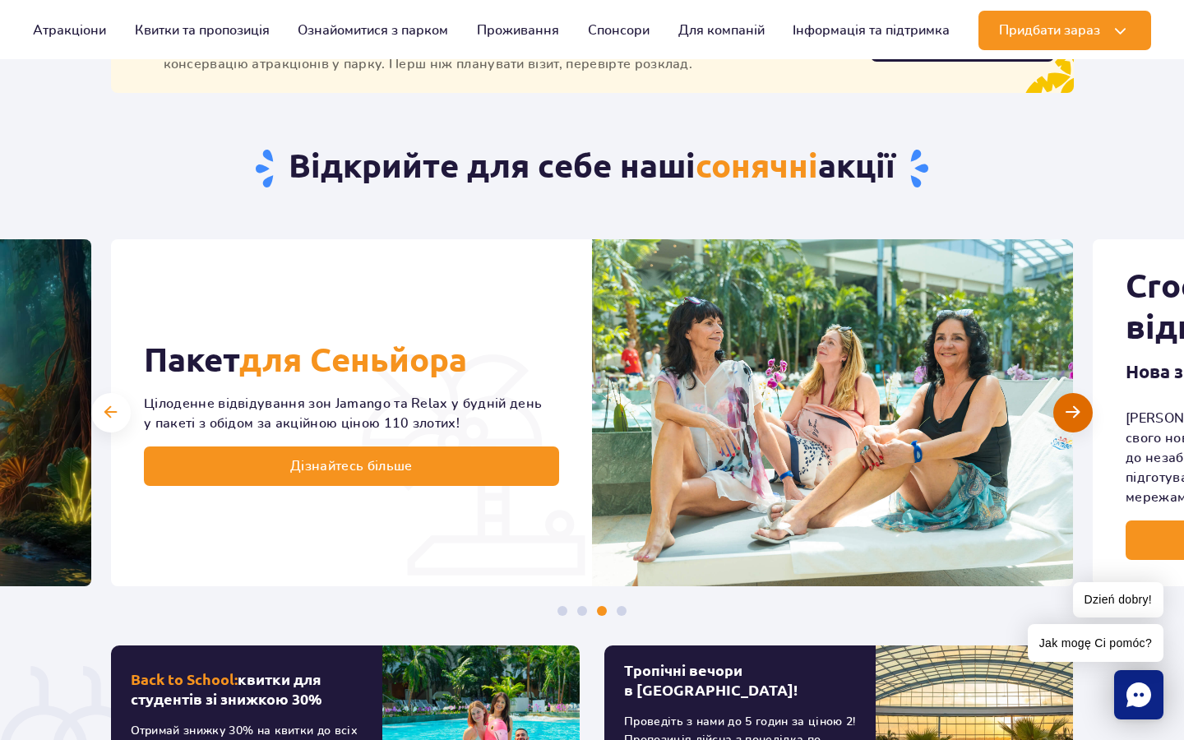
click at [1082, 414] on div "Наступний слайд" at bounding box center [1073, 412] width 39 height 39
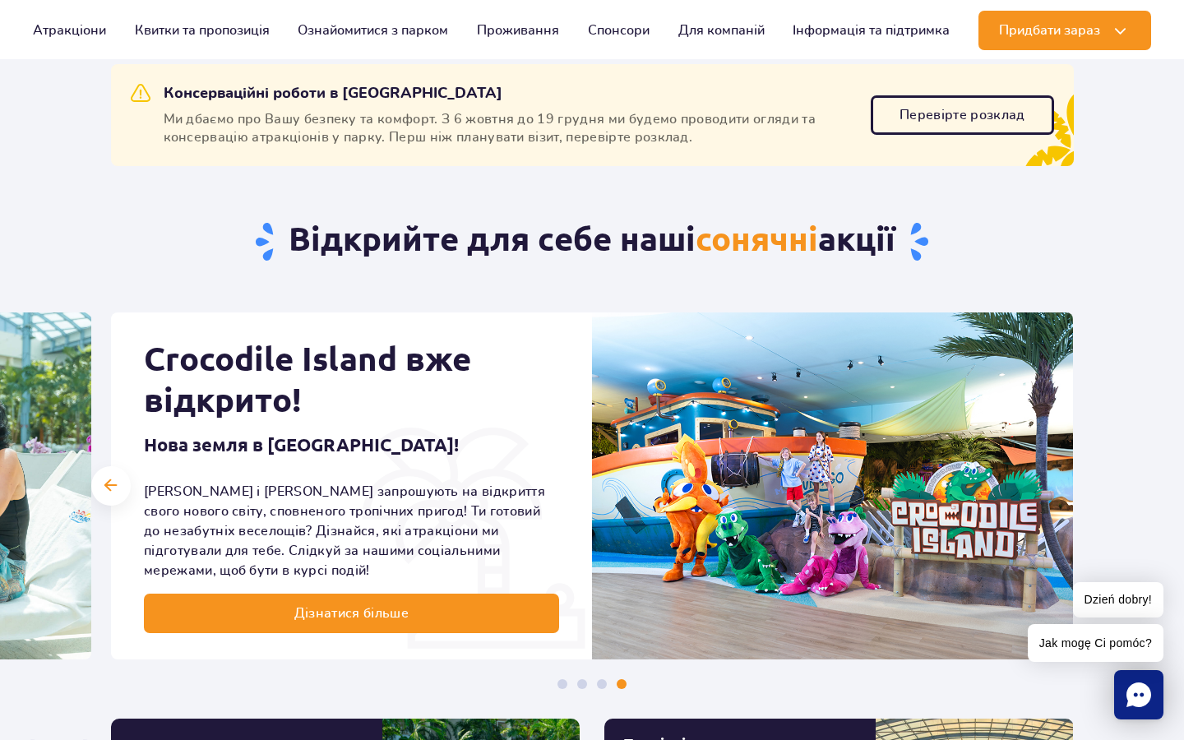
scroll to position [508, 0]
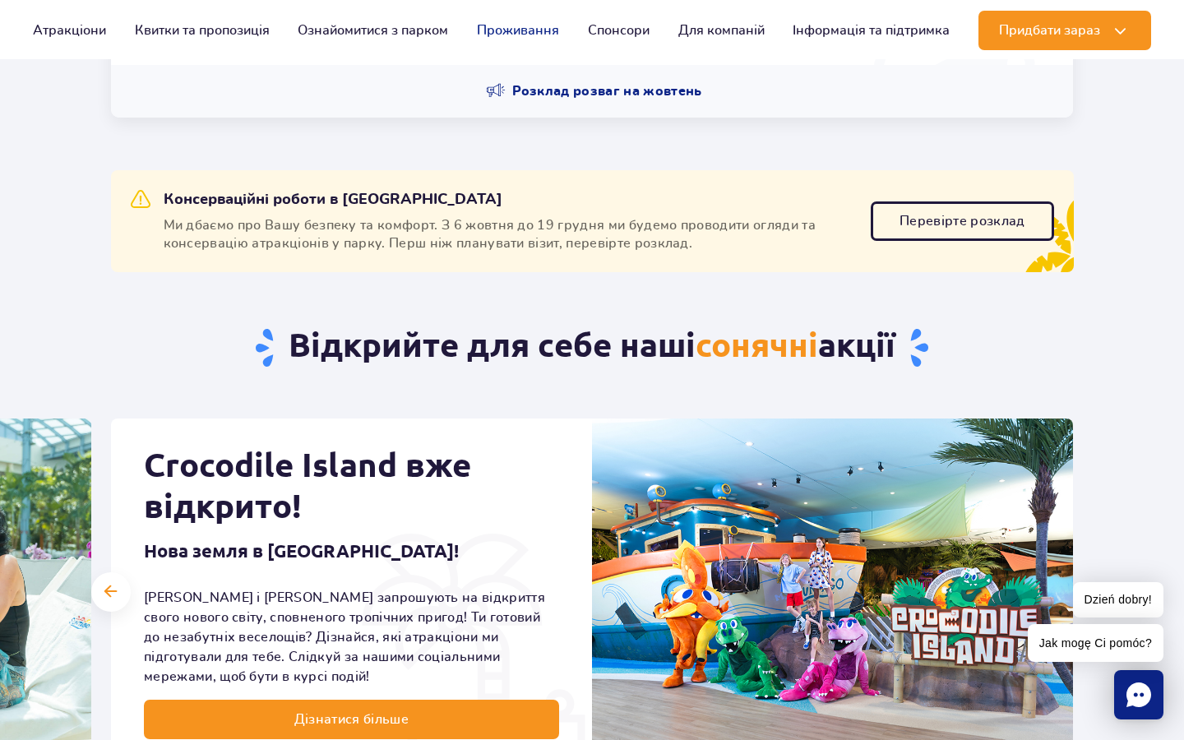
click at [536, 39] on link "Проживання" at bounding box center [518, 30] width 82 height 39
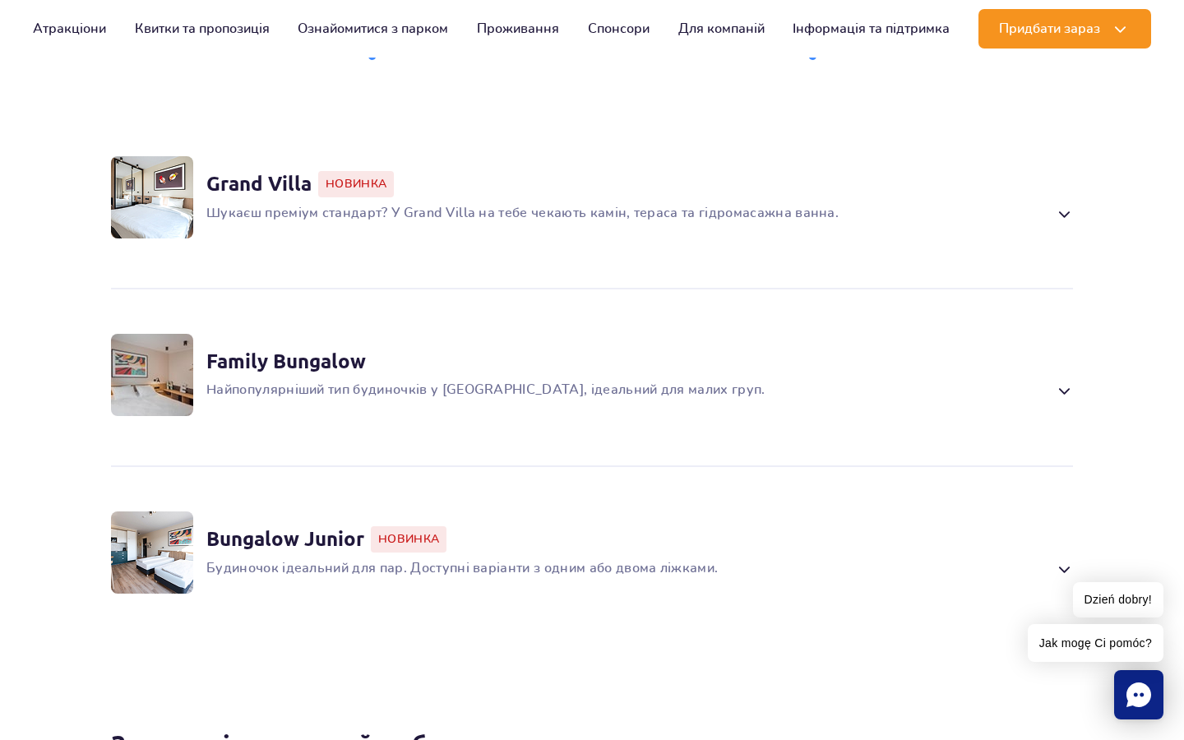
scroll to position [1254, 0]
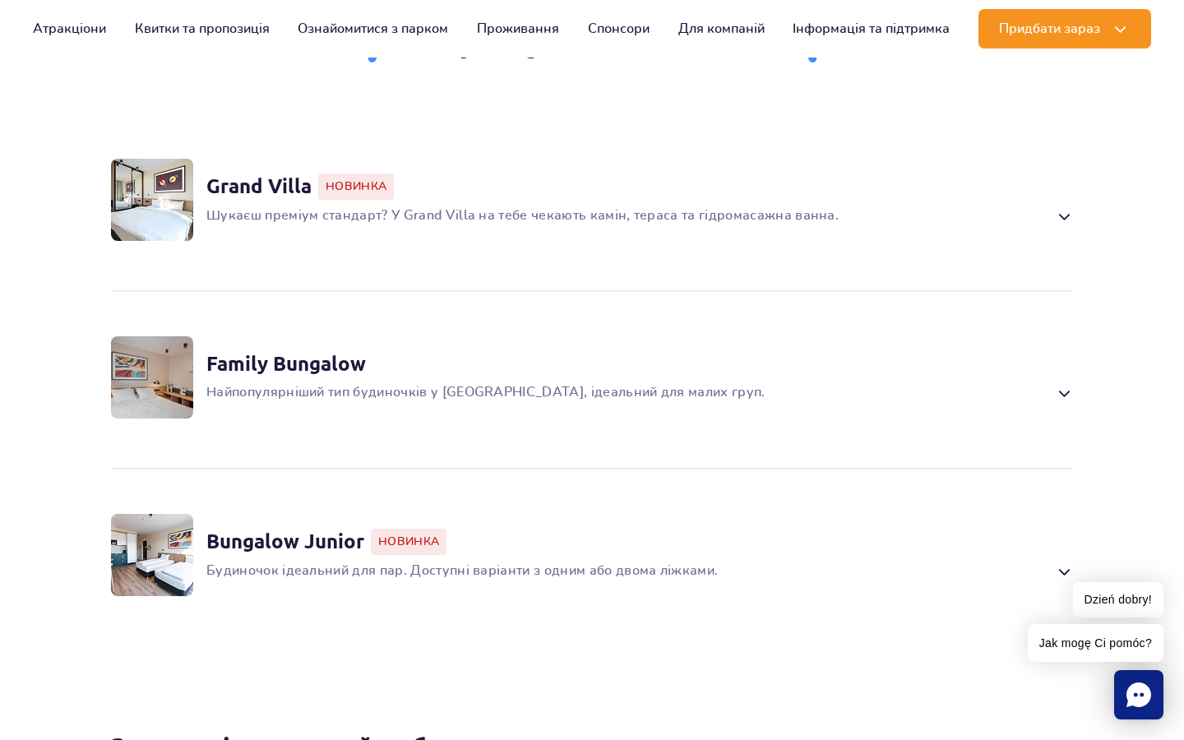
click at [512, 582] on p "Будиночок ідеальний для пар. Доступні варіанти з одним або двома ліжками." at bounding box center [626, 572] width 841 height 20
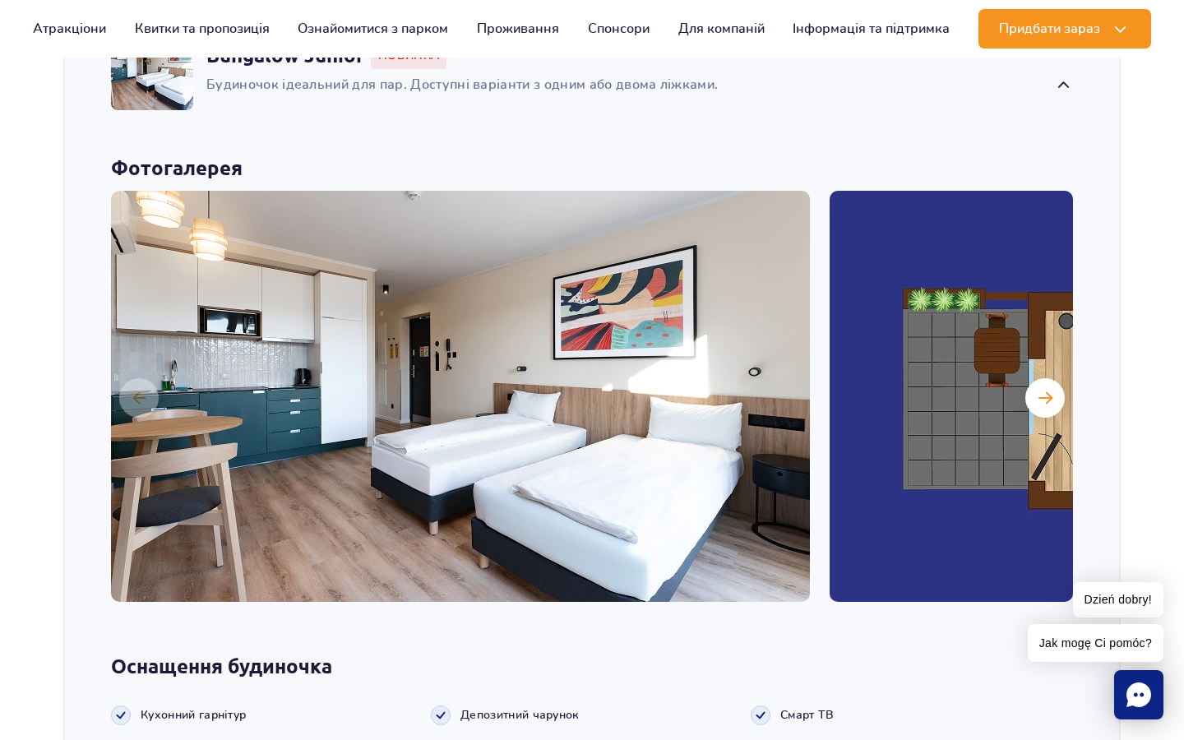
scroll to position [1747, 0]
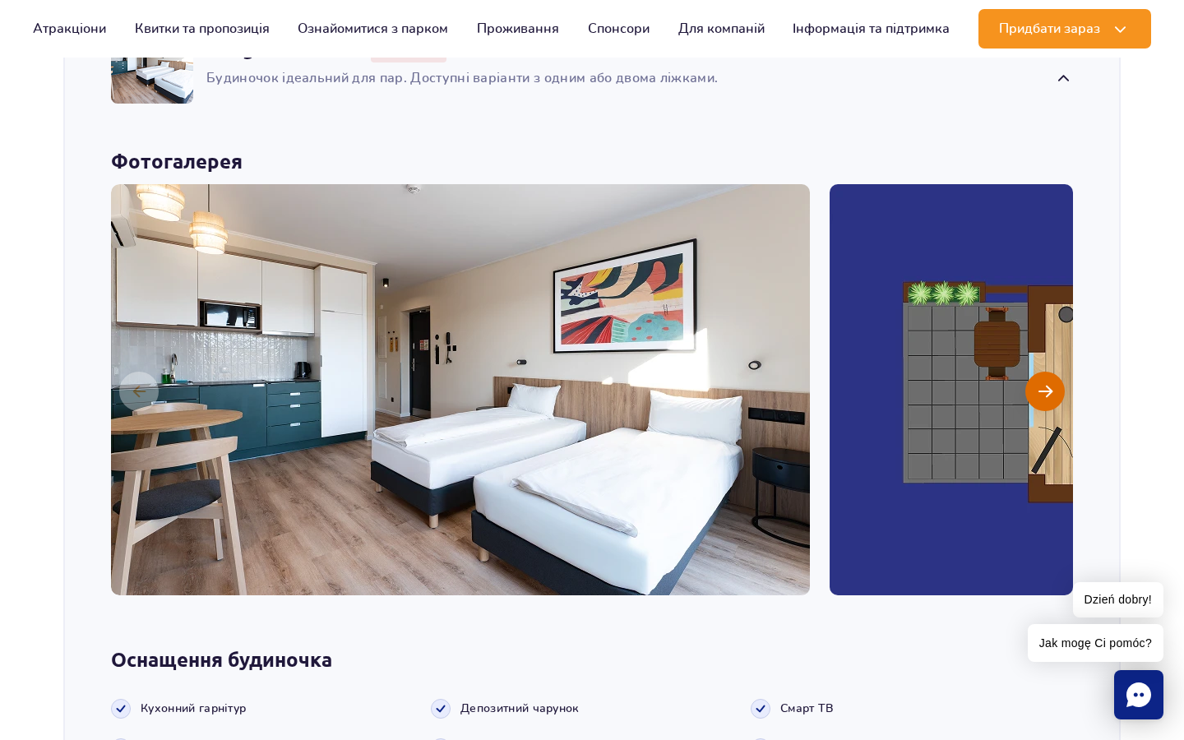
click at [1037, 411] on button "Наступний слайд" at bounding box center [1045, 391] width 39 height 39
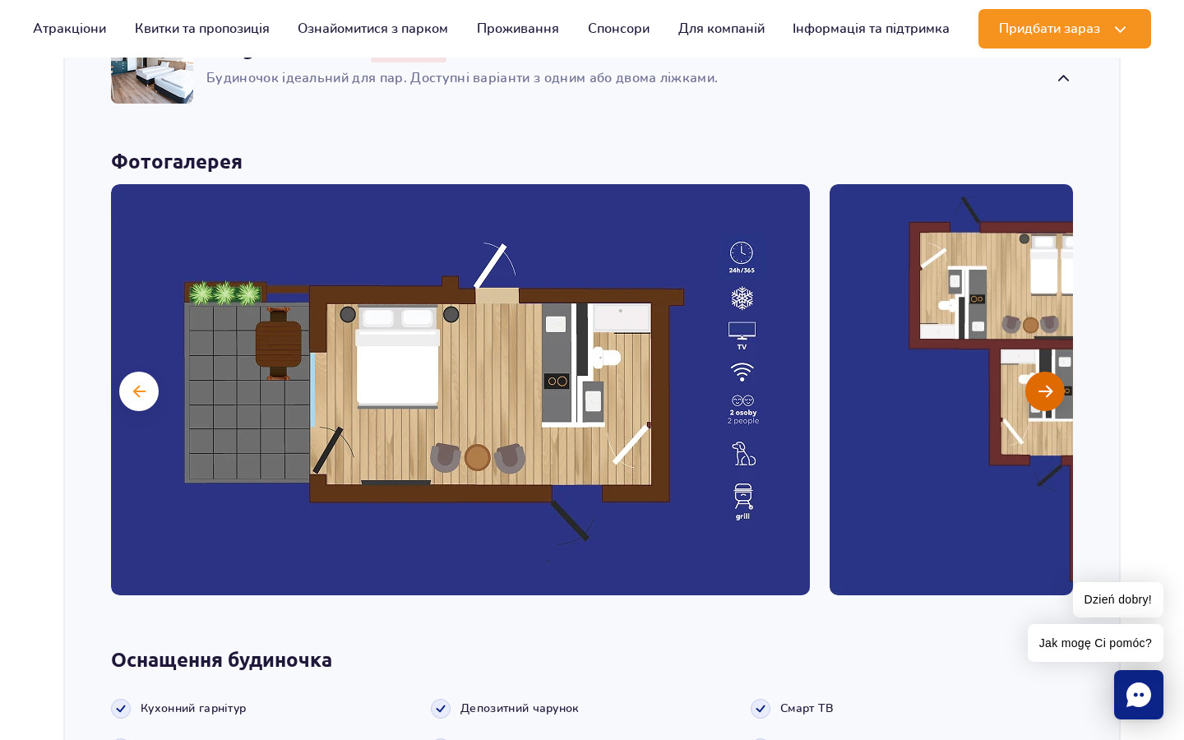
click at [1050, 394] on button "Наступний слайд" at bounding box center [1045, 391] width 39 height 39
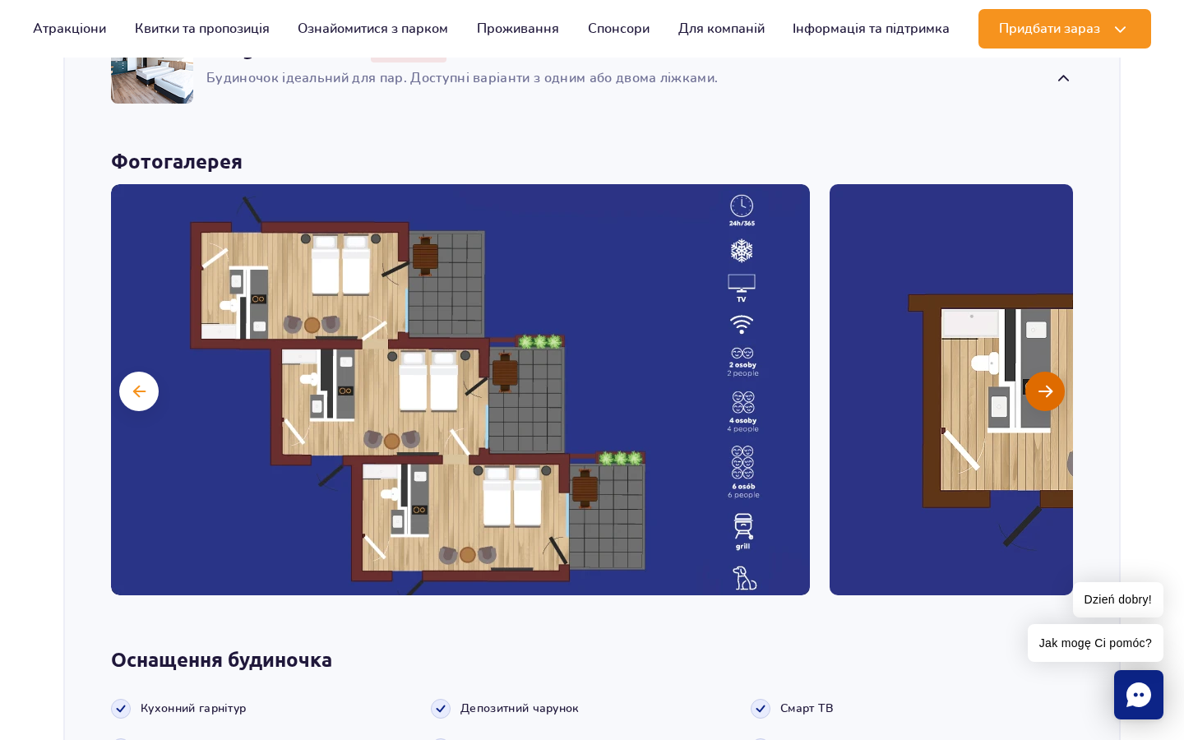
click at [1046, 399] on span "Наступний слайд" at bounding box center [1046, 391] width 14 height 15
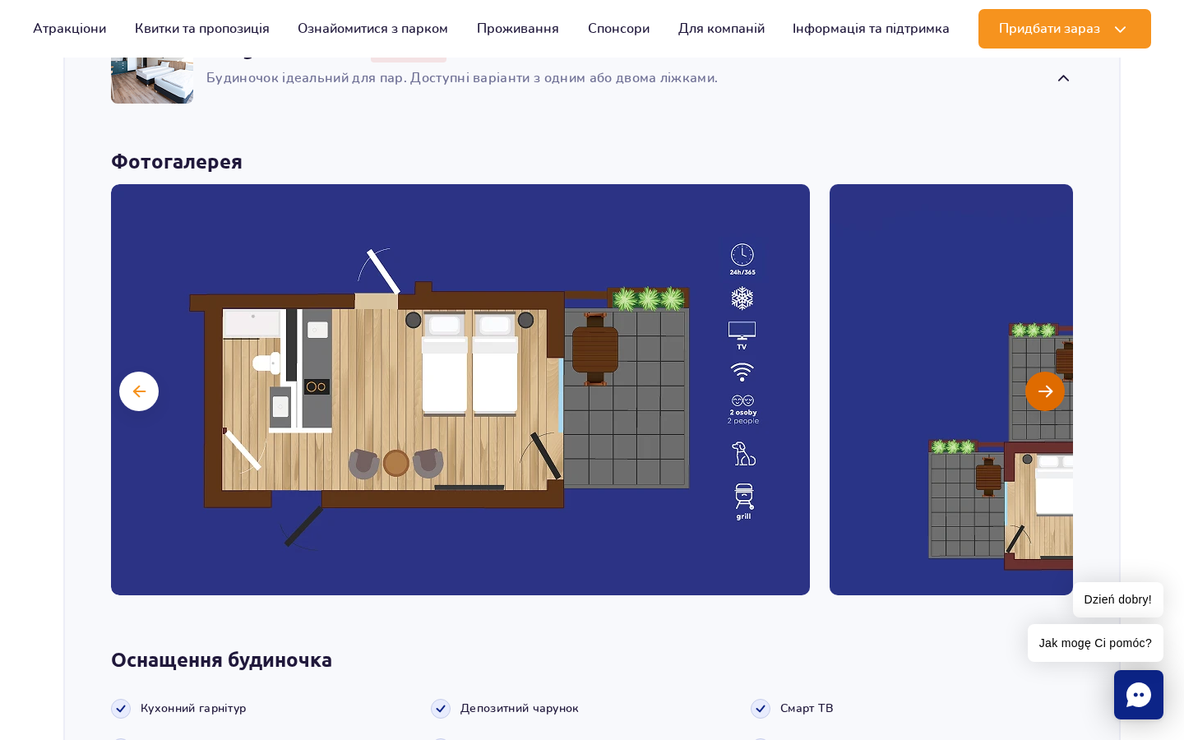
click at [1046, 399] on span "Наступний слайд" at bounding box center [1046, 391] width 14 height 15
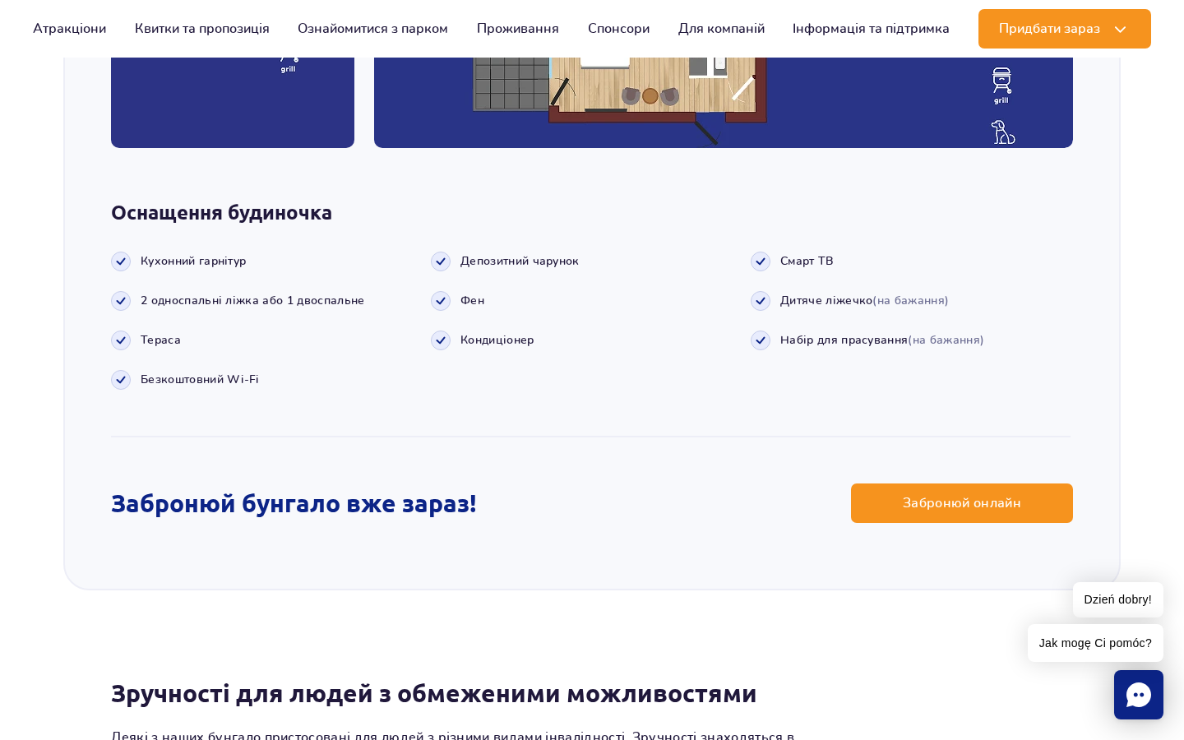
scroll to position [2196, 0]
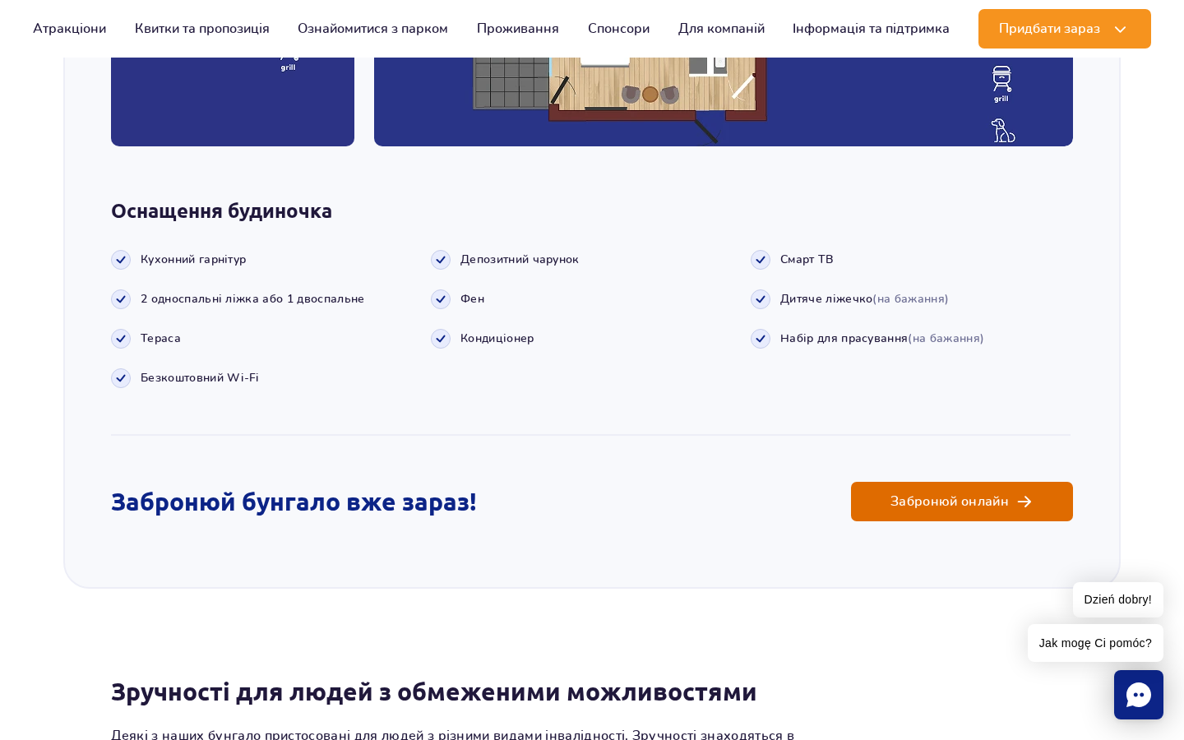
click at [981, 521] on link "Забронюй онлайн" at bounding box center [962, 501] width 222 height 39
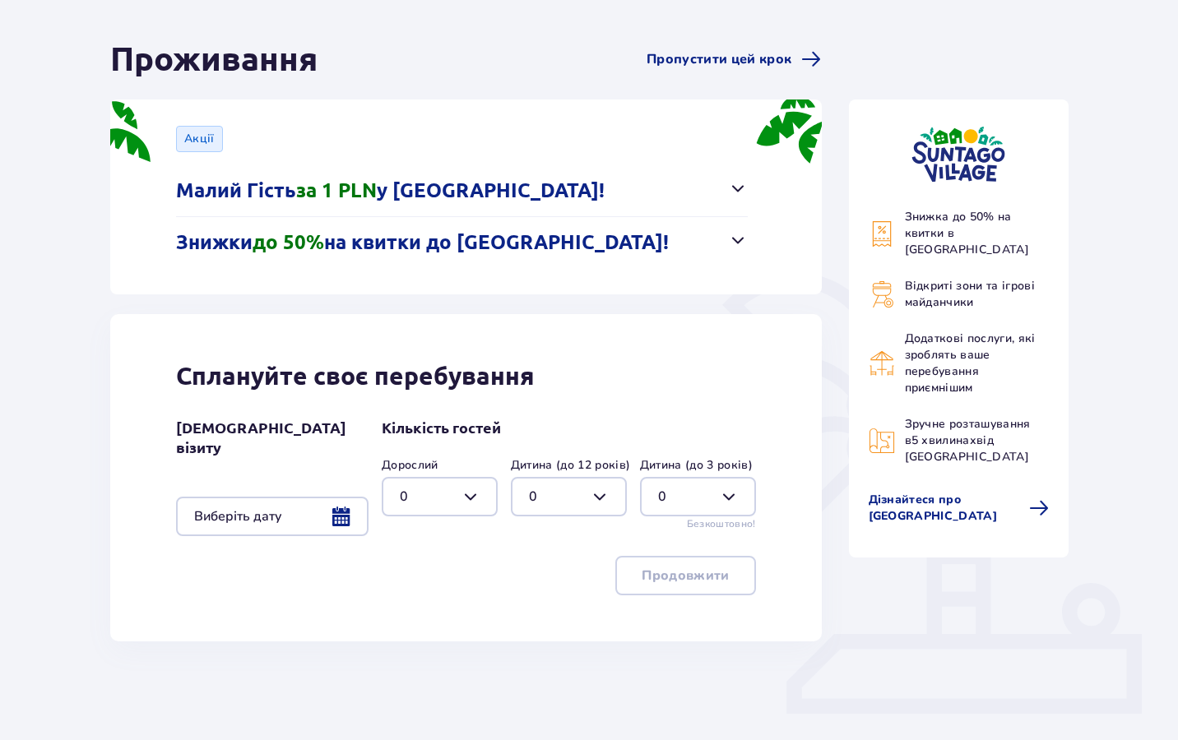
scroll to position [151, 0]
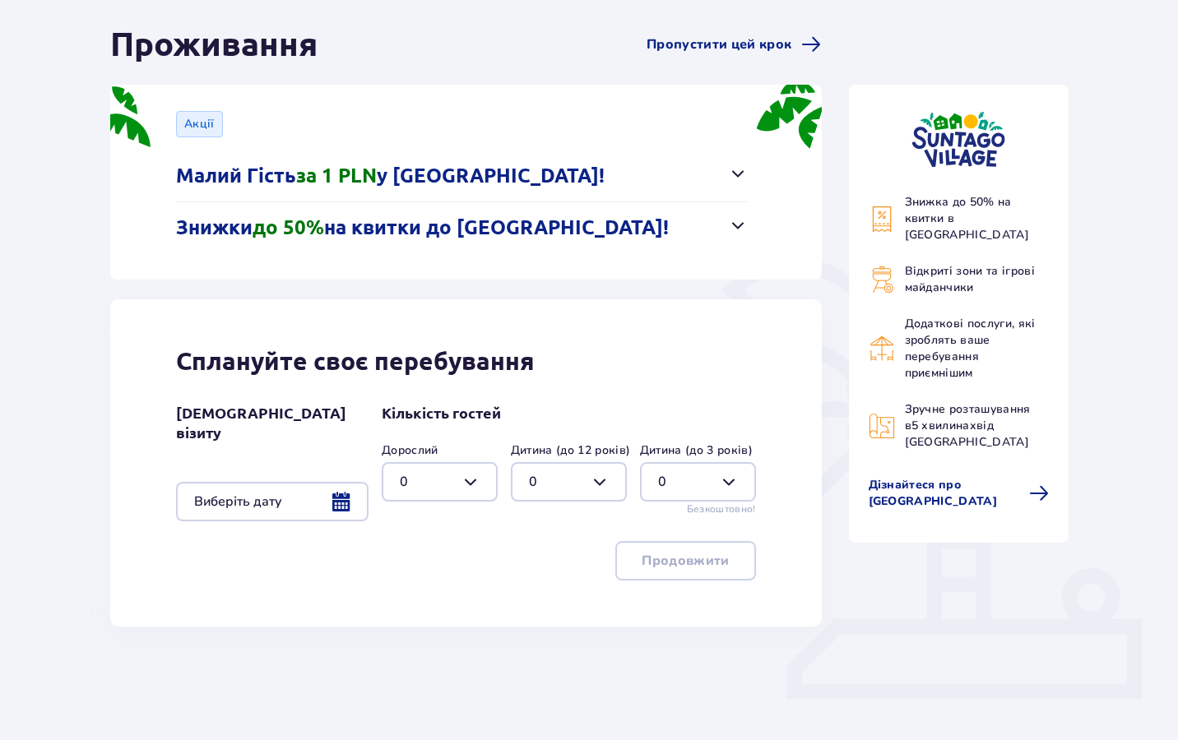
click at [429, 237] on p "Знижки до 50% на квитки до [GEOGRAPHIC_DATA]!" at bounding box center [422, 228] width 493 height 25
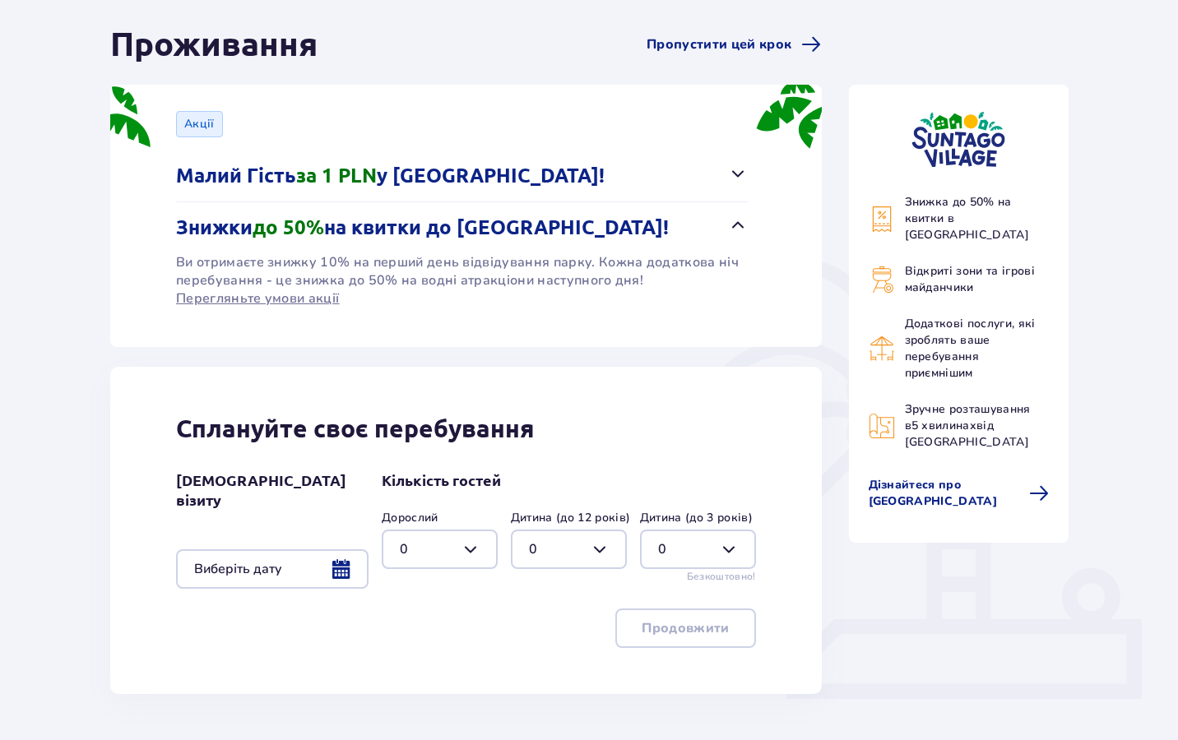
click at [428, 234] on p "Знижки до 50% на квитки до [GEOGRAPHIC_DATA]!" at bounding box center [422, 228] width 493 height 25
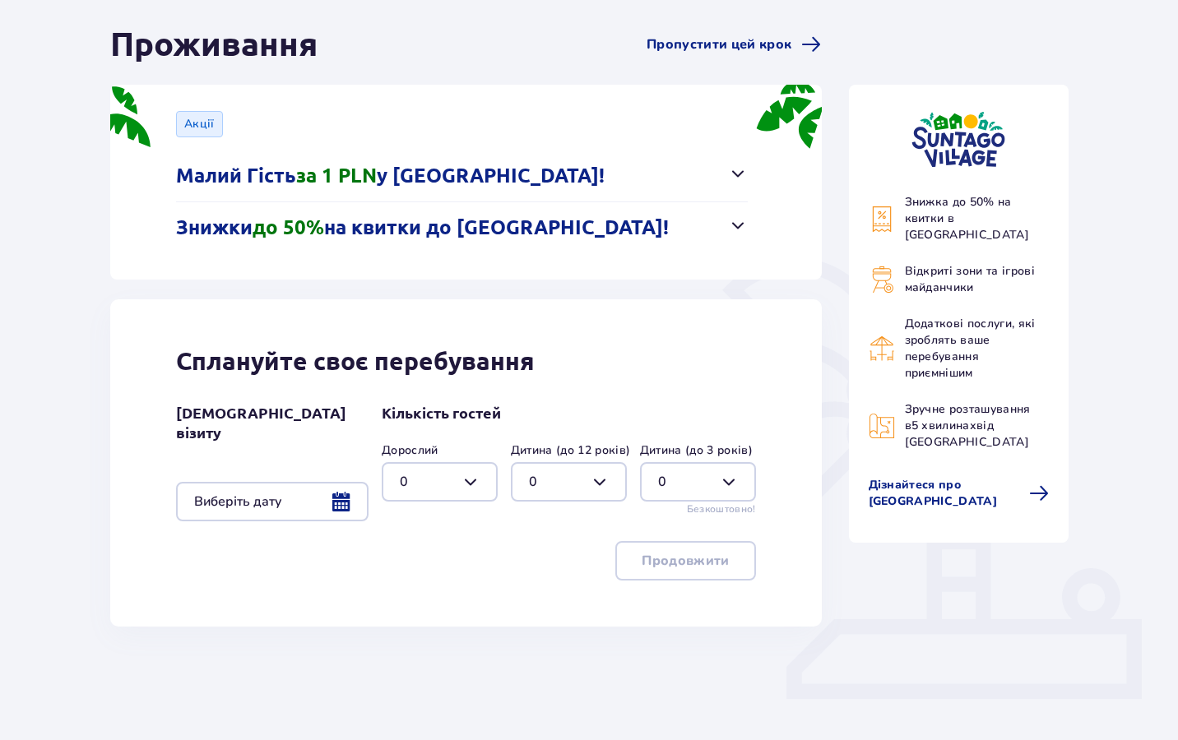
click at [338, 488] on div at bounding box center [272, 501] width 192 height 39
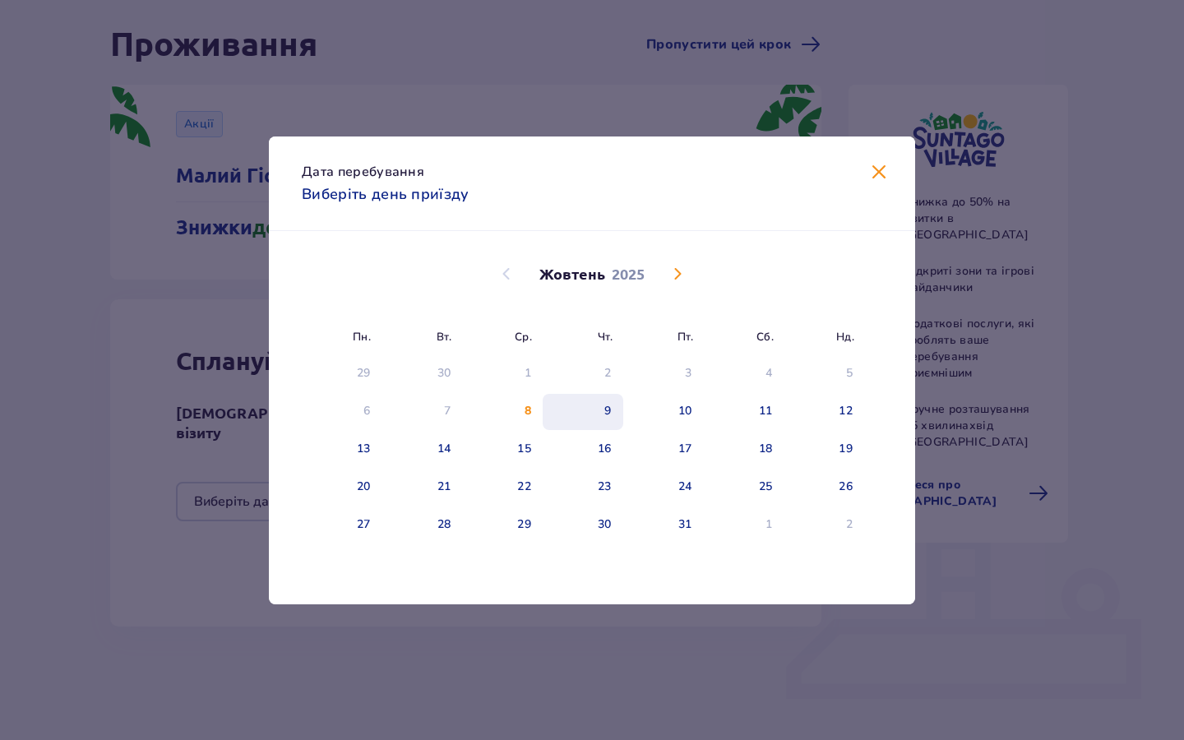
click at [621, 401] on div "9" at bounding box center [583, 412] width 81 height 36
click at [670, 407] on div "10" at bounding box center [663, 412] width 81 height 36
type input "[DATE] - [DATE]"
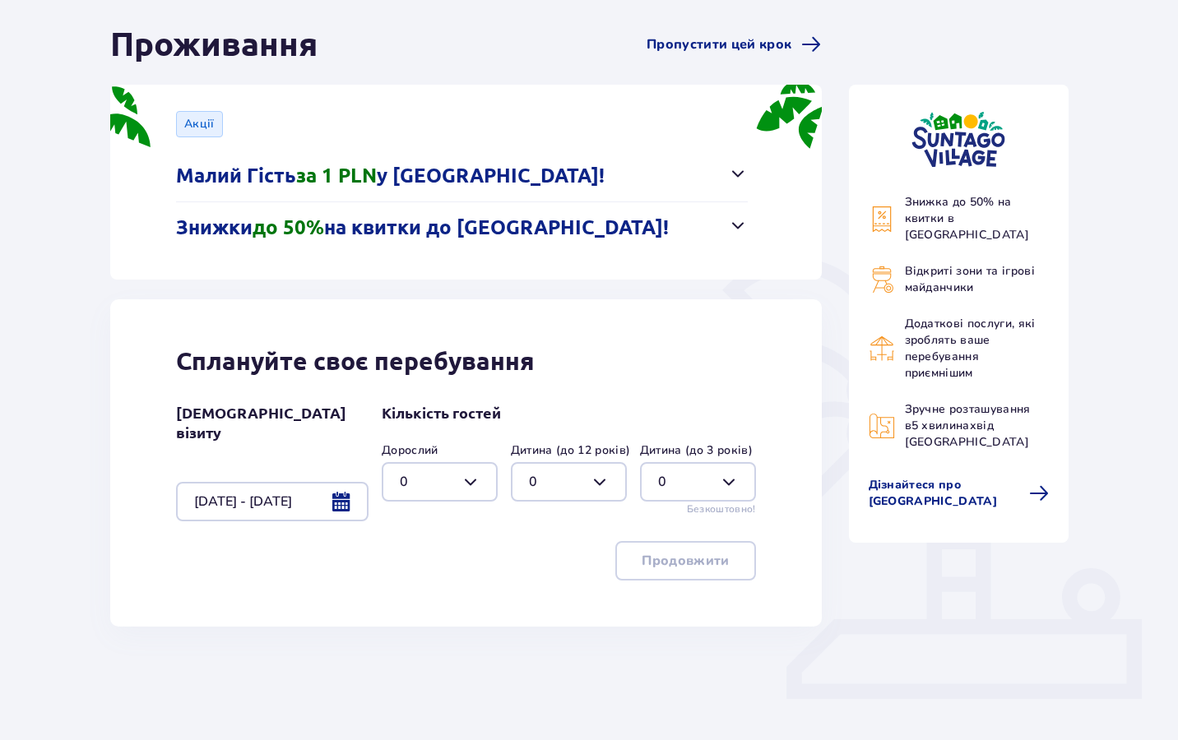
click at [472, 480] on div at bounding box center [440, 481] width 116 height 39
click at [425, 595] on div "2" at bounding box center [440, 601] width 80 height 18
type input "2"
click at [694, 562] on p "Продовжити" at bounding box center [685, 561] width 87 height 18
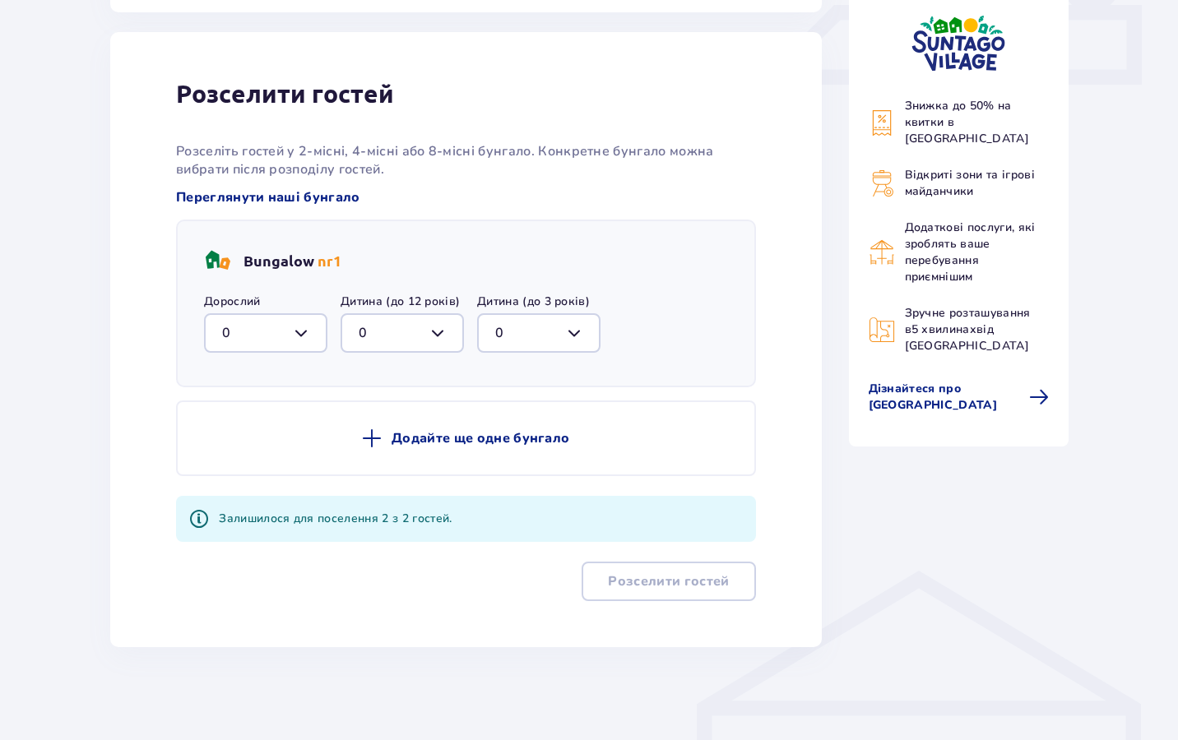
scroll to position [766, 0]
click at [305, 325] on div at bounding box center [265, 332] width 123 height 39
click at [381, 163] on p "Розселiть гостей у 2-місні, 4-місні або 8-місні бунгало. Конкретне бунгало можн…" at bounding box center [466, 159] width 580 height 36
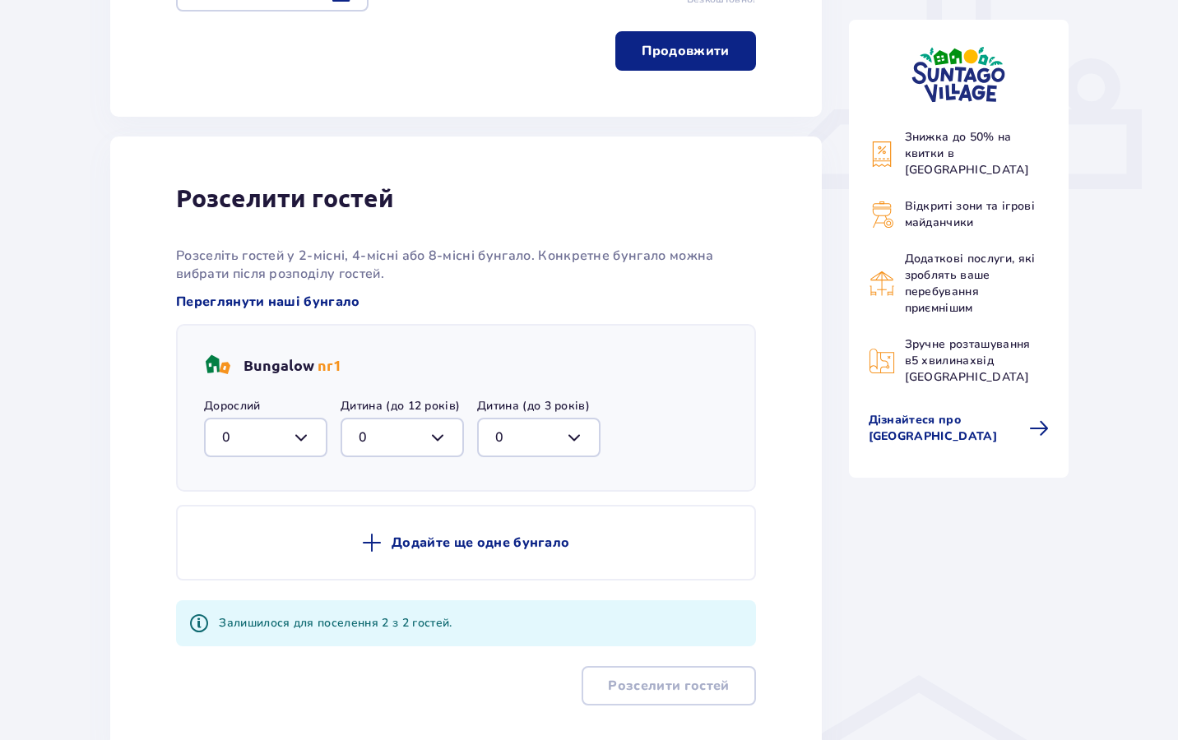
scroll to position [672, 0]
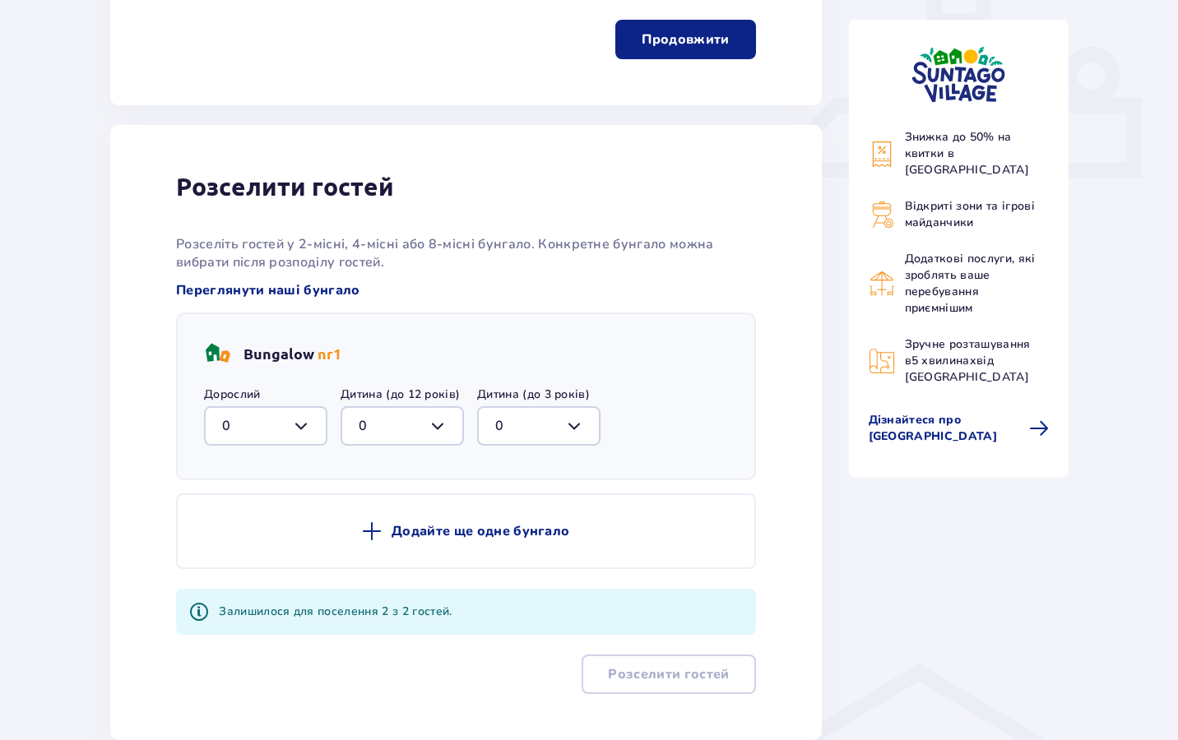
click at [307, 407] on div at bounding box center [265, 425] width 123 height 39
click at [279, 539] on div "2" at bounding box center [265, 545] width 87 height 18
type input "2"
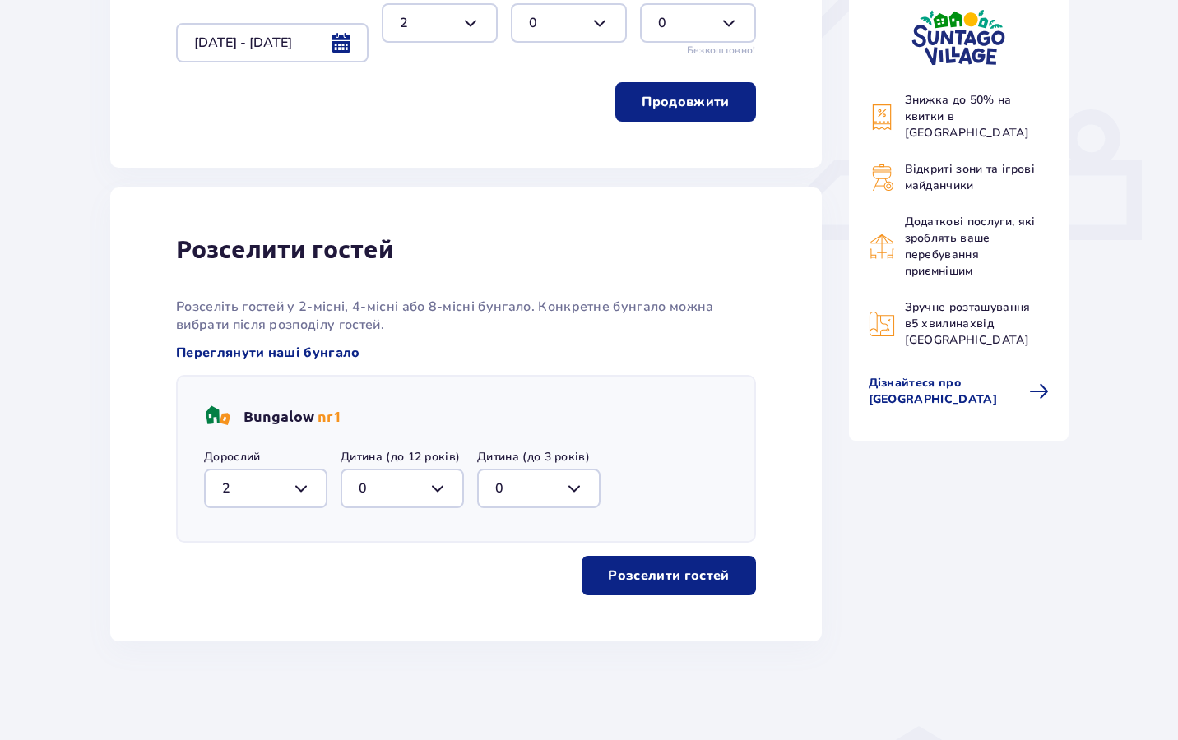
scroll to position [605, 0]
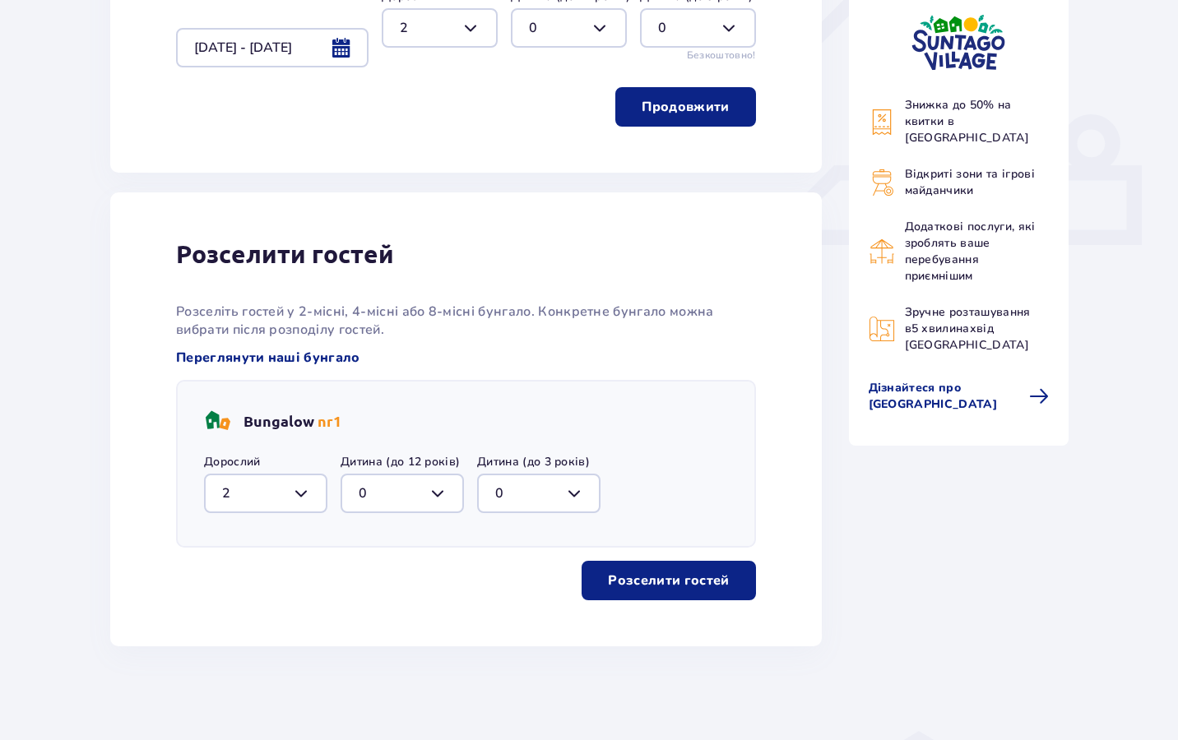
click at [716, 575] on button "Розселити гостей" at bounding box center [669, 580] width 174 height 39
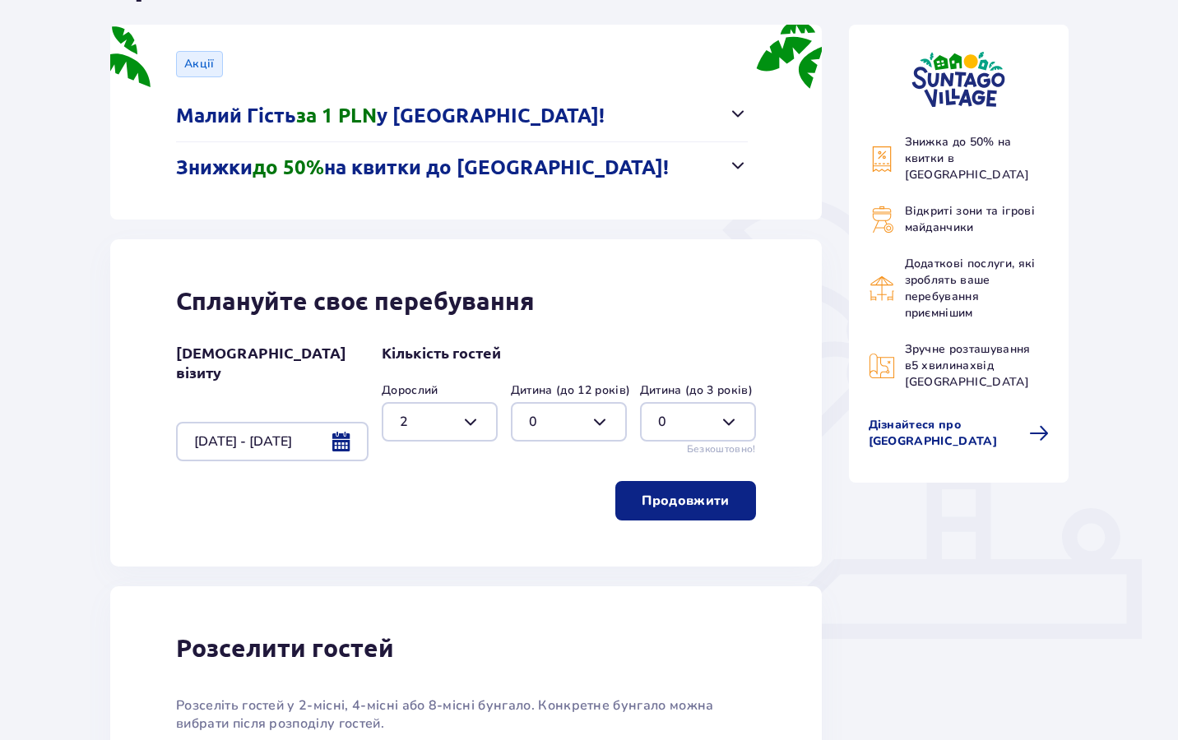
scroll to position [199, 0]
